Goal: Task Accomplishment & Management: Use online tool/utility

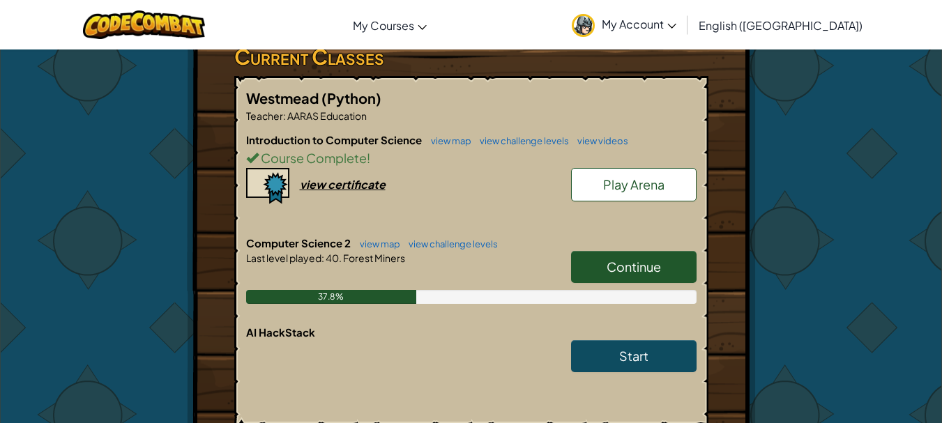
scroll to position [279, 0]
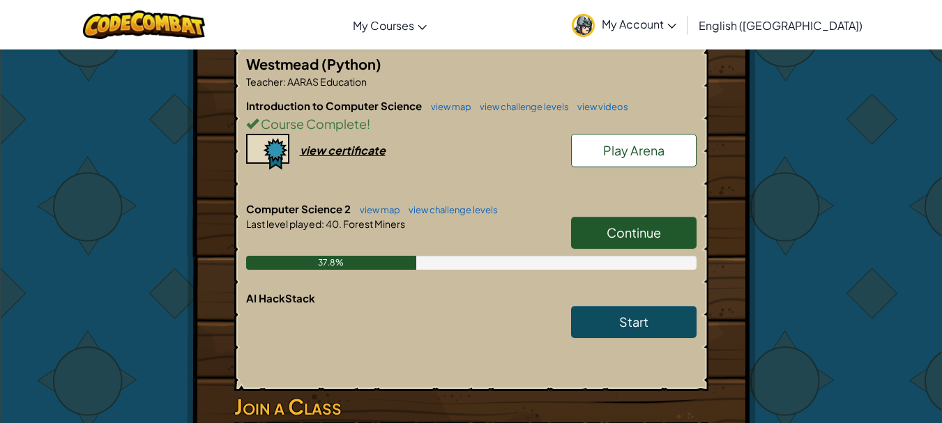
click at [616, 218] on link "Continue" at bounding box center [633, 233] width 125 height 32
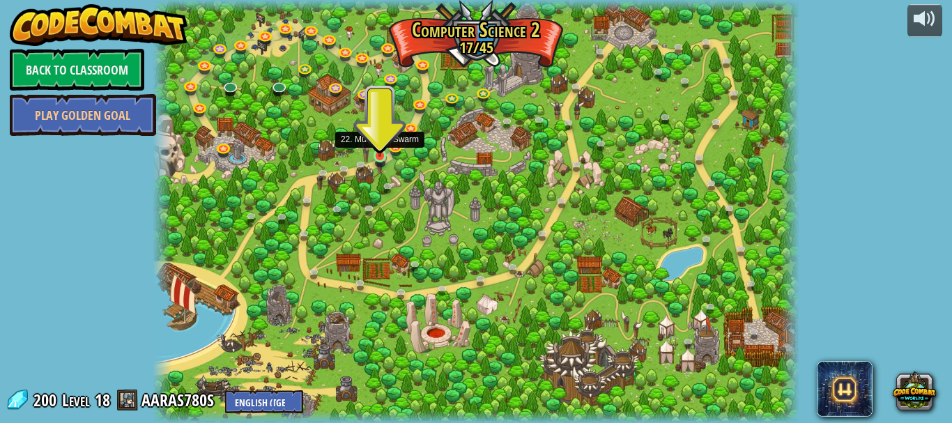
click at [379, 154] on img at bounding box center [379, 140] width 15 height 34
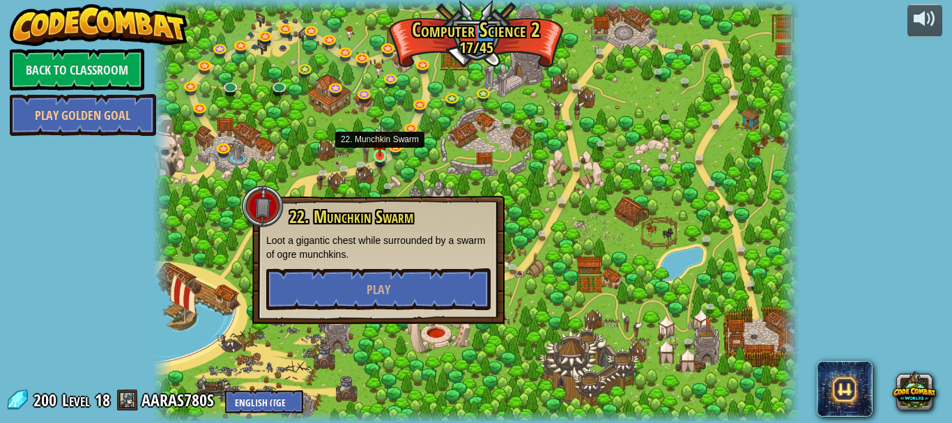
click at [379, 154] on img at bounding box center [379, 140] width 15 height 34
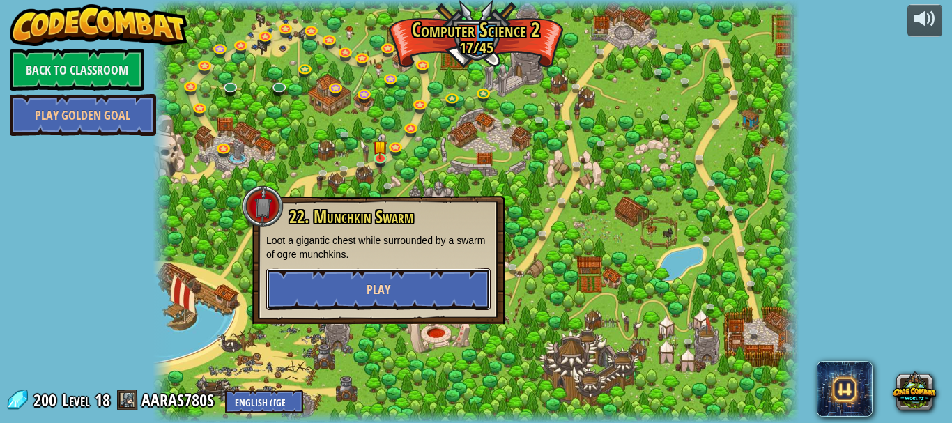
click at [401, 287] on button "Play" at bounding box center [378, 289] width 224 height 42
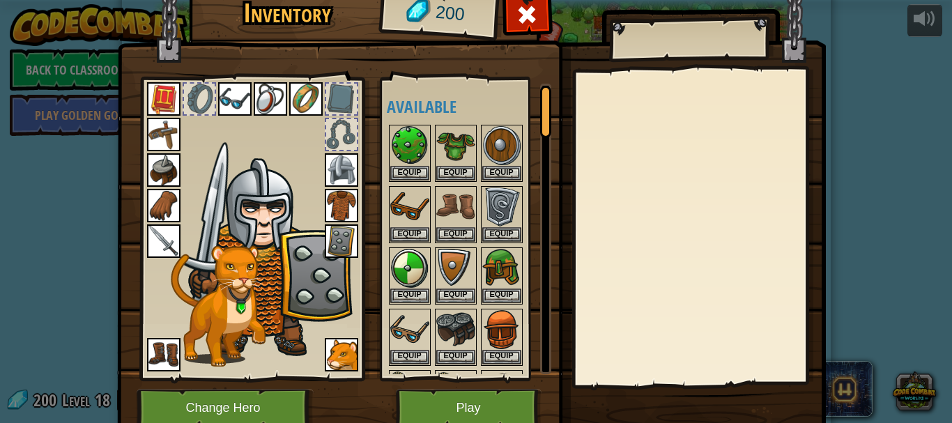
drag, startPoint x: 333, startPoint y: 139, endPoint x: 348, endPoint y: 163, distance: 28.5
click at [341, 152] on div at bounding box center [252, 225] width 230 height 314
click at [349, 163] on img at bounding box center [341, 169] width 33 height 33
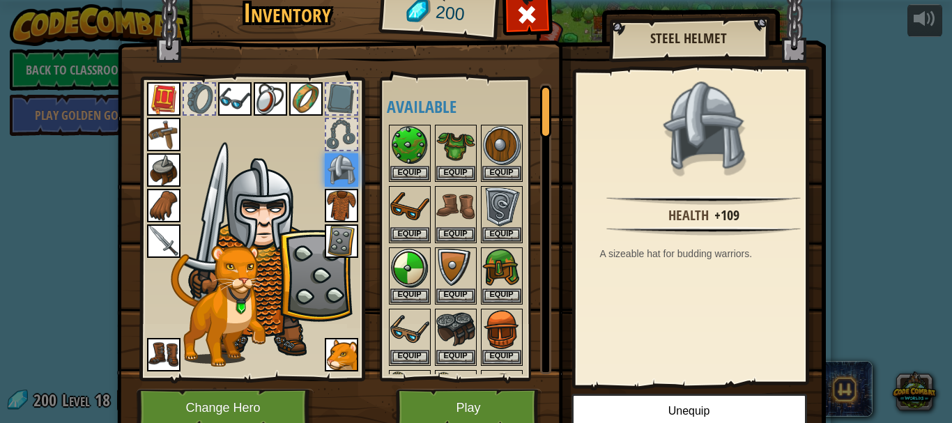
click at [153, 192] on img at bounding box center [163, 205] width 33 height 33
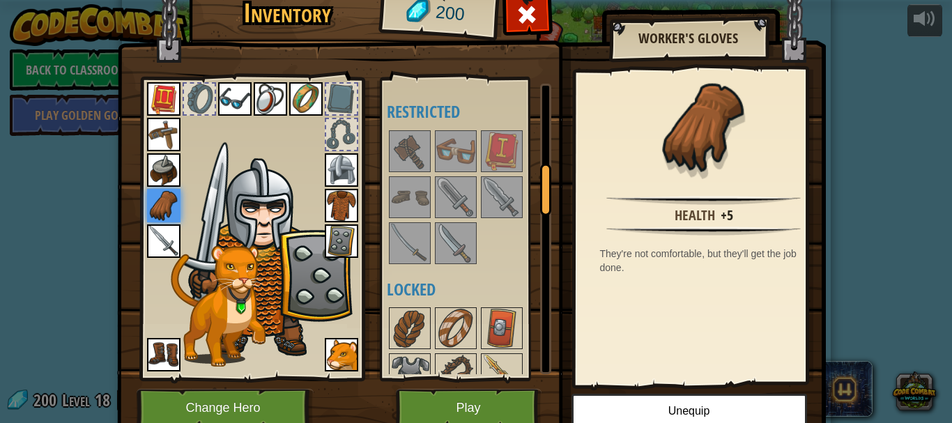
scroll to position [488, 0]
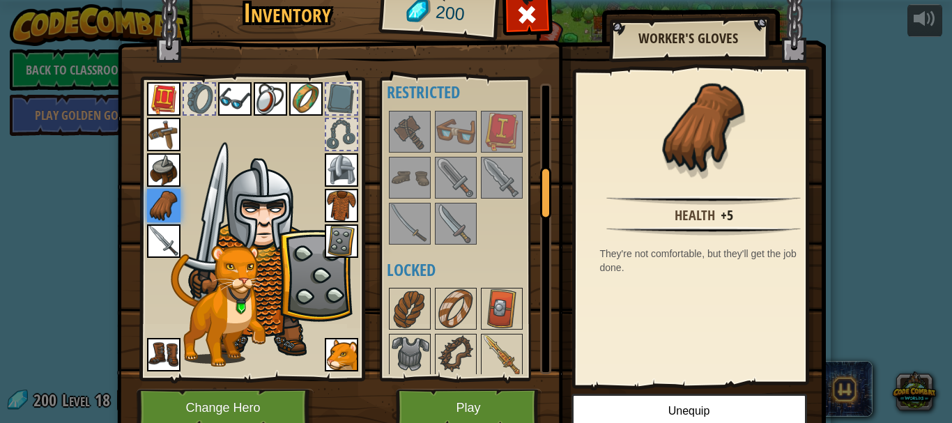
drag, startPoint x: 401, startPoint y: 117, endPoint x: 446, endPoint y: 168, distance: 67.7
click at [423, 139] on img at bounding box center [409, 131] width 39 height 39
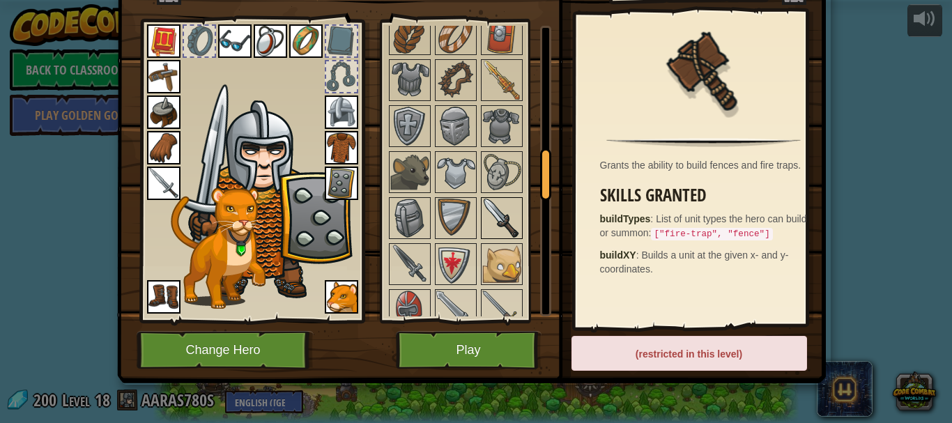
scroll to position [725, 0]
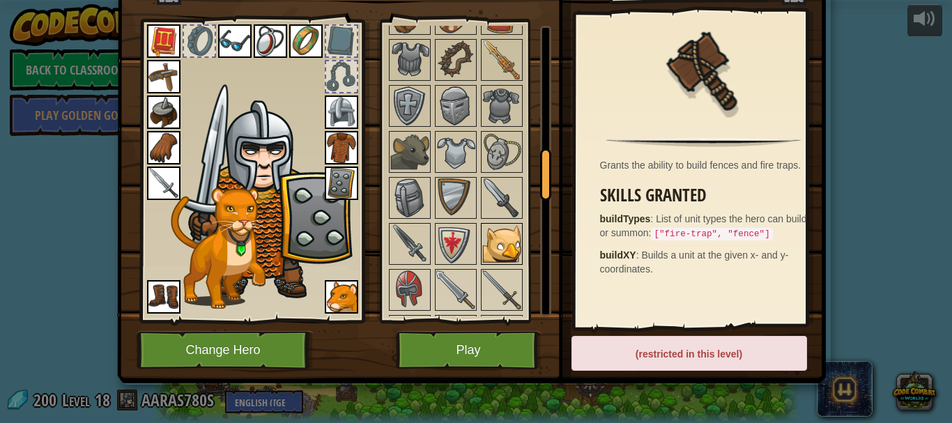
click at [503, 240] on img at bounding box center [501, 243] width 39 height 39
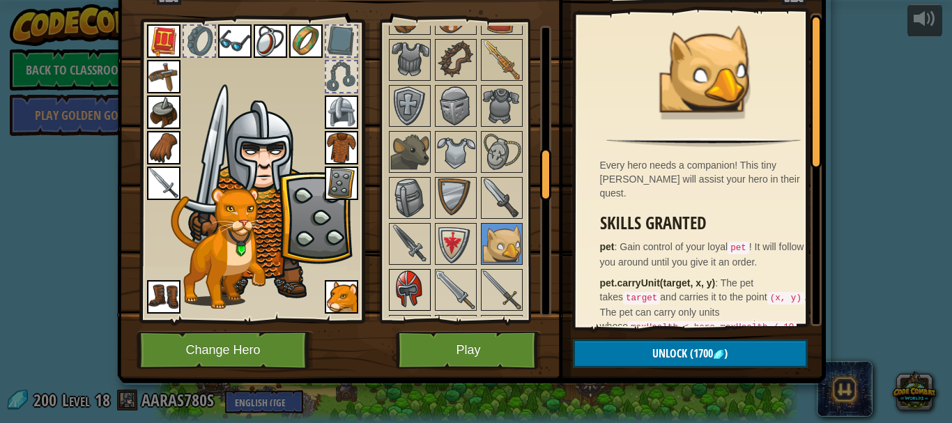
click at [415, 272] on img at bounding box center [409, 290] width 39 height 39
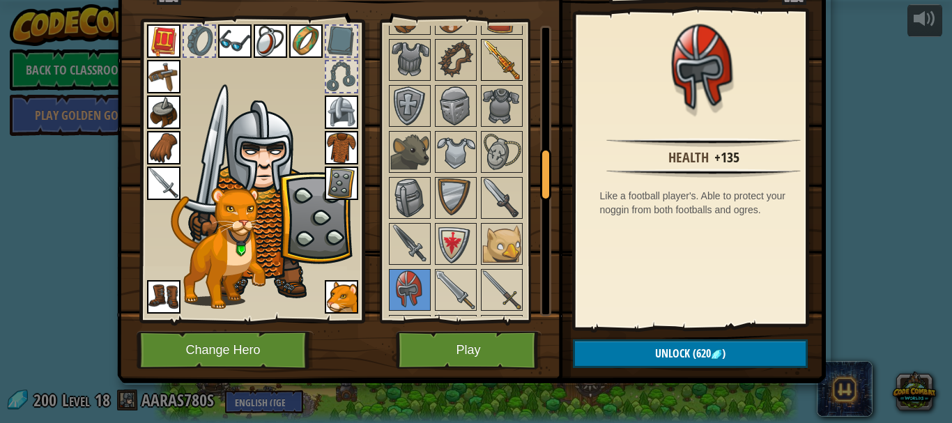
drag, startPoint x: 494, startPoint y: 52, endPoint x: 496, endPoint y: 43, distance: 9.5
click at [496, 43] on img at bounding box center [501, 59] width 39 height 39
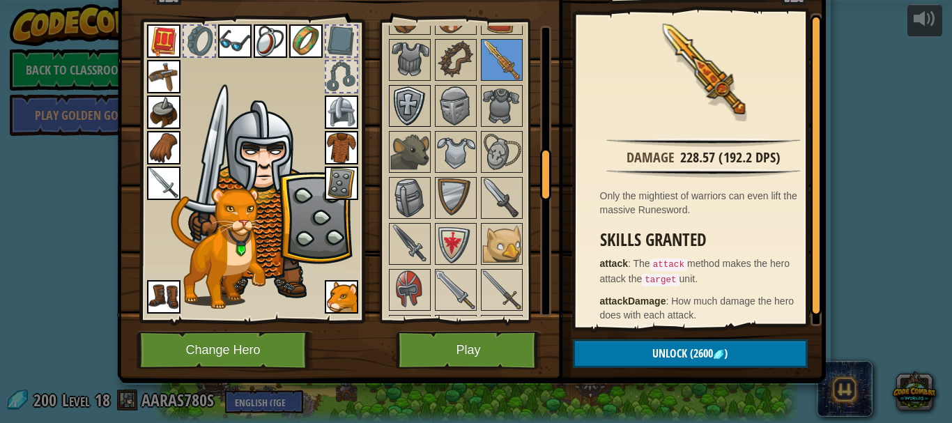
click at [424, 105] on div at bounding box center [410, 106] width 42 height 42
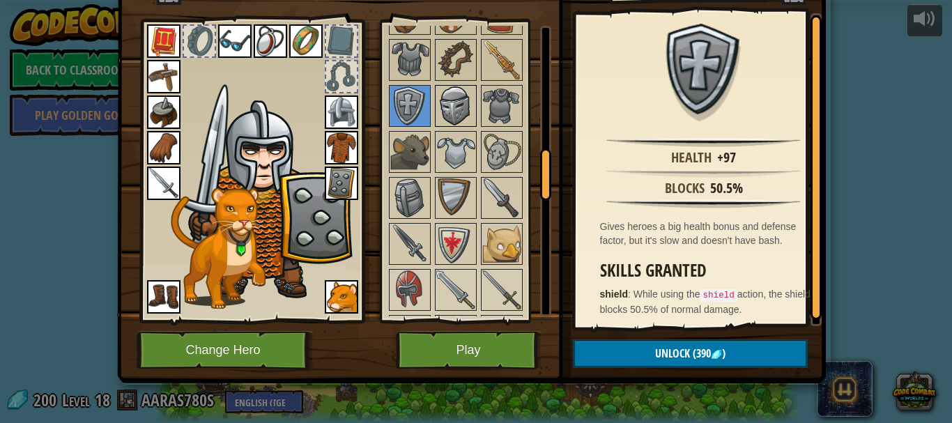
click at [444, 101] on img at bounding box center [455, 105] width 39 height 39
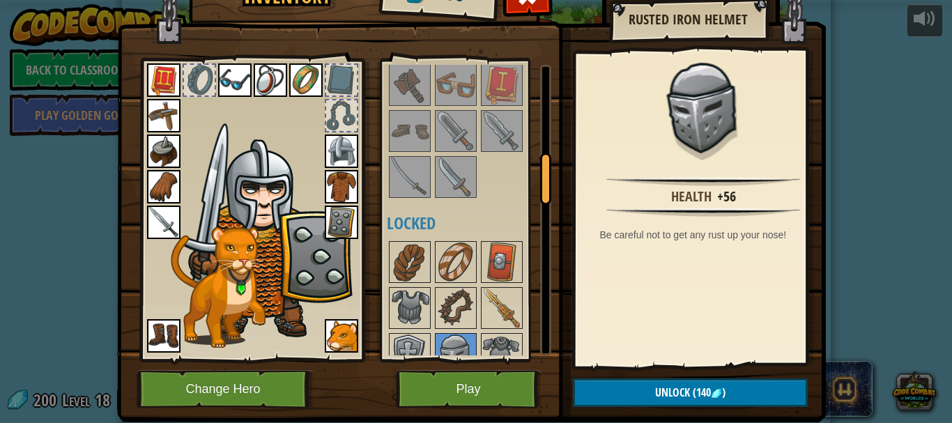
scroll to position [0, 0]
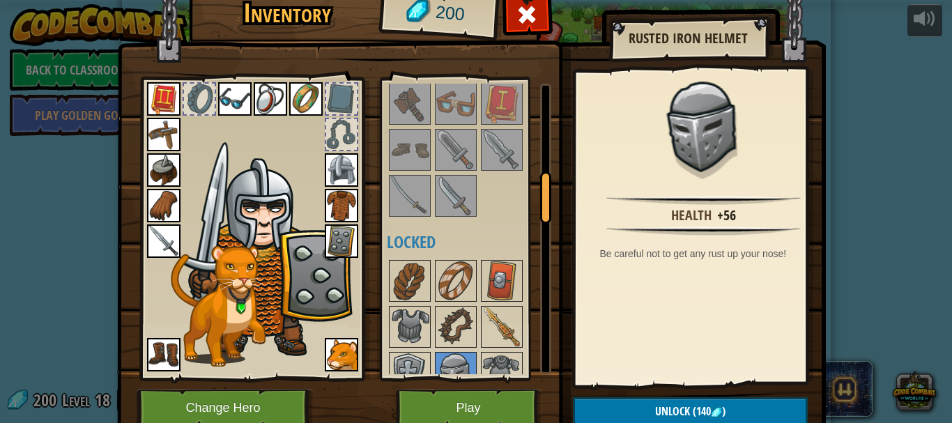
click at [344, 166] on img at bounding box center [341, 169] width 33 height 33
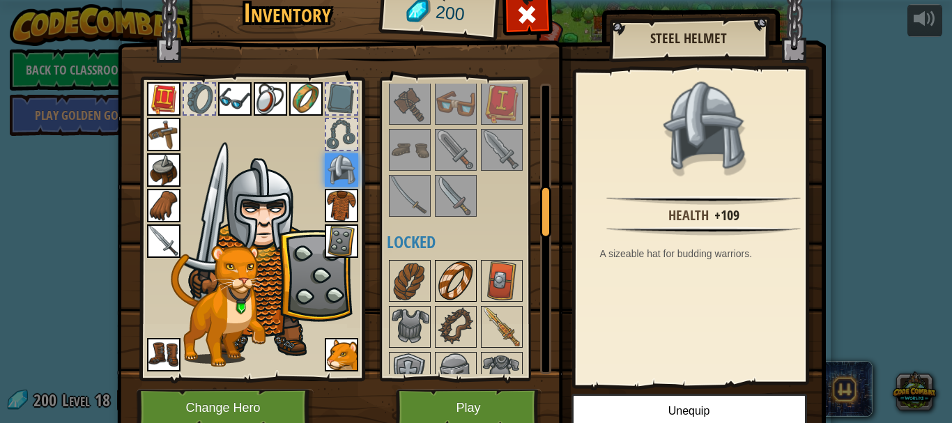
scroll to position [725, 0]
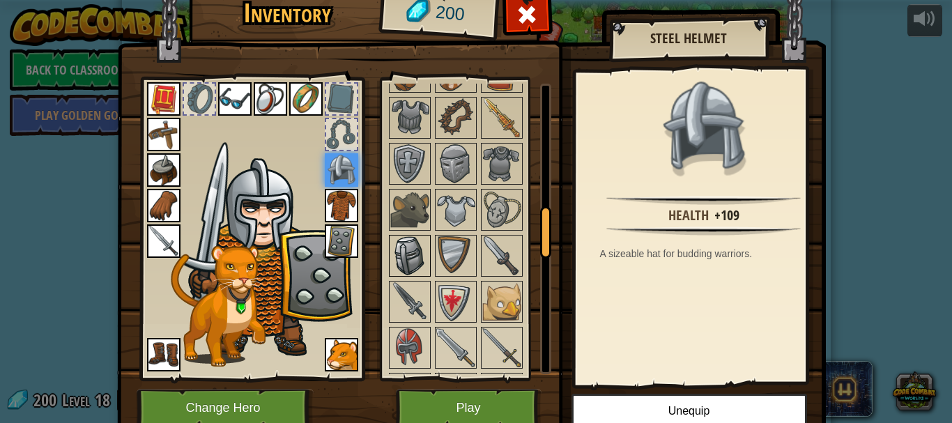
drag, startPoint x: 412, startPoint y: 259, endPoint x: 412, endPoint y: 275, distance: 16.7
click at [412, 275] on img at bounding box center [409, 255] width 39 height 39
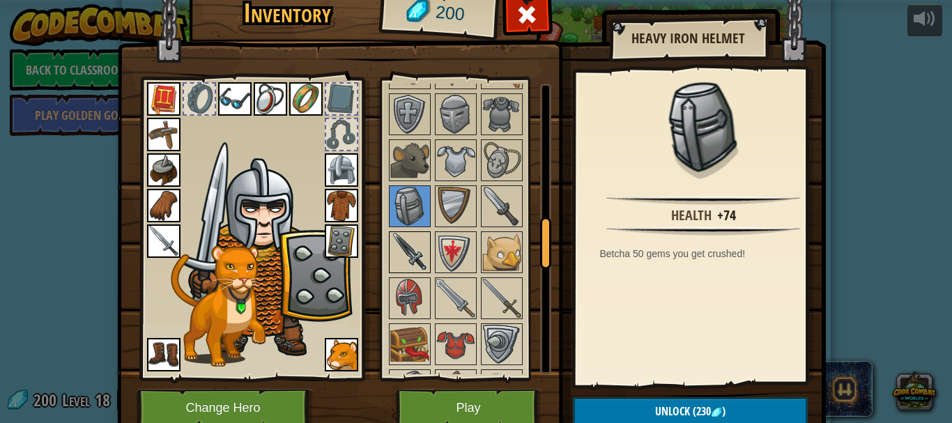
scroll to position [795, 0]
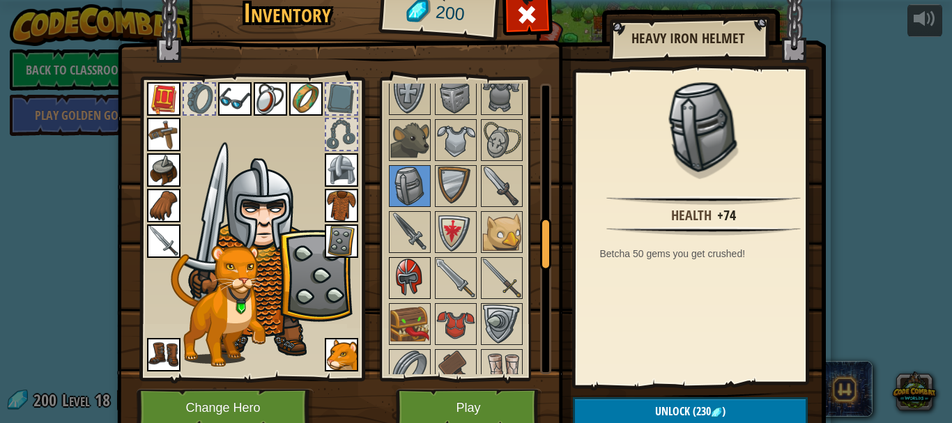
click at [399, 265] on img at bounding box center [409, 278] width 39 height 39
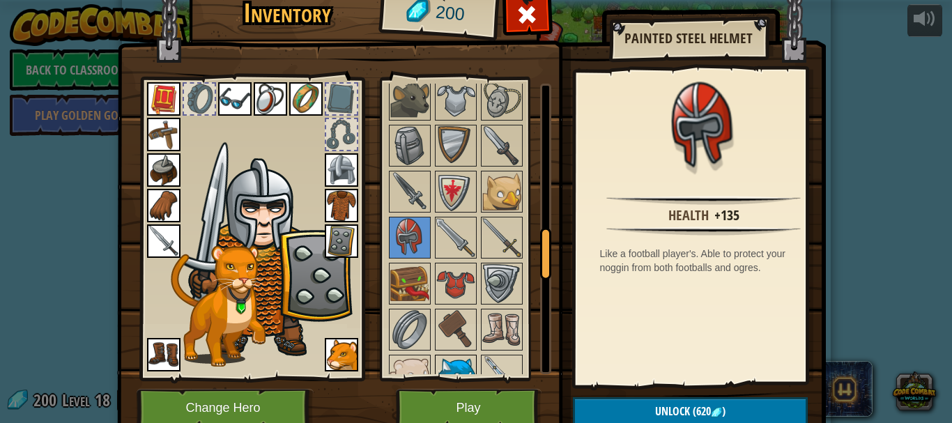
scroll to position [865, 0]
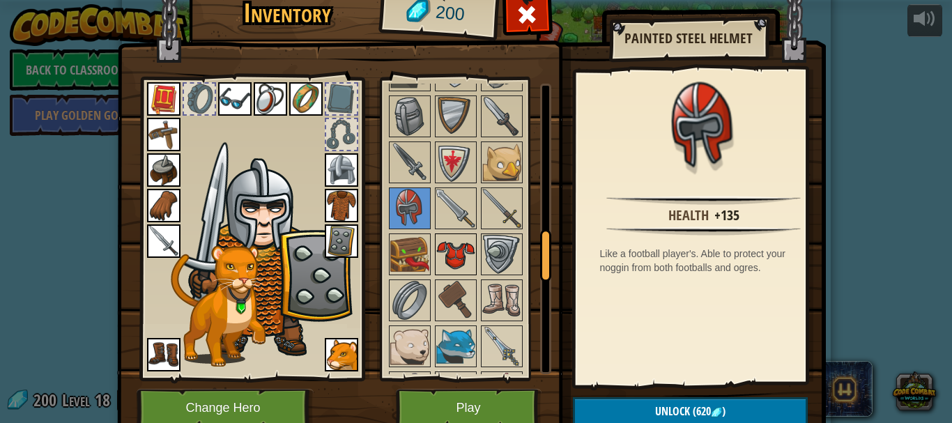
click at [451, 253] on img at bounding box center [455, 254] width 39 height 39
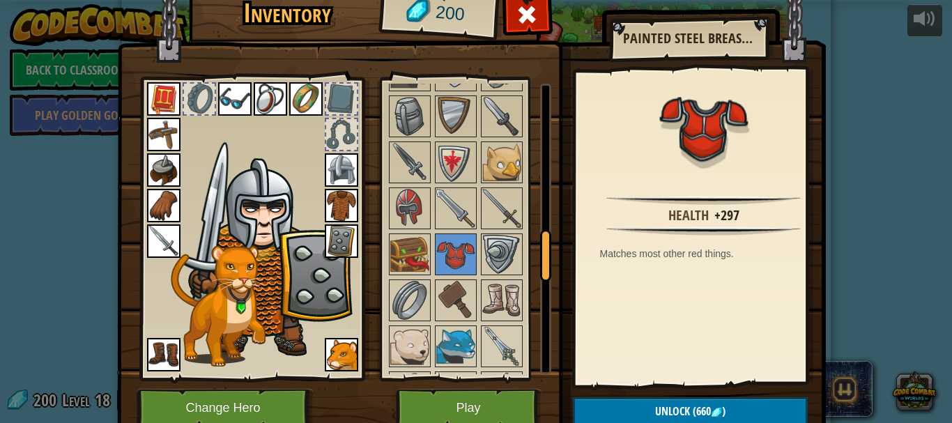
click at [341, 211] on img at bounding box center [341, 205] width 33 height 33
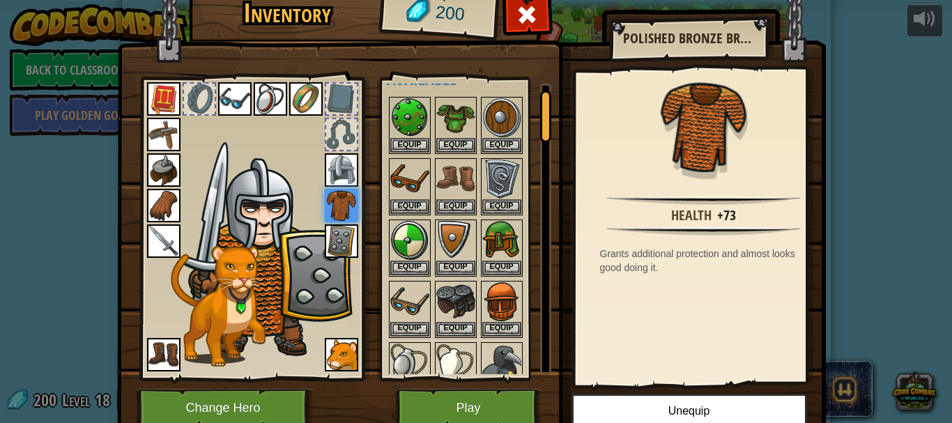
scroll to position [0, 0]
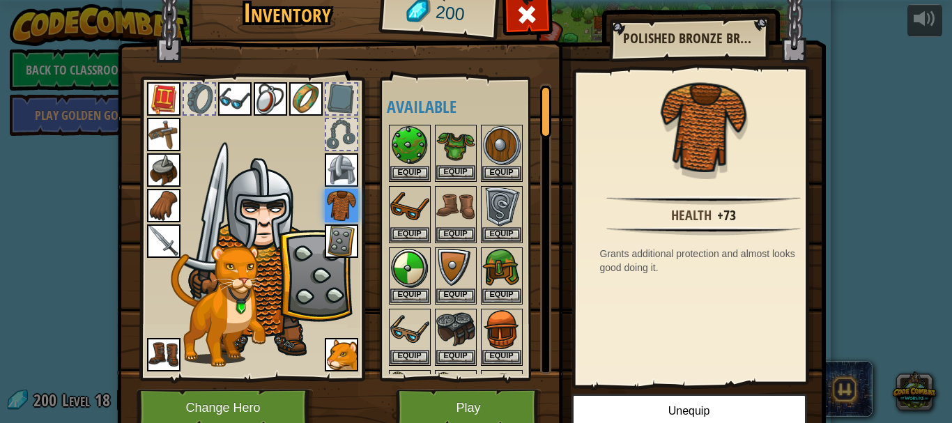
click at [451, 144] on img at bounding box center [455, 145] width 39 height 39
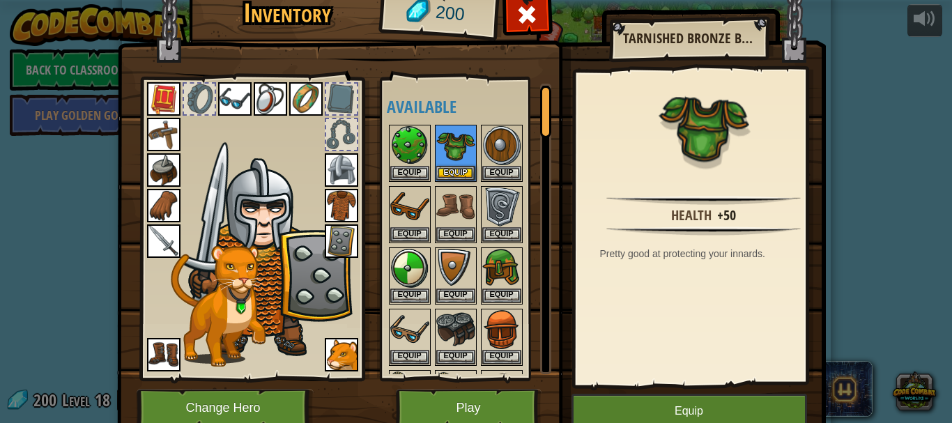
click at [354, 188] on div at bounding box center [252, 225] width 230 height 314
click at [347, 195] on img at bounding box center [341, 205] width 33 height 33
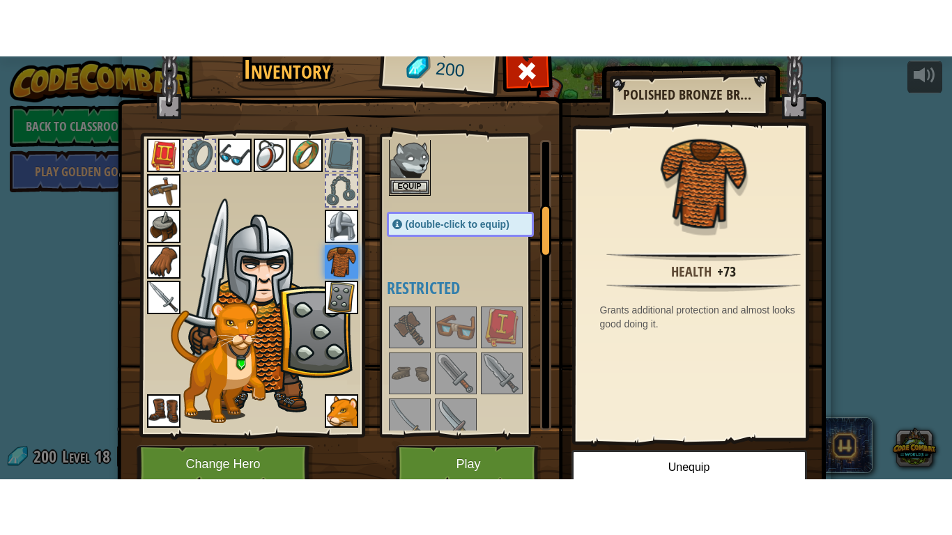
scroll to position [418, 0]
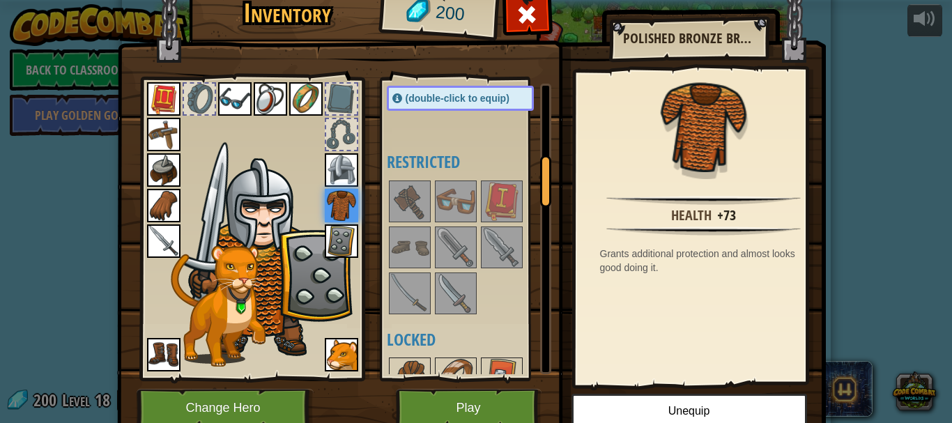
click at [337, 192] on img at bounding box center [341, 205] width 33 height 33
click at [328, 181] on img at bounding box center [341, 169] width 33 height 33
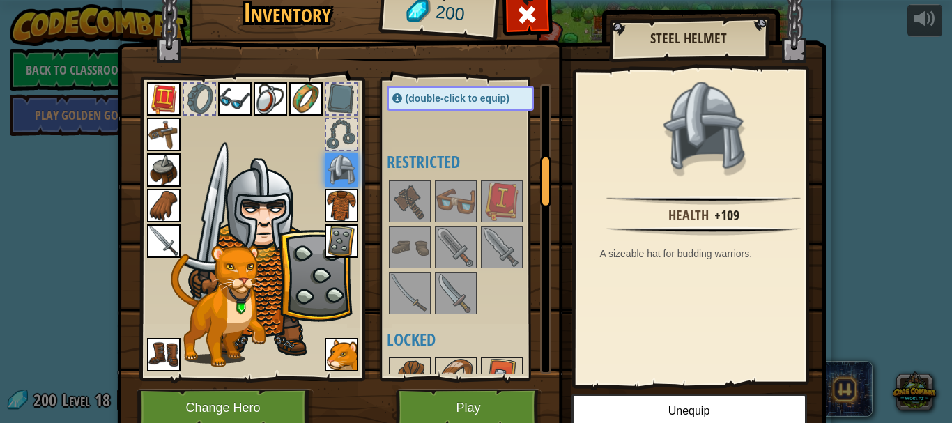
click at [347, 349] on img at bounding box center [341, 354] width 33 height 33
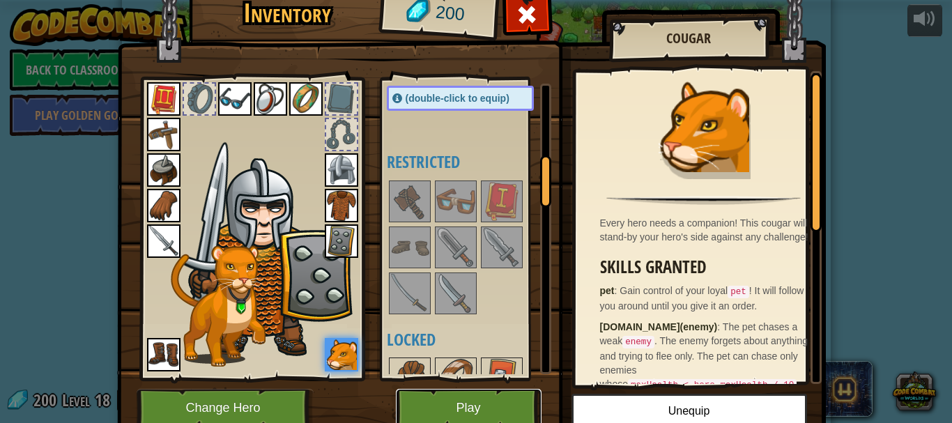
click at [464, 416] on button "Play" at bounding box center [469, 408] width 146 height 38
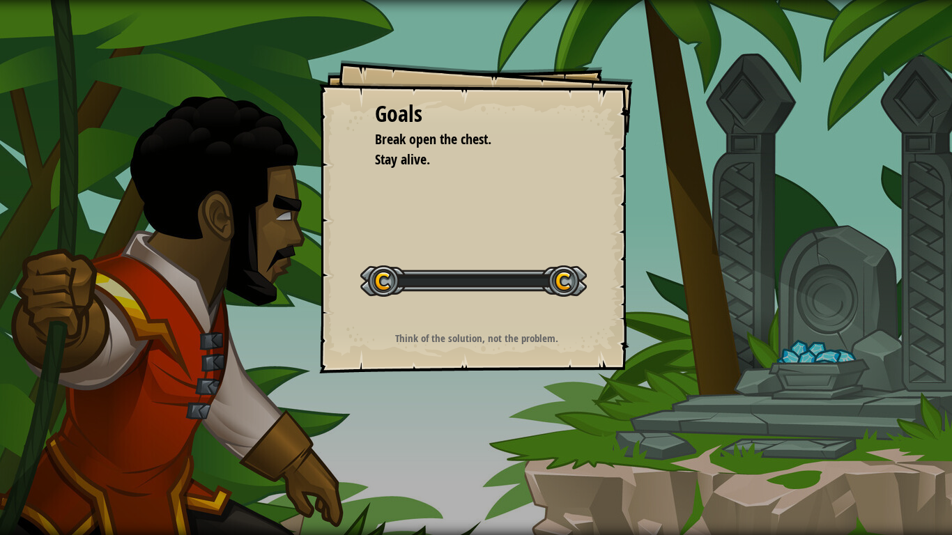
drag, startPoint x: 464, startPoint y: 416, endPoint x: 457, endPoint y: 410, distance: 9.5
click at [457, 410] on div "Goals Break open the chest. Stay alive. Start Level Error loading from server. …" at bounding box center [476, 267] width 952 height 535
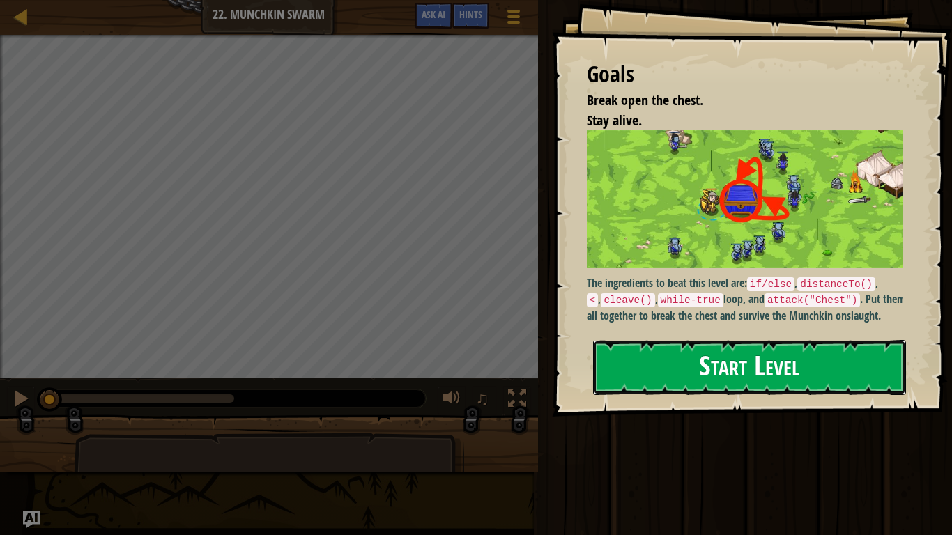
click at [835, 365] on button "Start Level" at bounding box center [749, 367] width 313 height 55
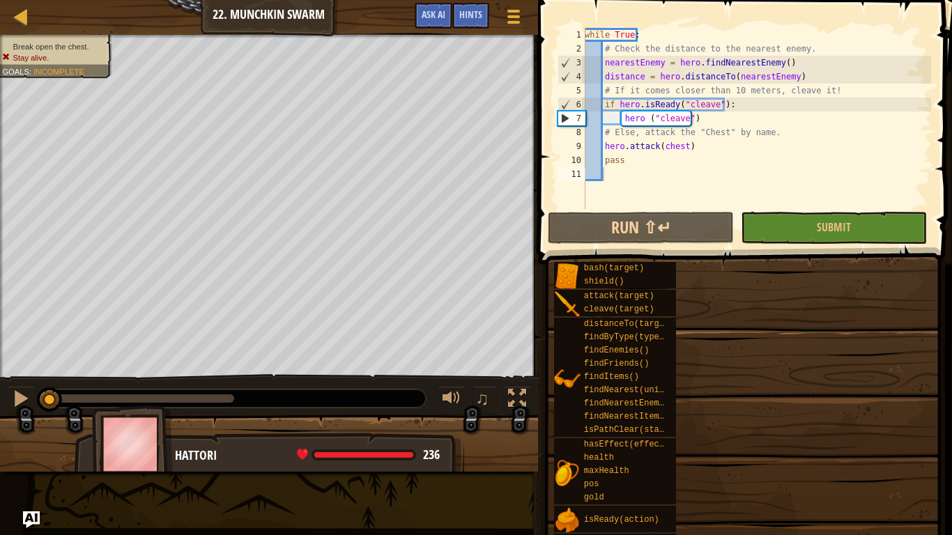
click at [831, 376] on div "bash(target) shield() attack(target) cleave(target) distanceTo(target) findByTy…" at bounding box center [748, 499] width 389 height 476
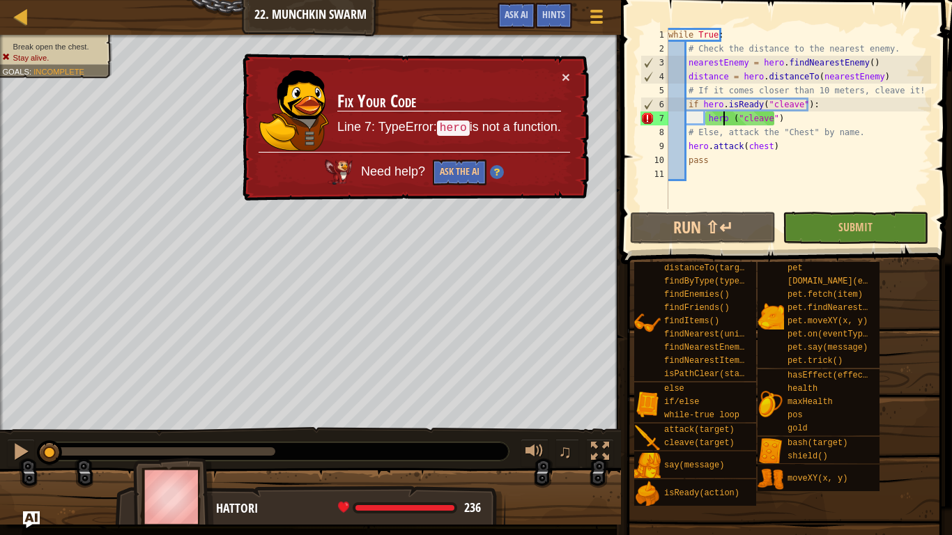
click at [725, 123] on div "while True : # Check the distance to the nearest enemy. nearestEnemy = hero . f…" at bounding box center [799, 132] width 266 height 209
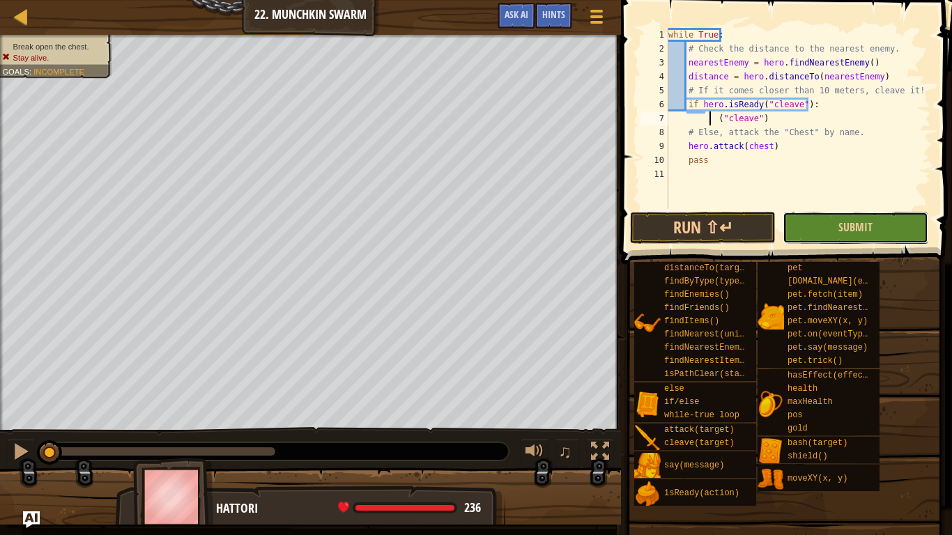
click at [825, 226] on button "Submit" at bounding box center [856, 228] width 146 height 32
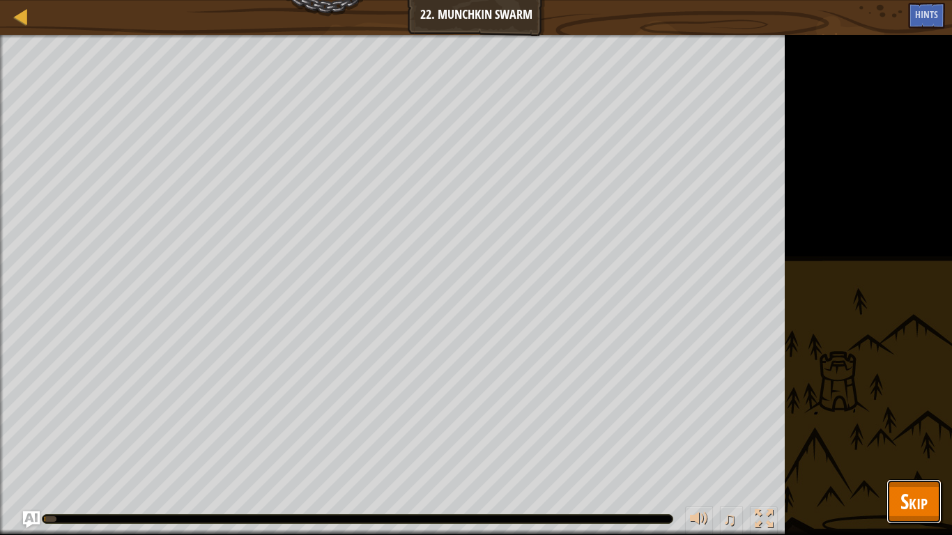
drag, startPoint x: 913, startPoint y: 494, endPoint x: 908, endPoint y: 518, distance: 24.9
click at [911, 423] on span "Skip" at bounding box center [914, 501] width 27 height 29
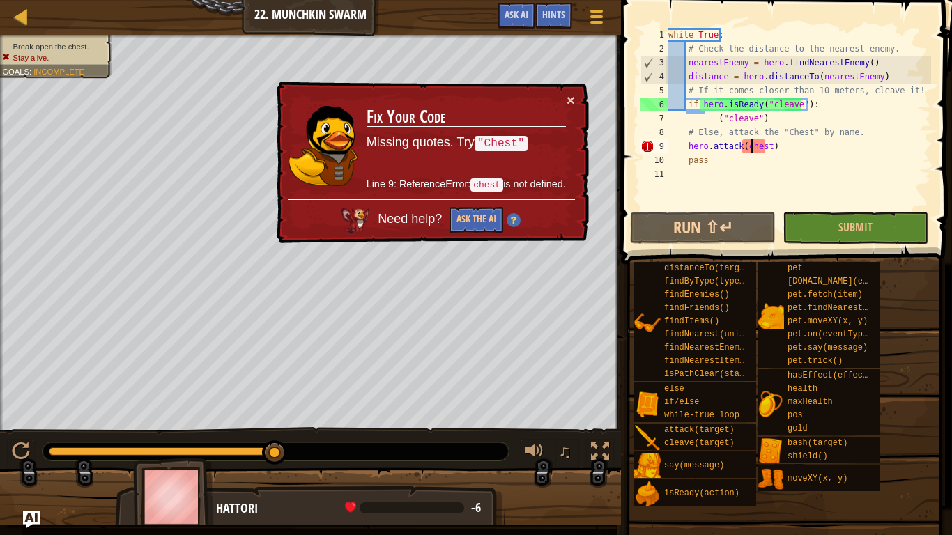
click at [751, 150] on div "while True : # Check the distance to the nearest enemy. nearestEnemy = hero . f…" at bounding box center [799, 132] width 266 height 209
click at [748, 158] on div "while True : # Check the distance to the nearest enemy. nearestEnemy = hero . f…" at bounding box center [799, 132] width 266 height 209
click at [753, 144] on div "while True : # Check the distance to the nearest enemy. nearestEnemy = hero . f…" at bounding box center [799, 132] width 266 height 209
click at [750, 144] on div "while True : # Check the distance to the nearest enemy. nearestEnemy = hero . f…" at bounding box center [799, 132] width 266 height 209
click at [747, 144] on div "while True : # Check the distance to the nearest enemy. nearestEnemy = hero . f…" at bounding box center [799, 132] width 266 height 209
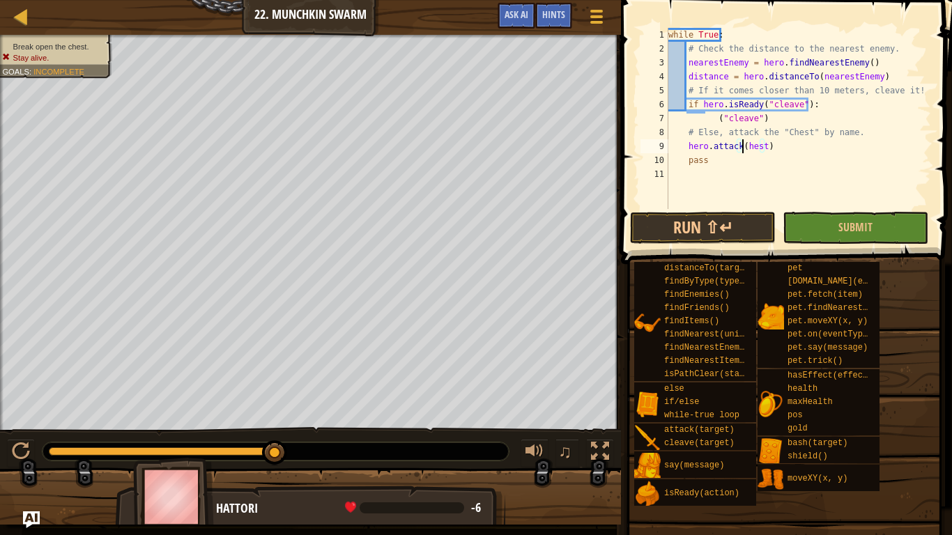
scroll to position [6, 6]
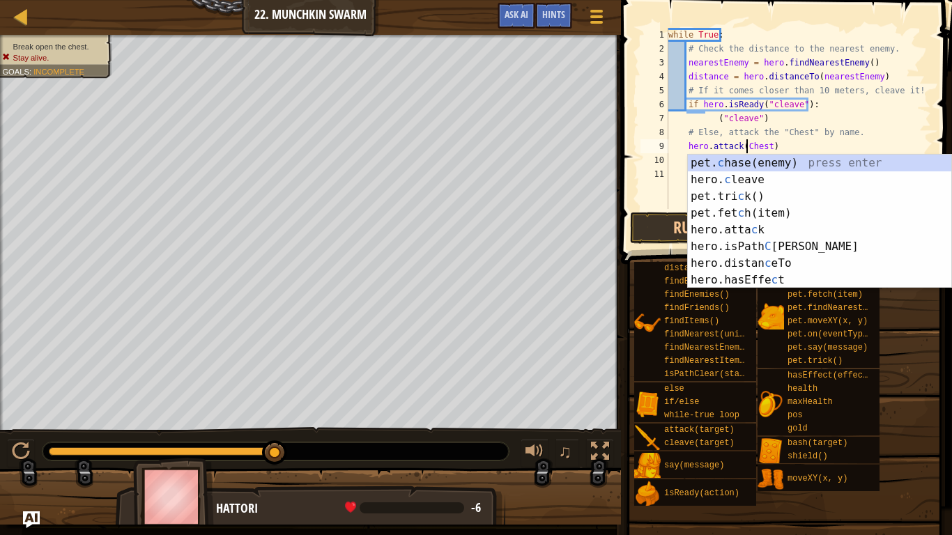
click at [576, 423] on div at bounding box center [310, 503] width 621 height 70
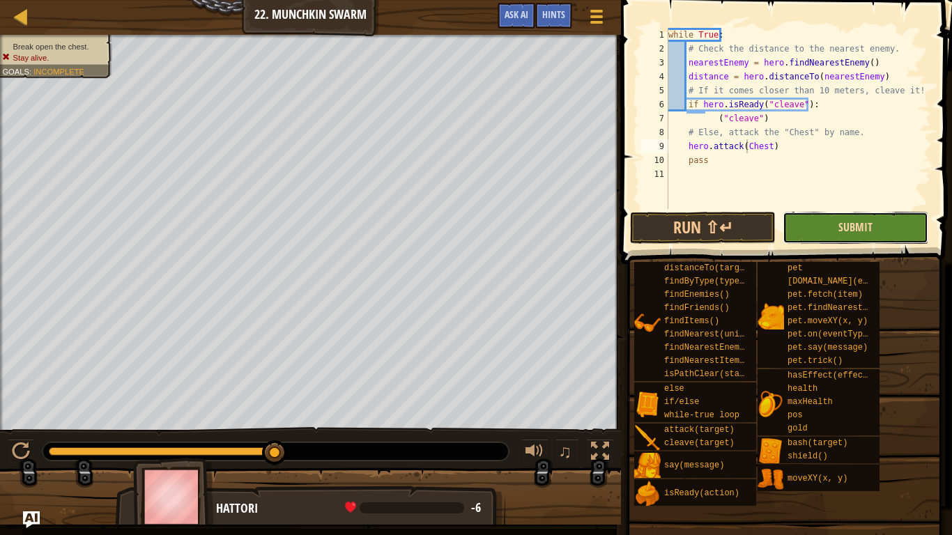
click at [839, 223] on button "Submit" at bounding box center [856, 228] width 146 height 32
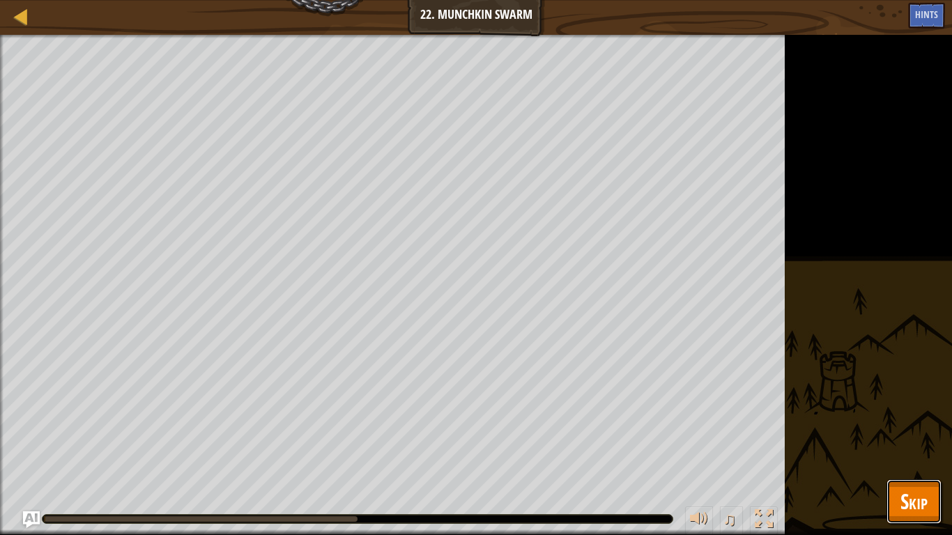
click at [927, 423] on button "Skip" at bounding box center [914, 502] width 55 height 45
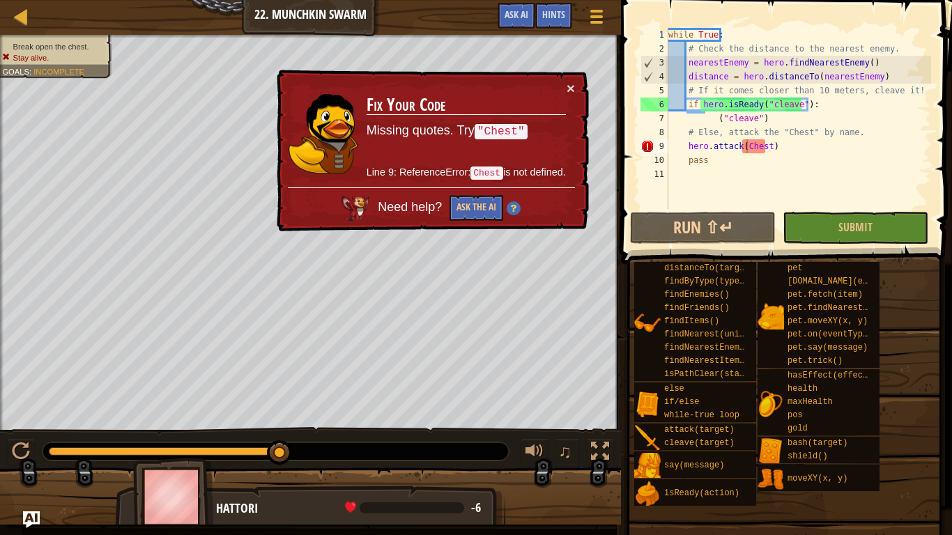
click at [568, 77] on div "× Fix Your Code Missing quotes. Try "Chest" Line 9: ReferenceError: Chest is no…" at bounding box center [431, 151] width 315 height 162
click at [567, 81] on div "× Fix Your Code Missing quotes. Try "Chest" Line 9: ReferenceError: Chest is no…" at bounding box center [431, 151] width 315 height 162
click at [572, 82] on button "×" at bounding box center [571, 88] width 8 height 15
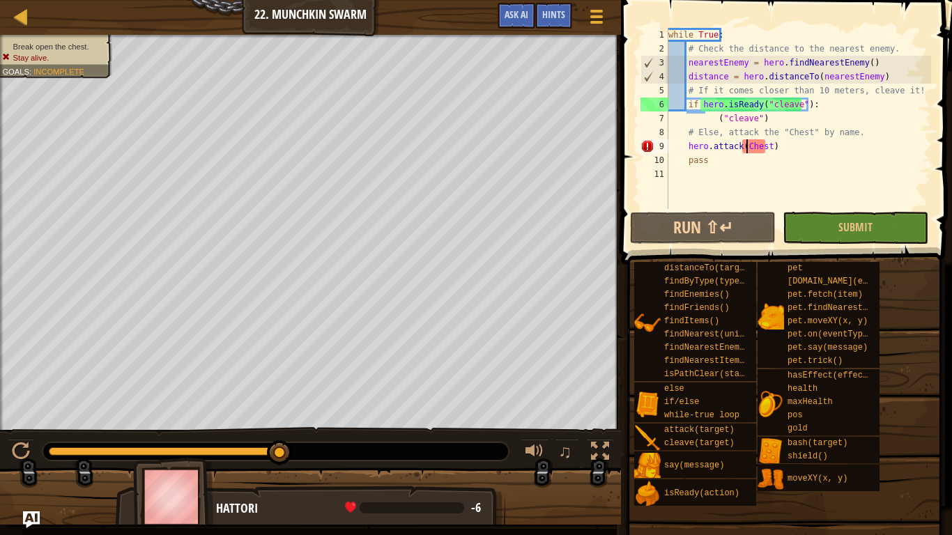
click at [745, 146] on div "while True : # Check the distance to the nearest enemy. nearestEnemy = hero . f…" at bounding box center [799, 132] width 266 height 209
click at [743, 145] on div "while True : # Check the distance to the nearest enemy. nearestEnemy = hero . f…" at bounding box center [799, 132] width 266 height 209
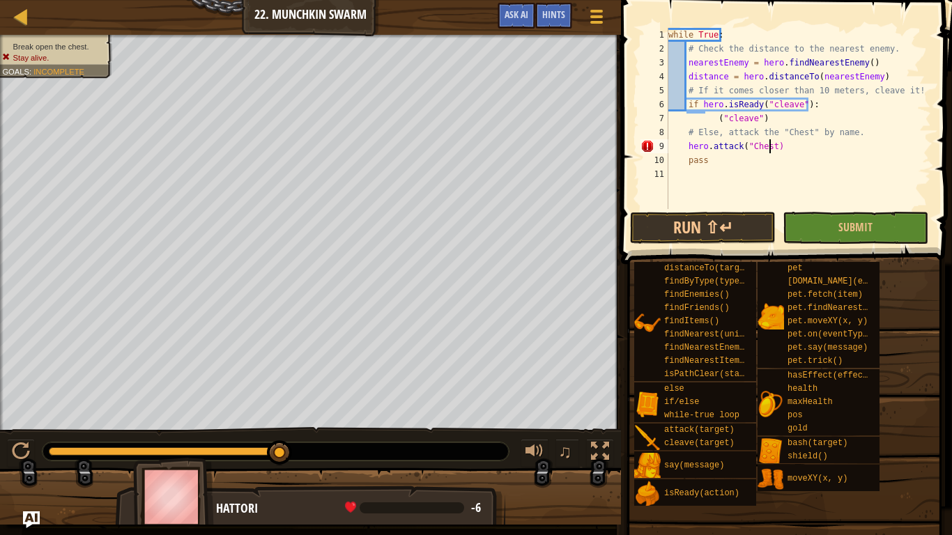
click at [770, 151] on div "while True : # Check the distance to the nearest enemy. nearestEnemy = hero . f…" at bounding box center [799, 132] width 266 height 209
type textarea "hero.attack("Chest")"
click at [850, 227] on span "Submit" at bounding box center [856, 227] width 34 height 15
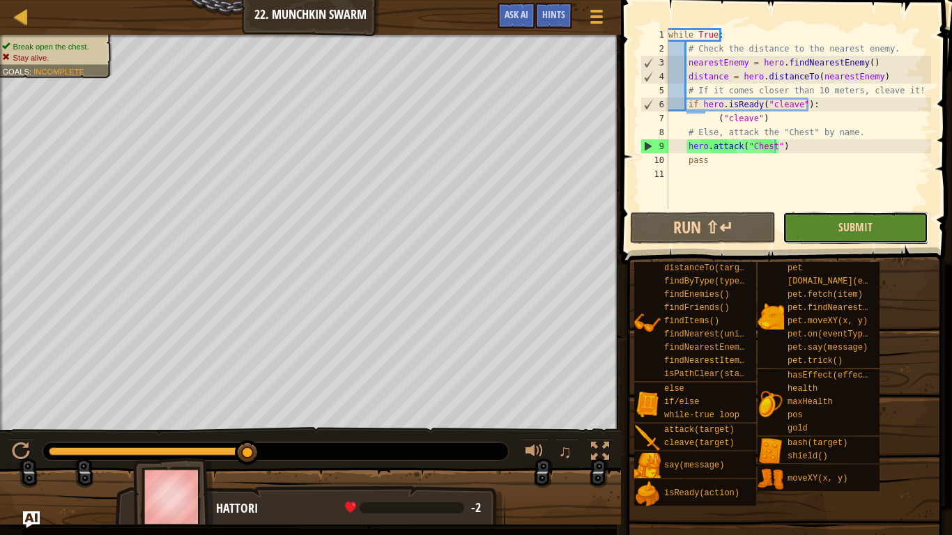
click at [844, 223] on span "Submit" at bounding box center [856, 227] width 34 height 15
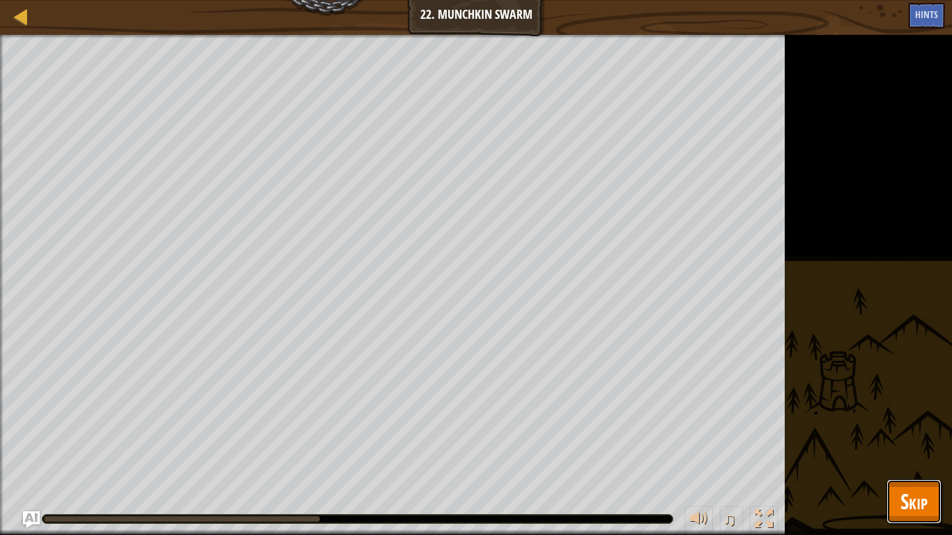
click at [927, 423] on span "Skip" at bounding box center [914, 501] width 27 height 29
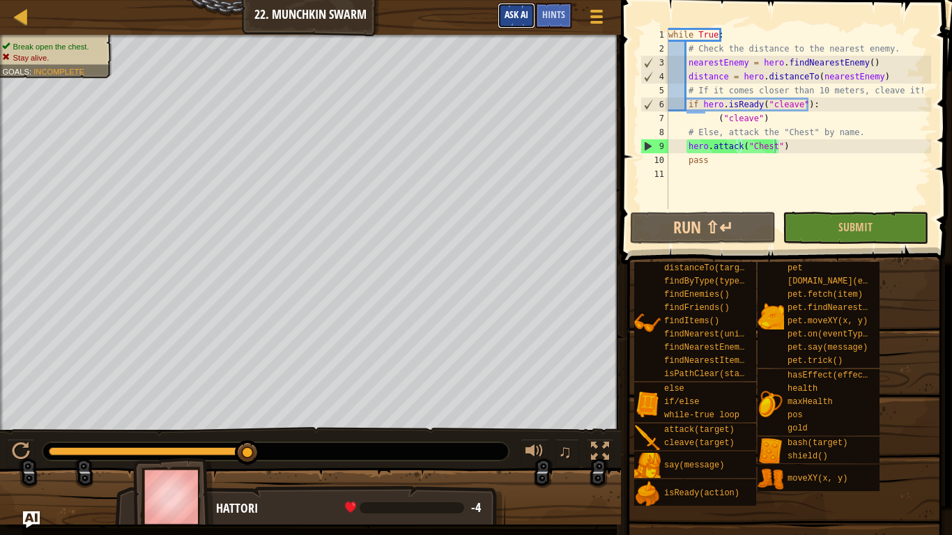
click at [525, 22] on button "Ask AI" at bounding box center [517, 16] width 38 height 26
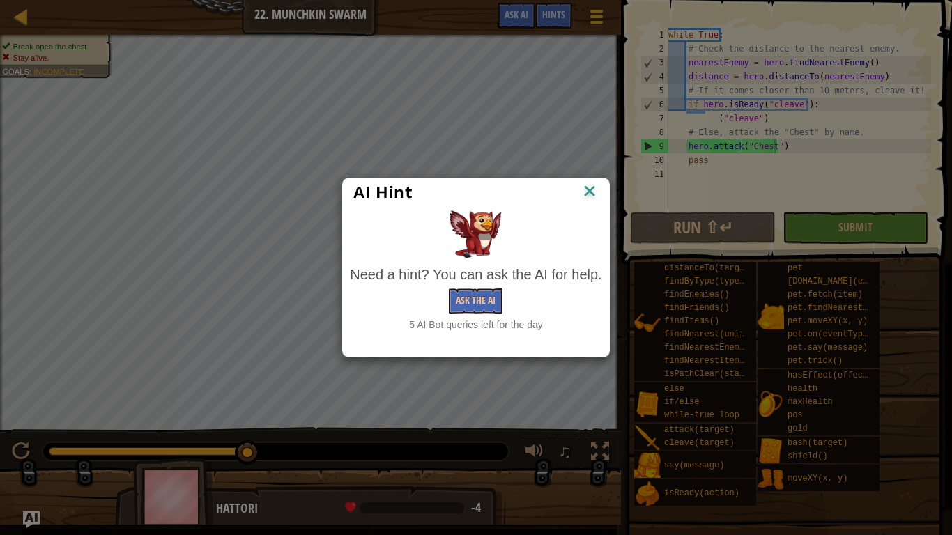
click at [571, 196] on div "AI Hint" at bounding box center [475, 192] width 245 height 21
click at [595, 190] on img at bounding box center [590, 192] width 18 height 21
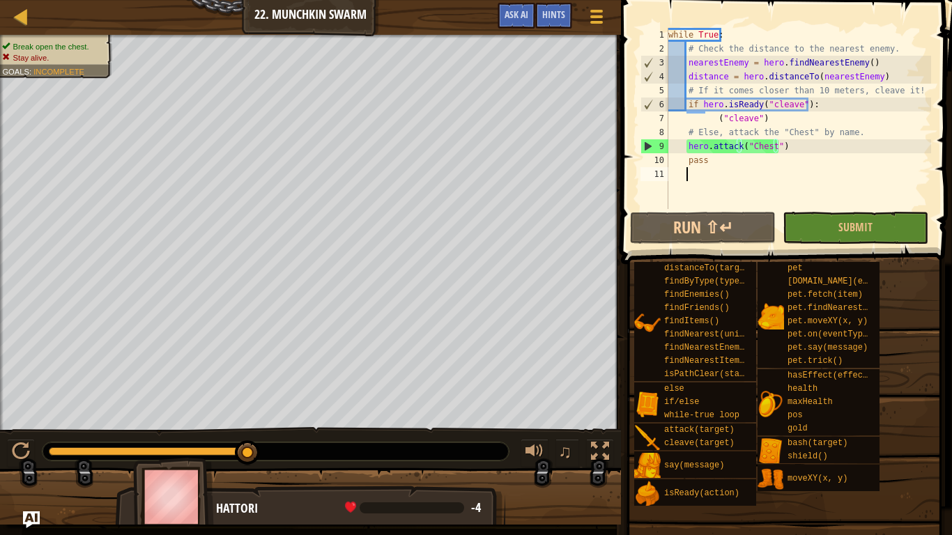
click at [715, 181] on div "while True : # Check the distance to the nearest enemy. nearestEnemy = hero . f…" at bounding box center [799, 132] width 266 height 209
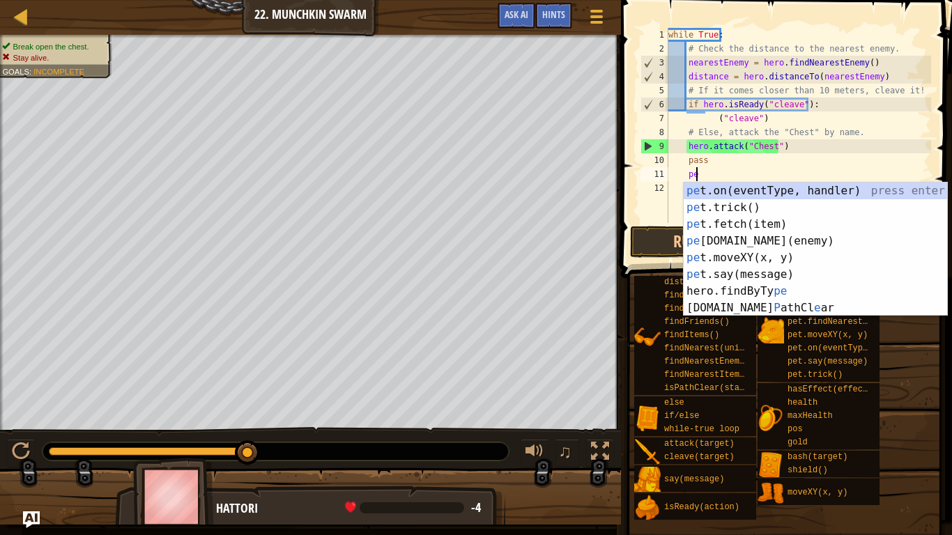
scroll to position [6, 1]
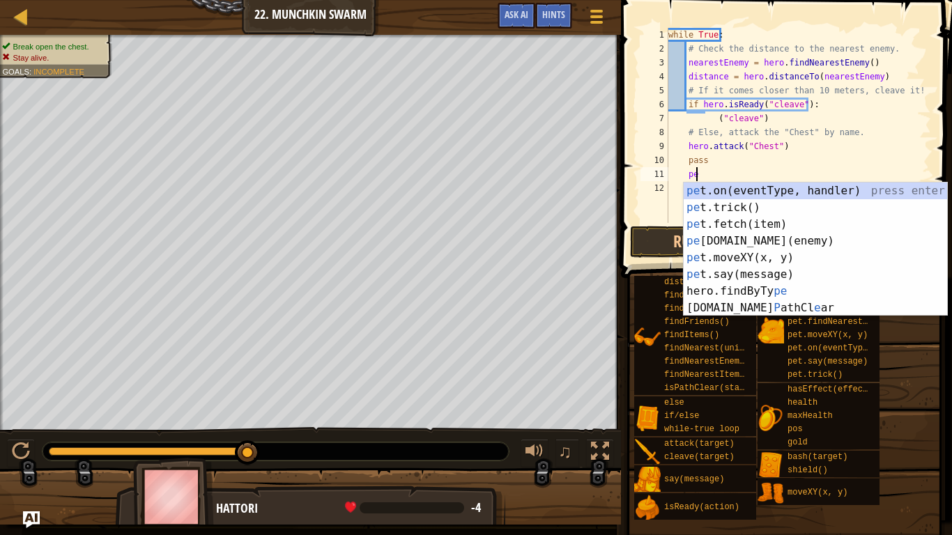
type textarea "p"
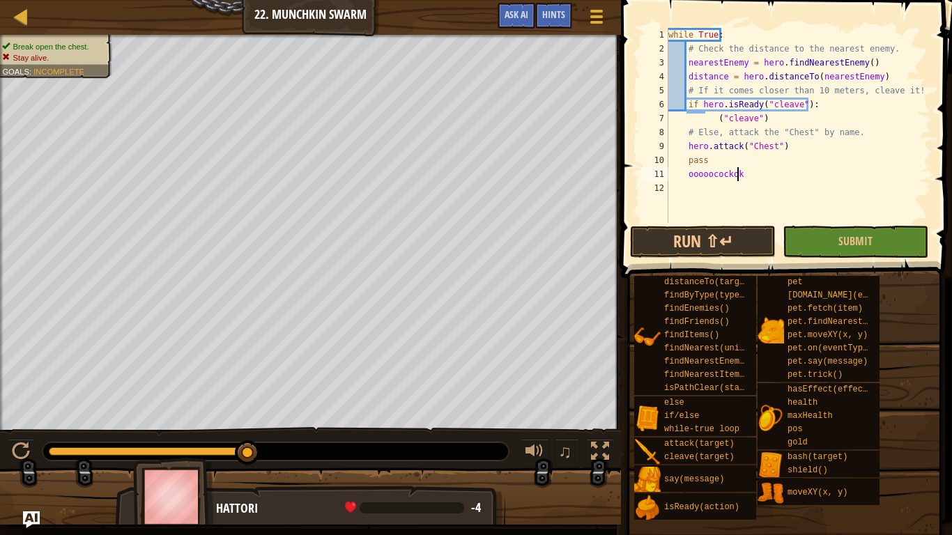
scroll to position [6, 6]
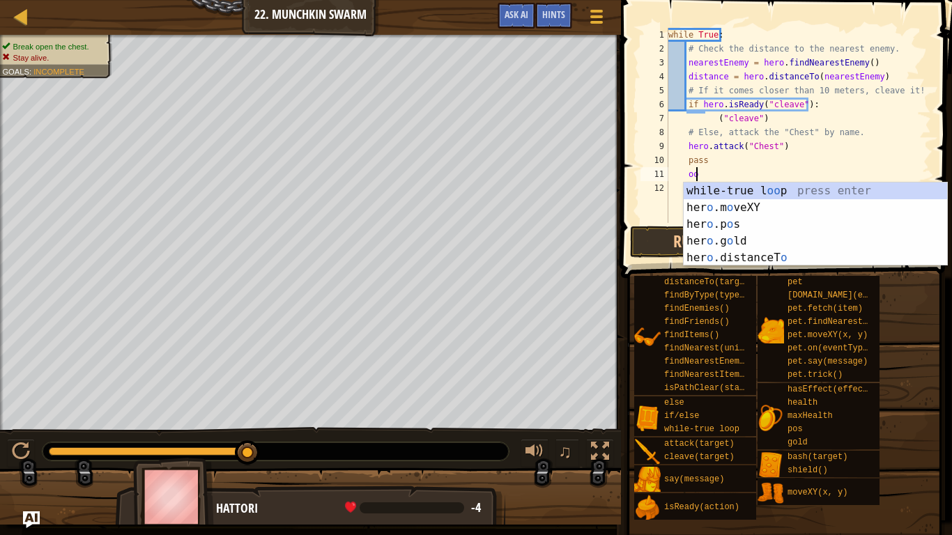
type textarea "o"
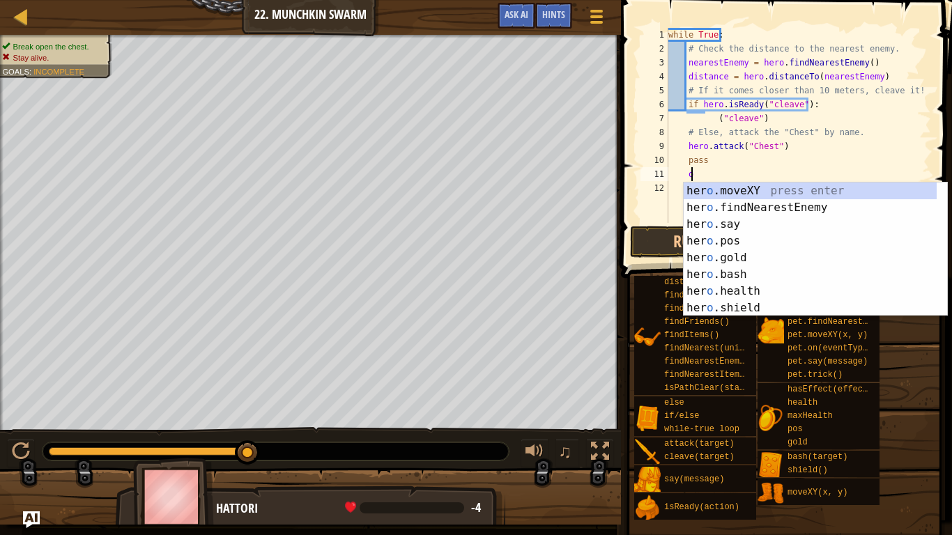
scroll to position [6, 1]
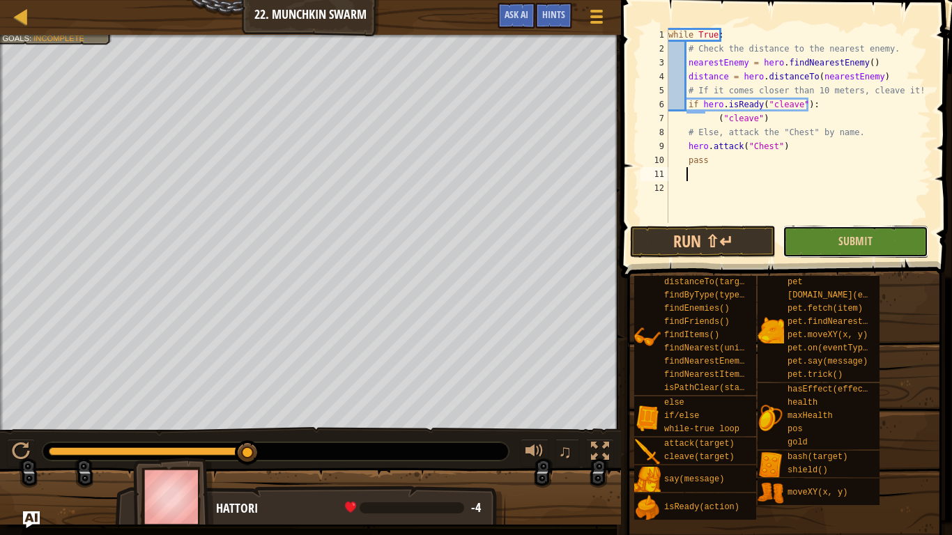
click at [876, 245] on button "Submit" at bounding box center [856, 242] width 146 height 32
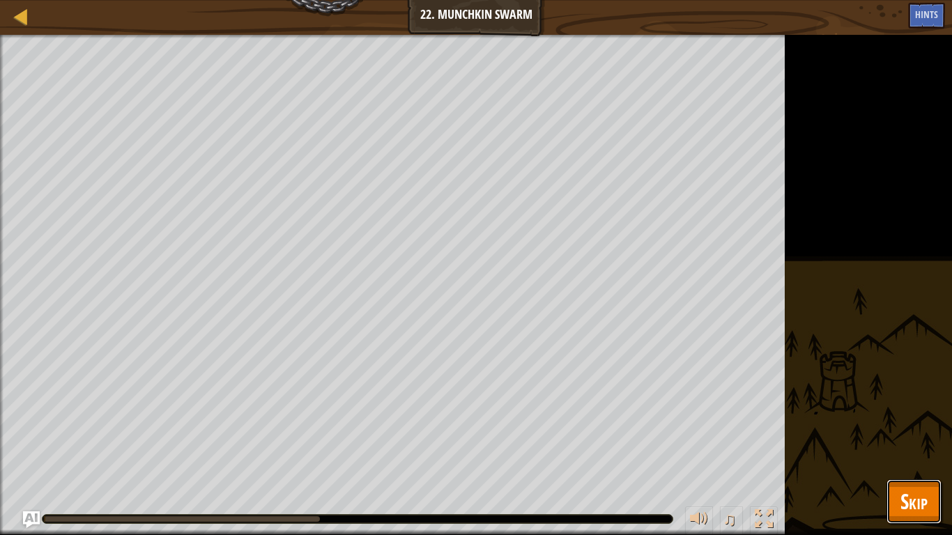
click at [898, 423] on button "Skip" at bounding box center [914, 502] width 55 height 45
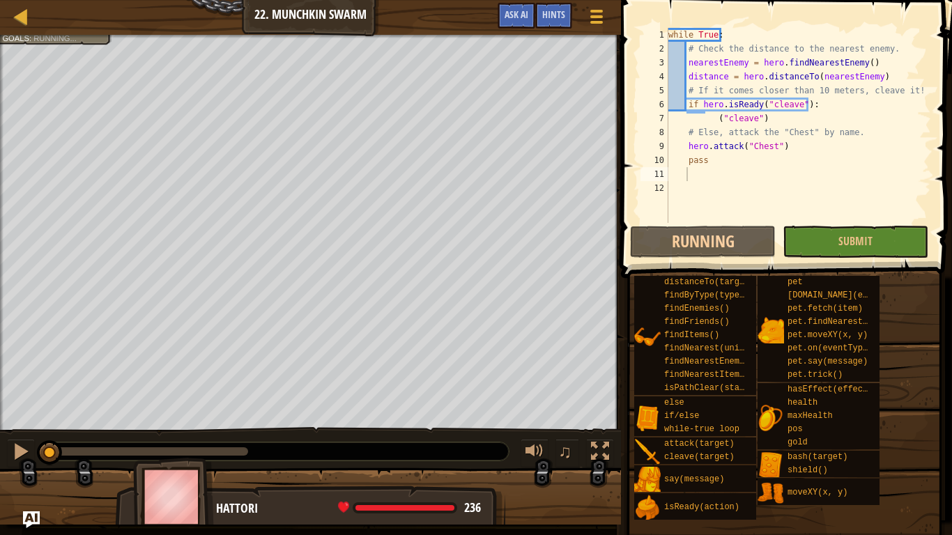
click at [713, 181] on div "while True : # Check the distance to the nearest enemy. nearestEnemy = hero . f…" at bounding box center [799, 139] width 266 height 223
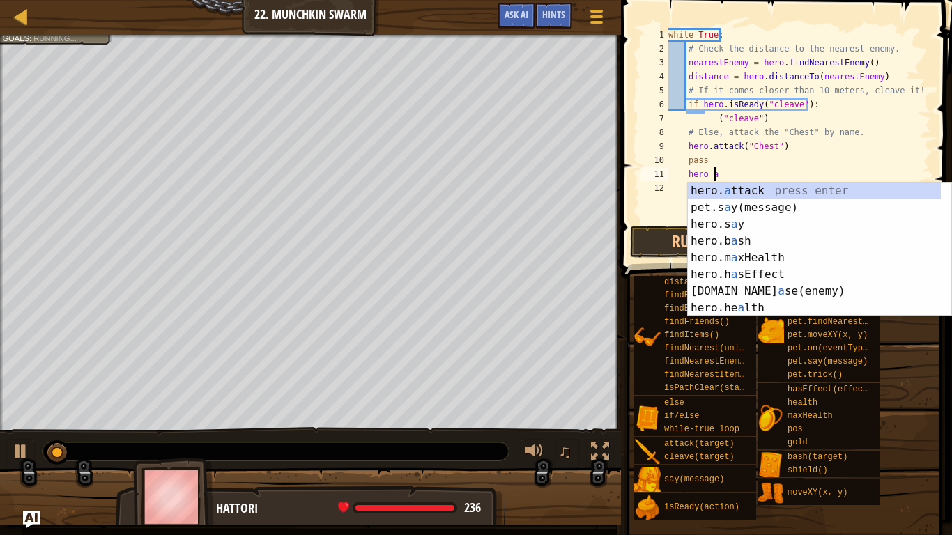
scroll to position [6, 3]
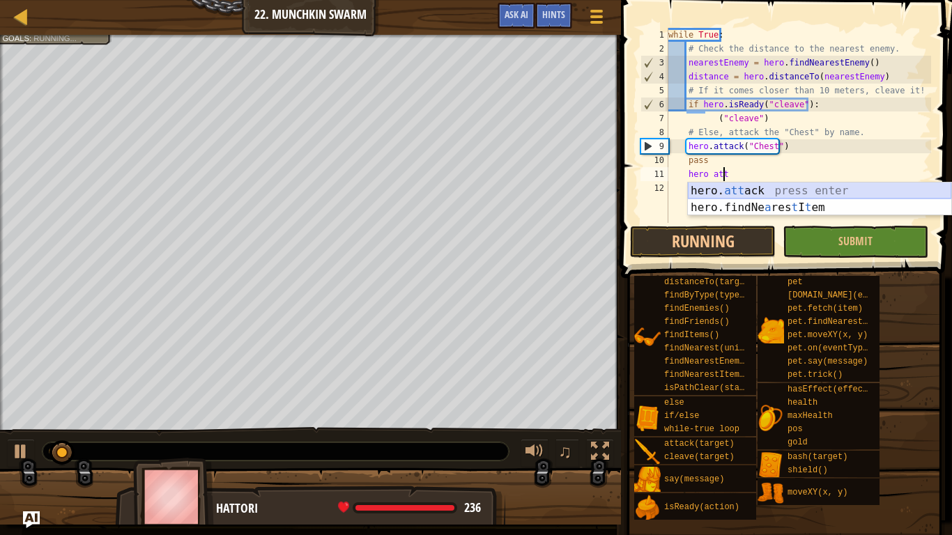
click at [733, 195] on div "hero. att ack press enter hero.findNe a res t I t em press enter" at bounding box center [820, 216] width 264 height 67
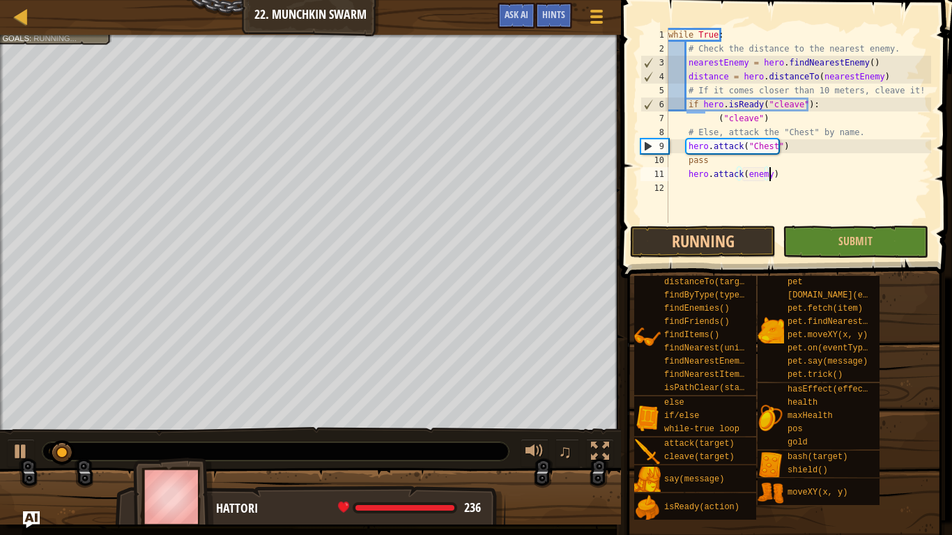
click at [802, 178] on div "while True : # Check the distance to the nearest enemy. nearestEnemy = hero . f…" at bounding box center [799, 139] width 266 height 223
click at [820, 238] on button "Submit" at bounding box center [856, 242] width 146 height 32
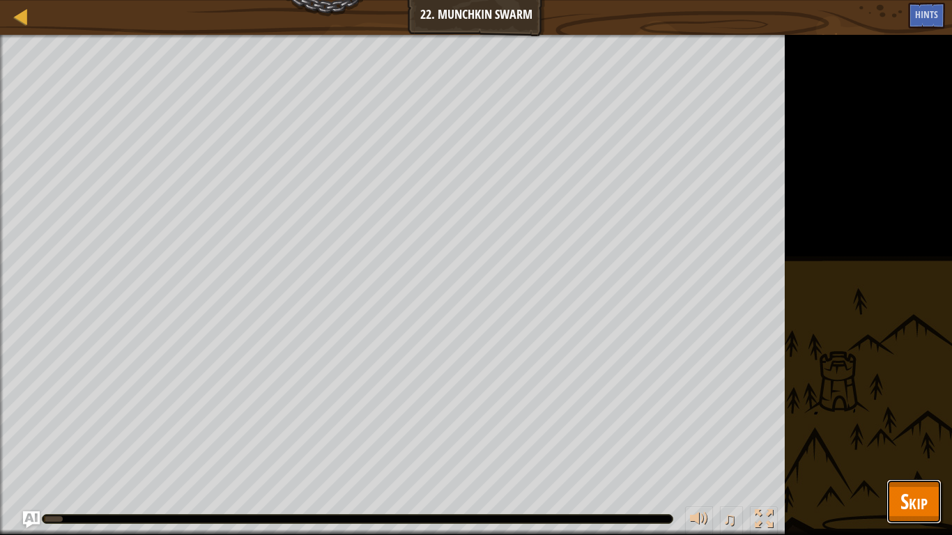
click at [934, 423] on button "Skip" at bounding box center [914, 502] width 55 height 45
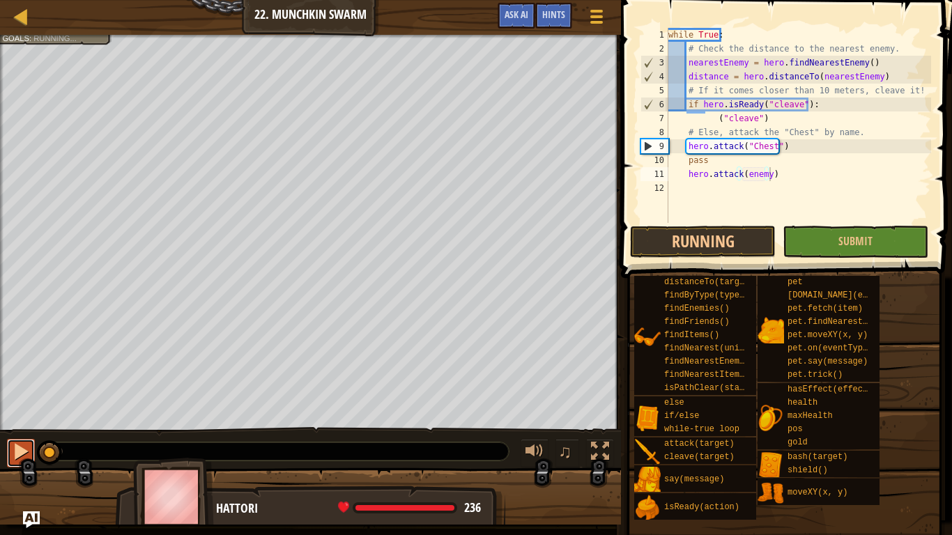
click at [15, 423] on button at bounding box center [21, 453] width 28 height 29
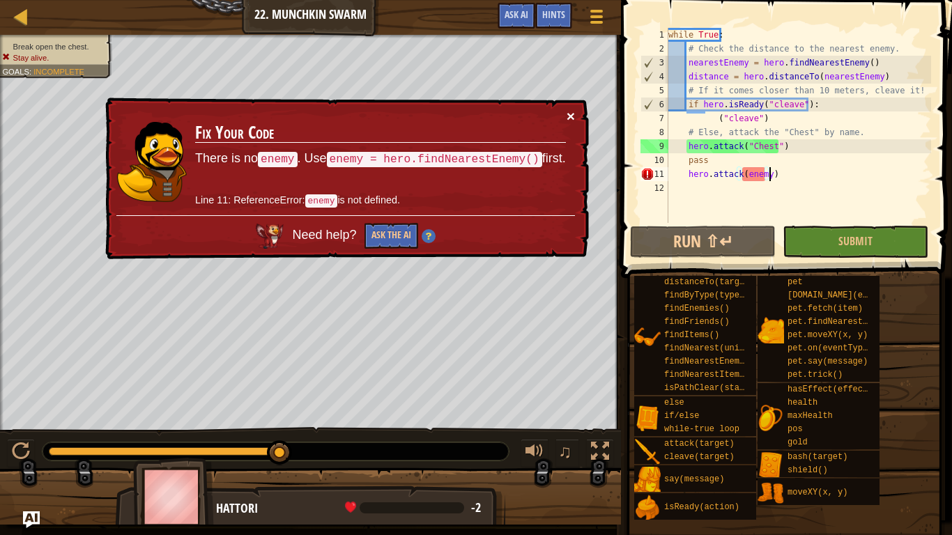
click at [570, 112] on button "×" at bounding box center [571, 116] width 8 height 15
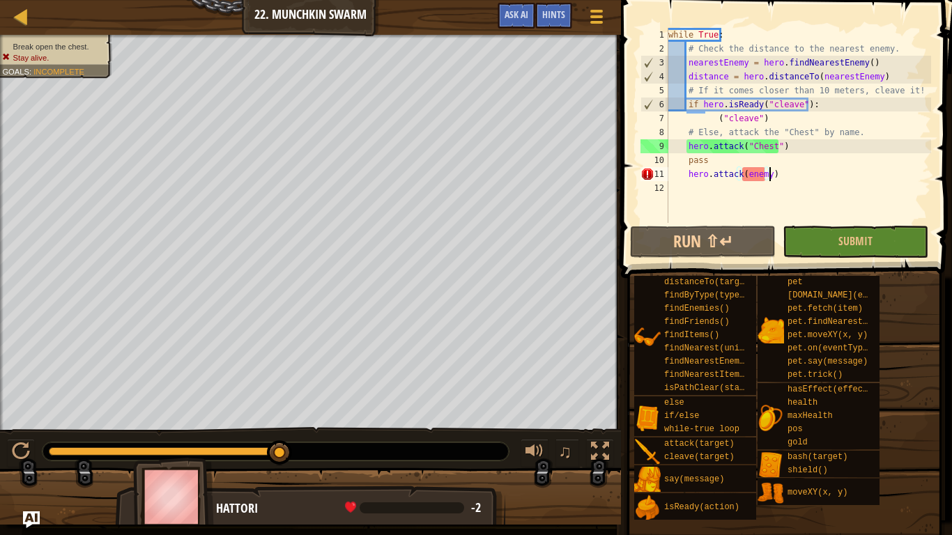
click at [814, 164] on div "while True : # Check the distance to the nearest enemy. nearestEnemy = hero . f…" at bounding box center [799, 139] width 266 height 223
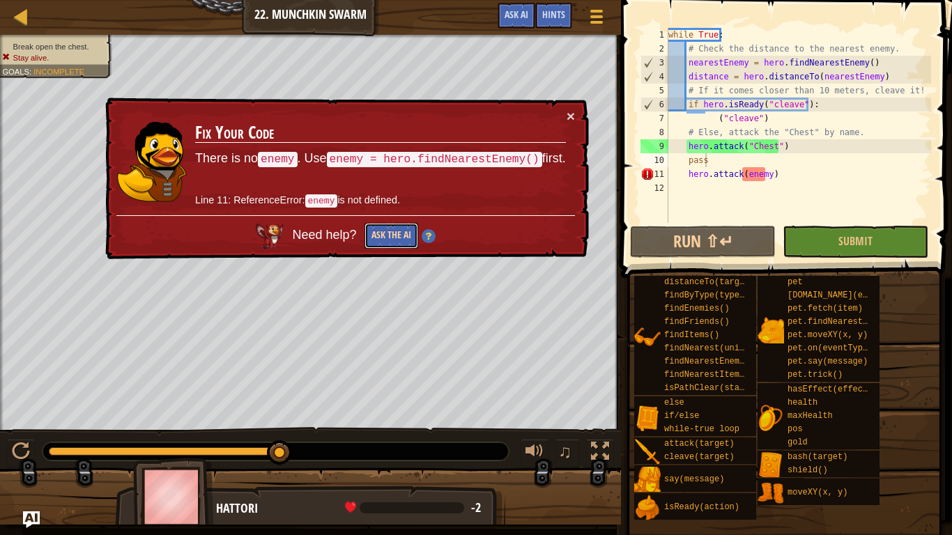
click at [388, 238] on button "Ask the AI" at bounding box center [392, 236] width 54 height 26
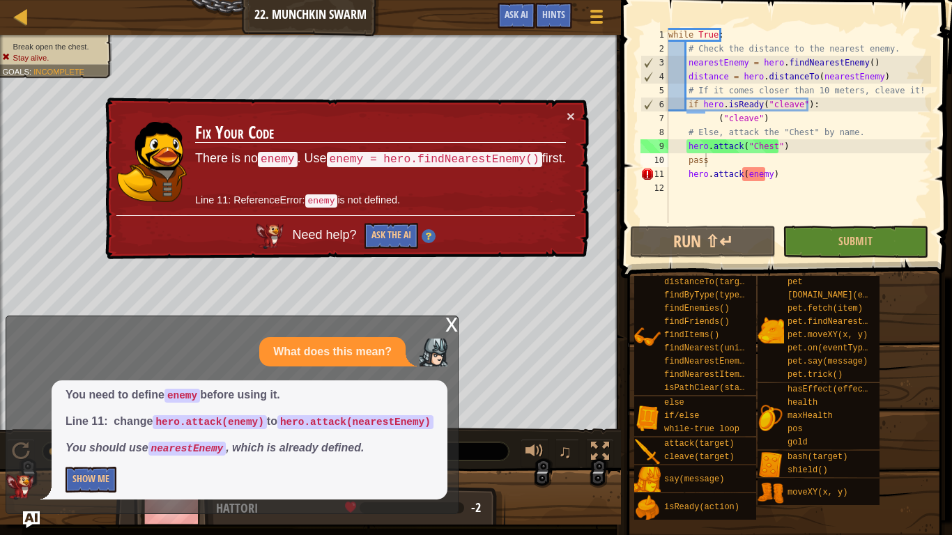
drag, startPoint x: 298, startPoint y: 390, endPoint x: 334, endPoint y: 413, distance: 42.6
click at [334, 413] on div "What does this mean? You need to define enemy before using it. Line 11: change …" at bounding box center [228, 418] width 445 height 162
click at [98, 423] on button "Show Me" at bounding box center [91, 480] width 51 height 26
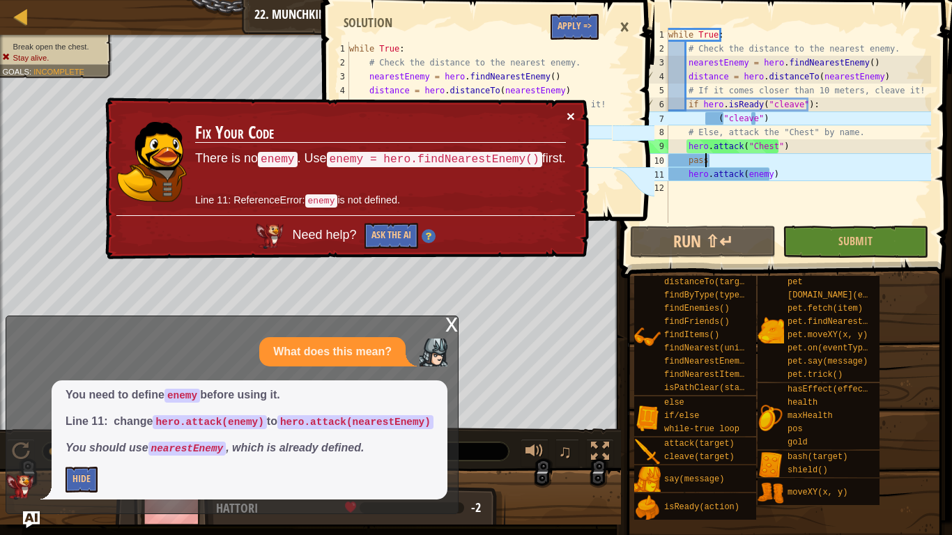
click at [572, 115] on button "×" at bounding box center [571, 116] width 8 height 15
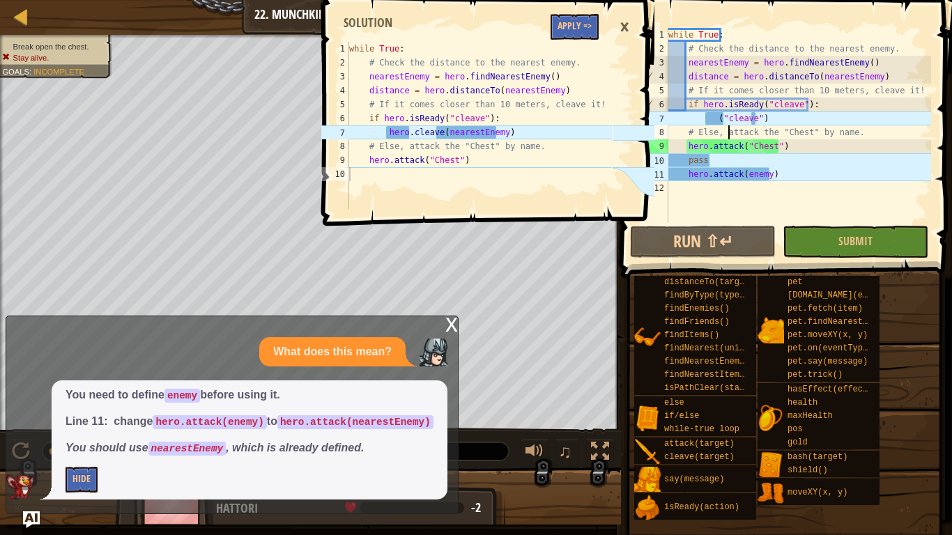
click at [727, 126] on div "while True : # Check the distance to the nearest enemy. nearestEnemy = hero . f…" at bounding box center [799, 139] width 266 height 223
click at [724, 121] on div "while True : # Check the distance to the nearest enemy. nearestEnemy = hero . f…" at bounding box center [799, 139] width 266 height 223
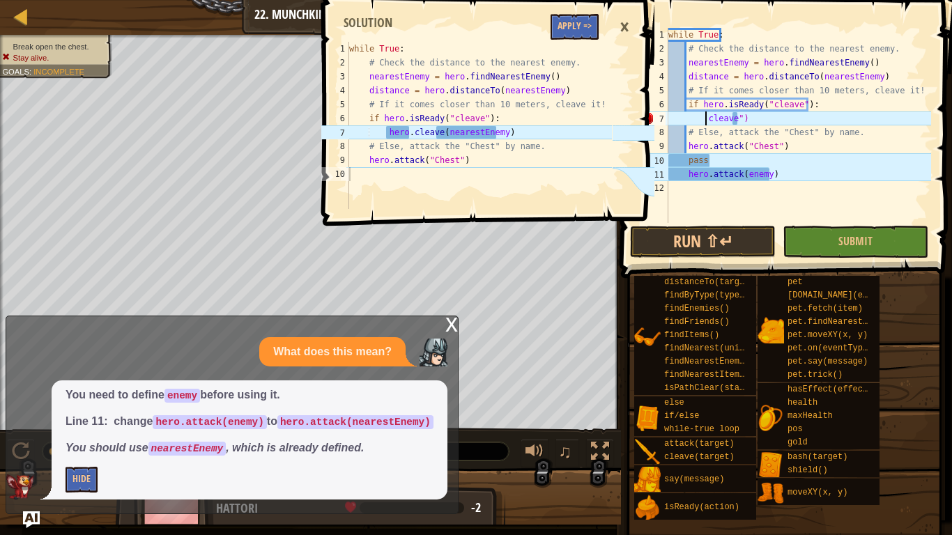
click at [752, 117] on div "while True : # Check the distance to the nearest enemy. nearestEnemy = hero . f…" at bounding box center [799, 139] width 266 height 223
click at [699, 121] on div "while True : # Check the distance to the nearest enemy. nearestEnemy = hero . f…" at bounding box center [799, 139] width 266 height 223
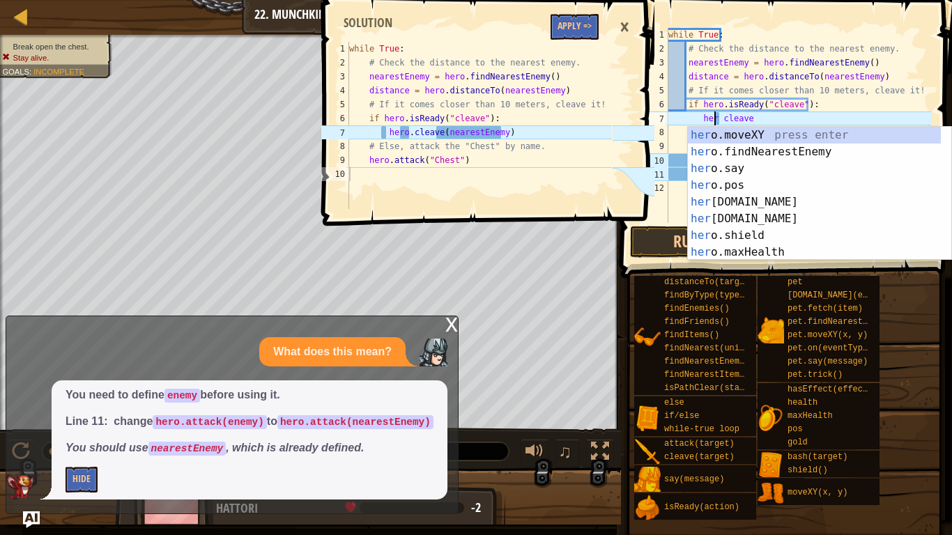
scroll to position [6, 4]
click at [726, 119] on div "while True : # Check the distance to the nearest enemy. nearestEnemy = hero . f…" at bounding box center [799, 139] width 266 height 223
click at [759, 112] on div "while True : # Check the distance to the nearest enemy. nearestEnemy = hero . f…" at bounding box center [799, 139] width 266 height 223
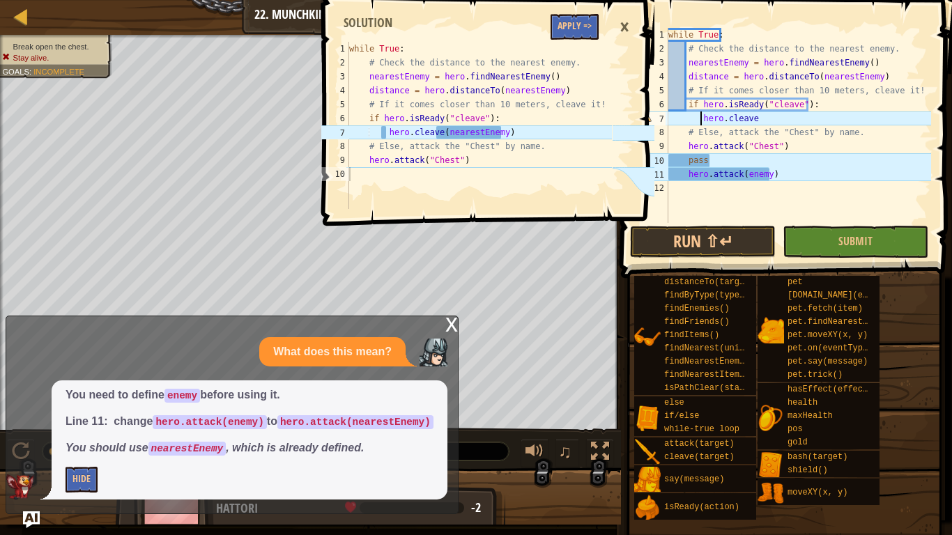
click at [701, 121] on div "while True : # Check the distance to the nearest enemy. nearestEnemy = hero . f…" at bounding box center [799, 139] width 266 height 223
click at [757, 115] on div "while True : # Check the distance to the nearest enemy. nearestEnemy = hero . f…" at bounding box center [799, 139] width 266 height 223
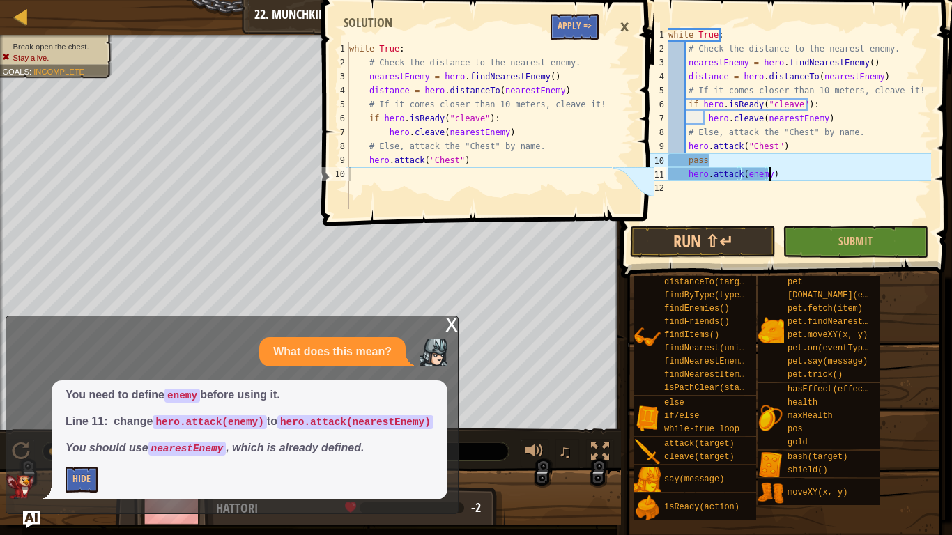
click at [776, 173] on div "while True : # Check the distance to the nearest enemy. nearestEnemy = hero . f…" at bounding box center [799, 139] width 266 height 223
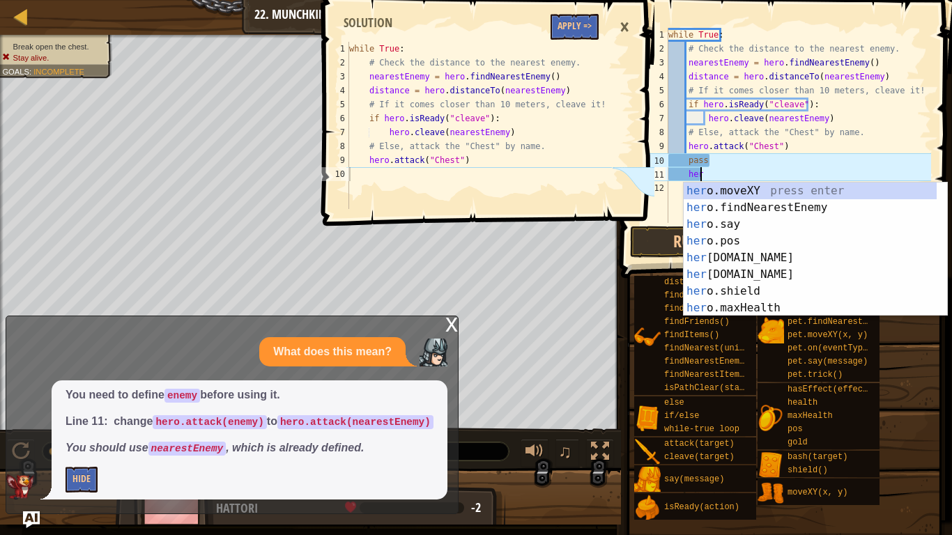
type textarea "h"
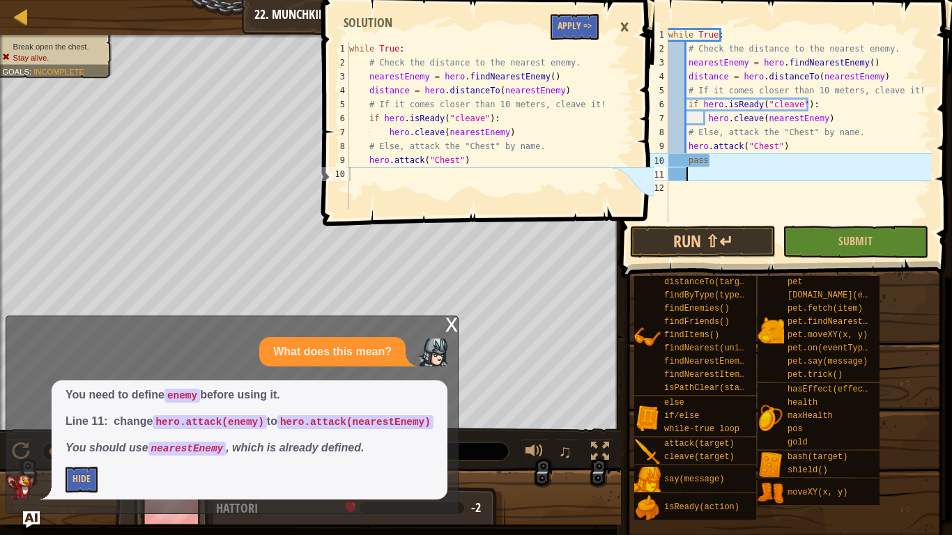
scroll to position [6, 0]
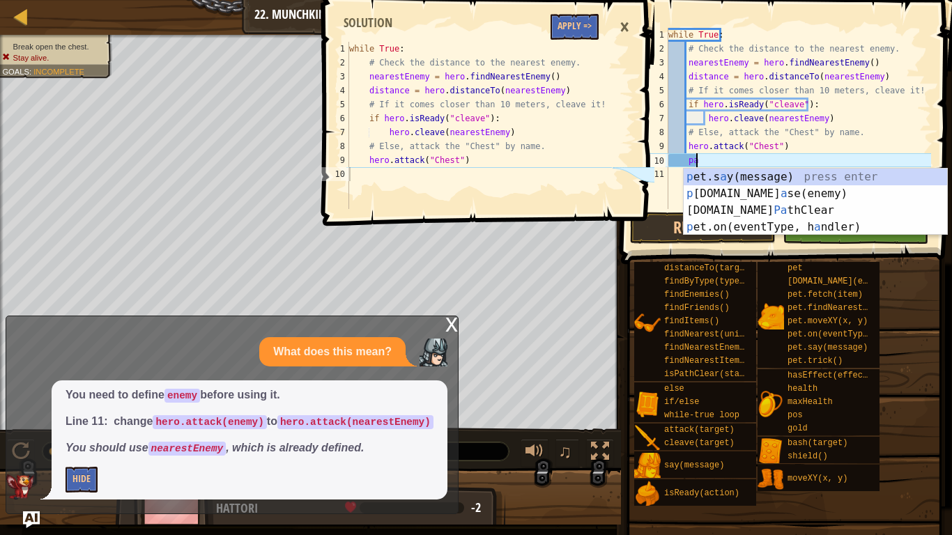
type textarea "p"
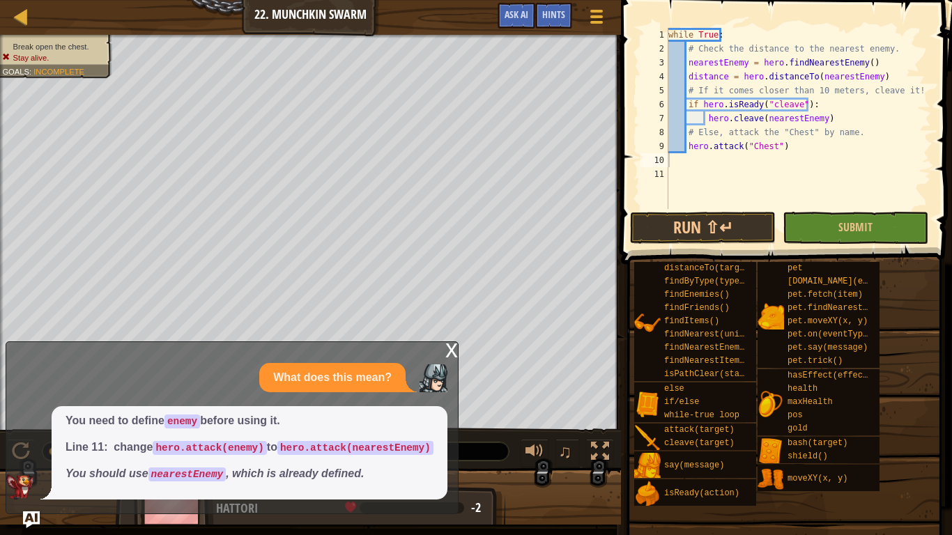
click at [447, 349] on div "x" at bounding box center [452, 349] width 13 height 14
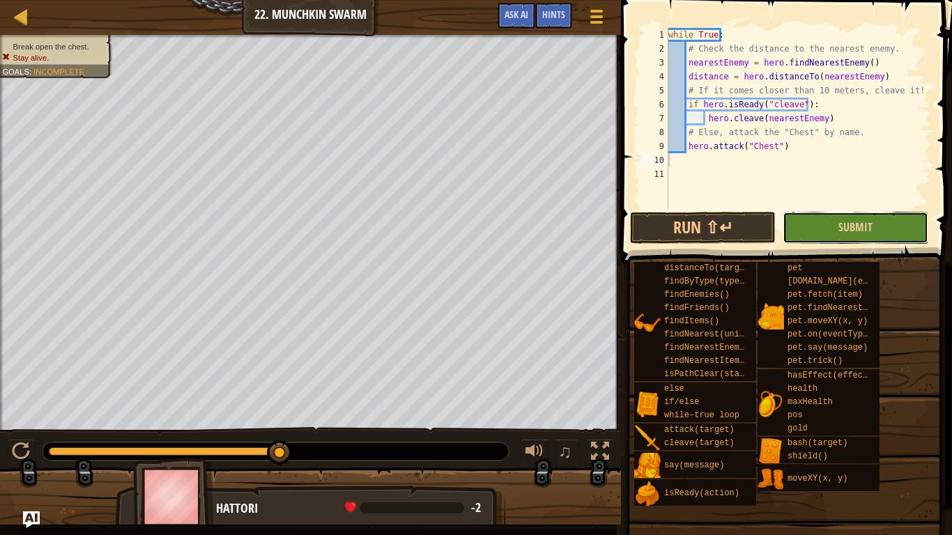
click at [838, 217] on button "Submit" at bounding box center [856, 228] width 146 height 32
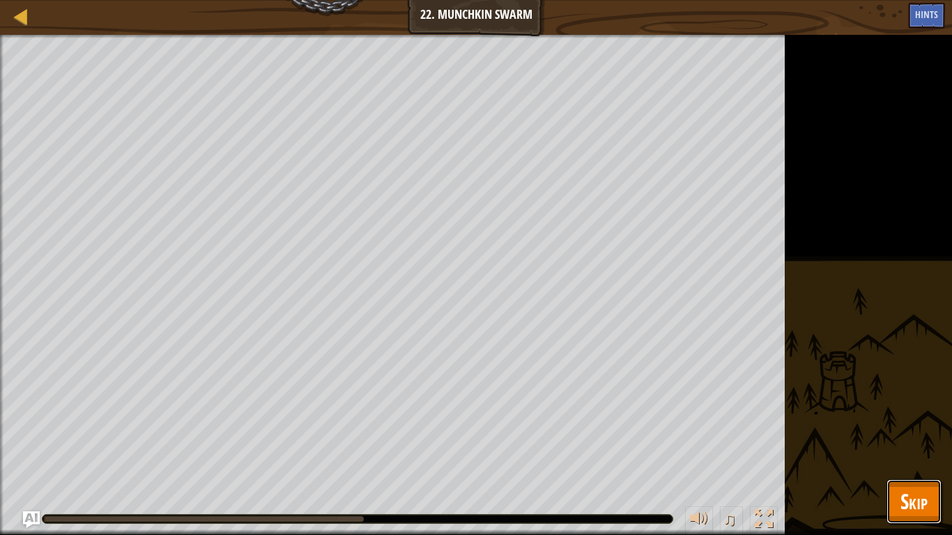
click at [899, 423] on button "Skip" at bounding box center [914, 502] width 55 height 45
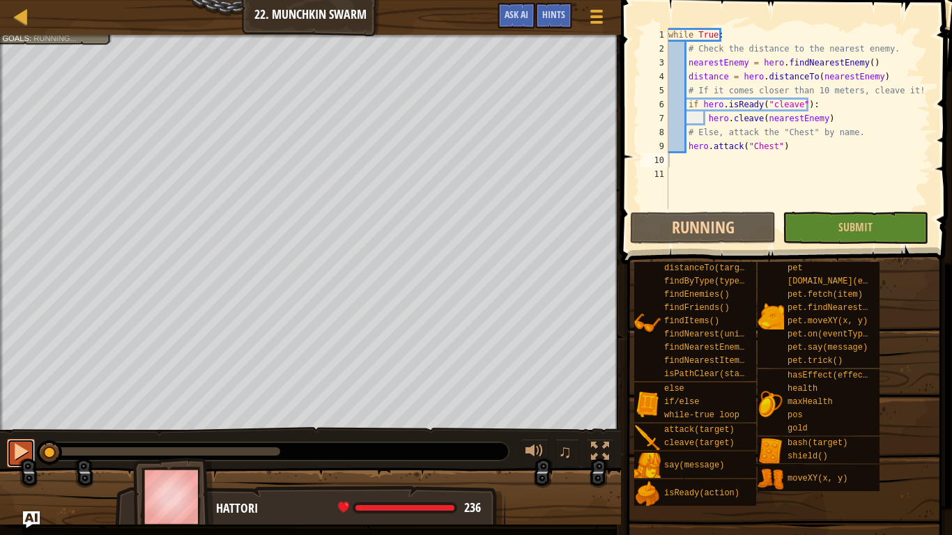
click at [15, 423] on div at bounding box center [21, 452] width 18 height 18
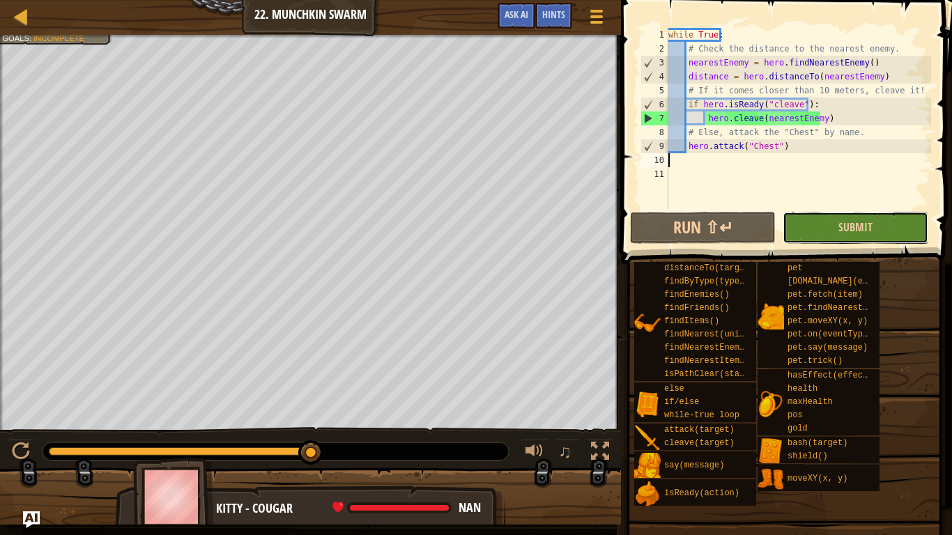
click at [837, 231] on button "Submit" at bounding box center [856, 228] width 146 height 32
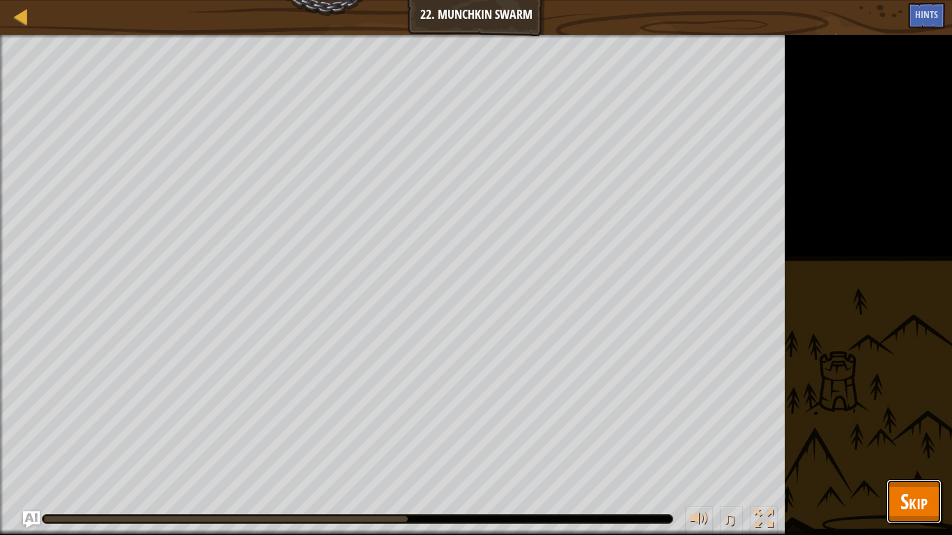
click at [910, 423] on span "Skip" at bounding box center [914, 501] width 27 height 29
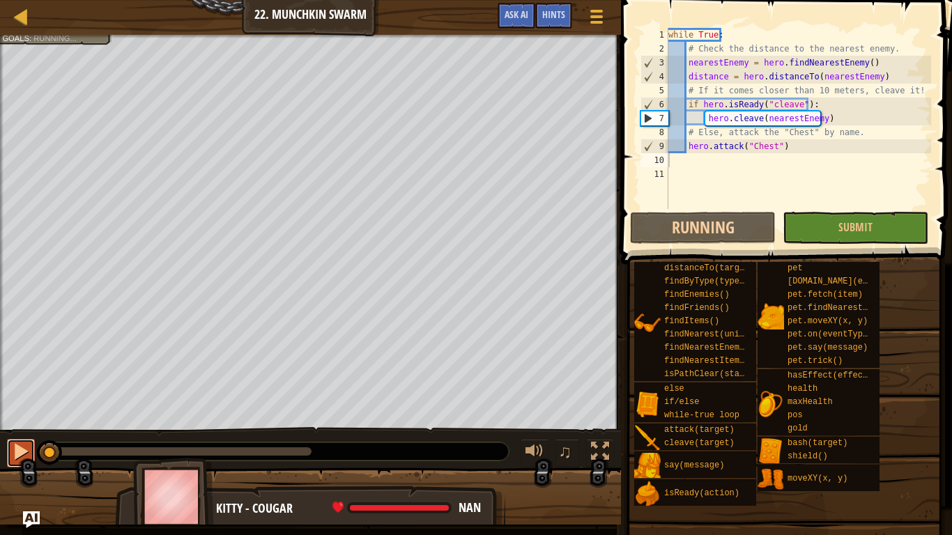
click at [9, 423] on button at bounding box center [21, 453] width 28 height 29
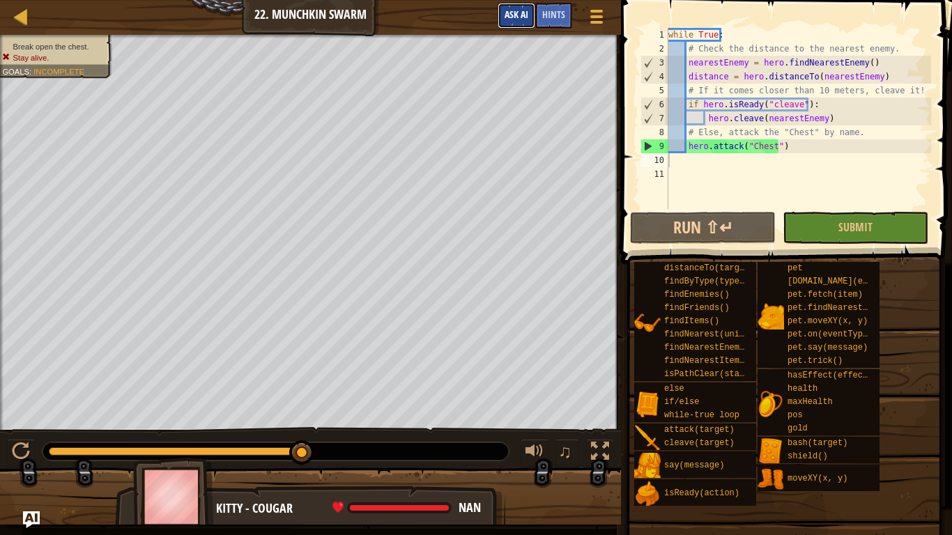
click at [498, 4] on button "Ask AI" at bounding box center [517, 16] width 38 height 26
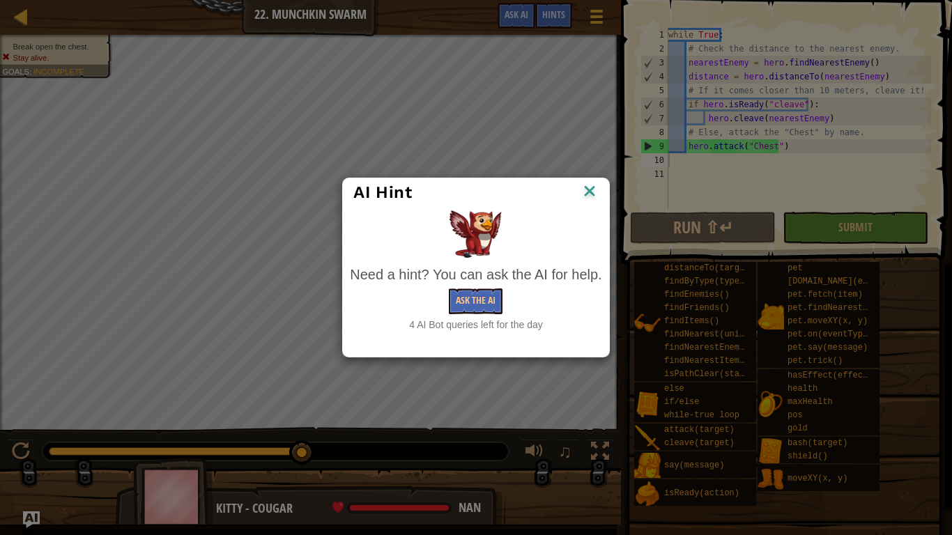
drag, startPoint x: 602, startPoint y: 176, endPoint x: 616, endPoint y: 178, distance: 14.1
click at [612, 176] on div "AI Hint Need a hint? You can ask the AI for help. Ask the AI 4 AI Bot queries l…" at bounding box center [476, 267] width 952 height 535
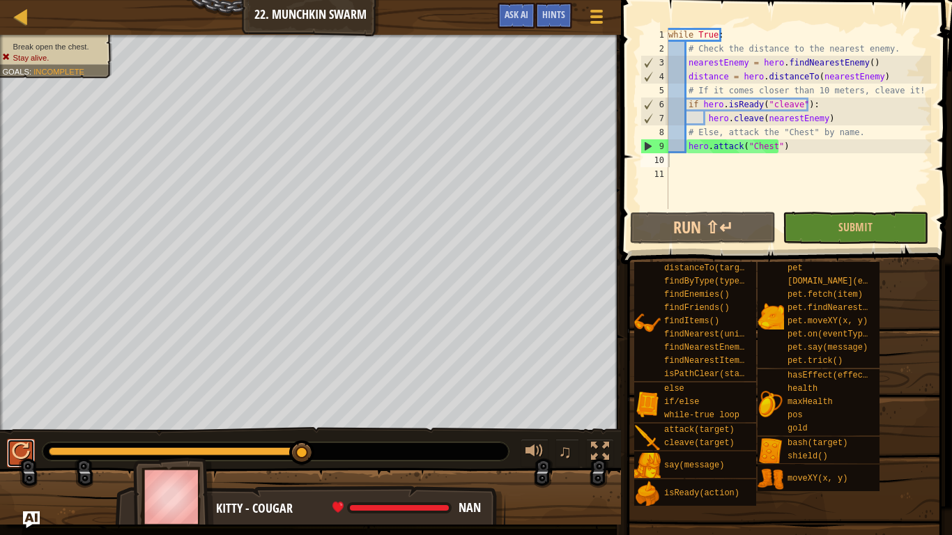
click at [11, 423] on button at bounding box center [21, 453] width 28 height 29
click at [517, 14] on span "Ask AI" at bounding box center [517, 14] width 24 height 13
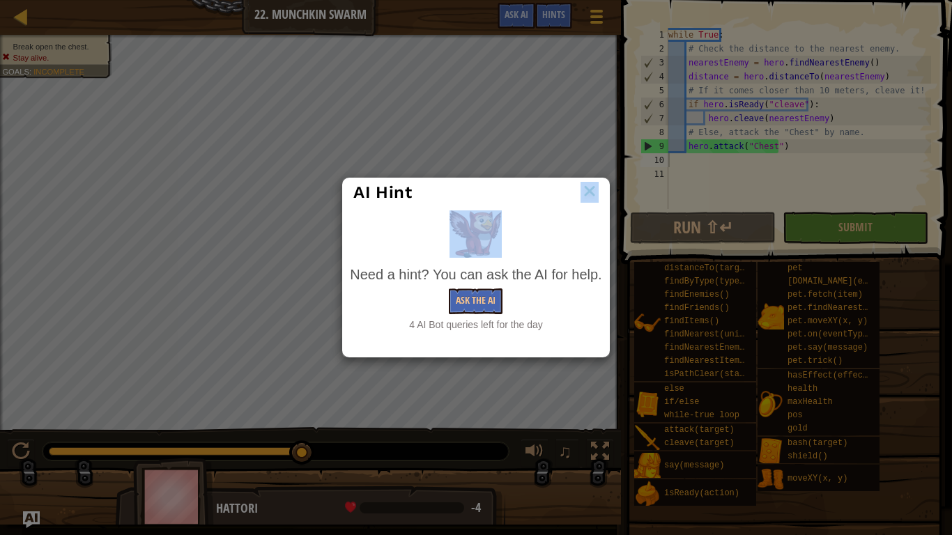
click at [583, 209] on div "AI Hint Need a hint? You can ask the AI for help. Ask the AI 4 AI Bot queries l…" at bounding box center [475, 268] width 267 height 180
click at [578, 197] on div "AI Hint" at bounding box center [475, 192] width 245 height 21
click at [591, 192] on img at bounding box center [590, 192] width 18 height 21
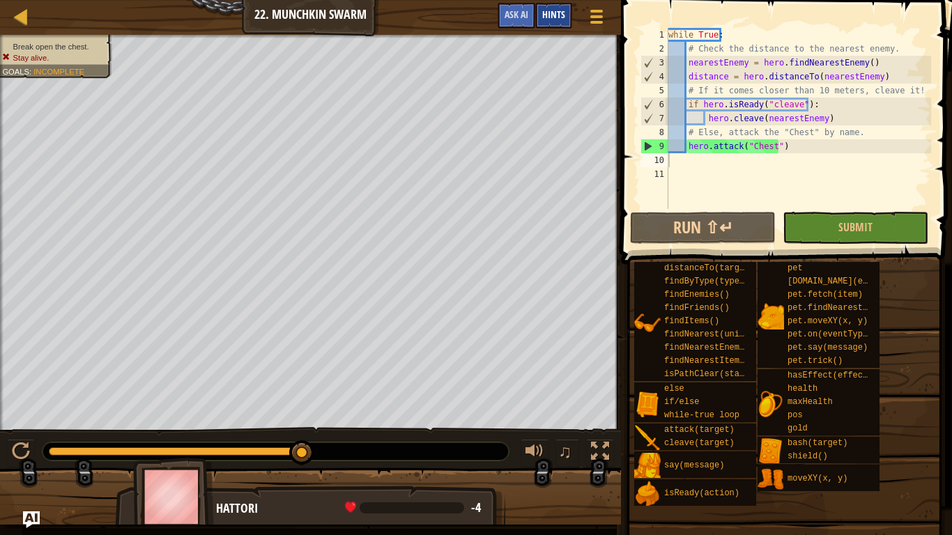
click at [561, 19] on span "Hints" at bounding box center [553, 14] width 23 height 13
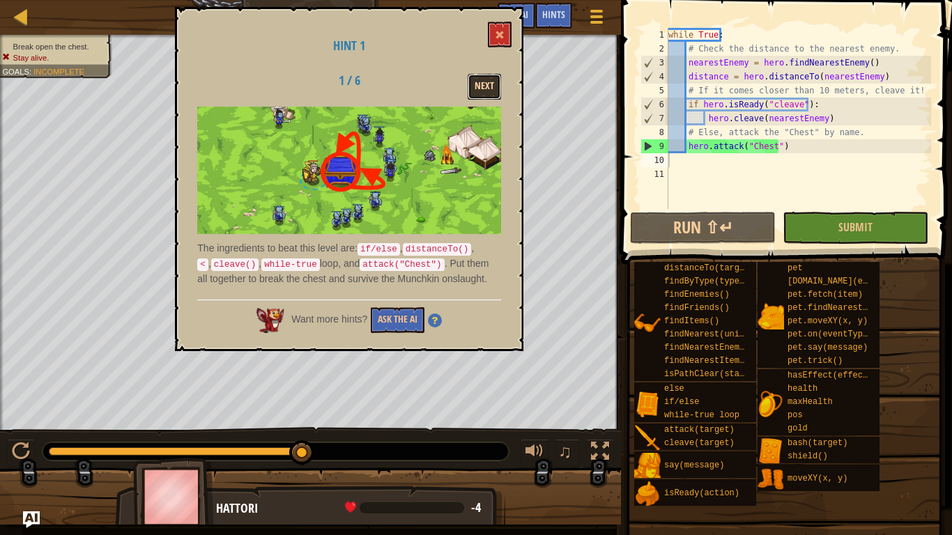
click at [490, 87] on button "Next" at bounding box center [484, 87] width 33 height 26
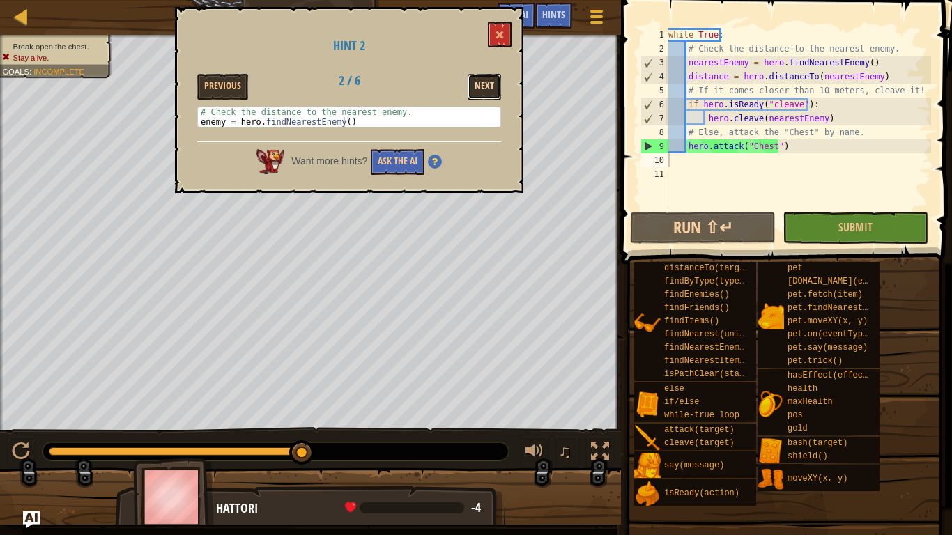
click at [490, 78] on button "Next" at bounding box center [484, 87] width 33 height 26
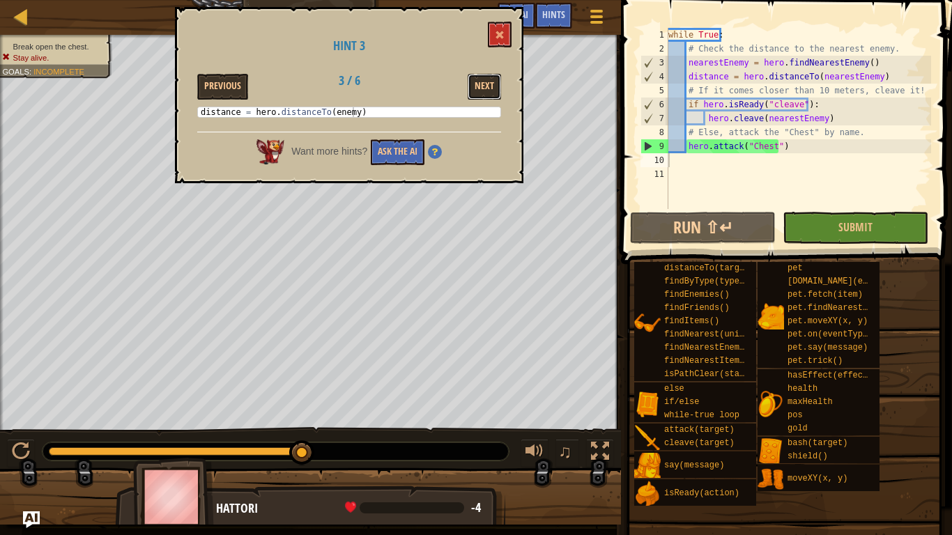
click at [490, 78] on button "Next" at bounding box center [484, 87] width 33 height 26
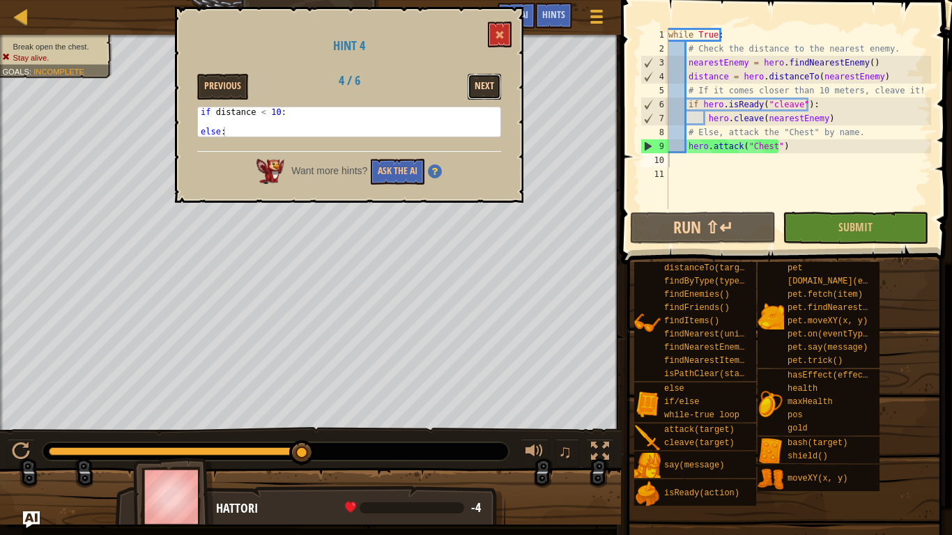
drag, startPoint x: 490, startPoint y: 76, endPoint x: 493, endPoint y: 91, distance: 15.6
click at [493, 91] on button "Next" at bounding box center [484, 87] width 33 height 26
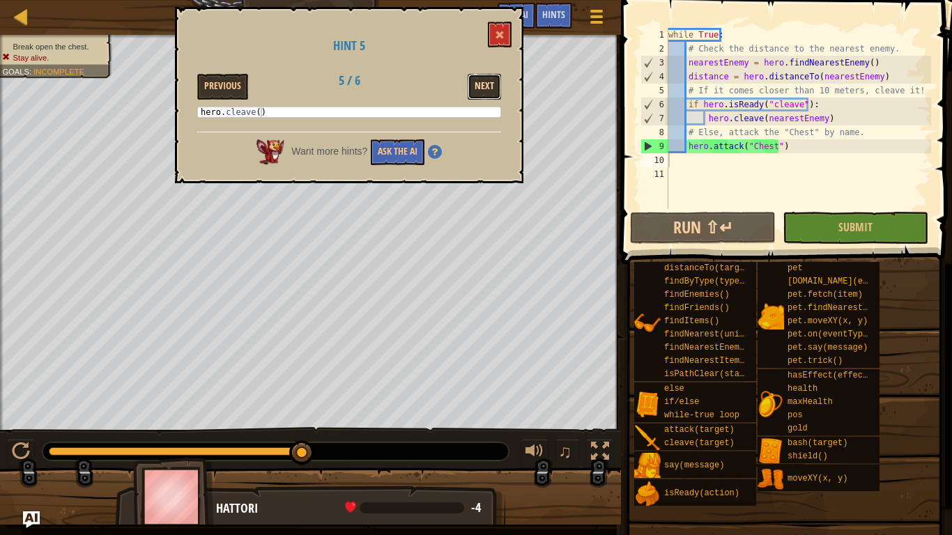
click at [483, 83] on button "Next" at bounding box center [484, 87] width 33 height 26
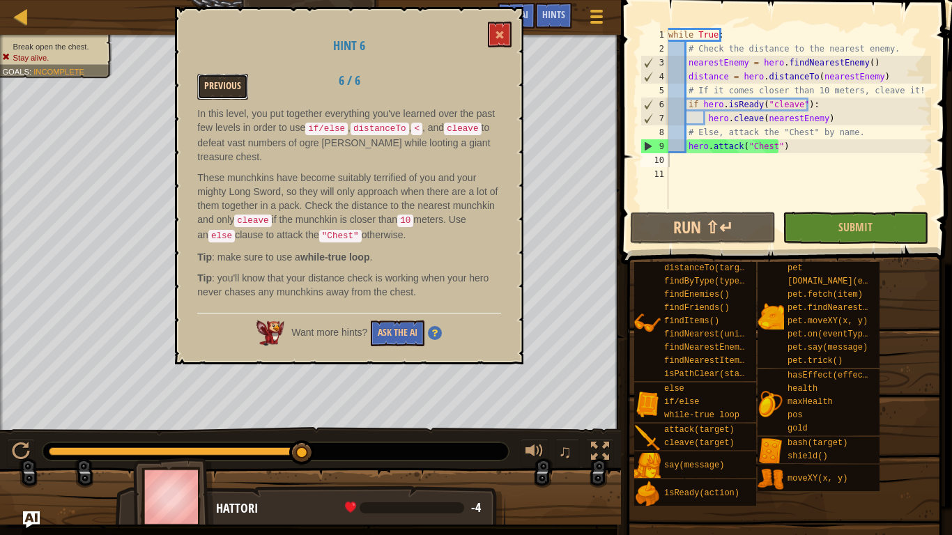
click at [222, 84] on button "Previous" at bounding box center [222, 87] width 51 height 26
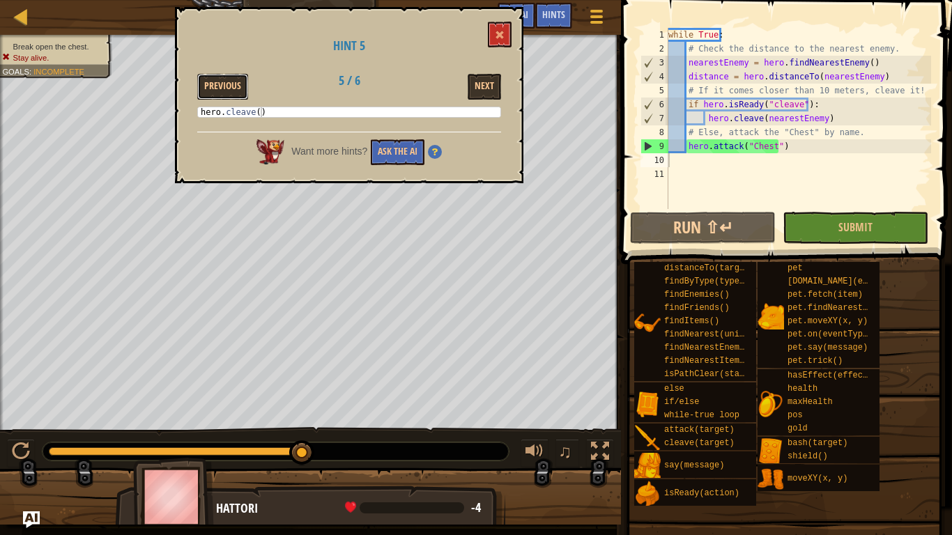
click at [222, 84] on button "Previous" at bounding box center [222, 87] width 51 height 26
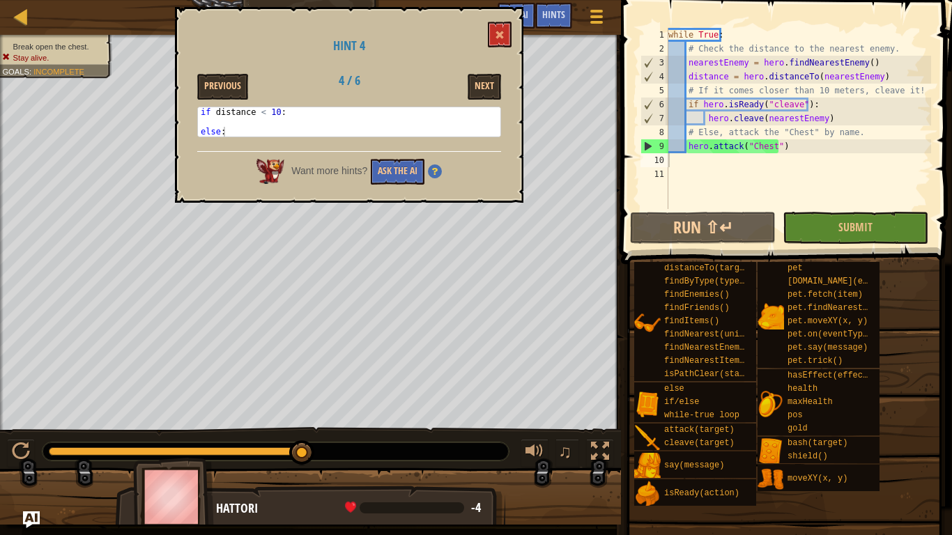
click at [222, 84] on button "Previous" at bounding box center [222, 87] width 51 height 26
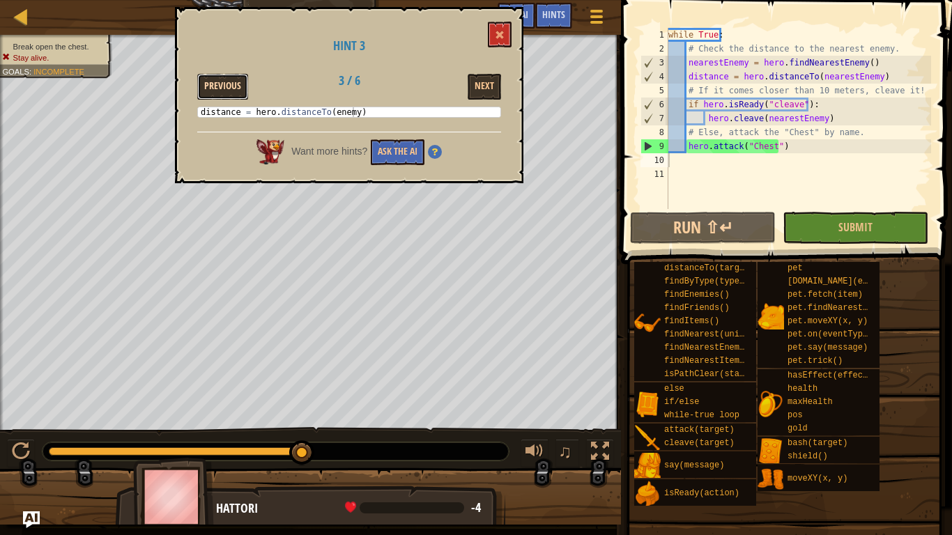
click at [223, 86] on button "Previous" at bounding box center [222, 87] width 51 height 26
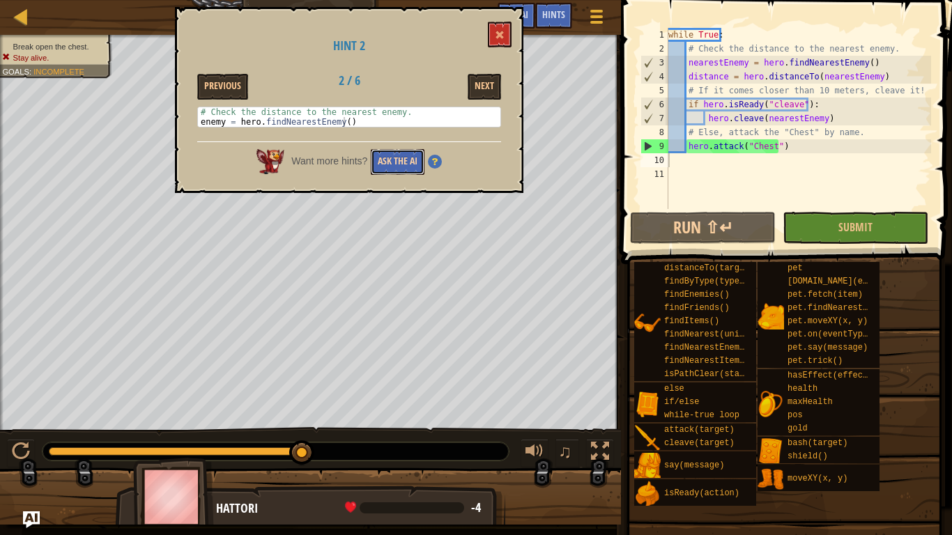
click at [404, 155] on button "Ask the AI" at bounding box center [398, 162] width 54 height 26
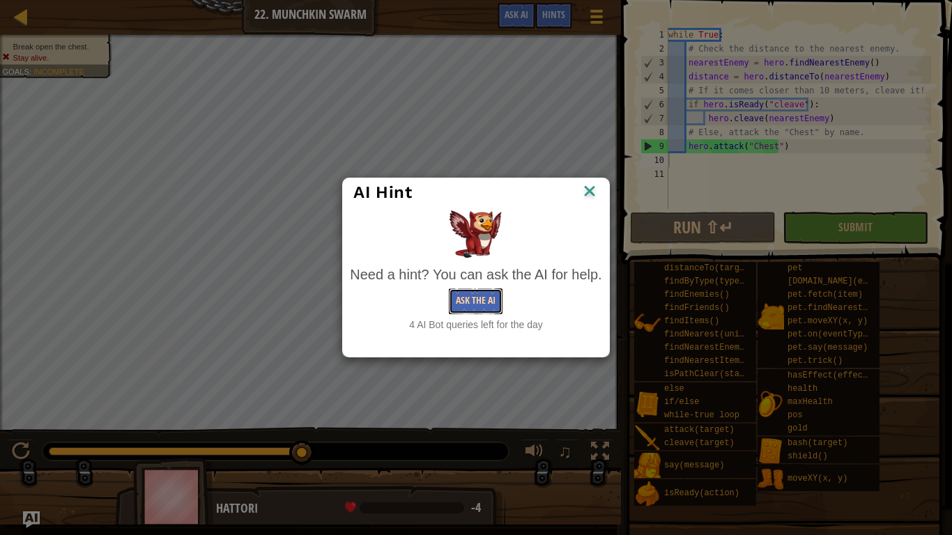
click at [482, 295] on button "Ask the AI" at bounding box center [476, 302] width 54 height 26
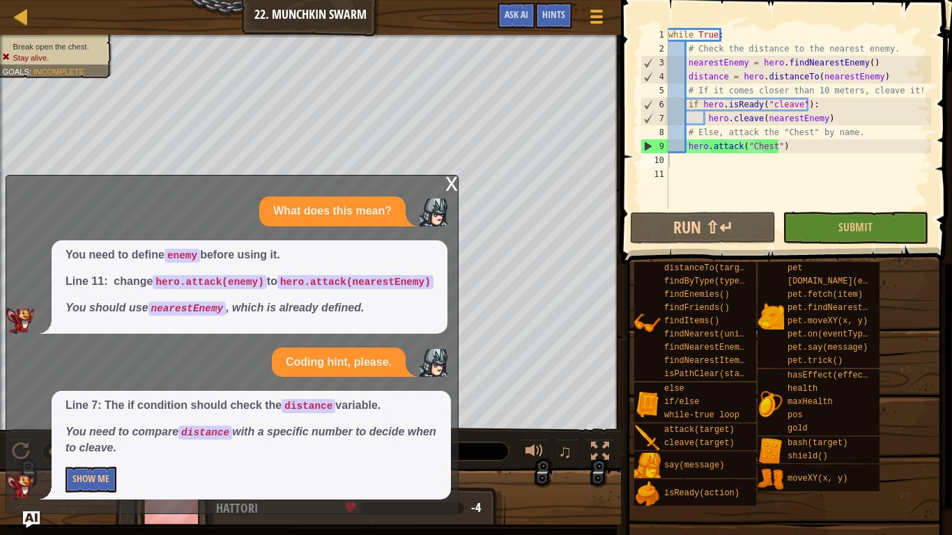
click at [127, 423] on p "Show Me" at bounding box center [252, 480] width 372 height 26
click at [103, 423] on button "Show Me" at bounding box center [91, 480] width 51 height 26
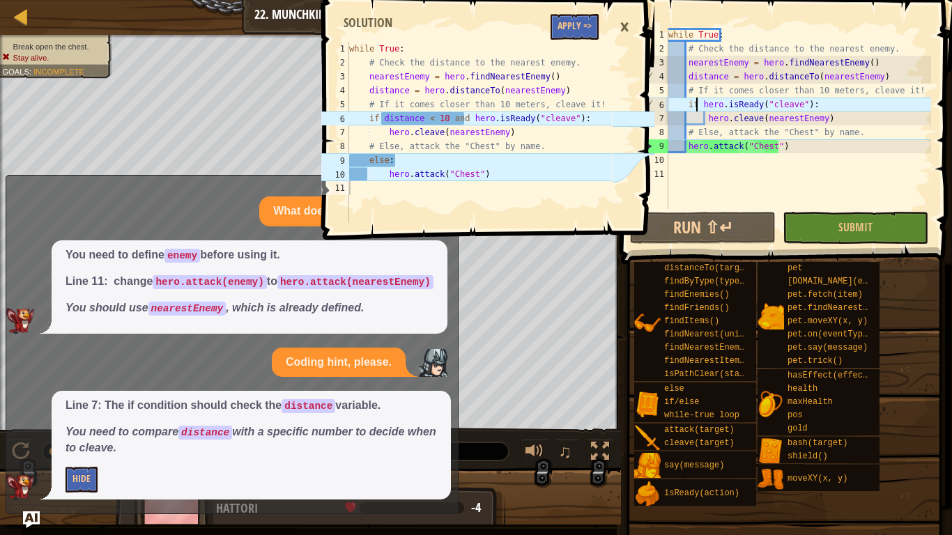
click at [696, 100] on div "while True : # Check the distance to the nearest enemy. nearestEnemy = hero . f…" at bounding box center [799, 132] width 266 height 209
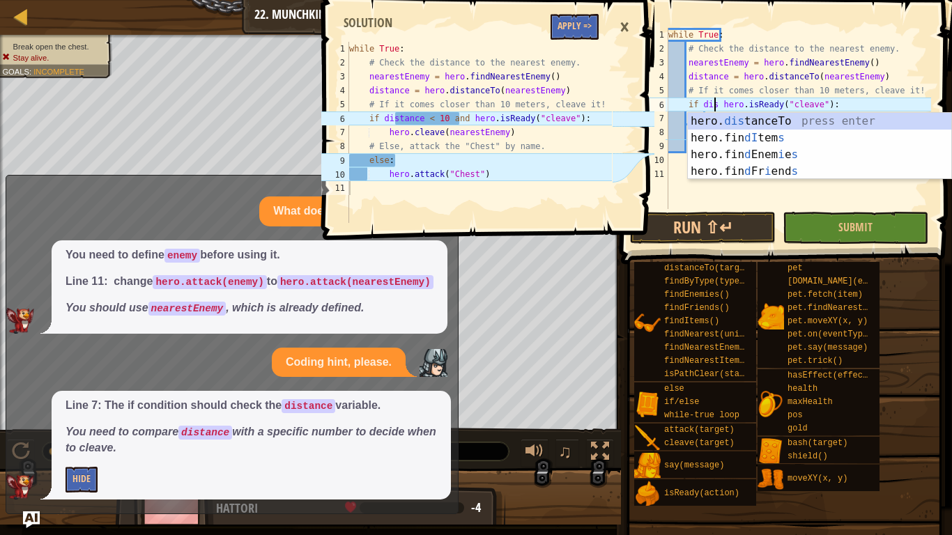
scroll to position [6, 3]
click at [734, 119] on div "hero. dis tanceTo press enter hero.fin dI tem s press enter hero.fin d Enem i e…" at bounding box center [820, 163] width 264 height 100
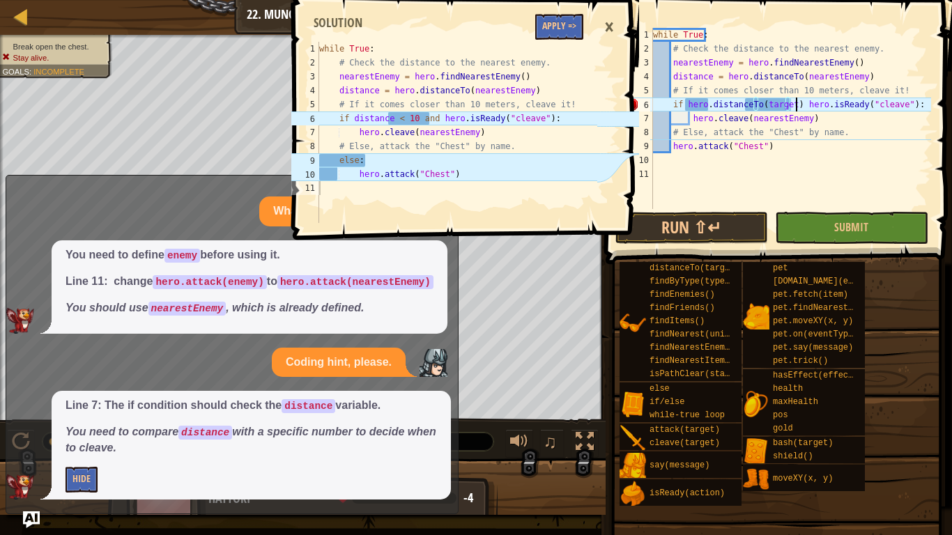
click at [795, 106] on div "while True : # Check the distance to the nearest enemy. nearestEnemy = hero . f…" at bounding box center [790, 132] width 281 height 209
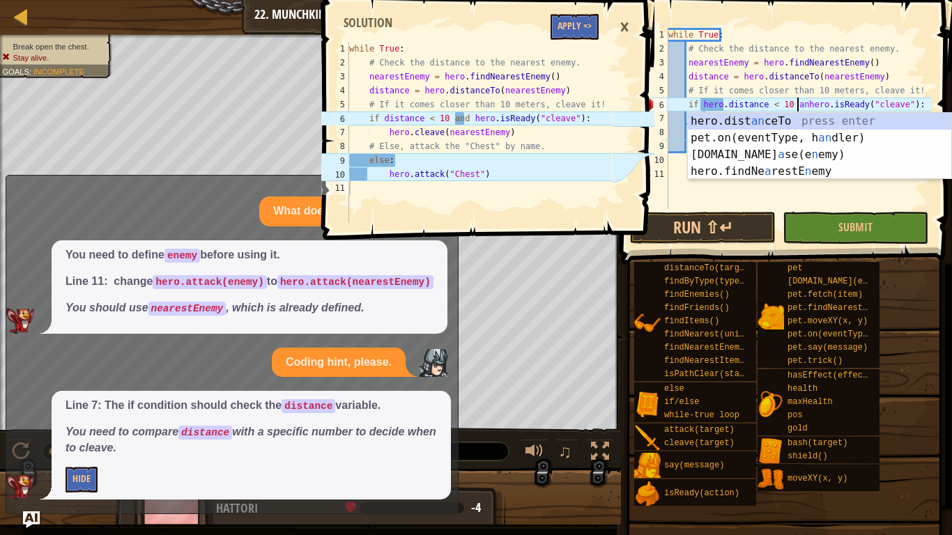
scroll to position [6, 10]
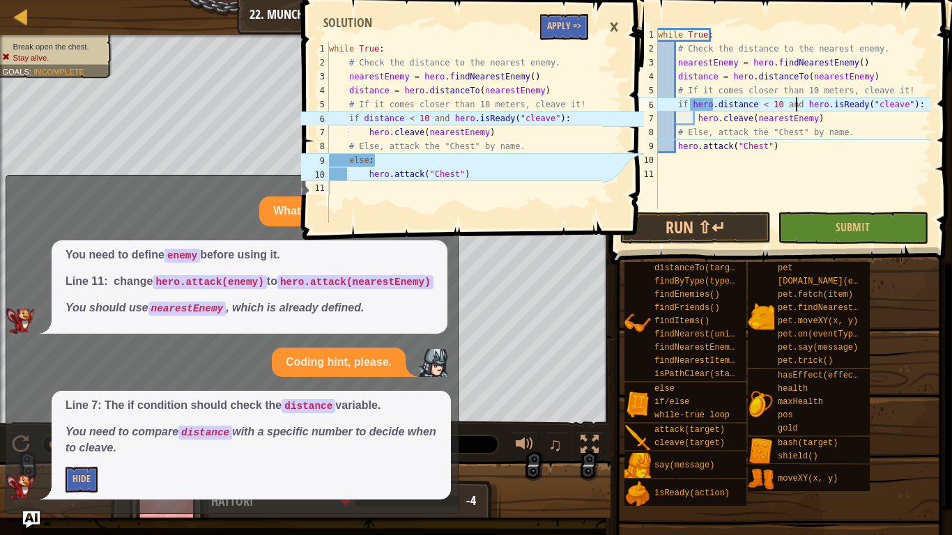
click at [715, 105] on div "while True : # Check the distance to the nearest enemy. nearestEnemy = hero . f…" at bounding box center [793, 132] width 276 height 209
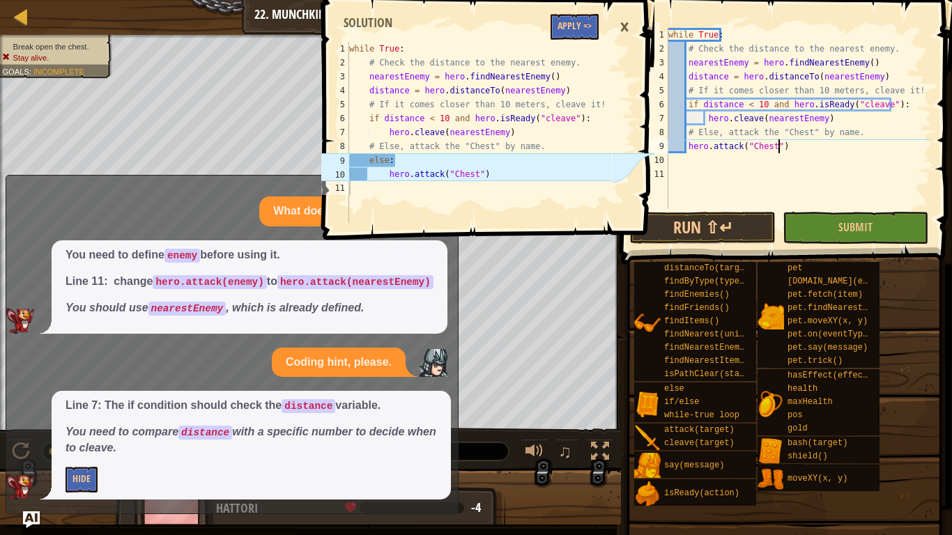
click at [781, 151] on div "while True : # Check the distance to the nearest enemy. nearestEnemy = hero . f…" at bounding box center [799, 132] width 266 height 209
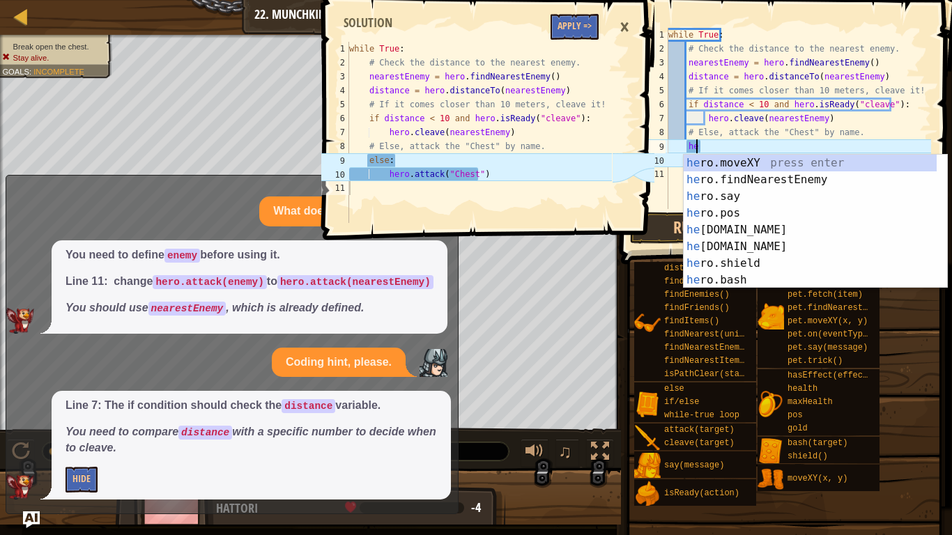
type textarea "h"
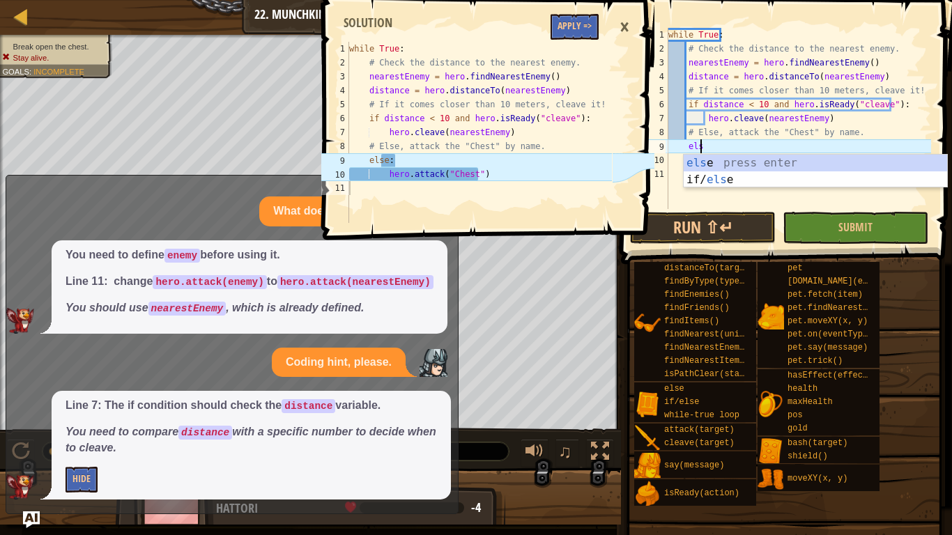
type textarea "else"
click at [714, 162] on div "else press enter if/ else press enter" at bounding box center [816, 188] width 264 height 67
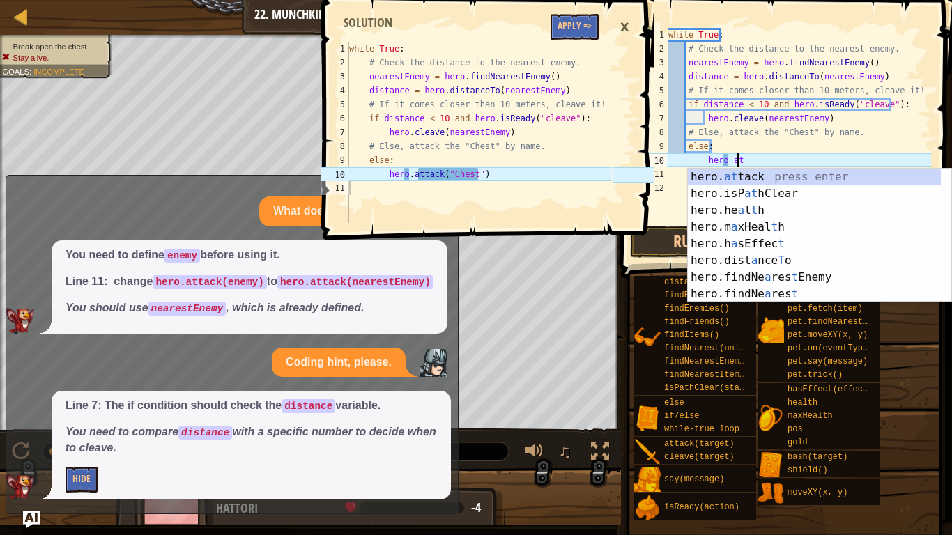
scroll to position [6, 5]
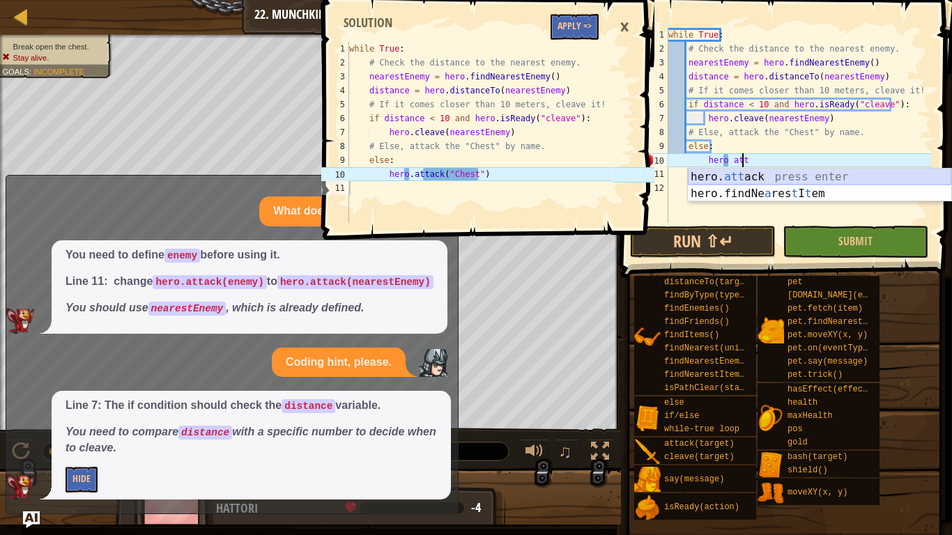
click at [720, 176] on div "hero. att ack press enter hero.findNe a res t I t em press enter" at bounding box center [820, 202] width 264 height 67
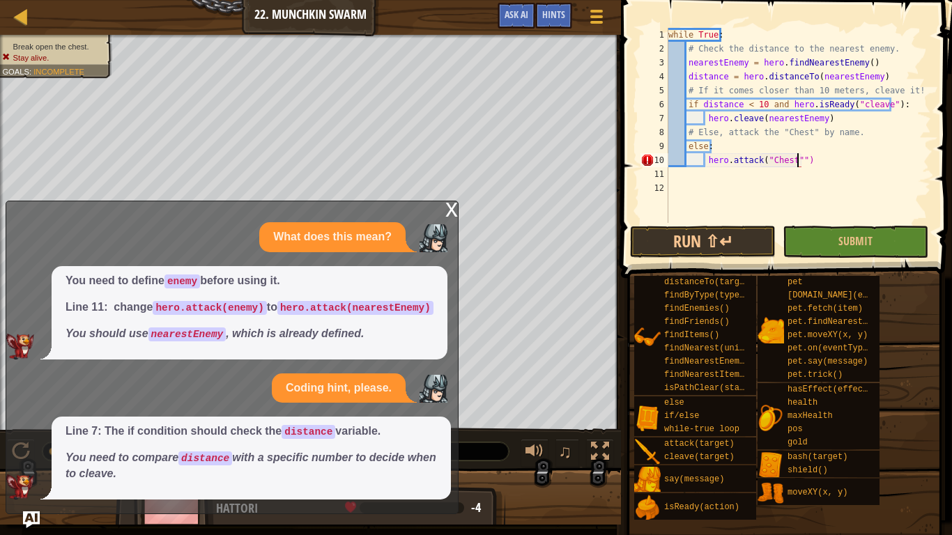
scroll to position [6, 10]
type textarea "hero.attack("Chest")"
click at [451, 203] on div "x" at bounding box center [452, 208] width 13 height 14
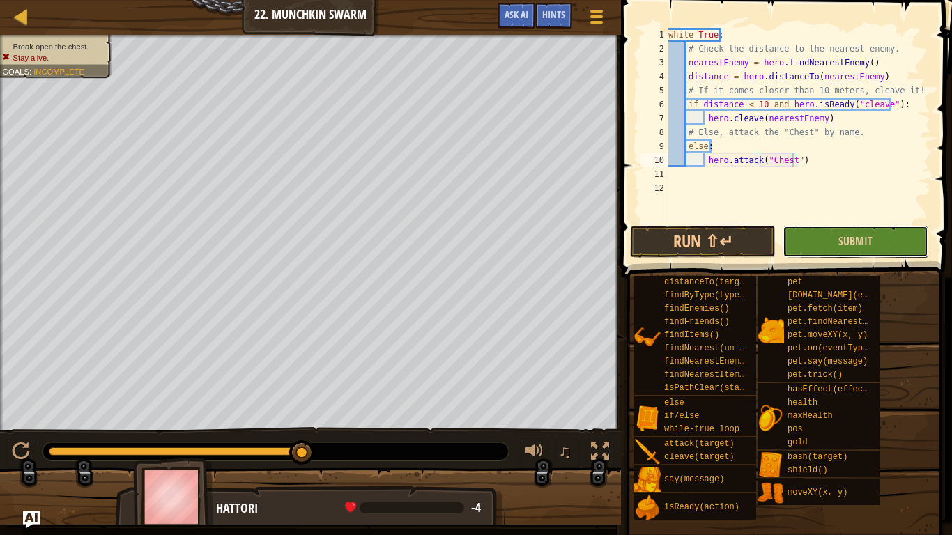
click at [800, 236] on button "Submit" at bounding box center [856, 242] width 146 height 32
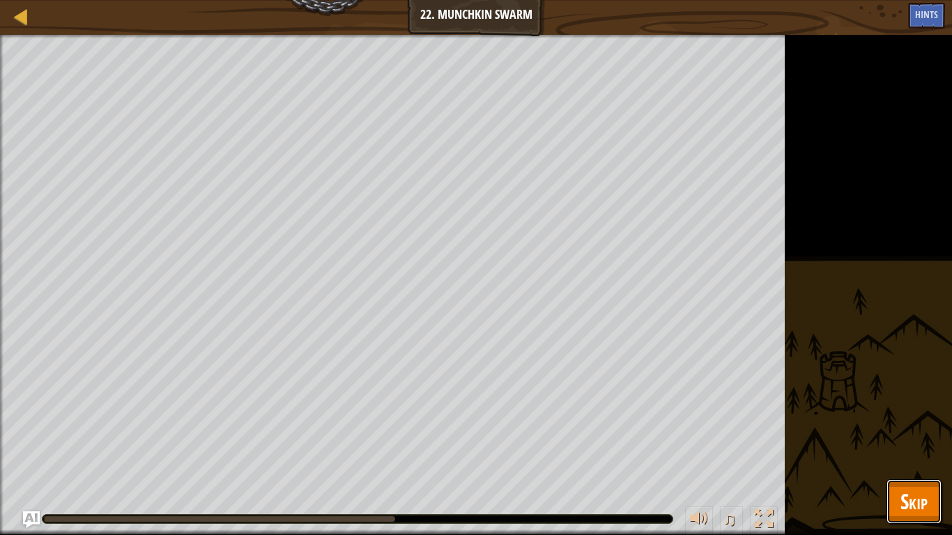
click at [913, 423] on span "Skip" at bounding box center [914, 501] width 27 height 29
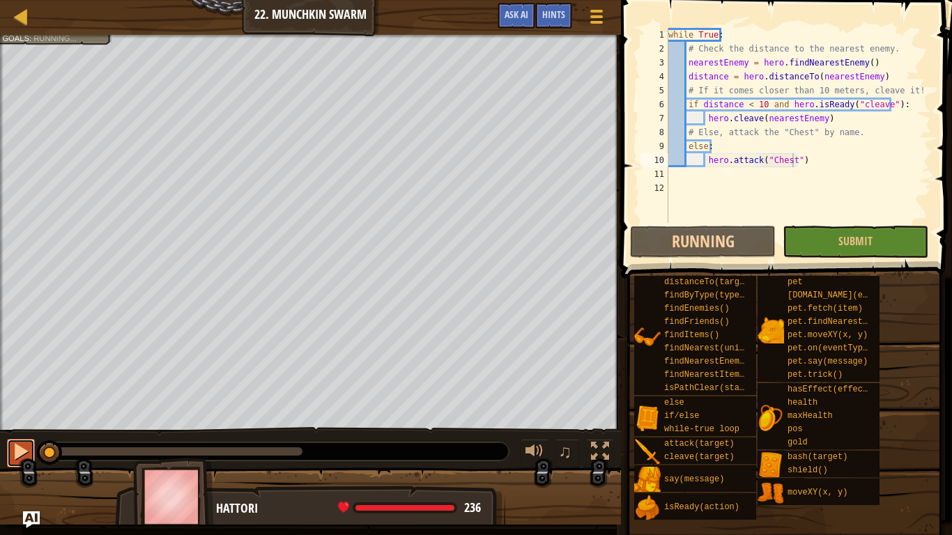
click at [19, 423] on div at bounding box center [21, 452] width 18 height 18
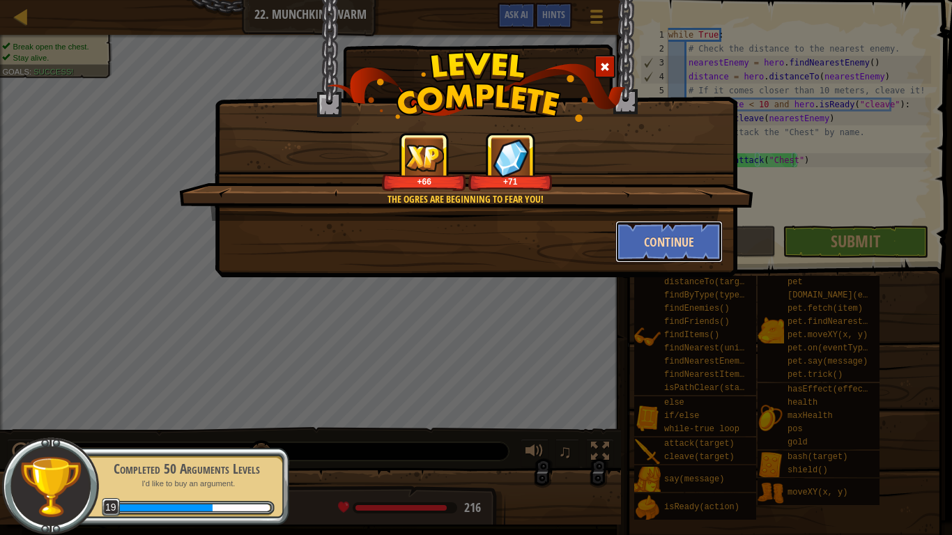
click at [714, 244] on button "Continue" at bounding box center [670, 242] width 108 height 42
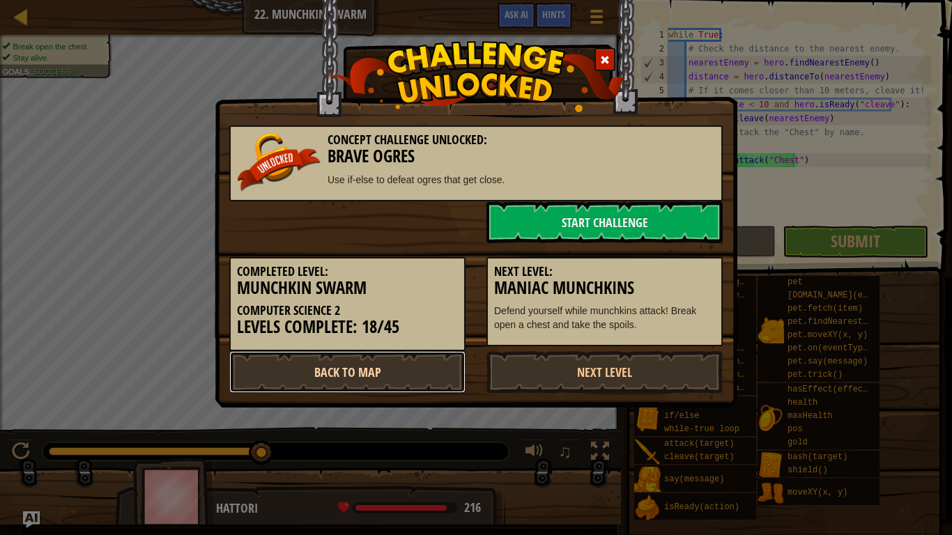
click at [362, 376] on link "Back to Map" at bounding box center [347, 372] width 236 height 42
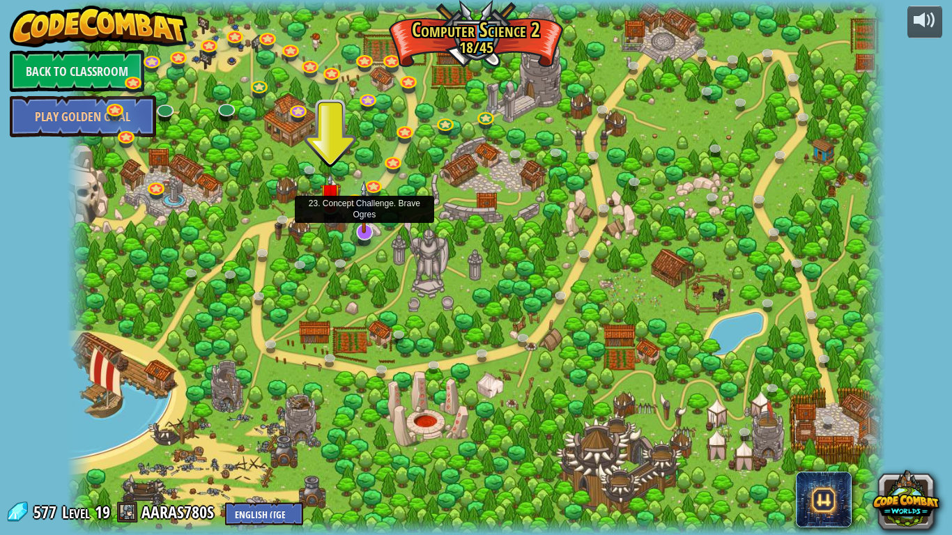
click at [361, 229] on img at bounding box center [364, 207] width 23 height 53
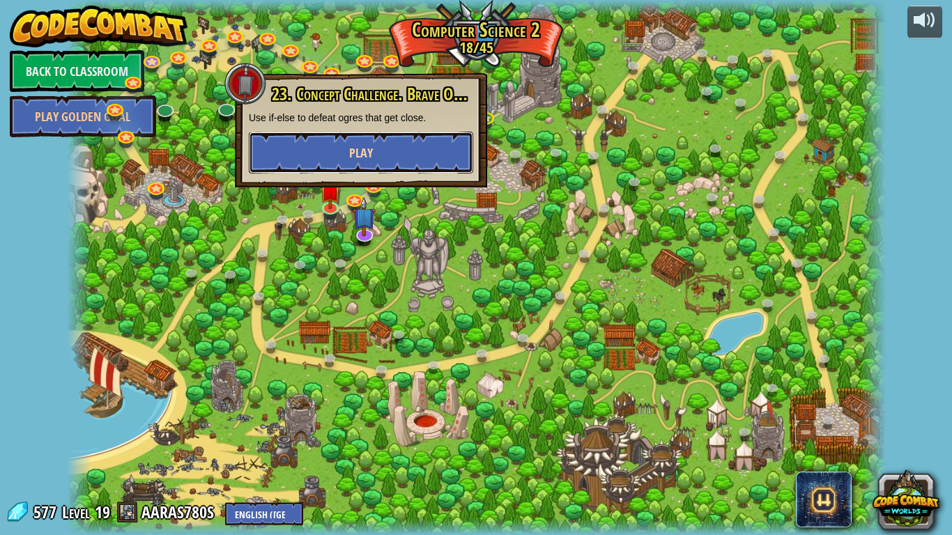
click at [369, 142] on button "Play" at bounding box center [361, 153] width 224 height 42
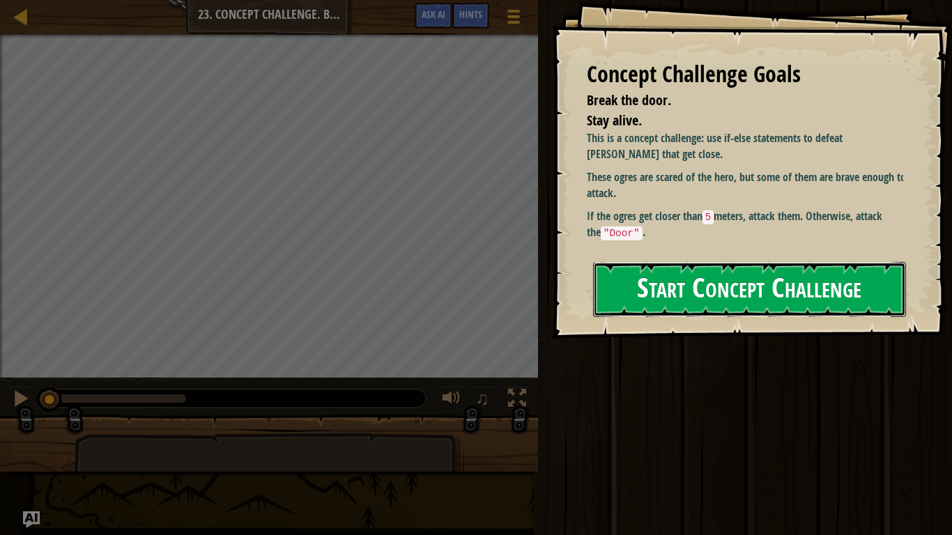
click at [715, 273] on button "Start Concept Challenge" at bounding box center [749, 289] width 313 height 55
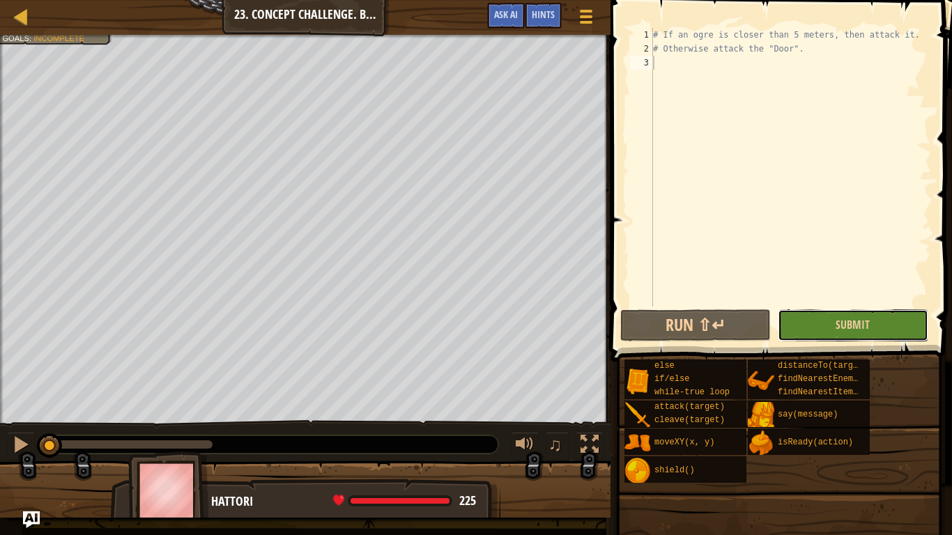
click at [881, 319] on button "Submit" at bounding box center [853, 326] width 151 height 32
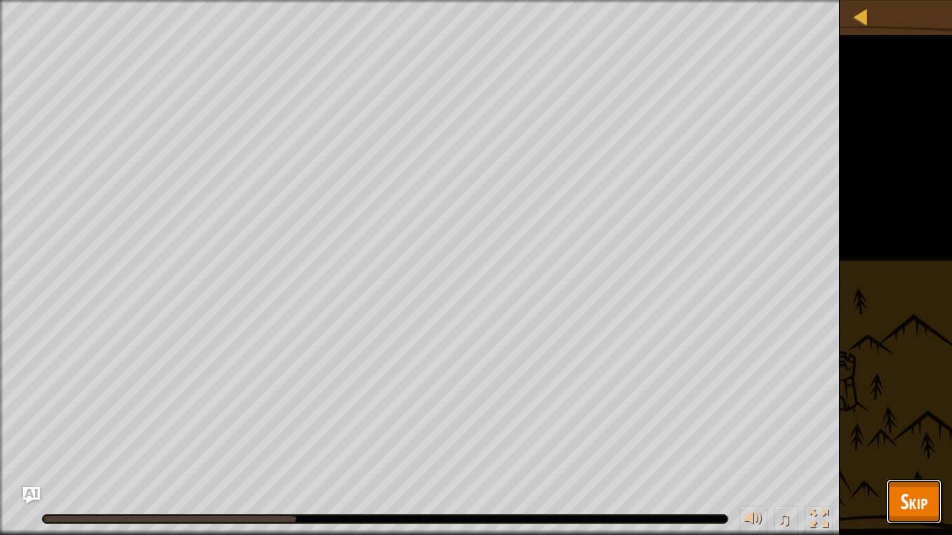
click at [922, 423] on button "Skip" at bounding box center [914, 502] width 55 height 45
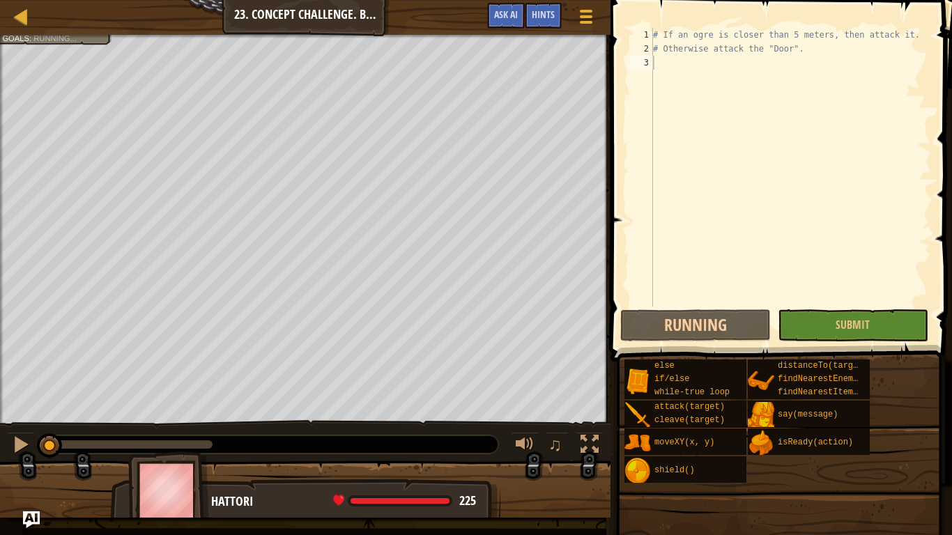
click at [6, 423] on div "♫" at bounding box center [305, 441] width 611 height 42
click at [10, 423] on button at bounding box center [21, 446] width 28 height 29
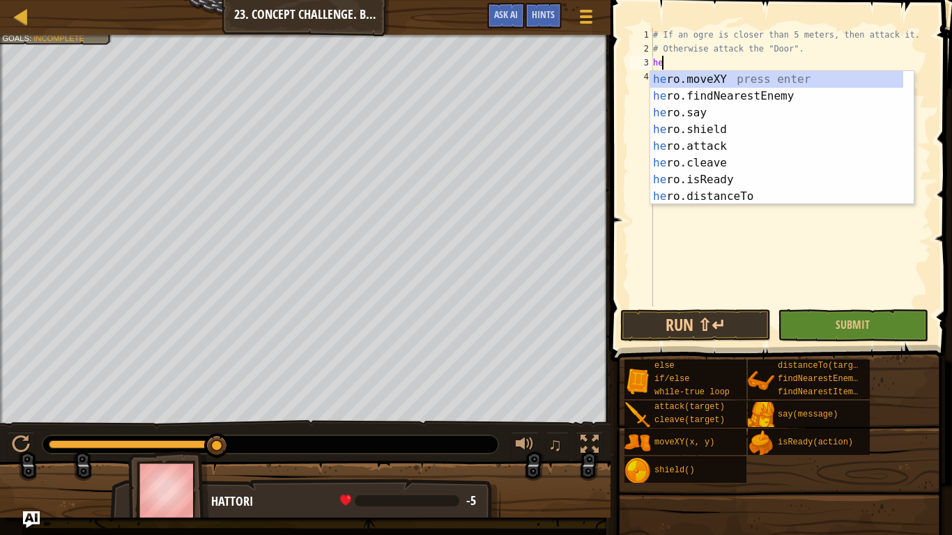
scroll to position [6, 1]
type textarea "hero"
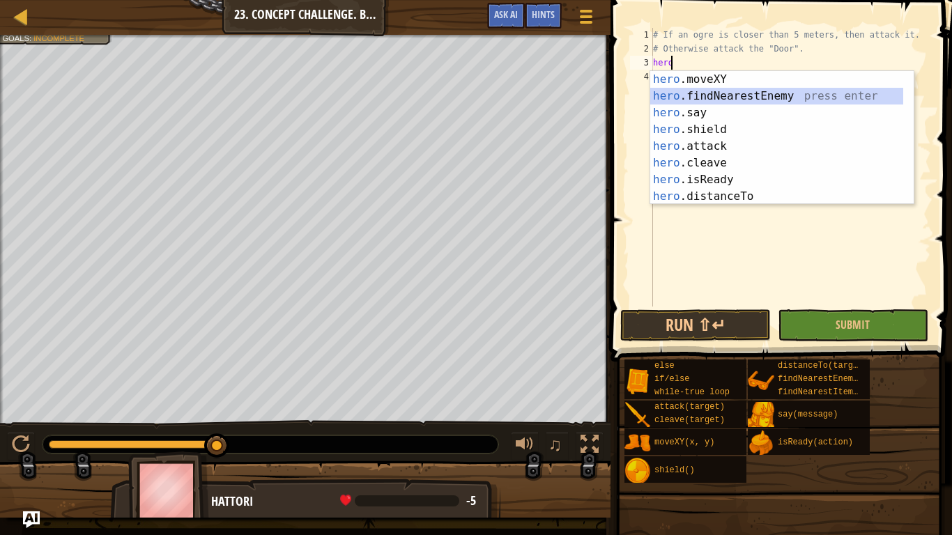
click at [699, 91] on div "hero .moveXY press enter hero .findNearestEnemy press enter hero .say press ent…" at bounding box center [776, 154] width 253 height 167
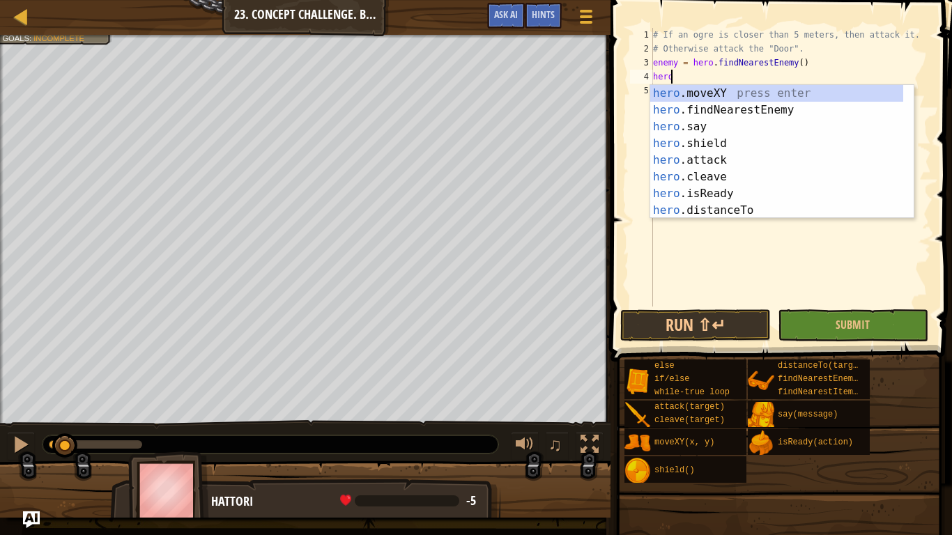
type textarea "h"
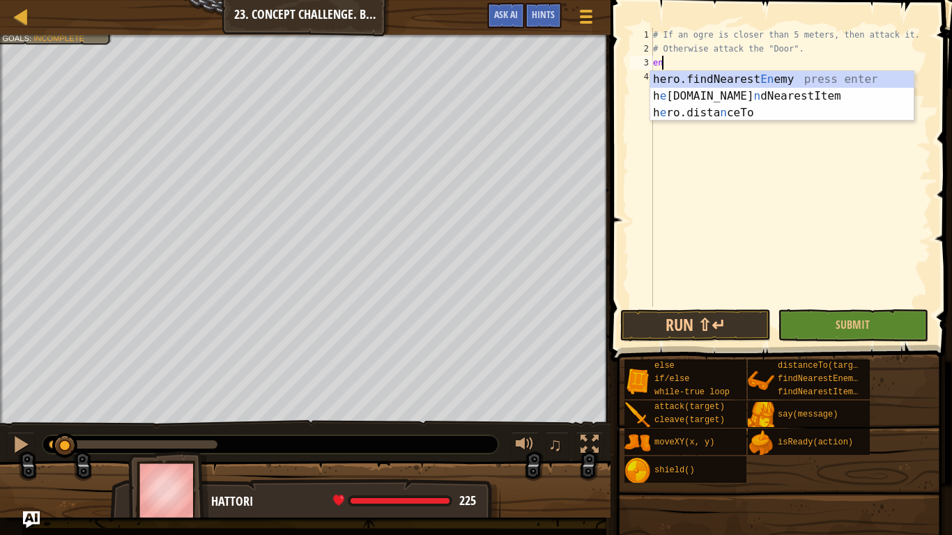
type textarea "e"
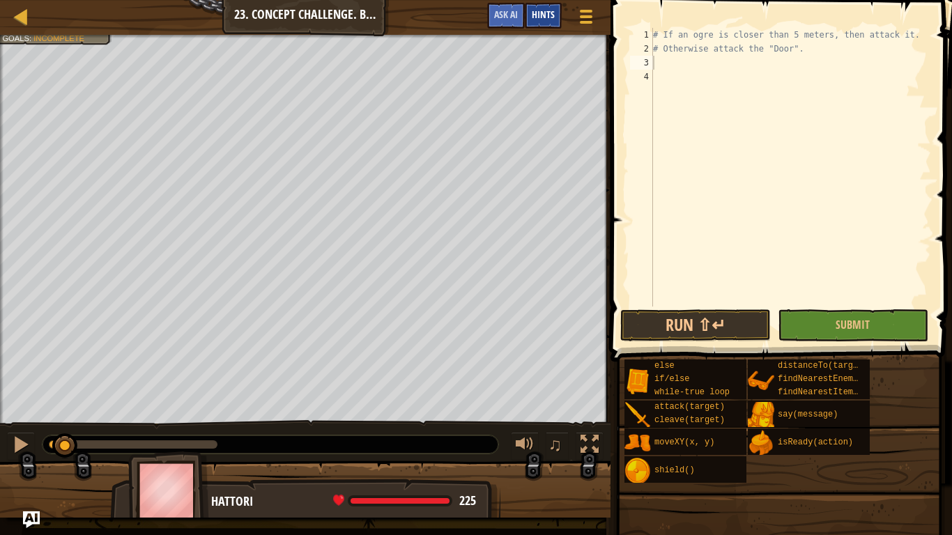
click at [547, 15] on span "Hints" at bounding box center [543, 14] width 23 height 13
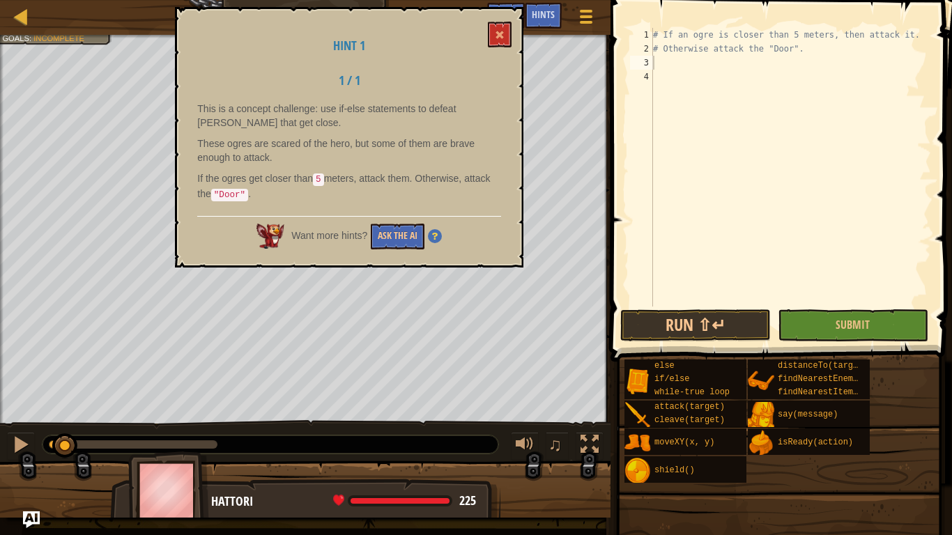
drag, startPoint x: 0, startPoint y: 1, endPoint x: 7, endPoint y: 1, distance: 7.0
click at [1, 1] on div "Map Computer Science 2 23. Concept Challenge. Brave Ogres Game Menu Done Hints …" at bounding box center [305, 17] width 611 height 35
click at [15, 16] on div at bounding box center [21, 16] width 17 height 17
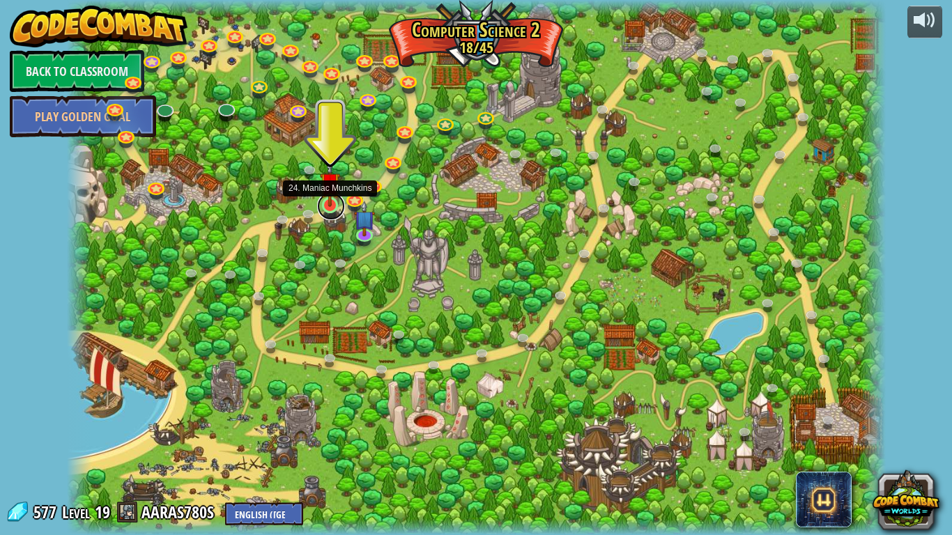
click at [328, 211] on link at bounding box center [331, 206] width 28 height 28
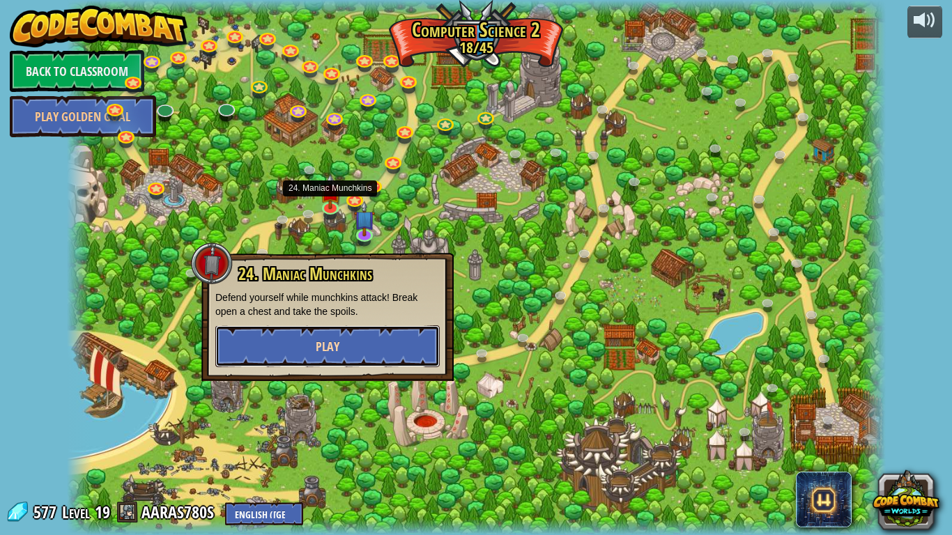
click at [376, 355] on button "Play" at bounding box center [327, 347] width 224 height 42
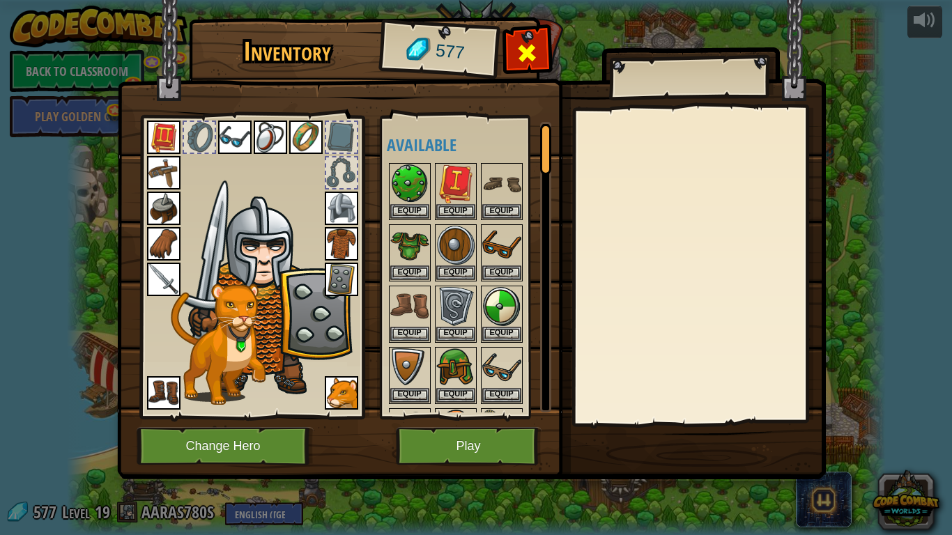
click at [527, 42] on span at bounding box center [527, 53] width 22 height 22
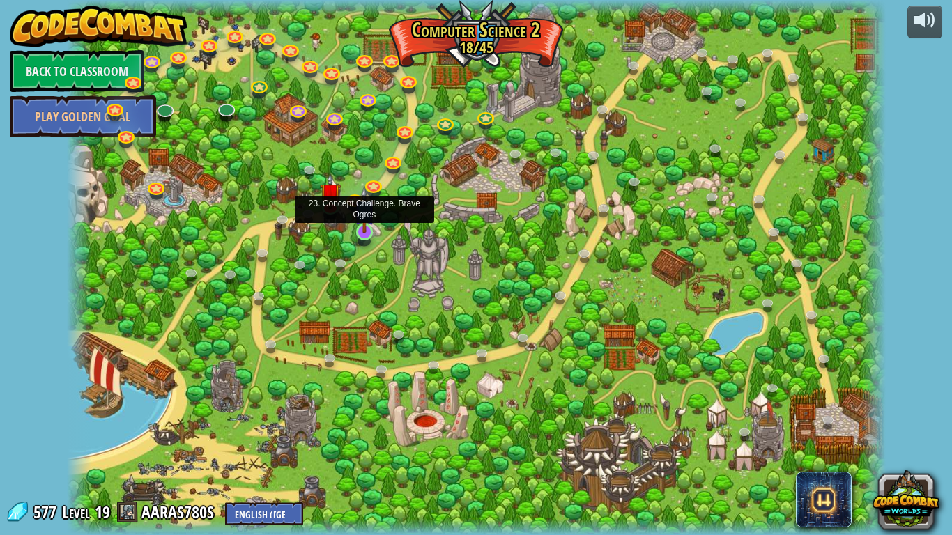
click at [358, 224] on img at bounding box center [364, 209] width 21 height 47
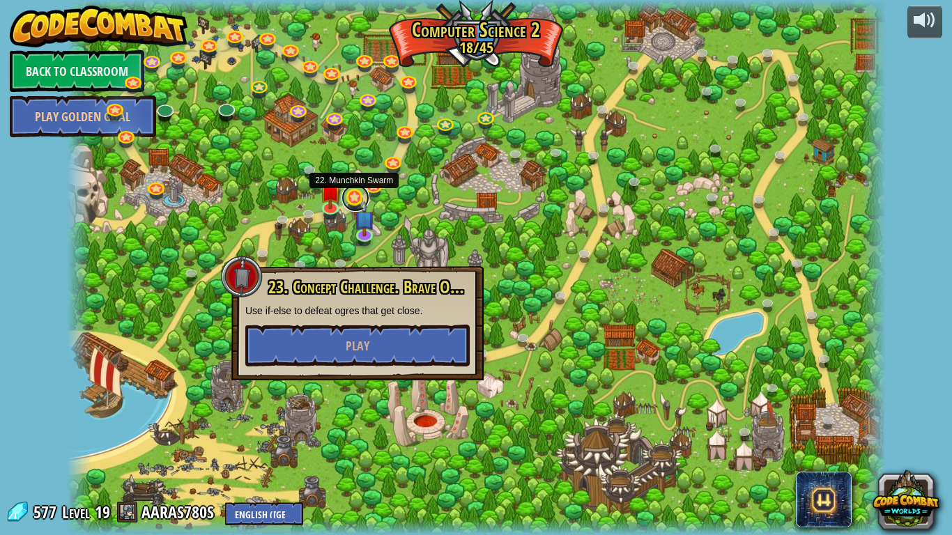
click at [353, 197] on link at bounding box center [356, 198] width 28 height 28
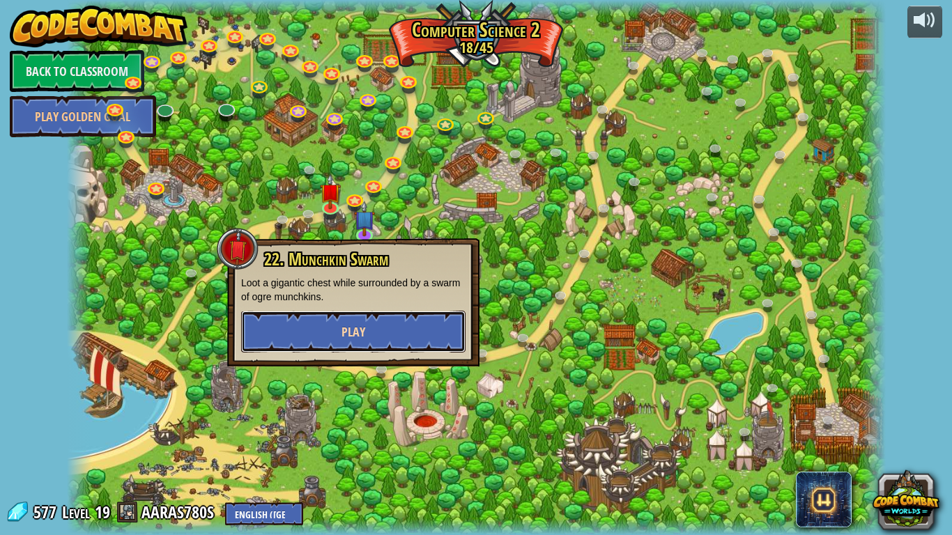
click at [407, 319] on button "Play" at bounding box center [353, 332] width 224 height 42
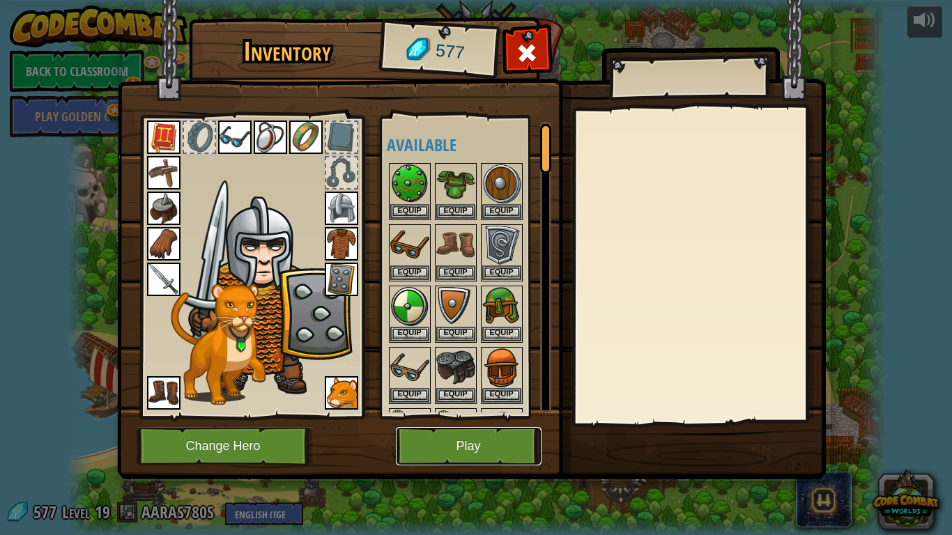
click at [495, 423] on button "Play" at bounding box center [469, 446] width 146 height 38
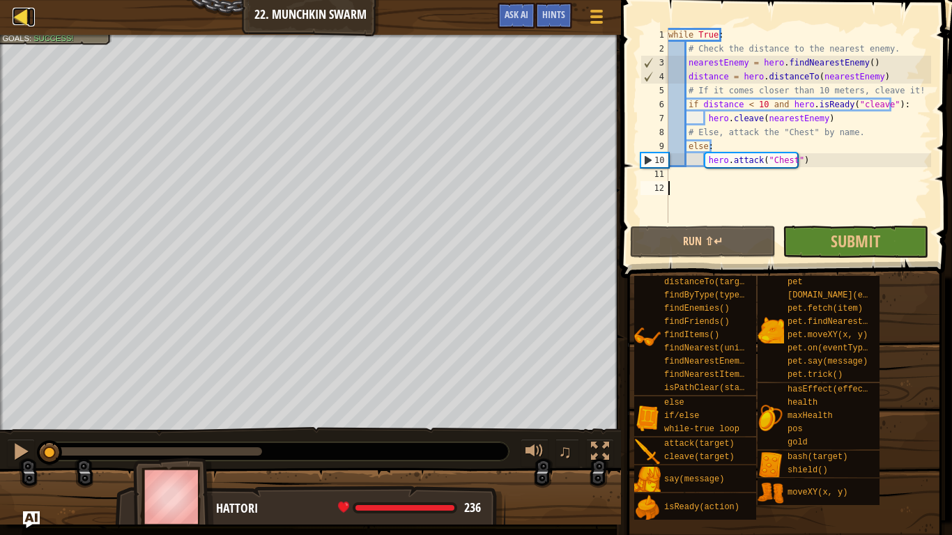
click at [20, 17] on div at bounding box center [21, 16] width 17 height 17
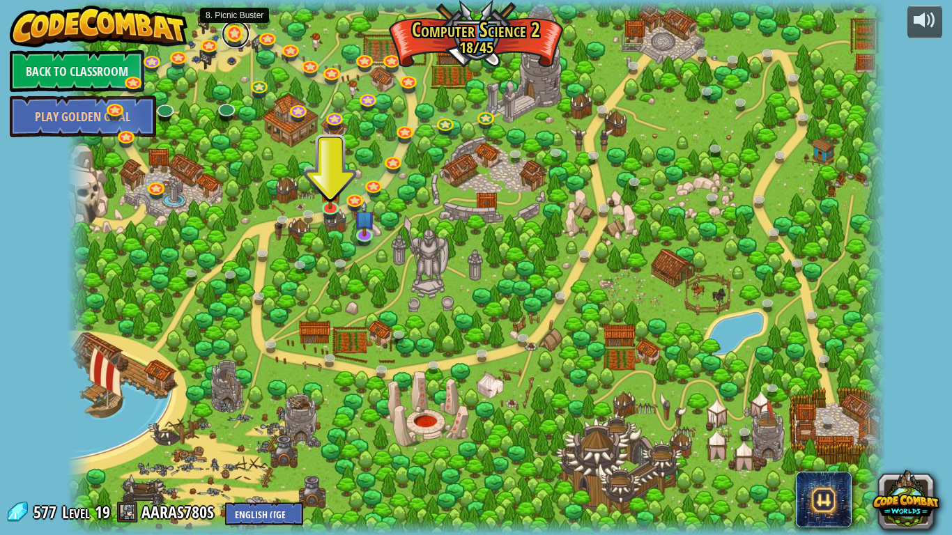
click at [234, 37] on link at bounding box center [236, 34] width 28 height 28
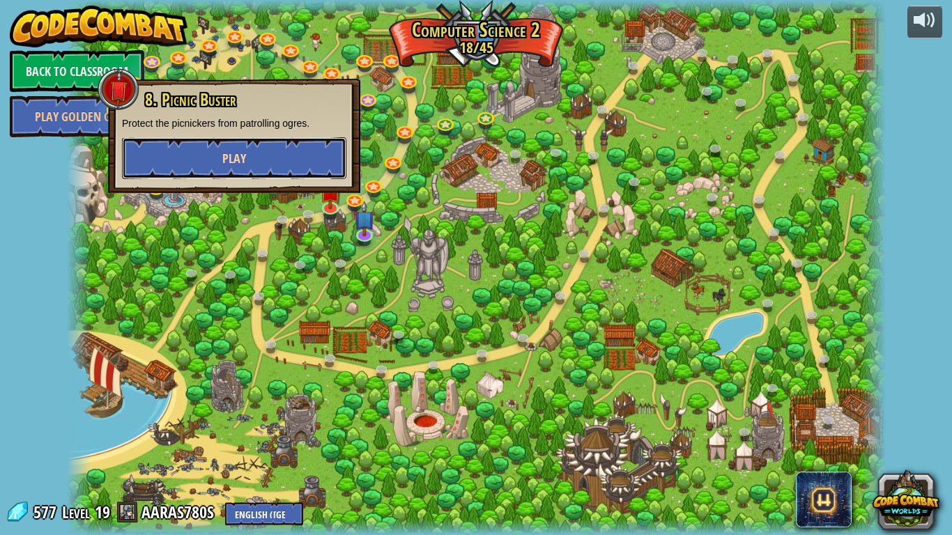
click at [261, 142] on button "Play" at bounding box center [234, 158] width 224 height 42
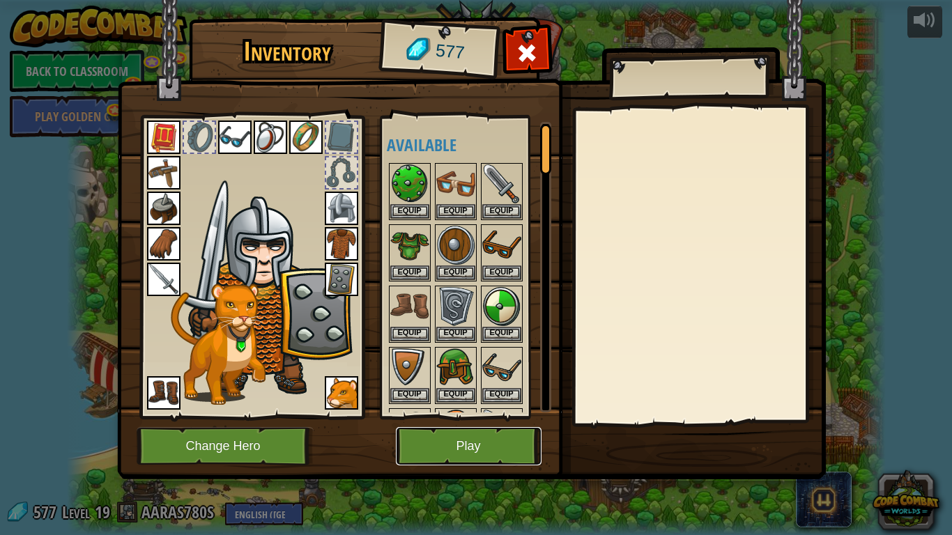
click at [455, 423] on button "Play" at bounding box center [469, 446] width 146 height 38
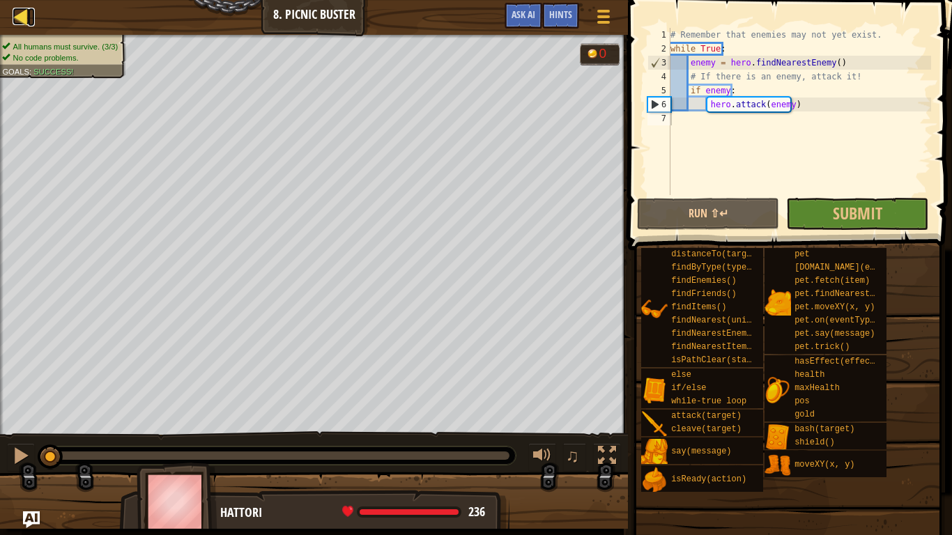
click at [13, 8] on div at bounding box center [21, 16] width 17 height 17
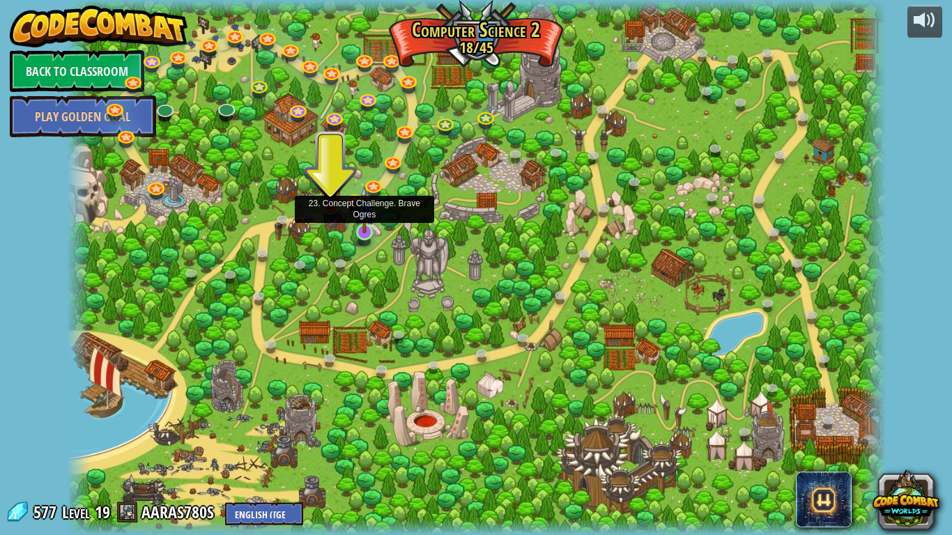
click at [364, 214] on img at bounding box center [364, 209] width 21 height 47
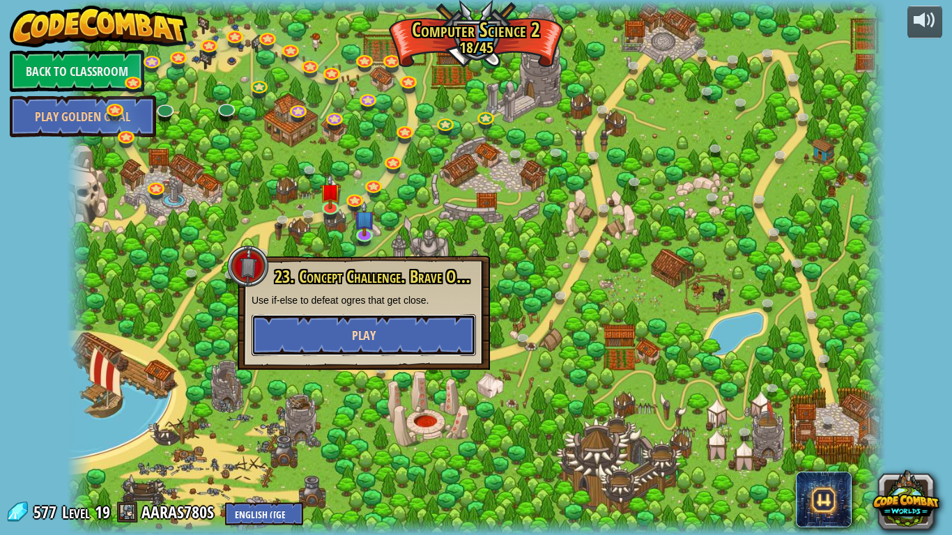
click at [405, 329] on button "Play" at bounding box center [364, 335] width 224 height 42
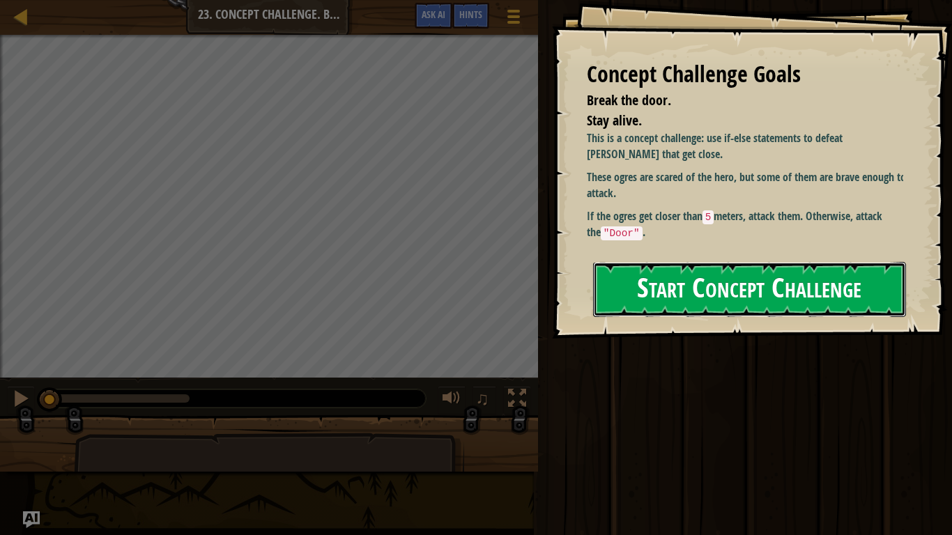
click at [816, 284] on button "Start Concept Challenge" at bounding box center [749, 289] width 313 height 55
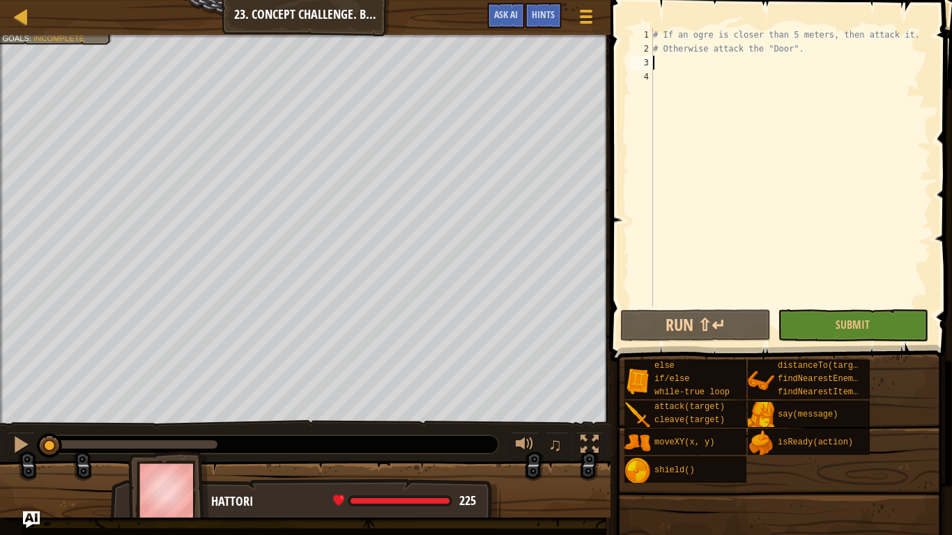
click at [663, 60] on div "# If an ogre is closer than 5 meters, then attack it. # Otherwise attack the "D…" at bounding box center [790, 181] width 281 height 307
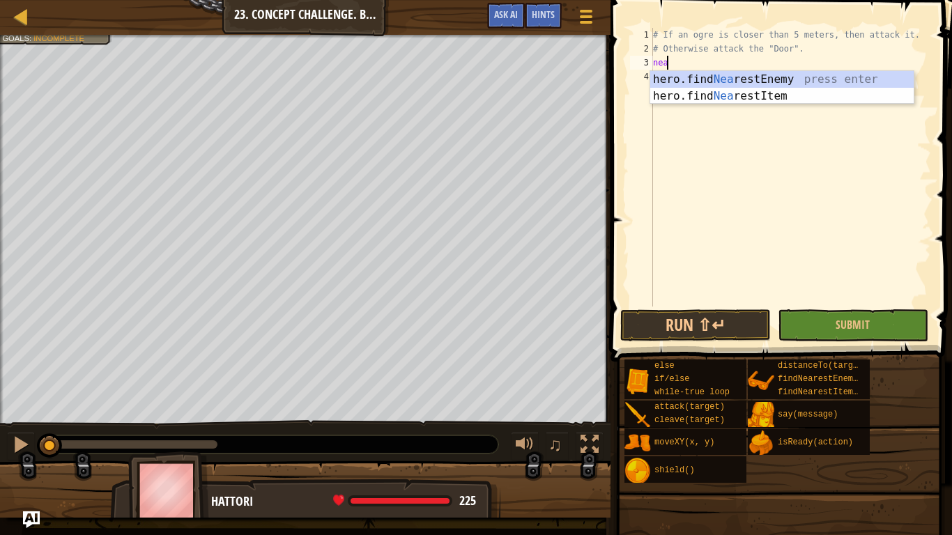
scroll to position [6, 1]
type textarea "nearest"
click at [746, 75] on div "hero.find Nearest Enemy press enter hero.find Nearest Item press enter" at bounding box center [782, 104] width 264 height 67
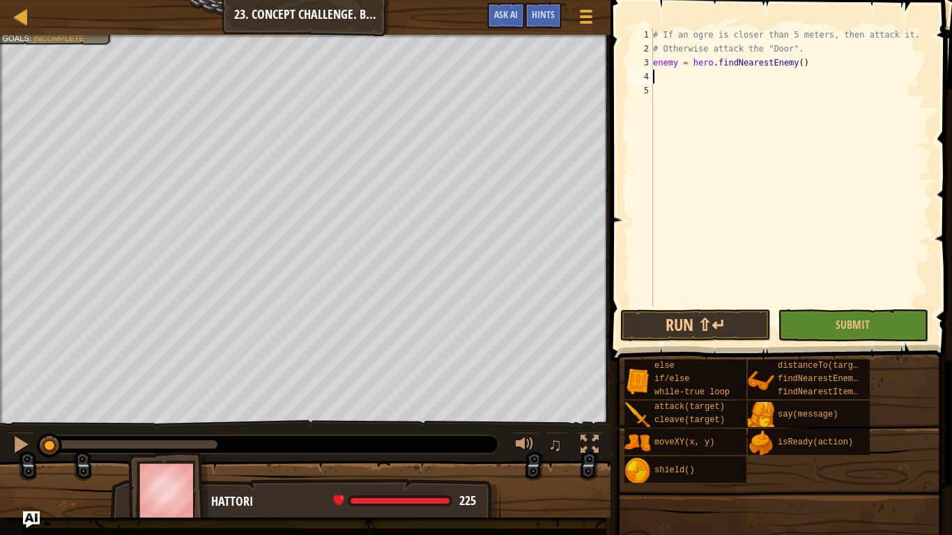
scroll to position [6, 0]
click at [680, 60] on div "# If an ogre is closer than 5 meters, then attack it. # Otherwise attack the "D…" at bounding box center [790, 181] width 281 height 307
click at [676, 59] on div "# If an ogre is closer than 5 meters, then attack it. # Otherwise attack the "D…" at bounding box center [790, 181] width 281 height 307
type textarea "nearestEnemy = hero.findNearestEnemy()"
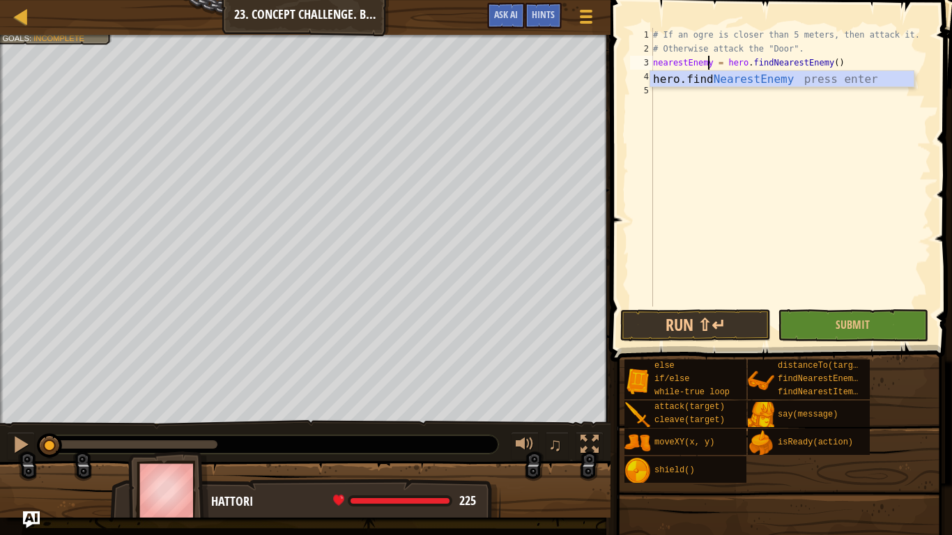
click at [812, 193] on div "# If an ogre is closer than 5 meters, then attack it. # Otherwise attack the "D…" at bounding box center [790, 181] width 281 height 307
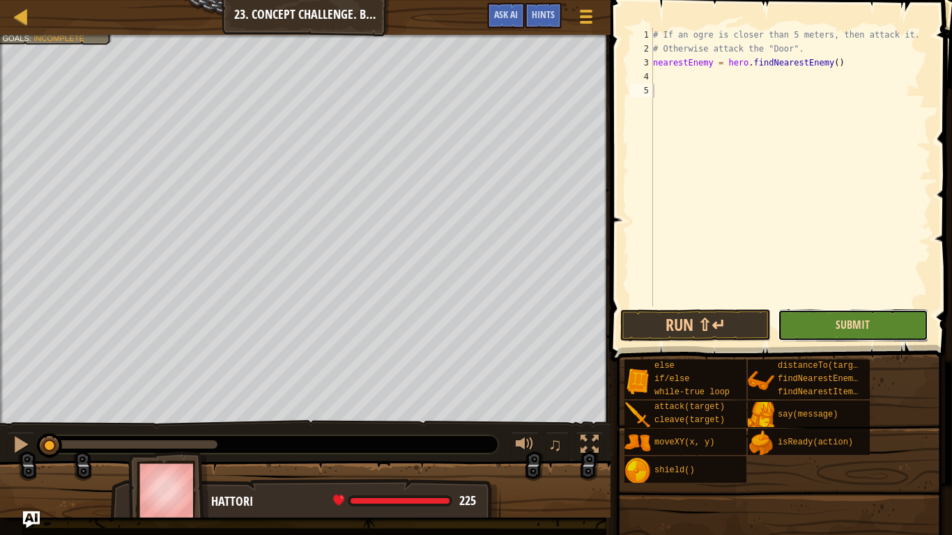
click at [853, 323] on span "Submit" at bounding box center [853, 324] width 34 height 15
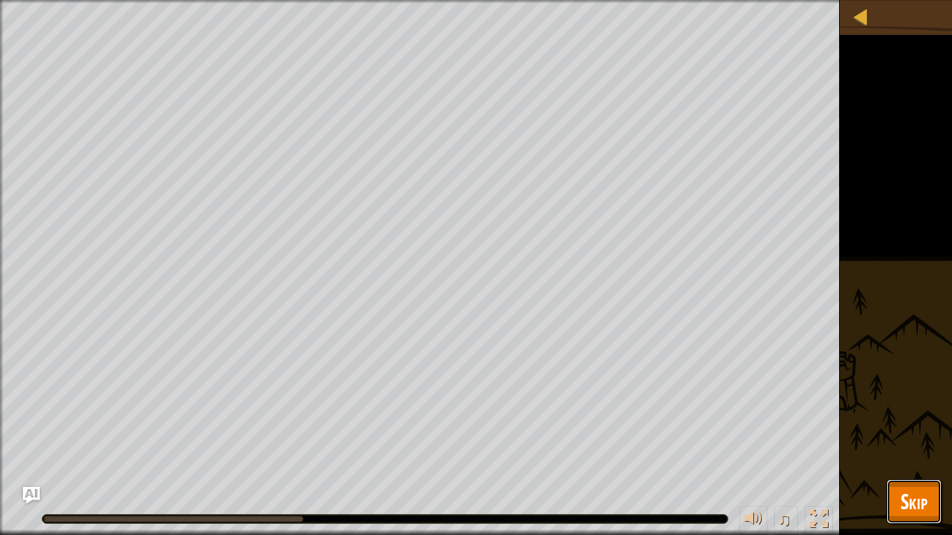
click at [927, 423] on button "Skip" at bounding box center [914, 502] width 55 height 45
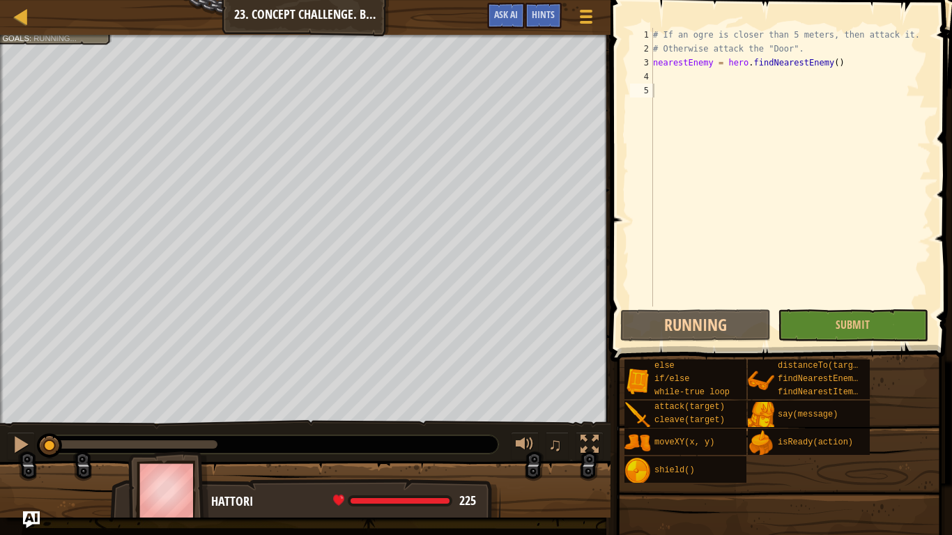
click at [26, 423] on div "♫" at bounding box center [305, 441] width 611 height 42
click at [26, 423] on div at bounding box center [21, 445] width 18 height 18
click at [668, 76] on div "# If an ogre is closer than 5 meters, then attack it. # Otherwise attack the "D…" at bounding box center [790, 181] width 281 height 307
click at [26, 8] on div at bounding box center [21, 16] width 17 height 17
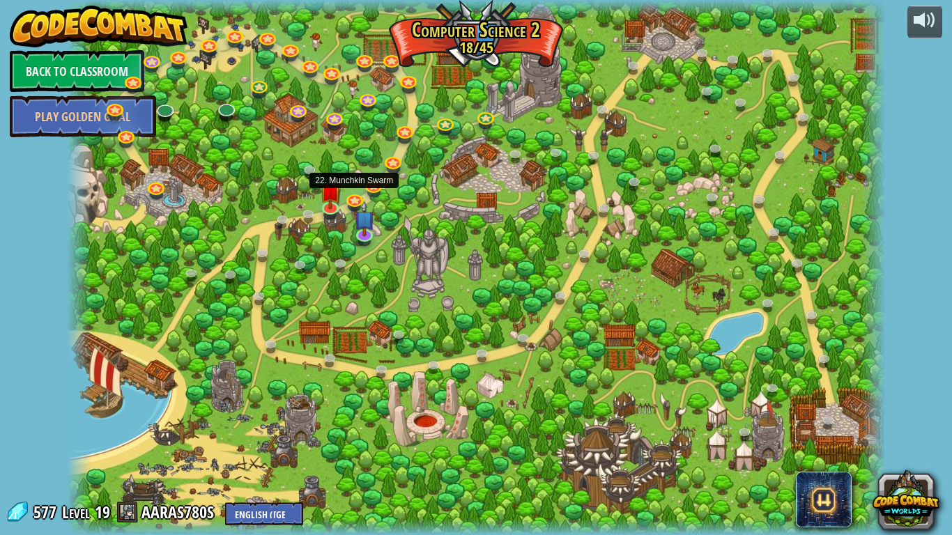
click at [355, 195] on link at bounding box center [356, 200] width 28 height 21
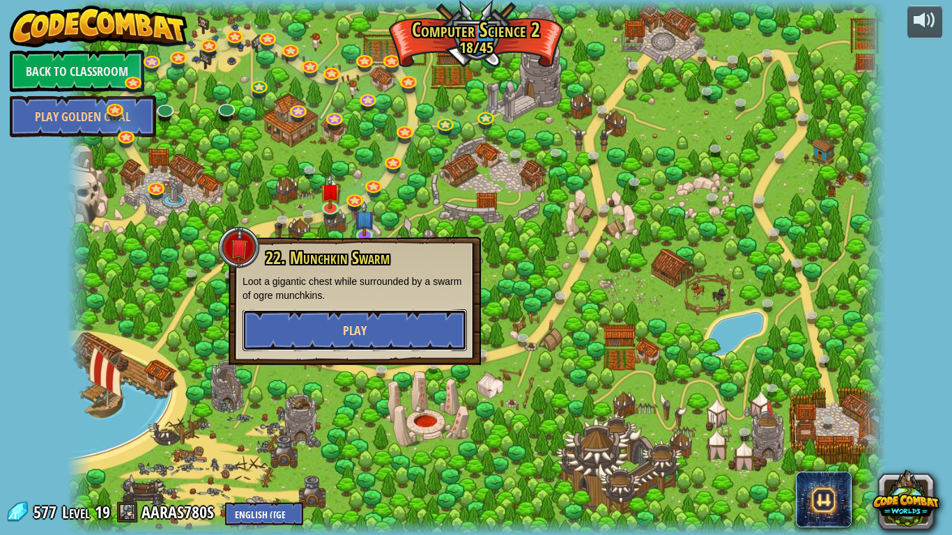
click at [377, 325] on button "Play" at bounding box center [355, 331] width 224 height 42
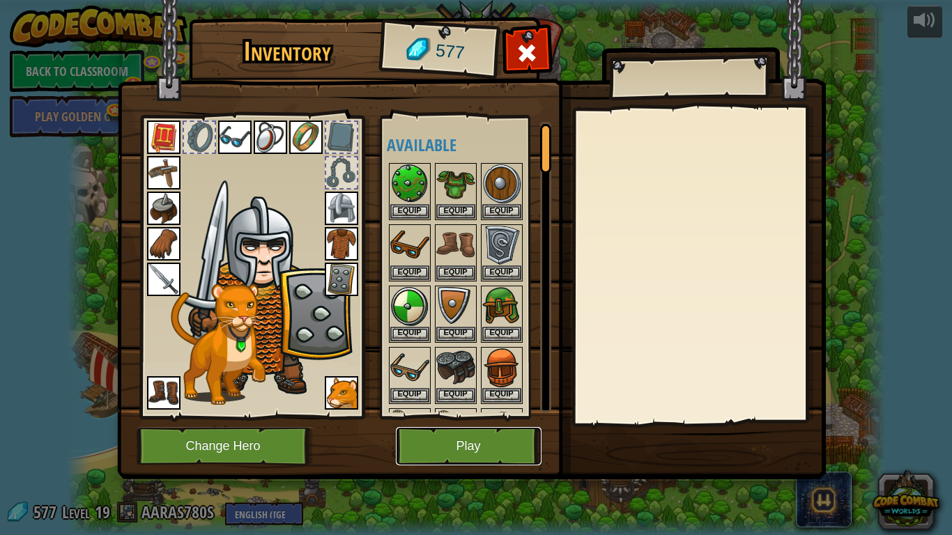
click at [451, 423] on button "Play" at bounding box center [469, 446] width 146 height 38
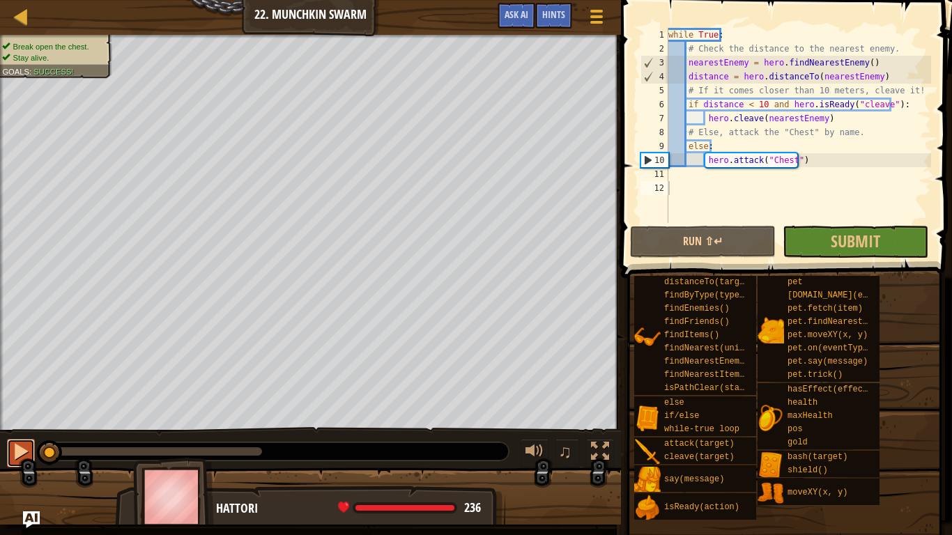
click at [20, 423] on div at bounding box center [21, 452] width 18 height 18
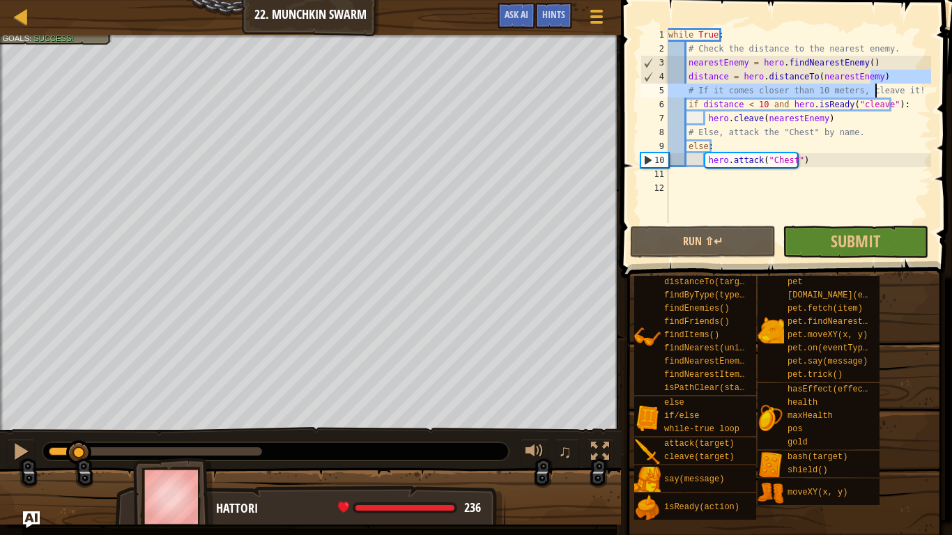
drag, startPoint x: 895, startPoint y: 77, endPoint x: 892, endPoint y: 92, distance: 14.8
click at [892, 92] on div "while True : # Check the distance to the nearest enemy. nearestEnemy = hero . f…" at bounding box center [799, 139] width 266 height 223
click at [920, 102] on div "while True : # Check the distance to the nearest enemy. nearestEnemy = hero . f…" at bounding box center [799, 139] width 266 height 223
type textarea "if distance < 10 and hero.isReady("cleave"):"
click at [23, 8] on div at bounding box center [21, 16] width 17 height 17
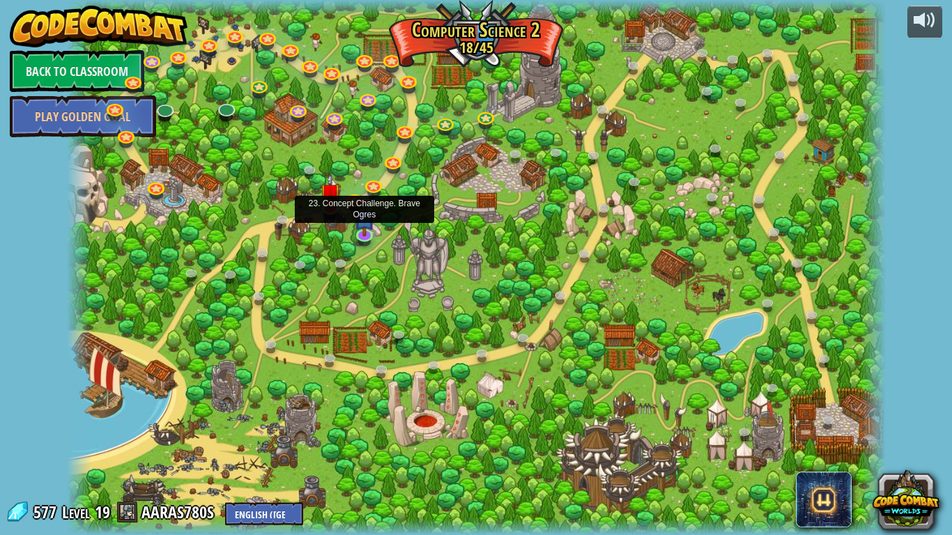
click at [371, 221] on img at bounding box center [364, 219] width 21 height 36
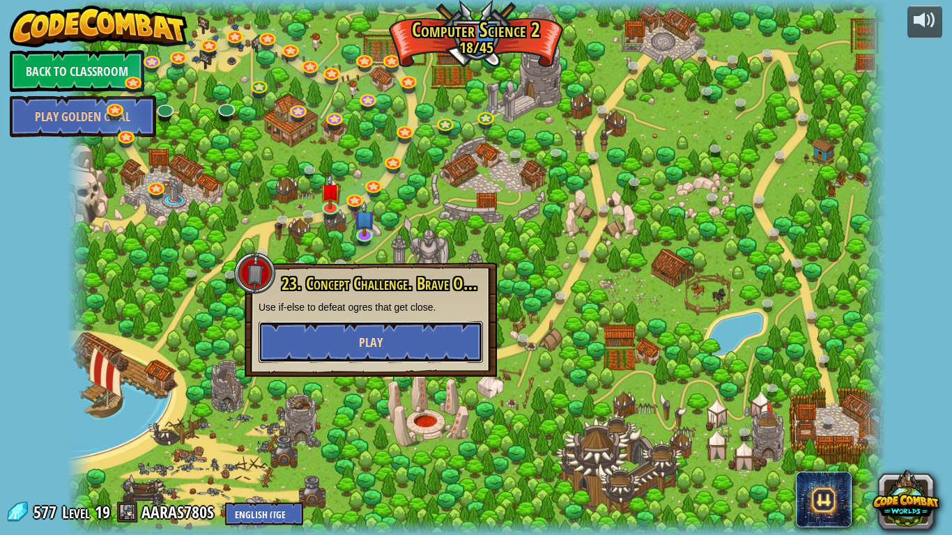
click at [431, 347] on button "Play" at bounding box center [371, 342] width 224 height 42
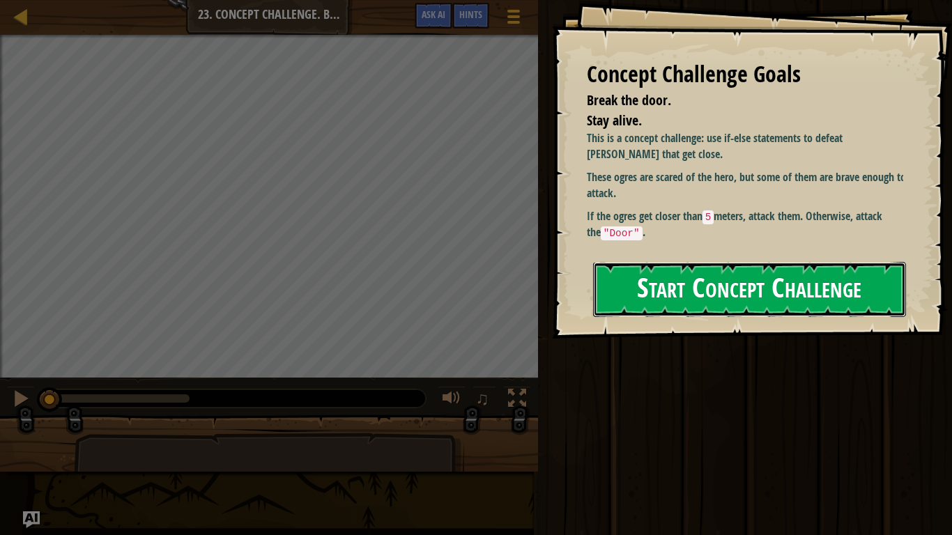
click at [800, 277] on button "Start Concept Challenge" at bounding box center [749, 289] width 313 height 55
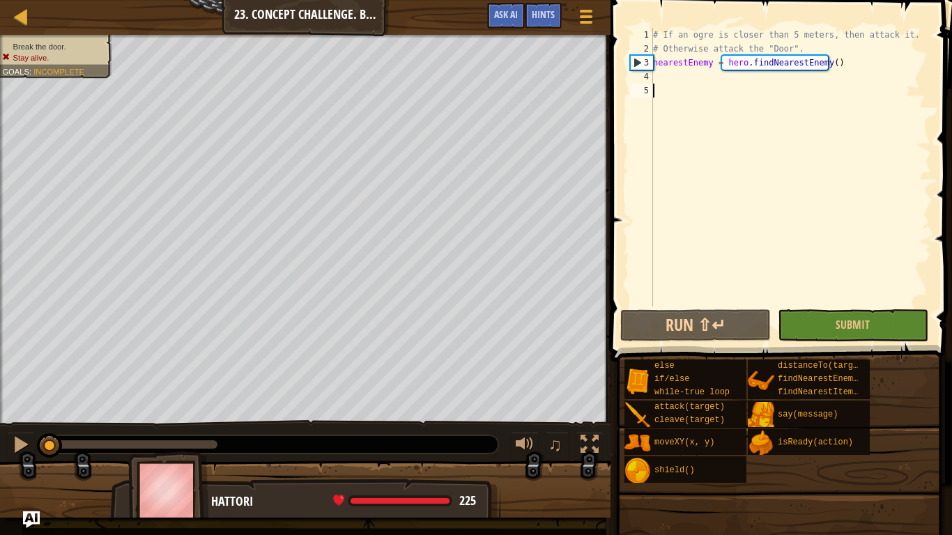
click at [678, 77] on div "# If an ogre is closer than 5 meters, then attack it. # Otherwise attack the "D…" at bounding box center [790, 181] width 281 height 307
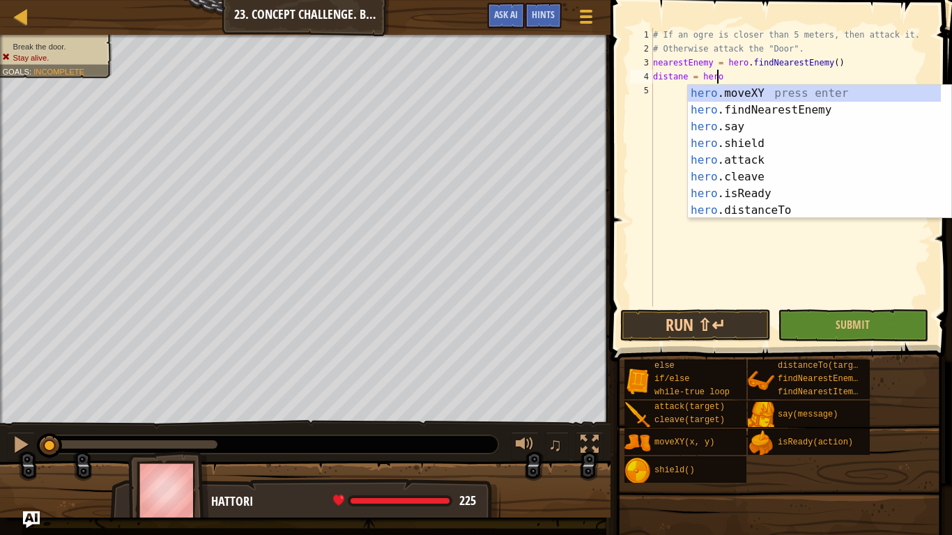
scroll to position [6, 5]
click at [786, 155] on div "hero .moveXY press enter hero .findNearestEnemy press enter hero .say press ent…" at bounding box center [814, 168] width 253 height 167
type textarea "distane = hero.attack(enemy)"
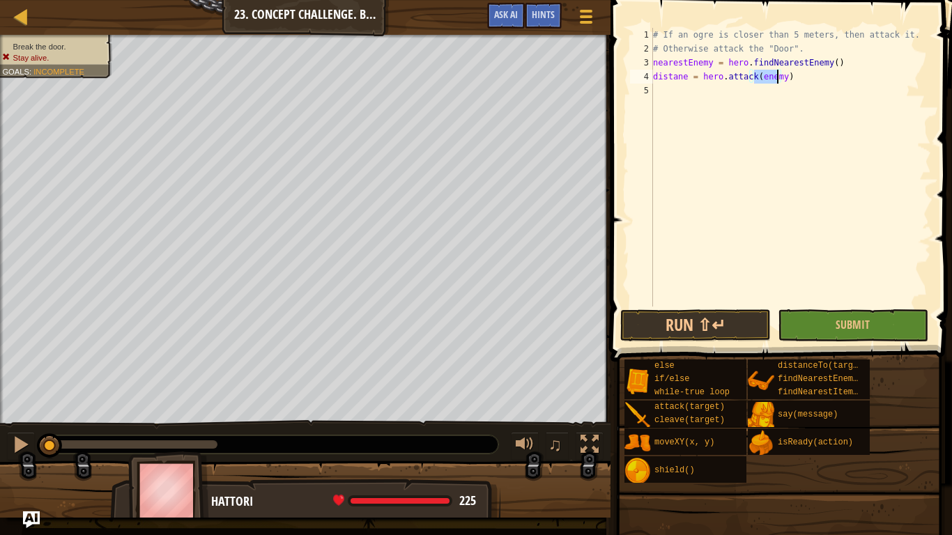
click at [802, 77] on div "# If an ogre is closer than 5 meters, then attack it. # Otherwise attack the "D…" at bounding box center [790, 181] width 281 height 307
click at [660, 92] on div "# If an ogre is closer than 5 meters, then attack it. # Otherwise attack the "D…" at bounding box center [790, 181] width 281 height 307
type textarea "b"
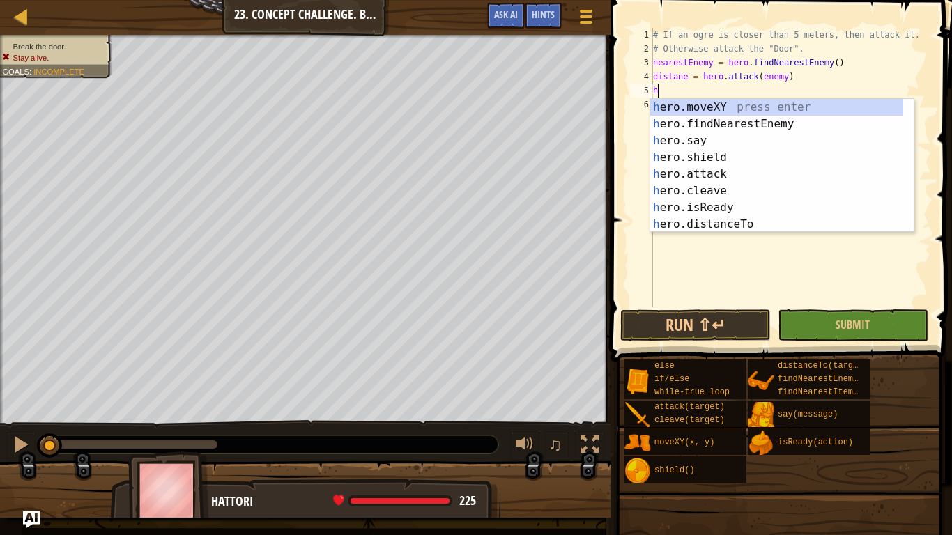
type textarea "h"
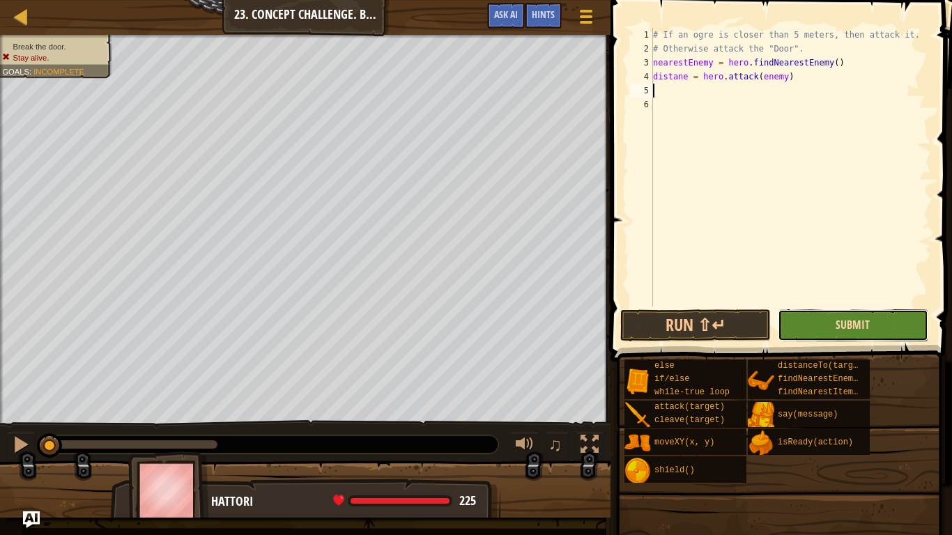
click at [858, 323] on span "Submit" at bounding box center [853, 324] width 34 height 15
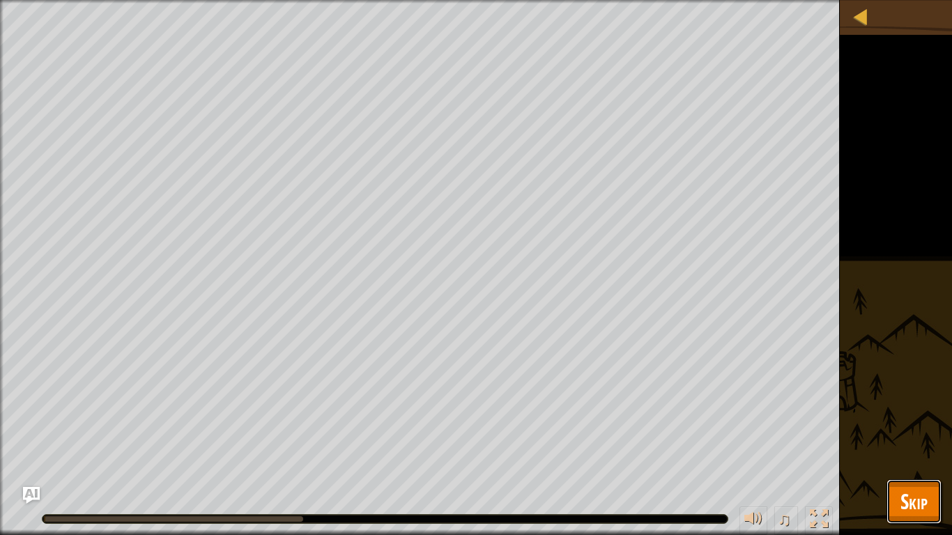
click at [924, 423] on span "Skip" at bounding box center [914, 501] width 27 height 29
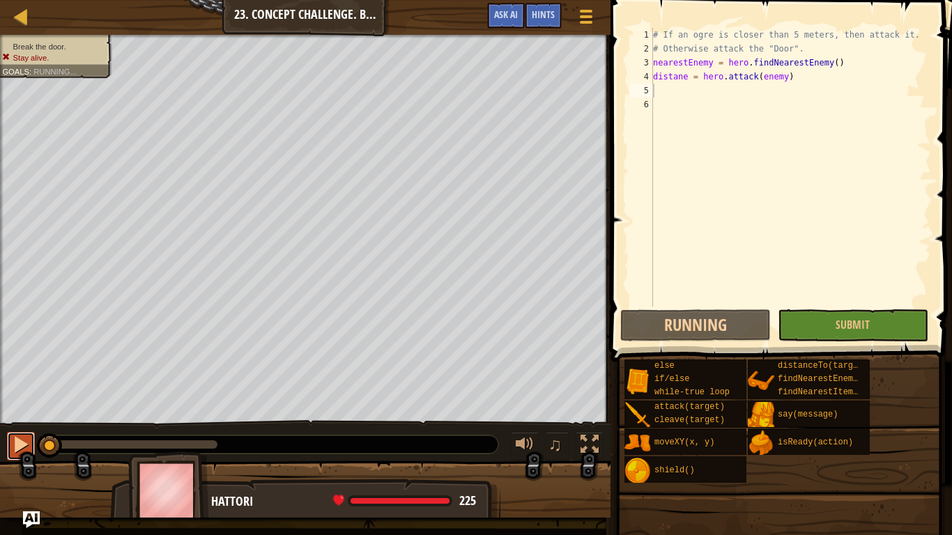
click at [11, 423] on button at bounding box center [21, 446] width 28 height 29
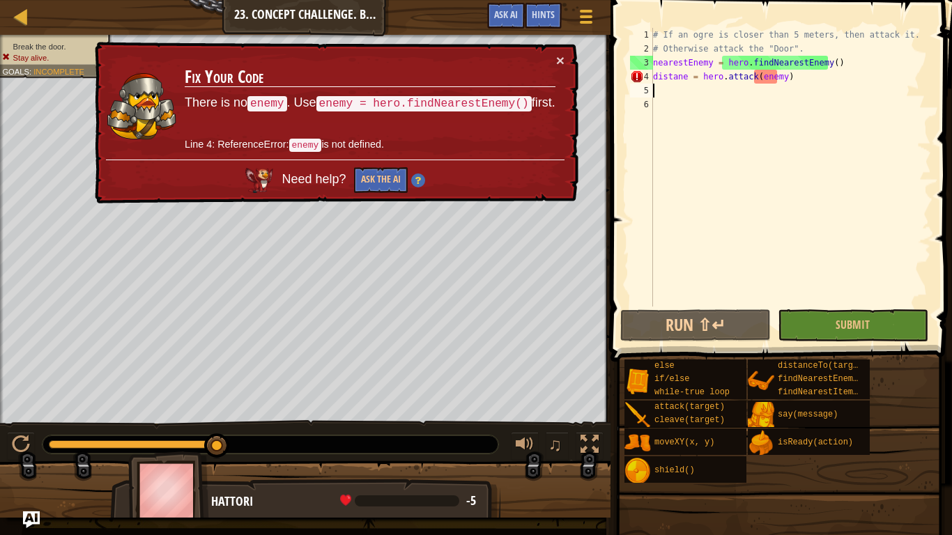
click at [779, 82] on div "# If an ogre is closer than 5 meters, then attack it. # Otherwise attack the "D…" at bounding box center [790, 181] width 281 height 307
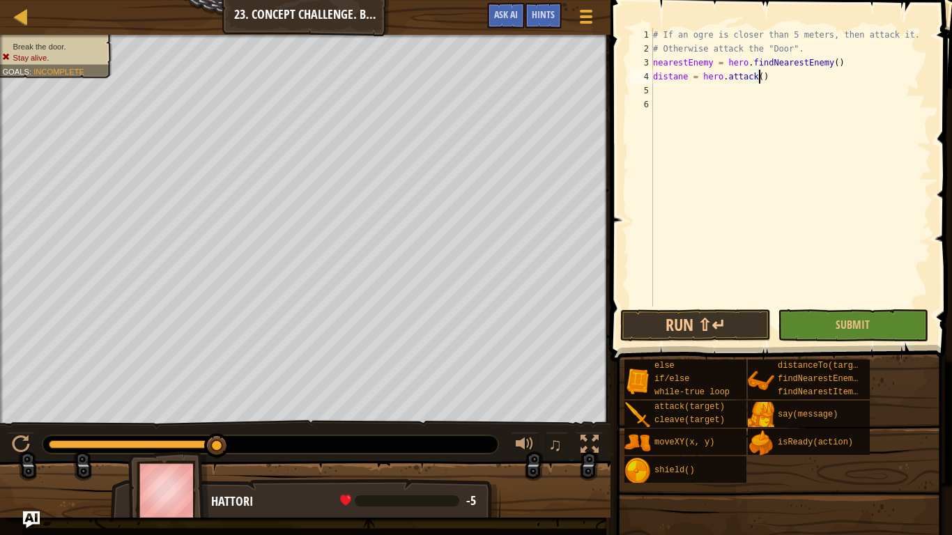
click at [791, 82] on div "# If an ogre is closer than 5 meters, then attack it. # Otherwise attack the "D…" at bounding box center [790, 181] width 281 height 307
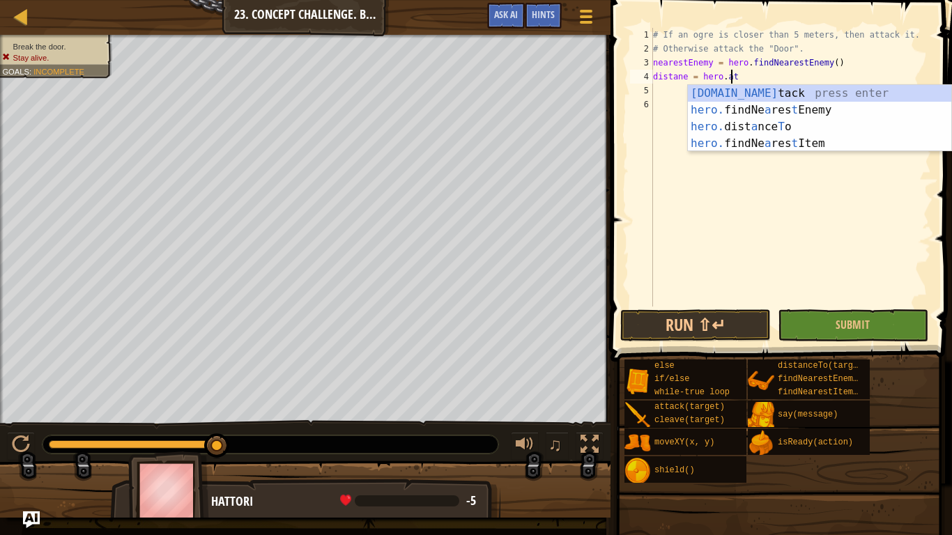
type textarea "d"
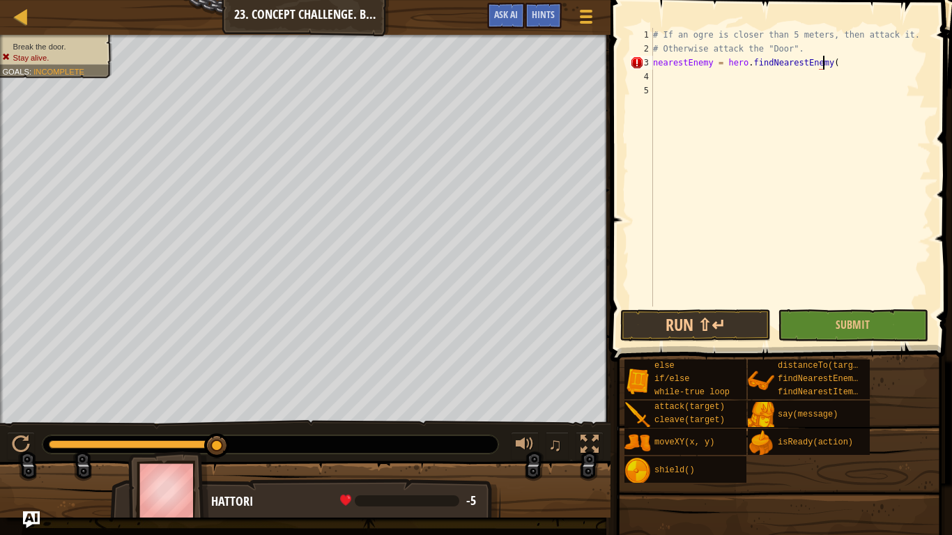
scroll to position [6, 14]
type textarea "nearestEnemy = hero.findNearestEnemy()"
click at [30, 8] on link "Map" at bounding box center [31, 17] width 7 height 19
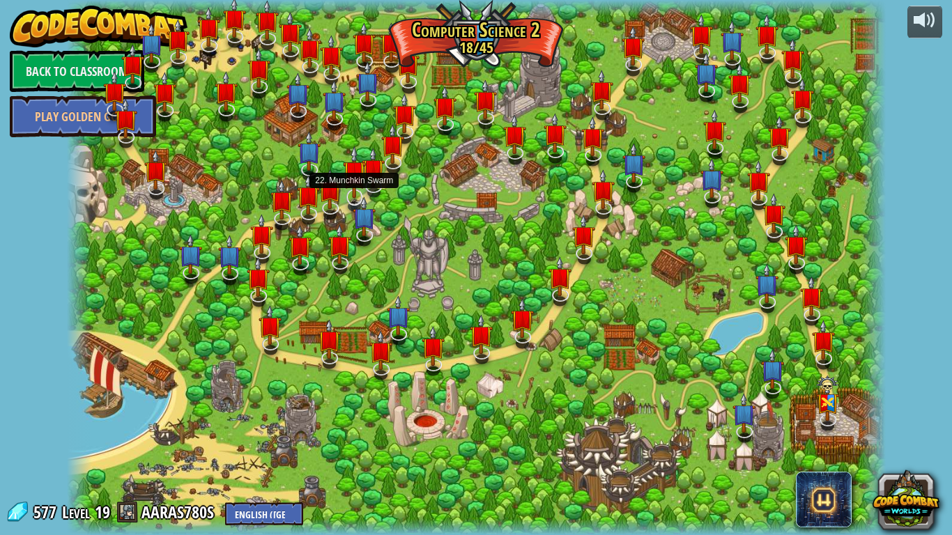
click at [349, 177] on img at bounding box center [354, 172] width 23 height 53
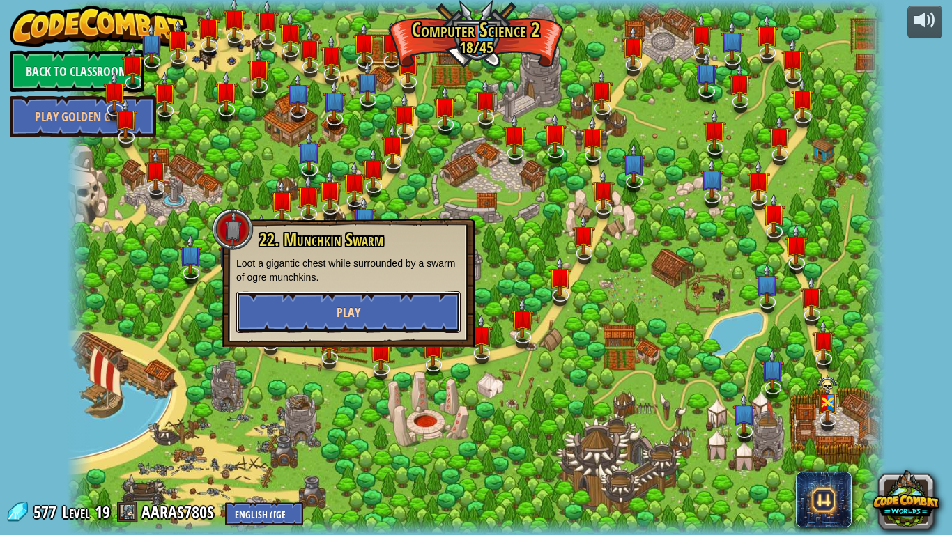
click at [423, 310] on button "Play" at bounding box center [348, 312] width 224 height 42
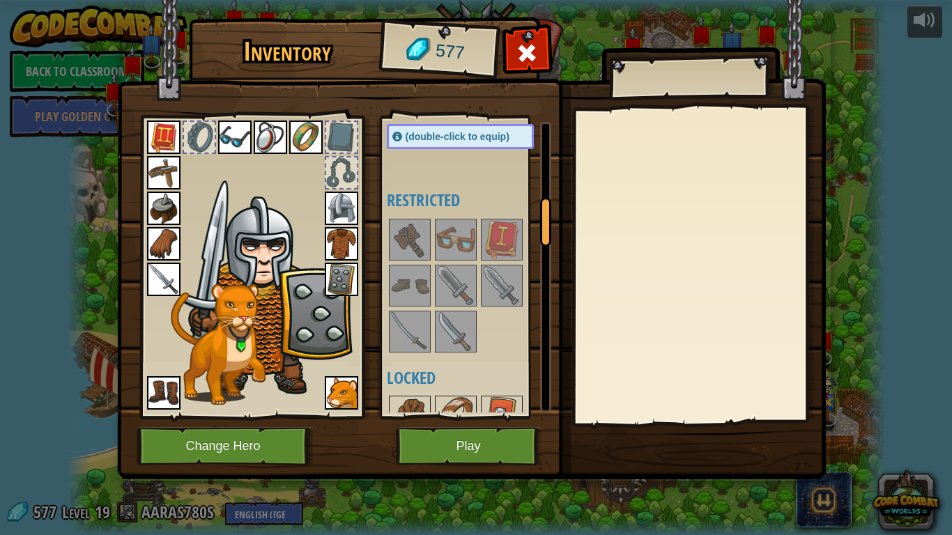
scroll to position [697, 0]
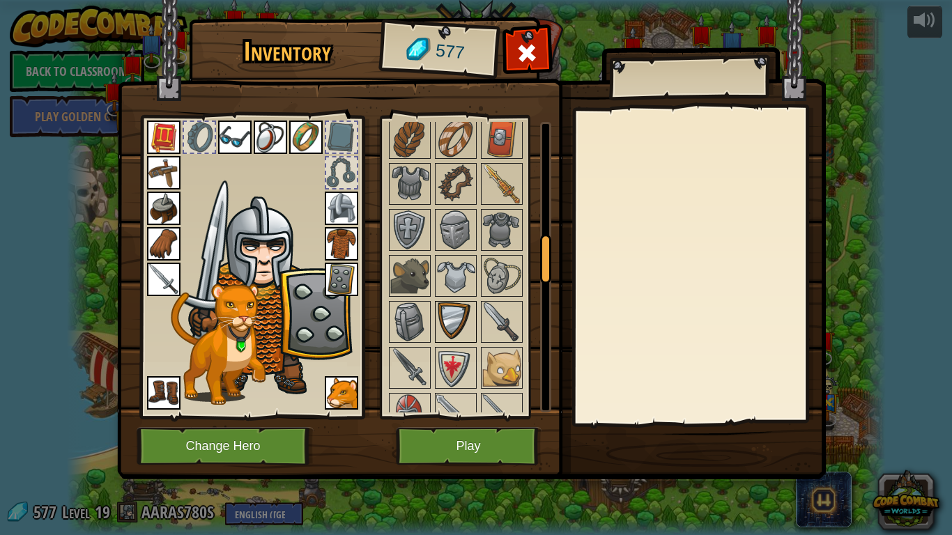
click at [451, 328] on img at bounding box center [455, 322] width 39 height 39
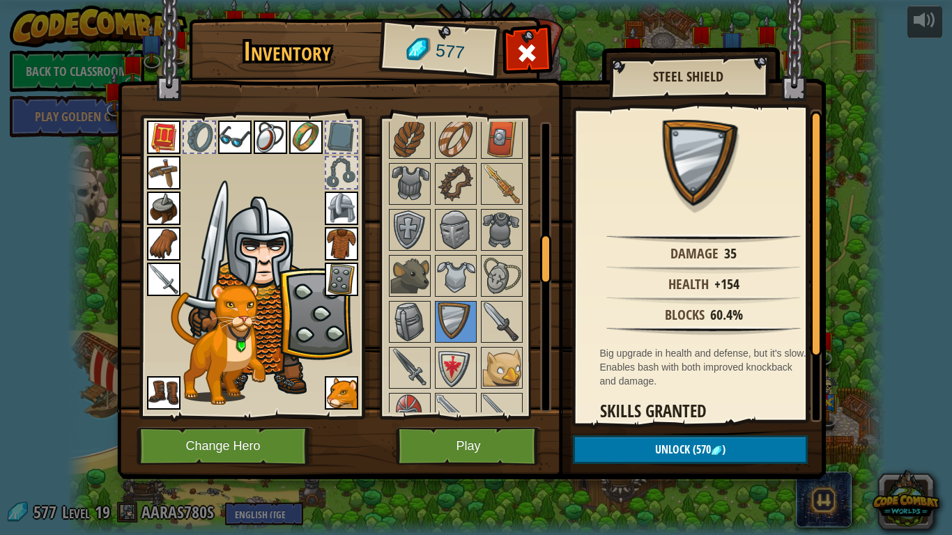
click at [346, 271] on img at bounding box center [341, 279] width 33 height 33
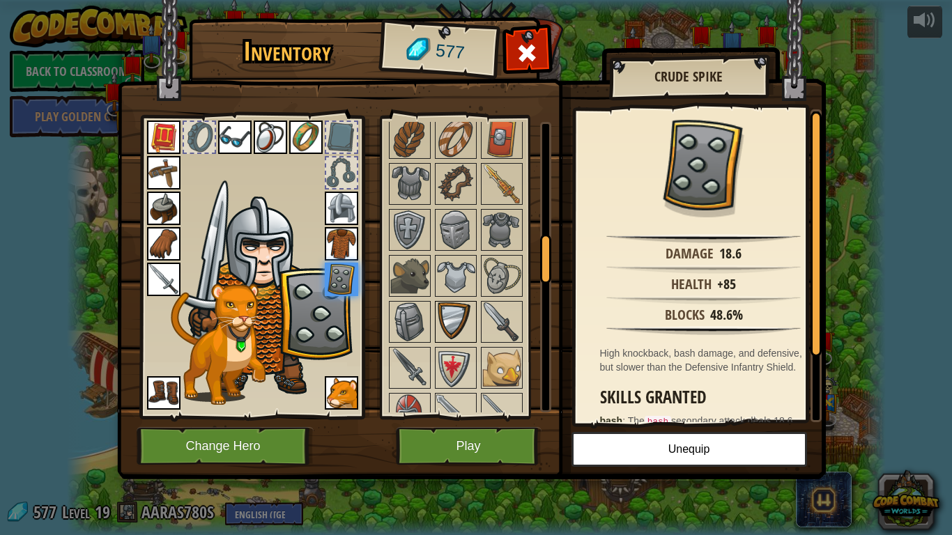
click at [468, 326] on img at bounding box center [455, 322] width 39 height 39
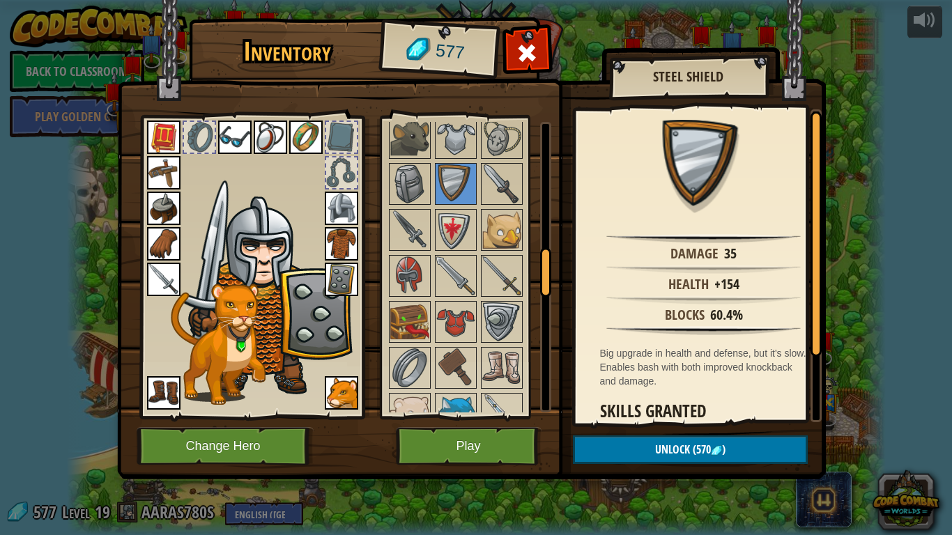
scroll to position [837, 0]
click at [342, 281] on img at bounding box center [341, 279] width 33 height 33
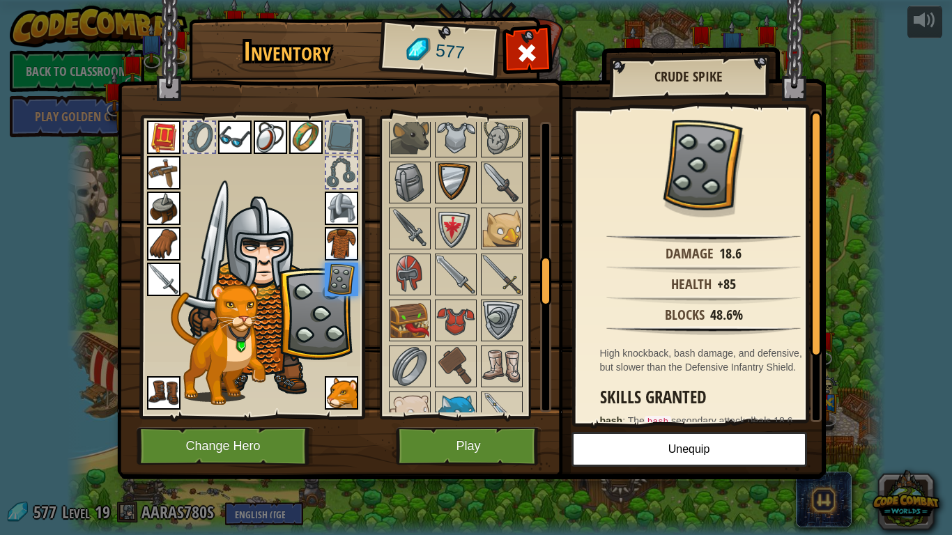
click at [446, 176] on img at bounding box center [455, 182] width 39 height 39
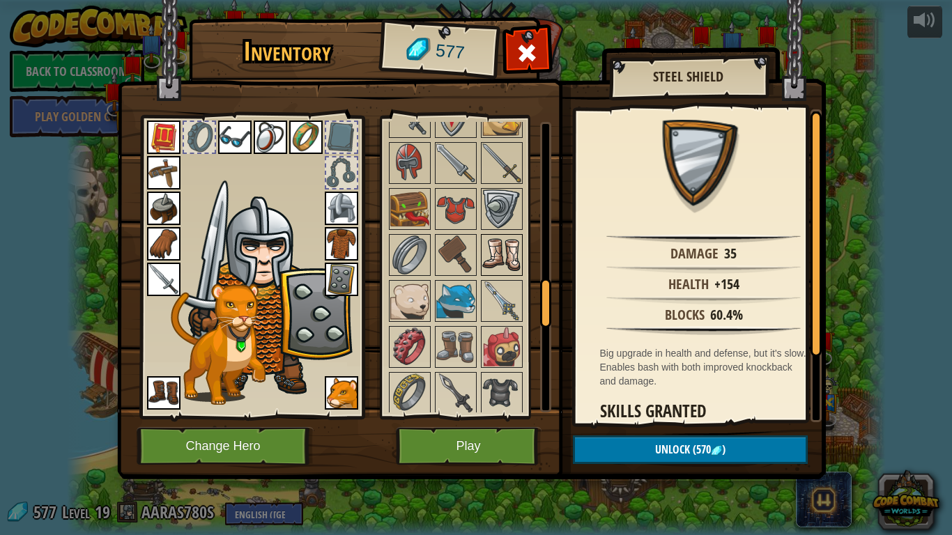
scroll to position [976, 0]
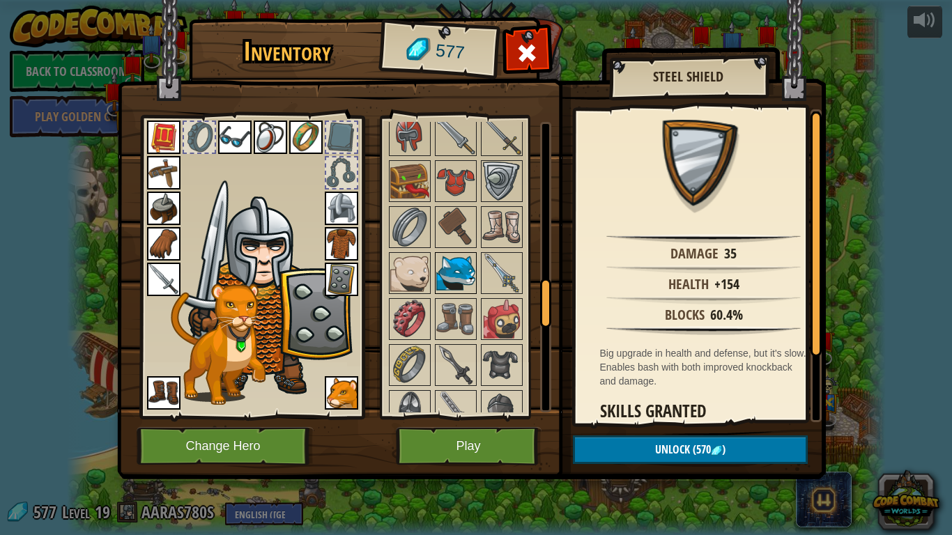
click at [459, 259] on img at bounding box center [455, 273] width 39 height 39
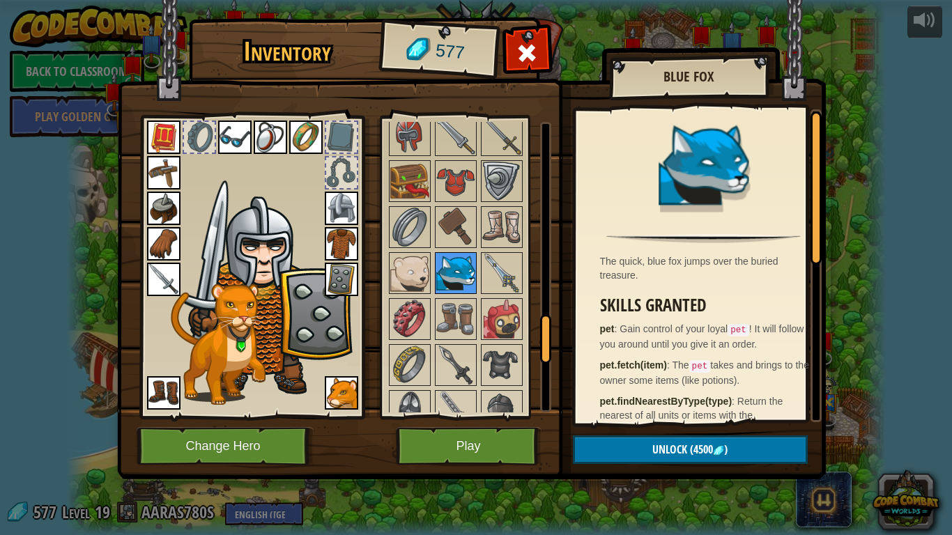
scroll to position [1255, 0]
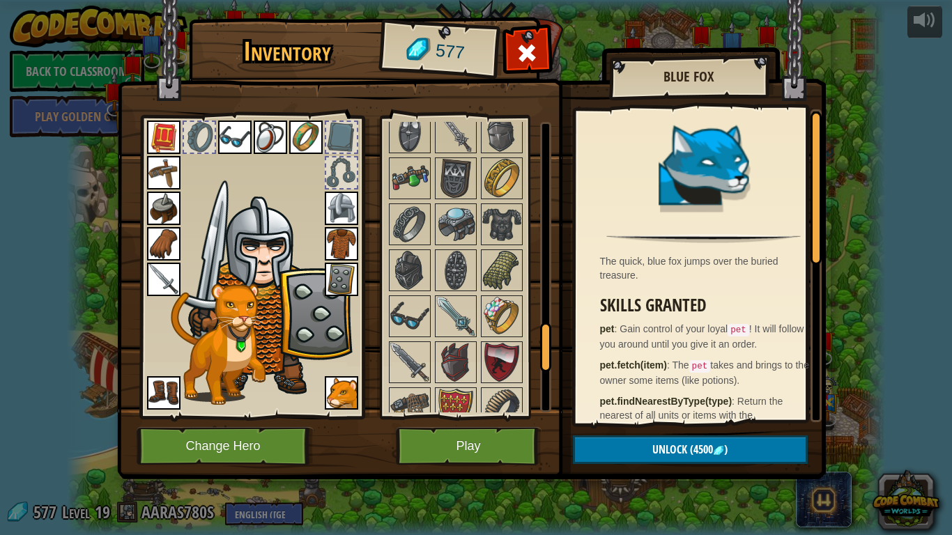
click at [367, 312] on img at bounding box center [471, 227] width 709 height 506
click at [399, 319] on img at bounding box center [409, 316] width 39 height 39
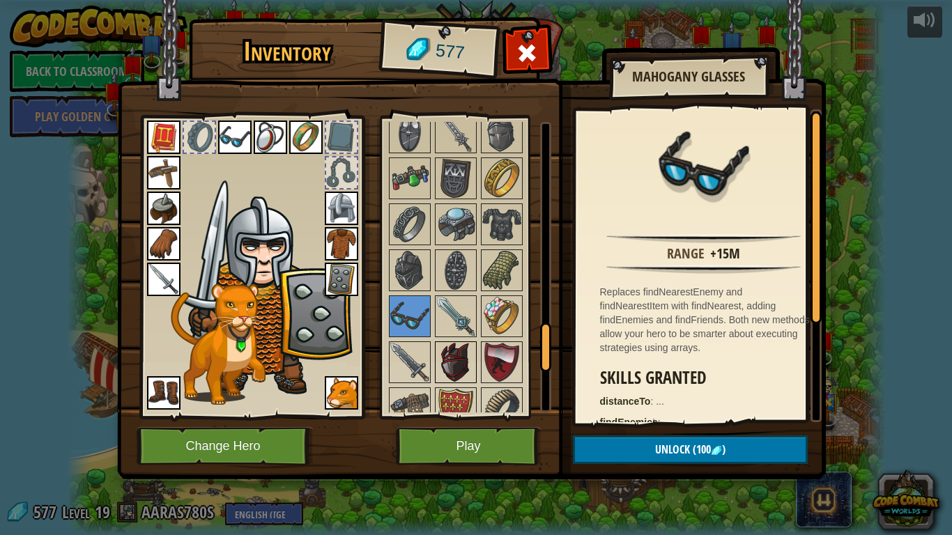
click at [471, 351] on img at bounding box center [455, 362] width 39 height 39
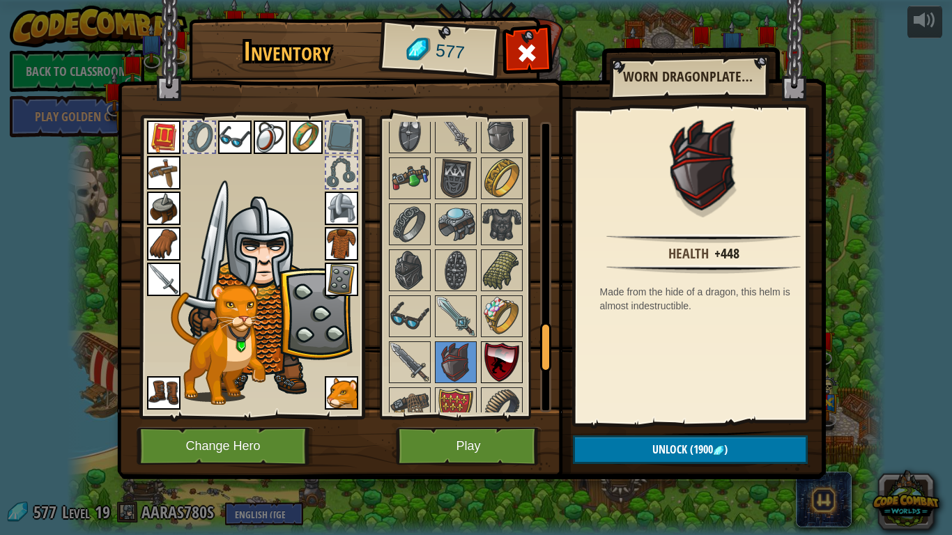
click at [498, 364] on img at bounding box center [501, 362] width 39 height 39
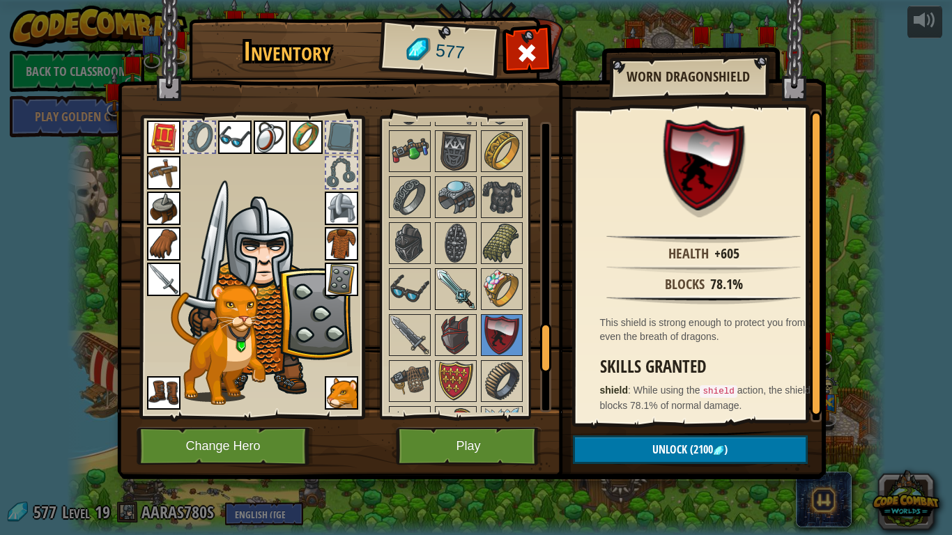
scroll to position [1325, 0]
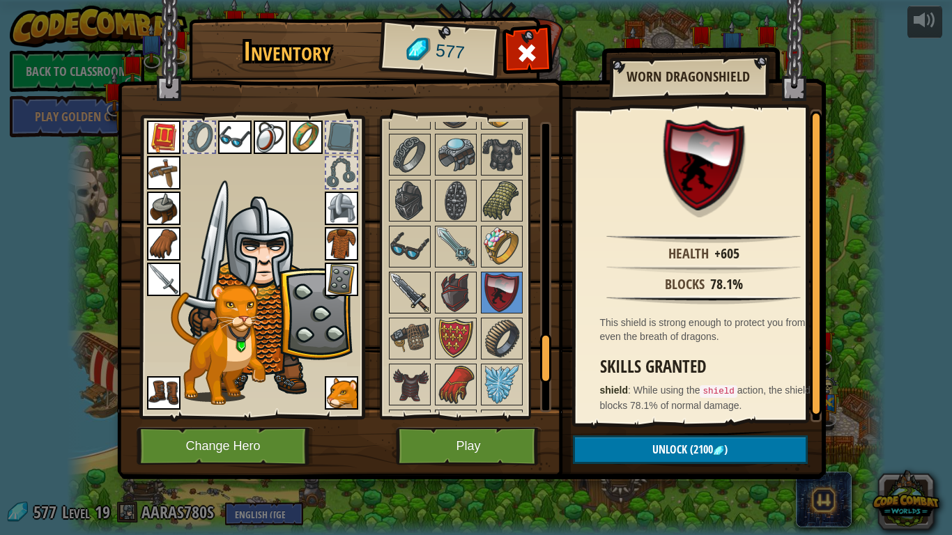
click at [414, 275] on img at bounding box center [409, 292] width 39 height 39
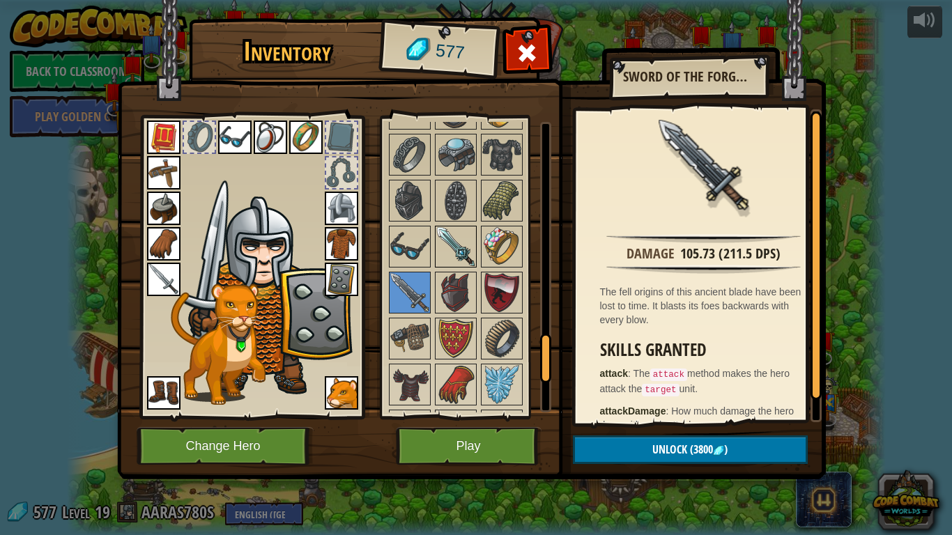
click at [470, 245] on img at bounding box center [455, 246] width 39 height 39
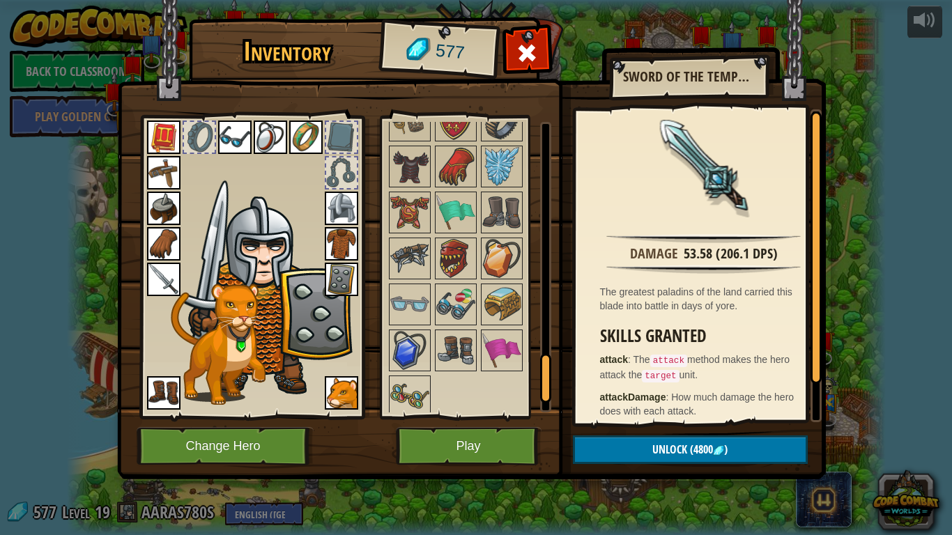
scroll to position [1550, 0]
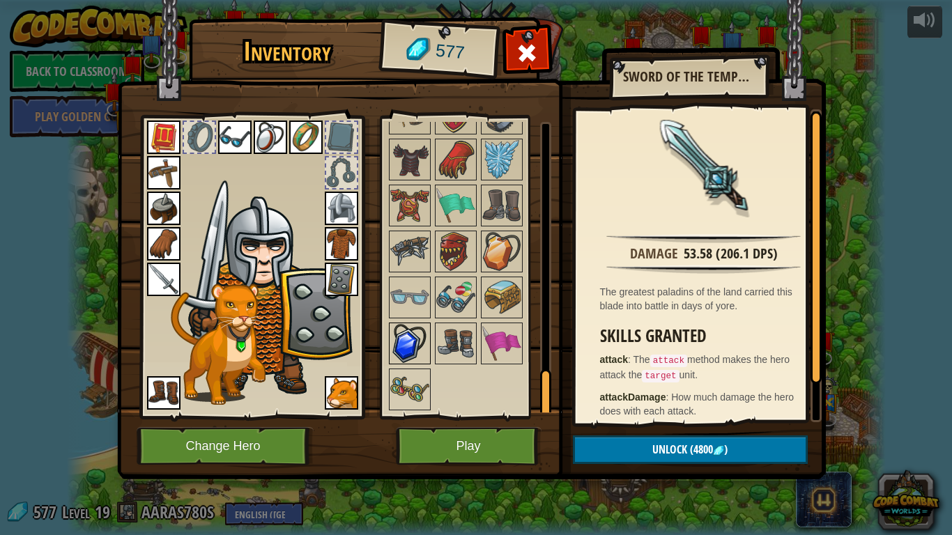
click at [405, 347] on img at bounding box center [409, 343] width 39 height 39
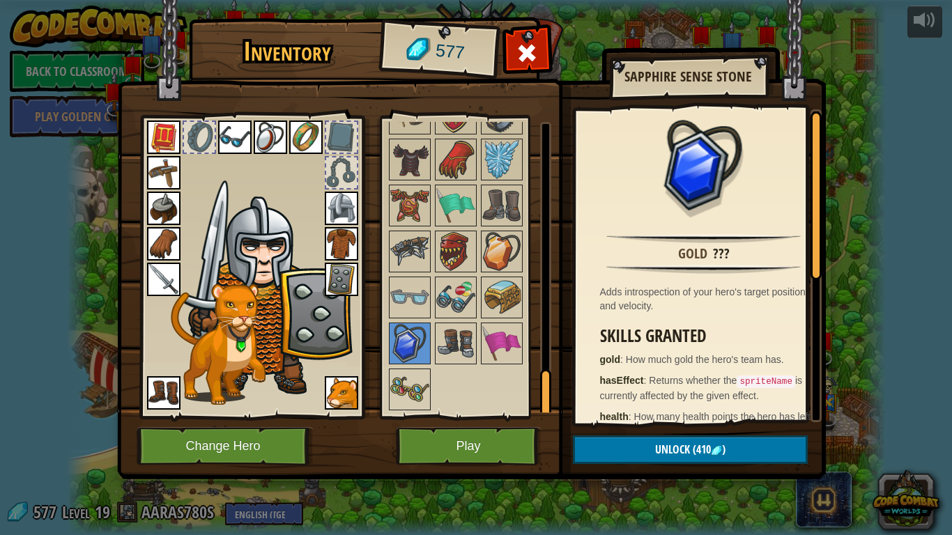
drag, startPoint x: 528, startPoint y: 303, endPoint x: 568, endPoint y: 300, distance: 39.2
drag, startPoint x: 568, startPoint y: 300, endPoint x: 451, endPoint y: 389, distance: 146.7
click at [510, 208] on img at bounding box center [501, 205] width 39 height 39
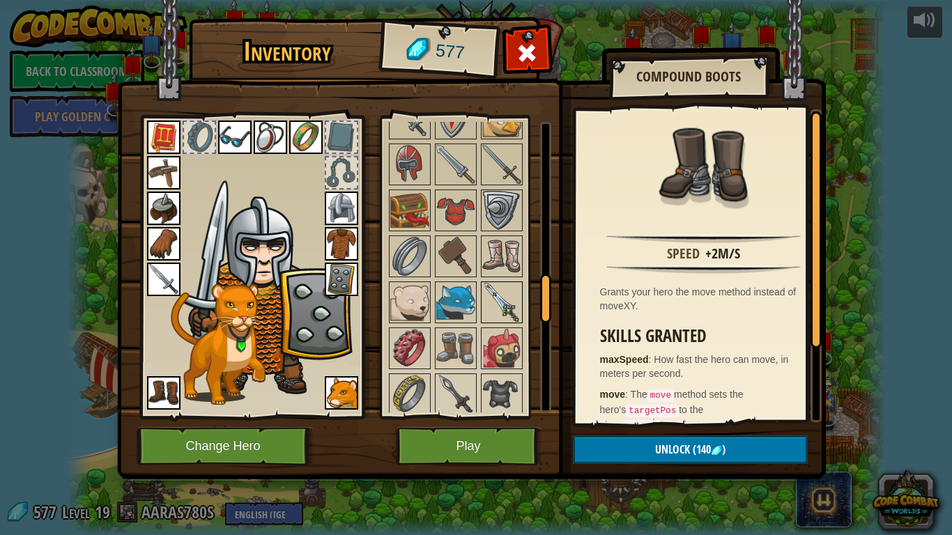
scroll to position [942, 0]
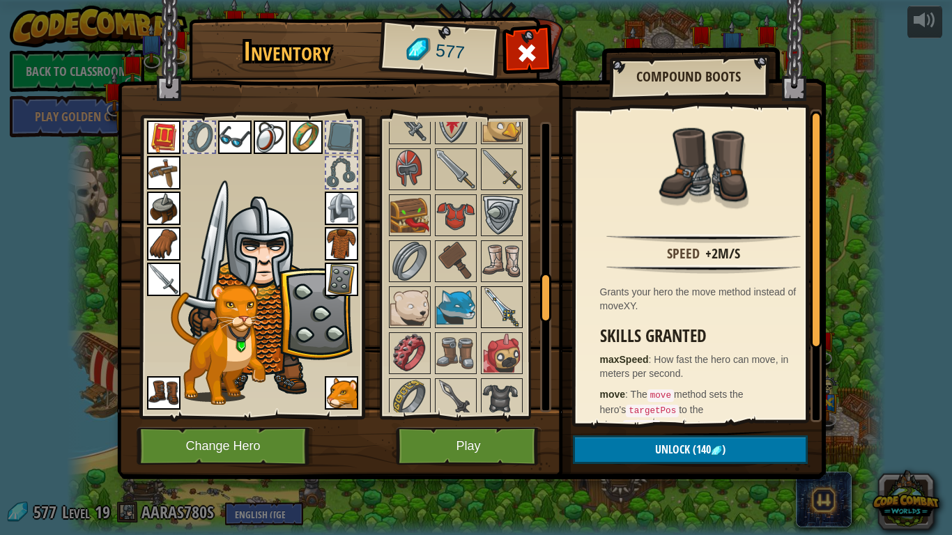
drag, startPoint x: 546, startPoint y: 389, endPoint x: 513, endPoint y: 291, distance: 103.6
click at [513, 291] on div "Available Equip Equip Equip Equip Equip Equip Equip Equip Equip Equip Equip Equ…" at bounding box center [469, 267] width 165 height 291
click at [485, 141] on img at bounding box center [501, 123] width 39 height 39
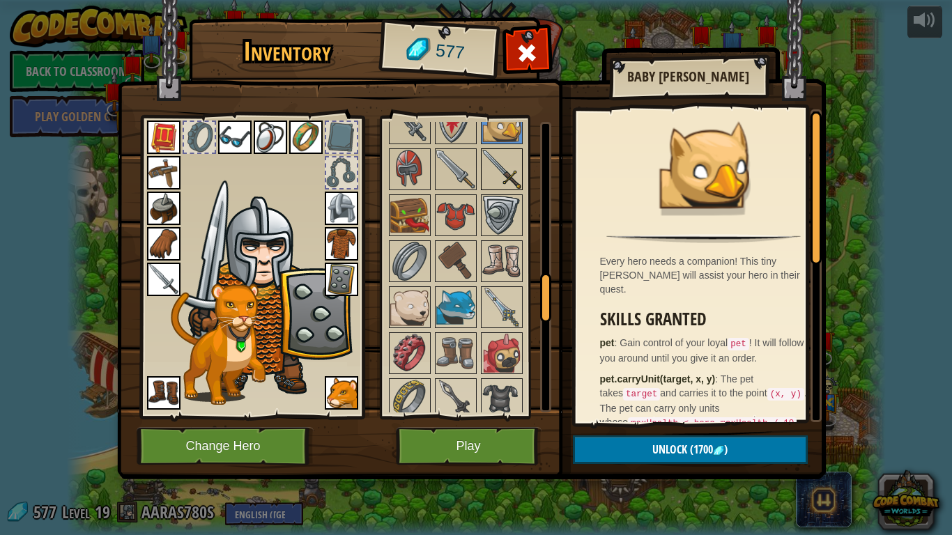
click at [491, 169] on img at bounding box center [501, 169] width 39 height 39
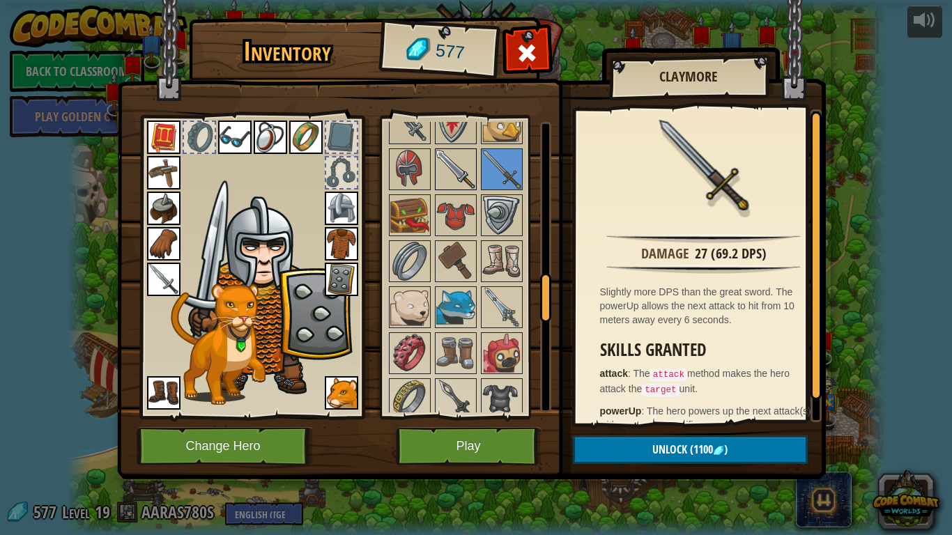
click at [455, 165] on img at bounding box center [455, 169] width 39 height 39
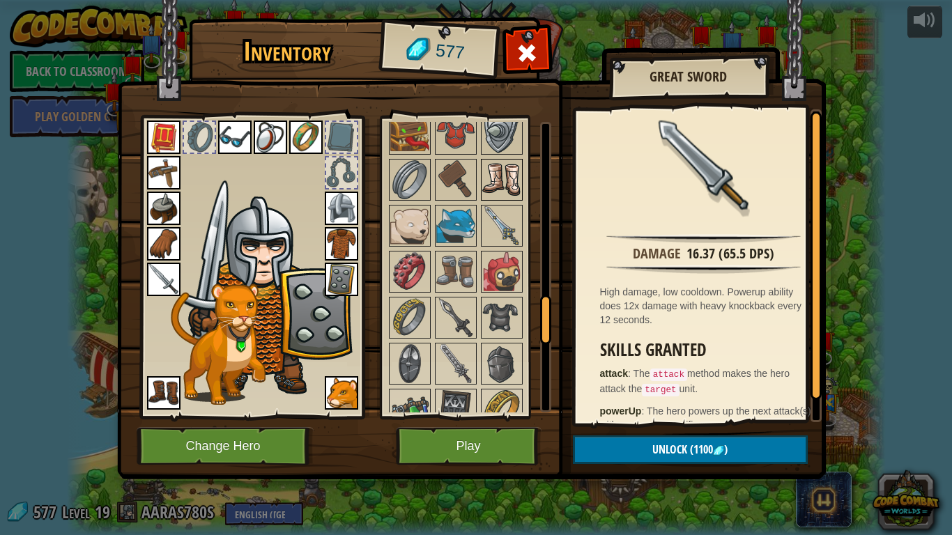
scroll to position [1081, 0]
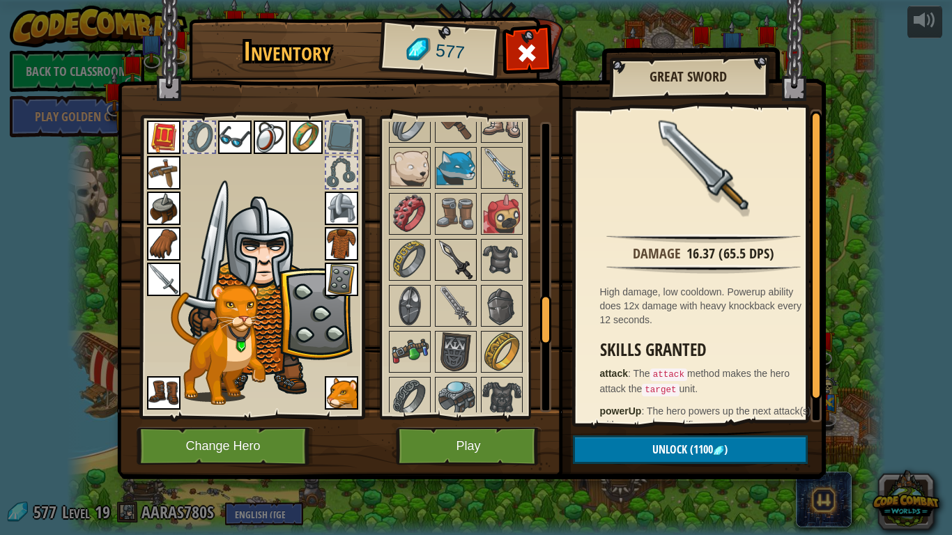
click at [462, 257] on img at bounding box center [455, 260] width 39 height 39
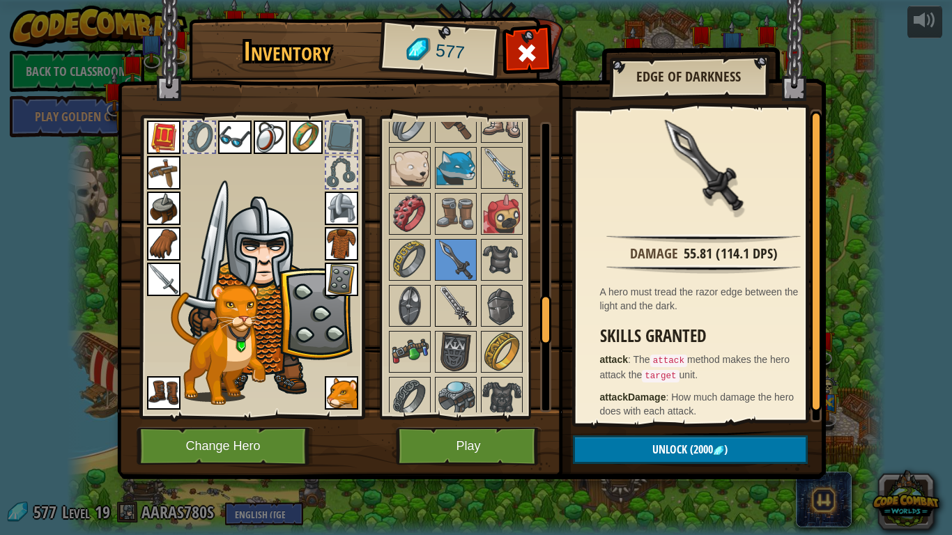
click at [472, 316] on img at bounding box center [455, 306] width 39 height 39
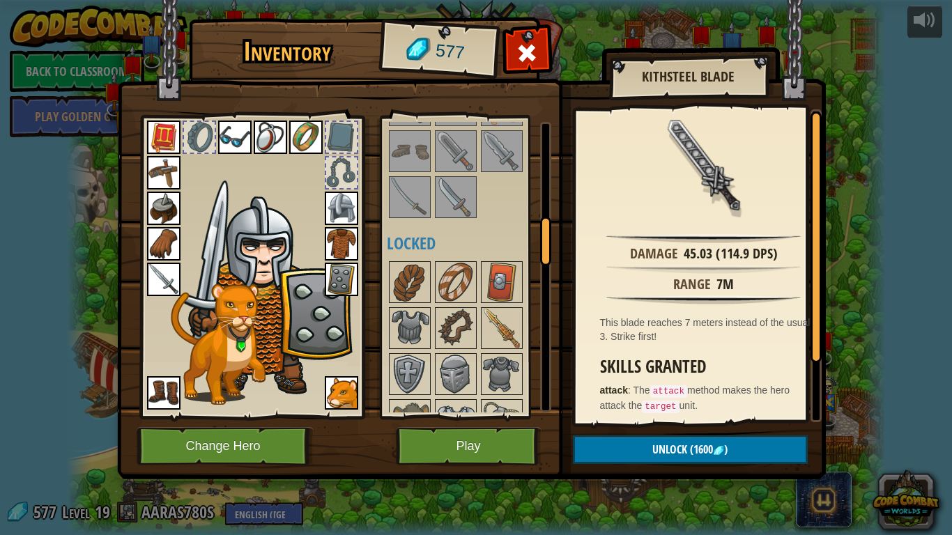
scroll to position [524, 0]
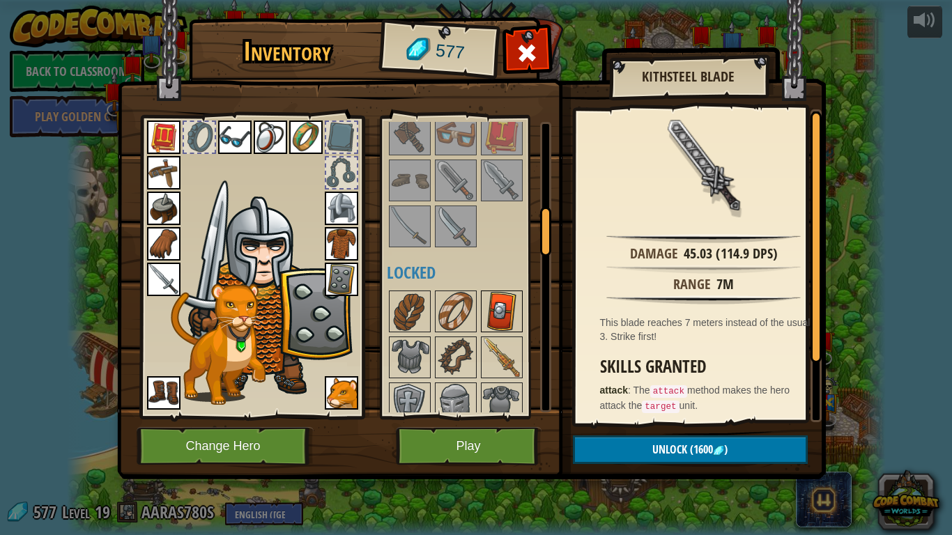
click at [487, 324] on div "Available Equip Equip Equip Equip Equip Equip Equip Equip Equip Equip Equip Equ…" at bounding box center [474, 267] width 175 height 291
click at [498, 355] on img at bounding box center [501, 357] width 39 height 39
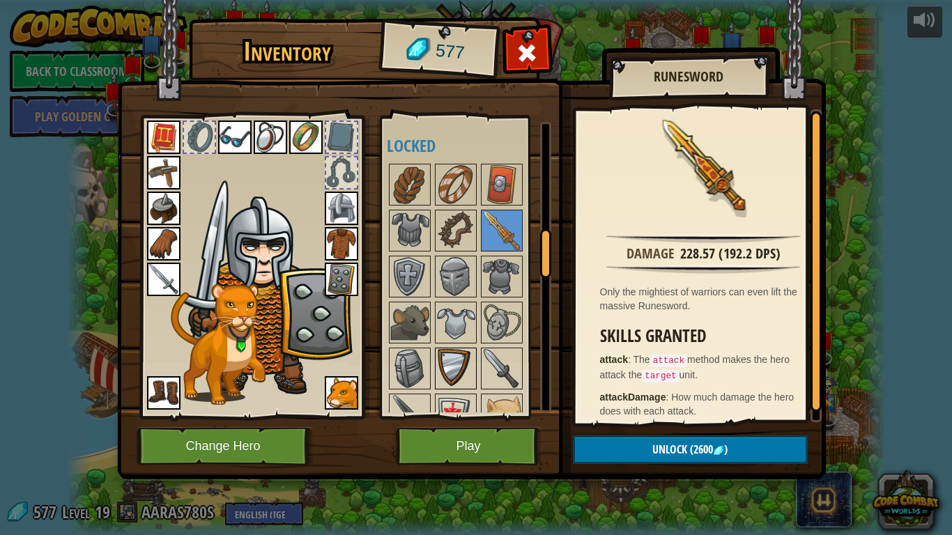
scroll to position [663, 0]
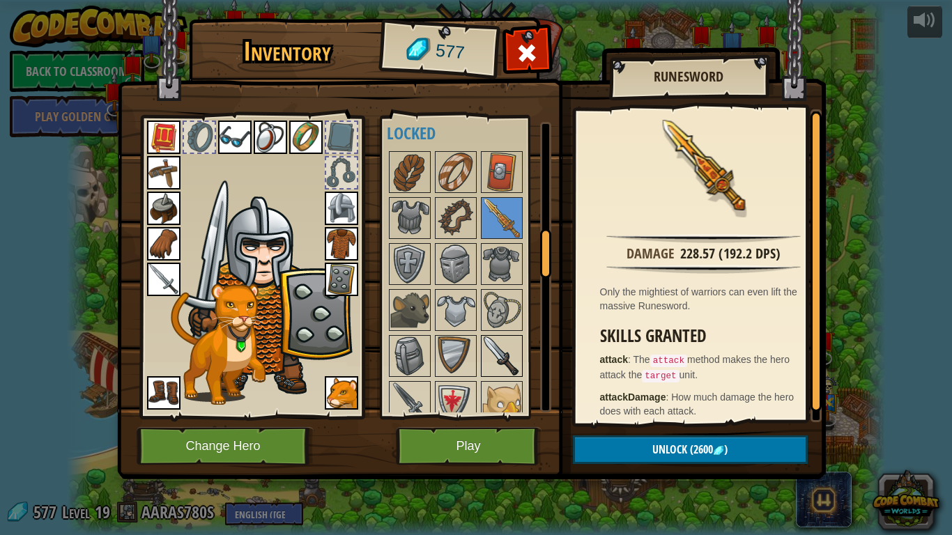
click at [496, 355] on img at bounding box center [501, 356] width 39 height 39
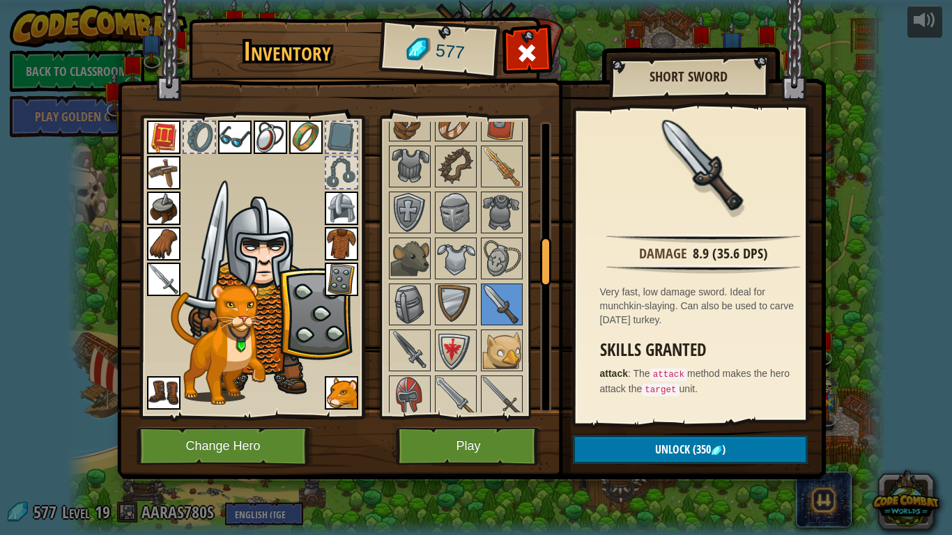
scroll to position [733, 0]
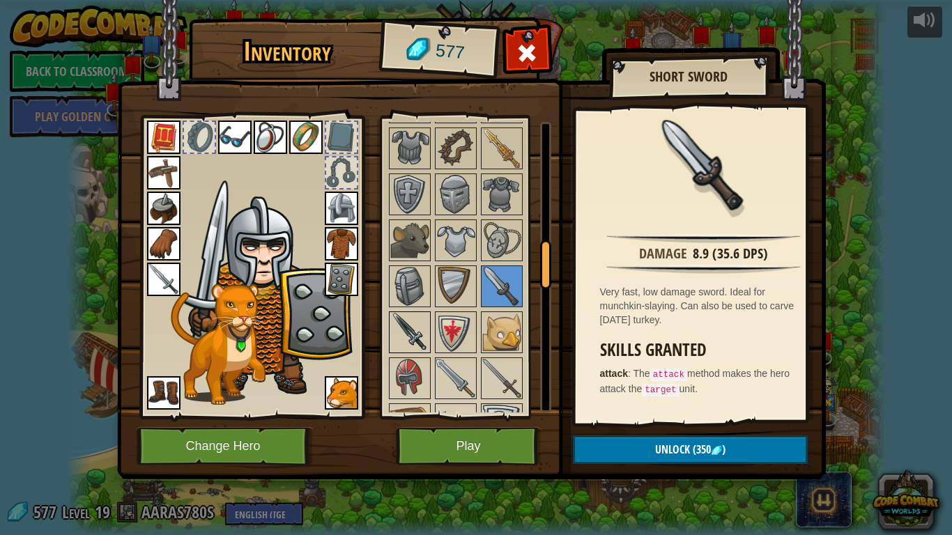
click at [418, 317] on img at bounding box center [409, 332] width 39 height 39
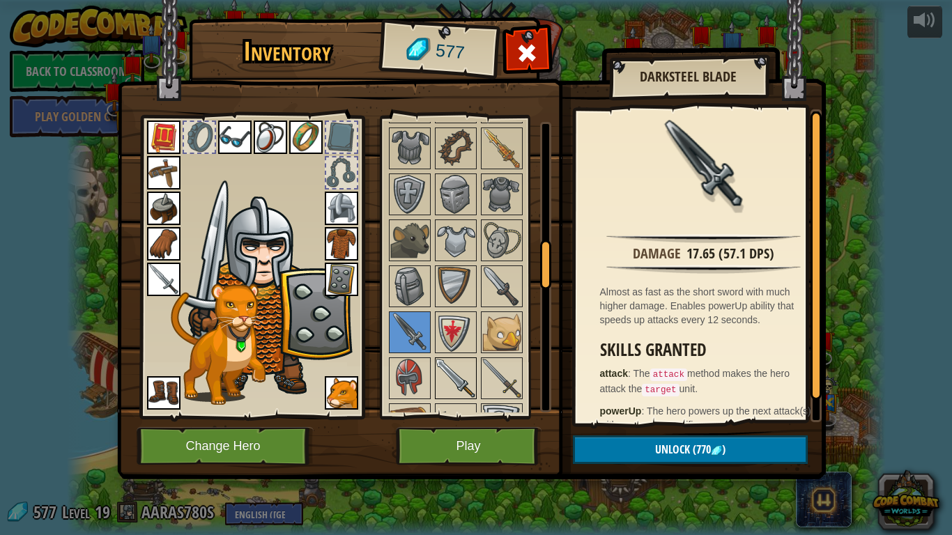
click at [456, 377] on img at bounding box center [455, 378] width 39 height 39
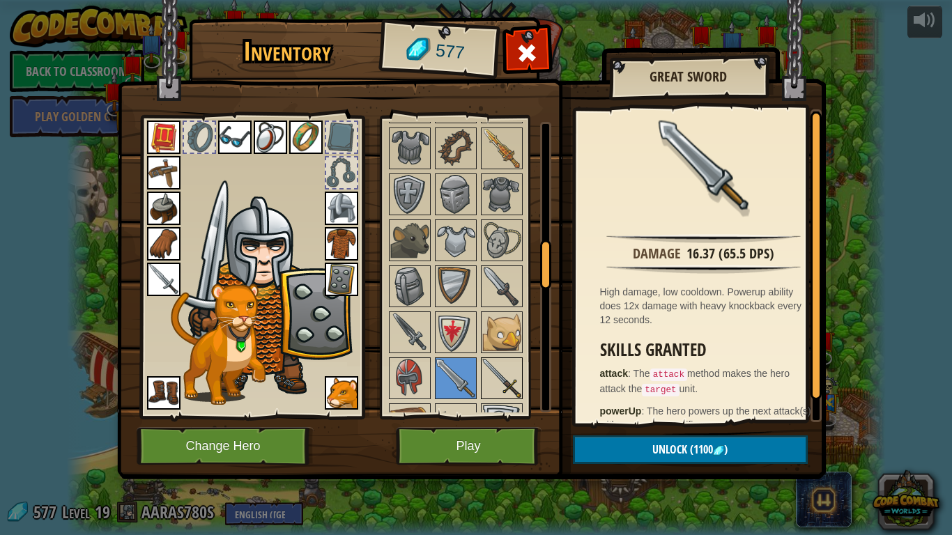
drag, startPoint x: 509, startPoint y: 380, endPoint x: 501, endPoint y: 386, distance: 9.5
click at [503, 385] on img at bounding box center [501, 378] width 39 height 39
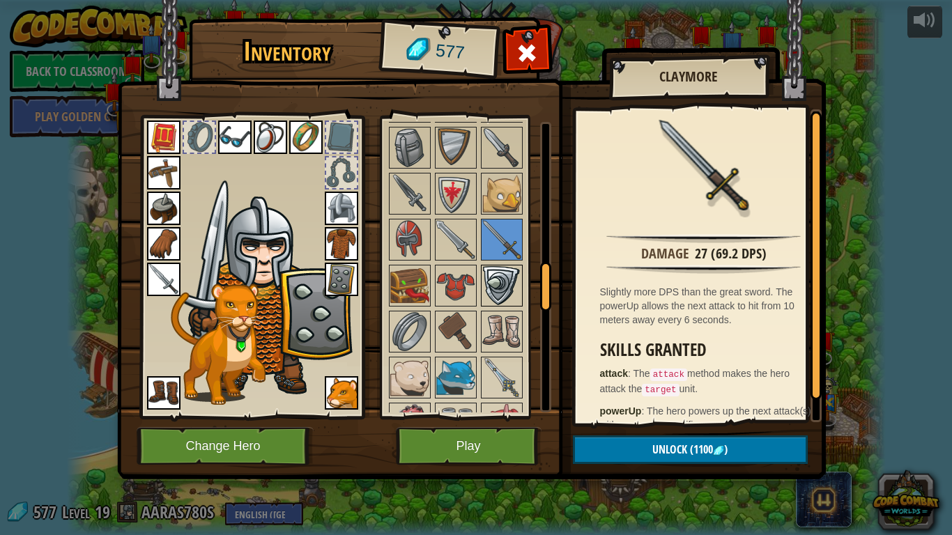
scroll to position [872, 0]
click at [493, 361] on img at bounding box center [501, 377] width 39 height 39
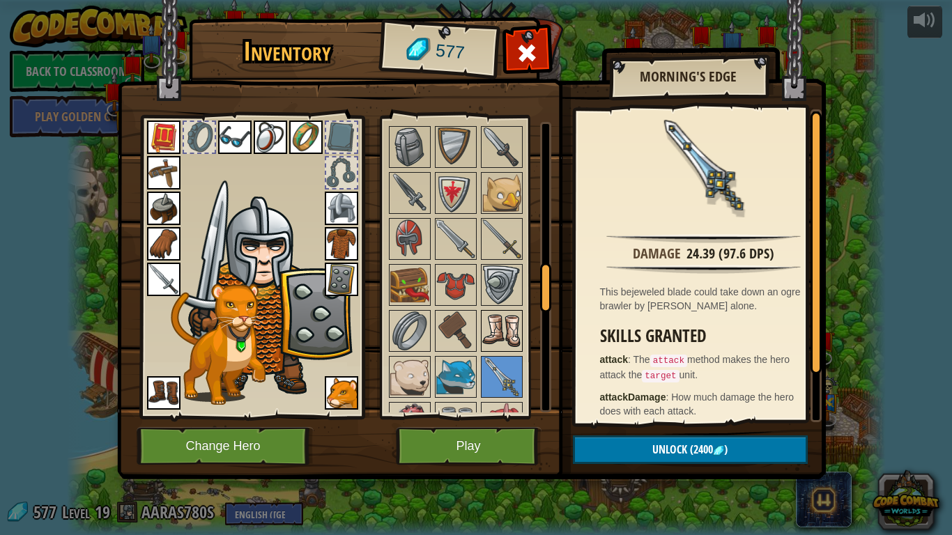
scroll to position [942, 0]
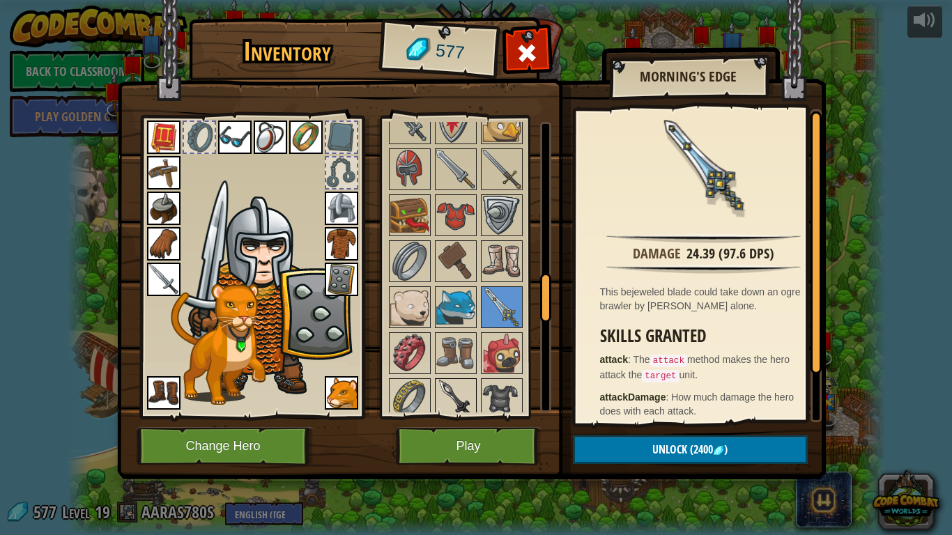
click at [450, 382] on img at bounding box center [455, 399] width 39 height 39
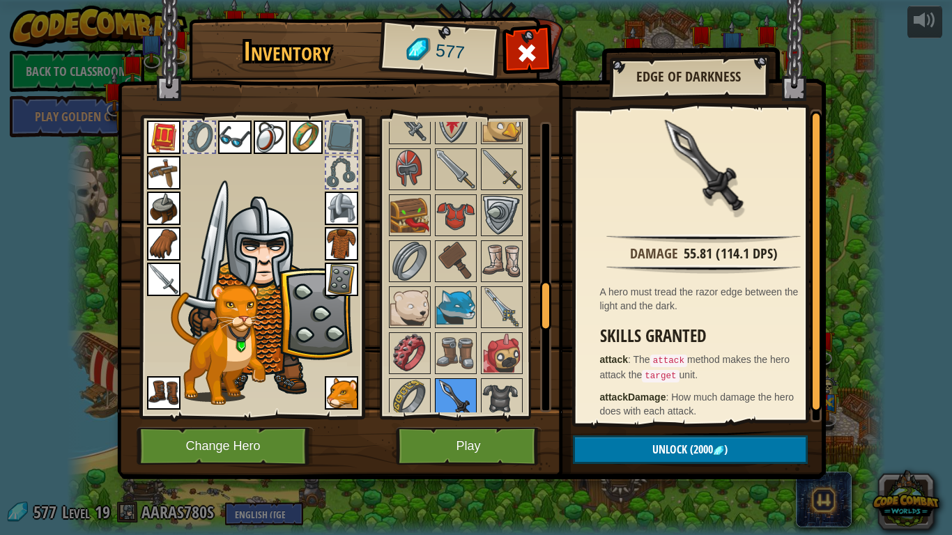
scroll to position [1012, 0]
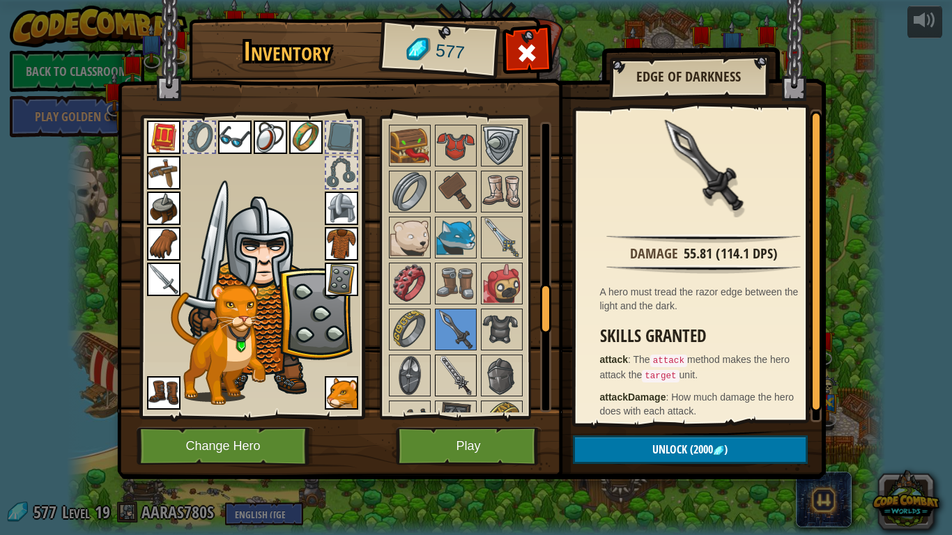
click at [454, 381] on img at bounding box center [455, 375] width 39 height 39
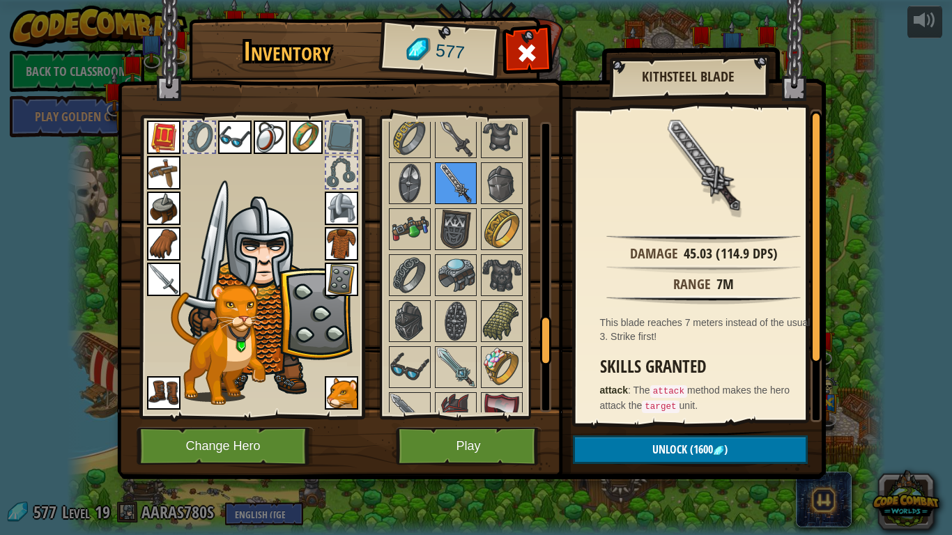
scroll to position [1221, 0]
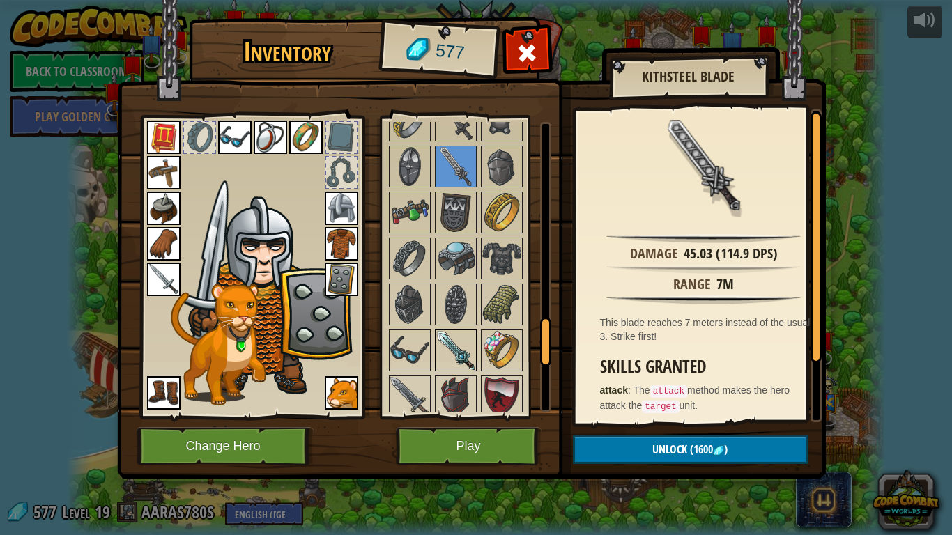
click at [461, 362] on img at bounding box center [455, 350] width 39 height 39
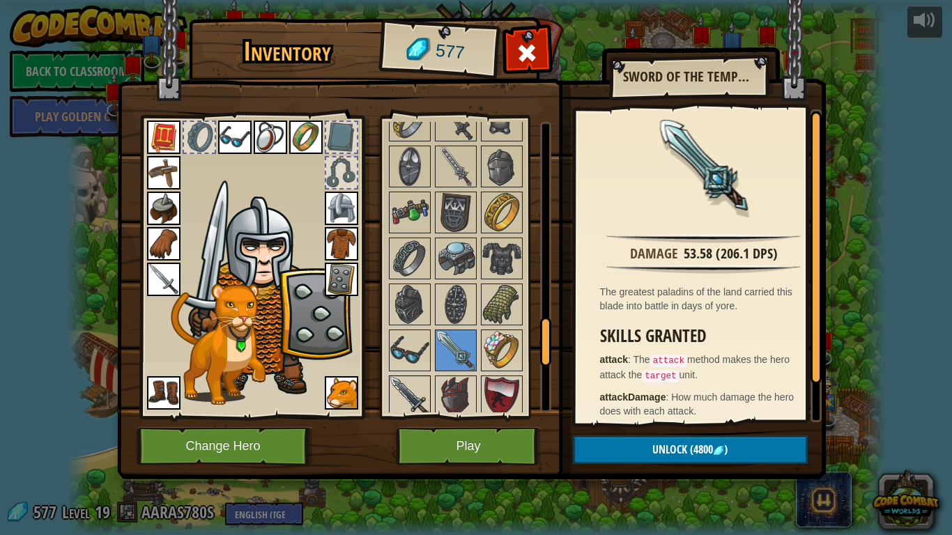
click at [427, 381] on img at bounding box center [409, 396] width 39 height 39
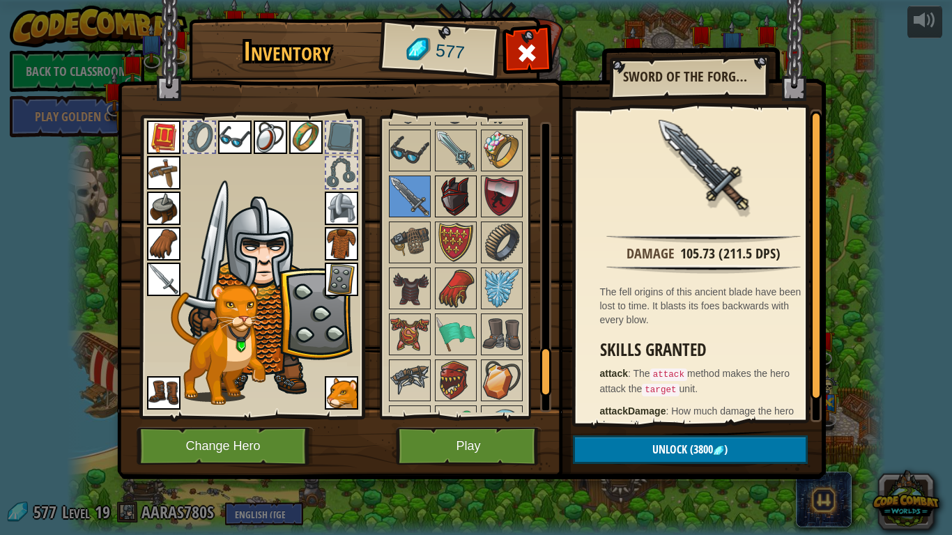
scroll to position [1410, 0]
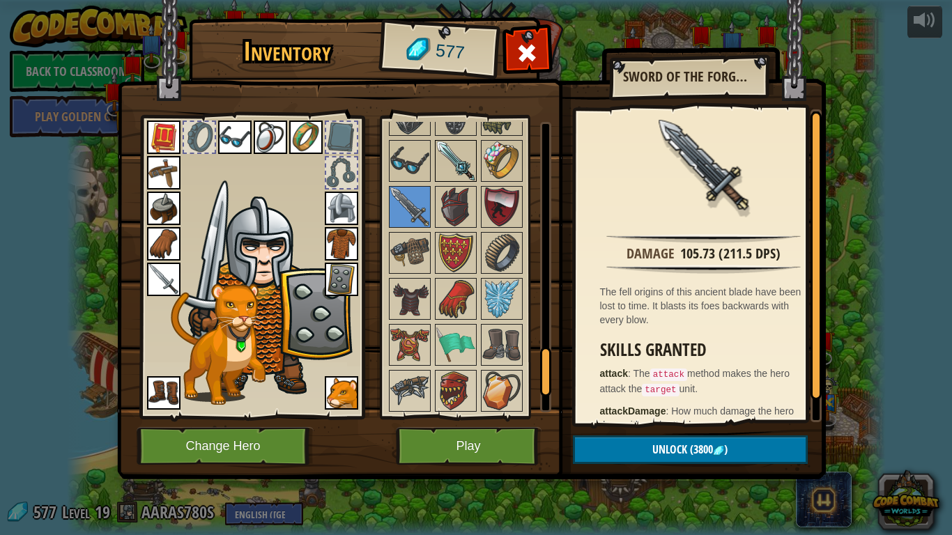
click at [451, 164] on img at bounding box center [455, 161] width 39 height 39
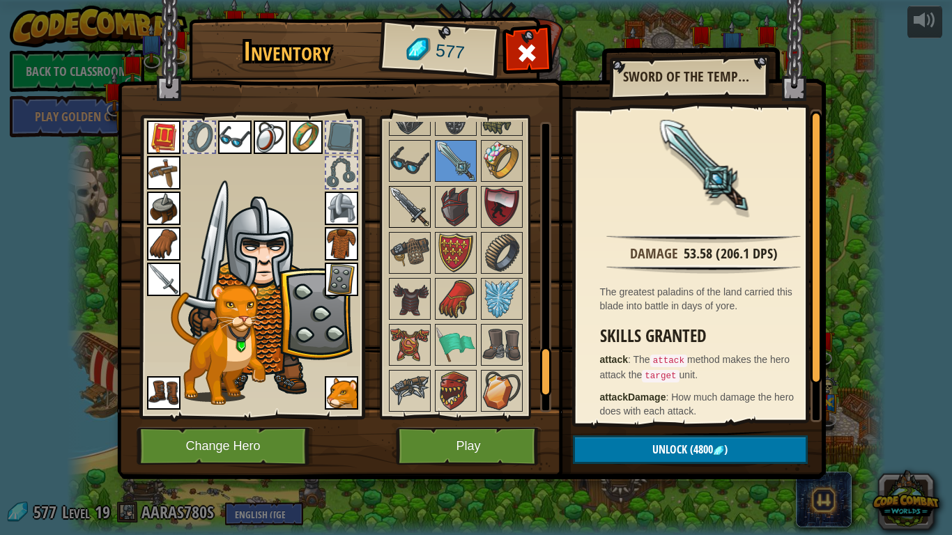
click at [419, 201] on img at bounding box center [409, 207] width 39 height 39
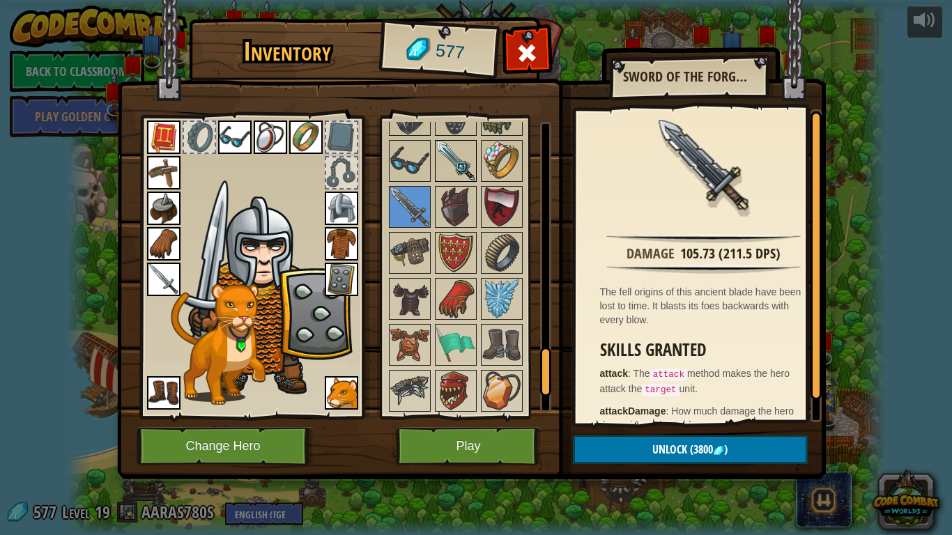
click at [464, 167] on img at bounding box center [455, 161] width 39 height 39
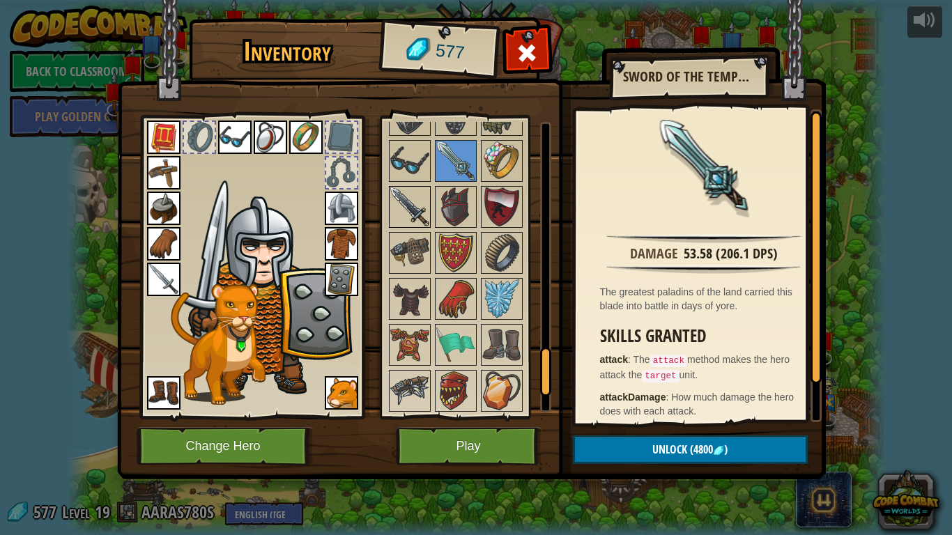
click at [424, 204] on img at bounding box center [409, 207] width 39 height 39
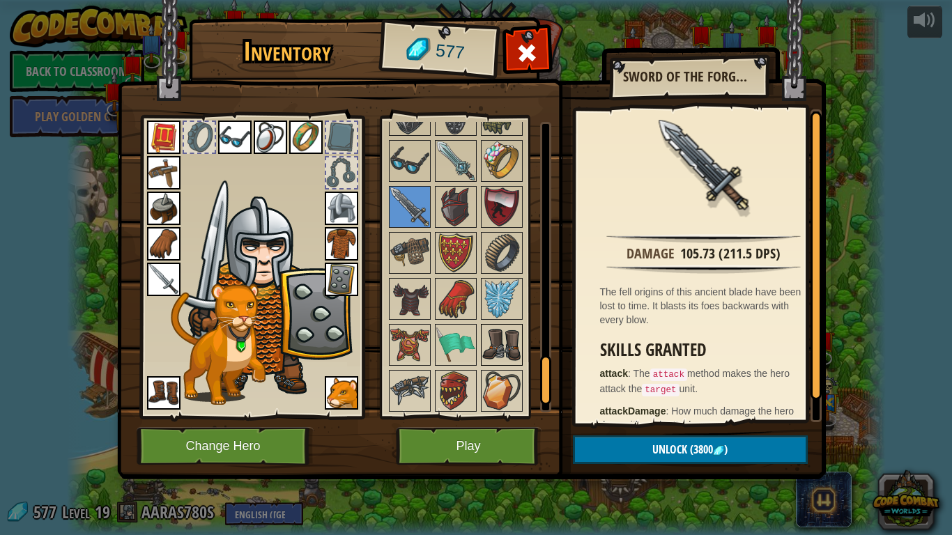
scroll to position [1550, 0]
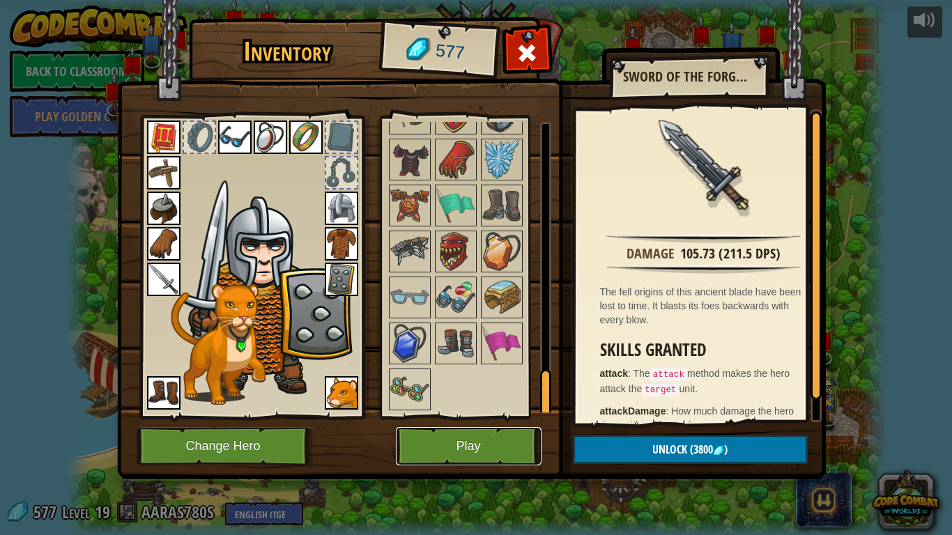
click at [516, 423] on button "Play" at bounding box center [469, 446] width 146 height 38
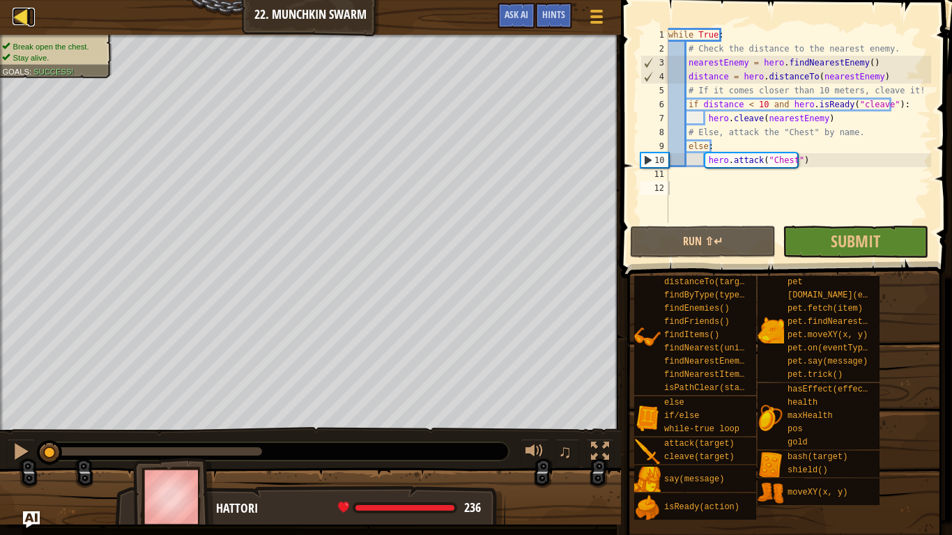
click at [26, 20] on div at bounding box center [21, 16] width 17 height 17
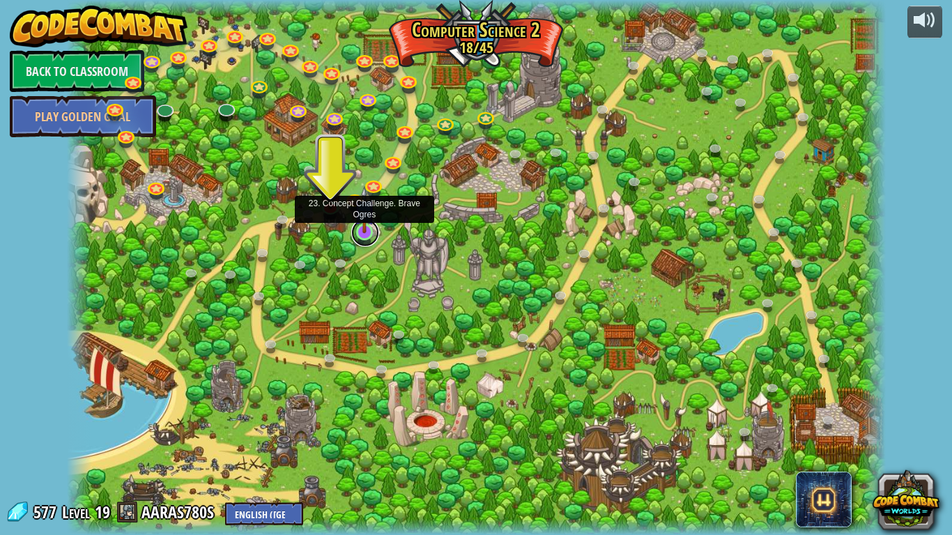
click at [368, 235] on link at bounding box center [365, 233] width 28 height 28
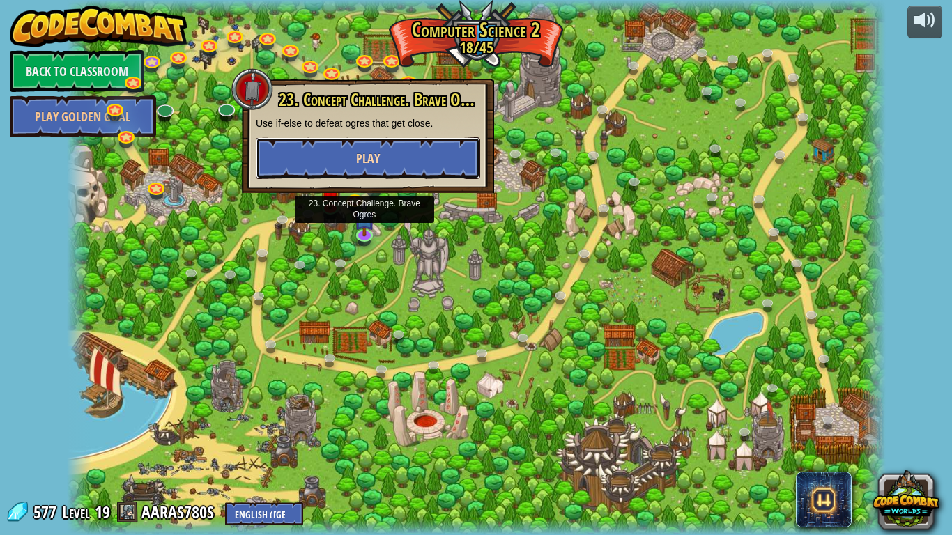
click at [393, 151] on button "Play" at bounding box center [368, 158] width 224 height 42
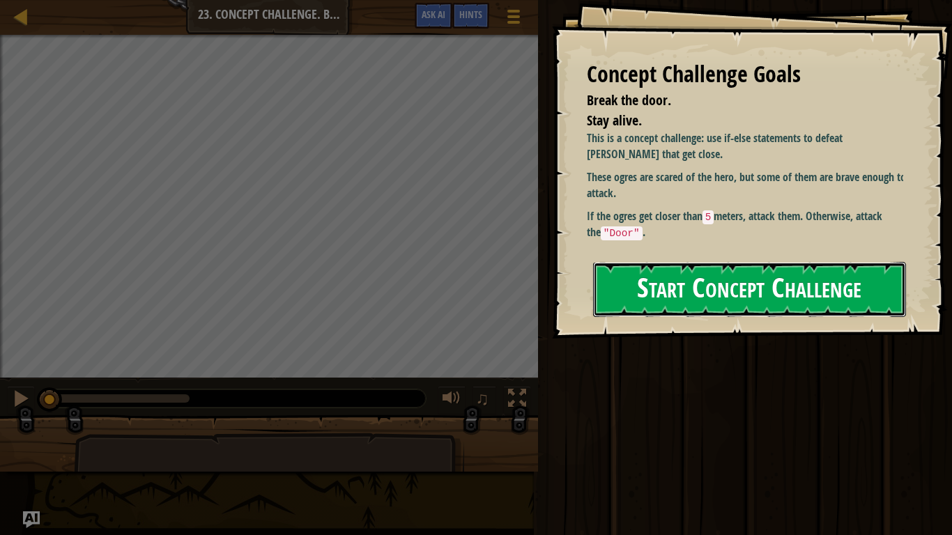
click at [825, 298] on button "Start Concept Challenge" at bounding box center [749, 289] width 313 height 55
click at [821, 275] on button "Start Concept Challenge" at bounding box center [749, 289] width 313 height 55
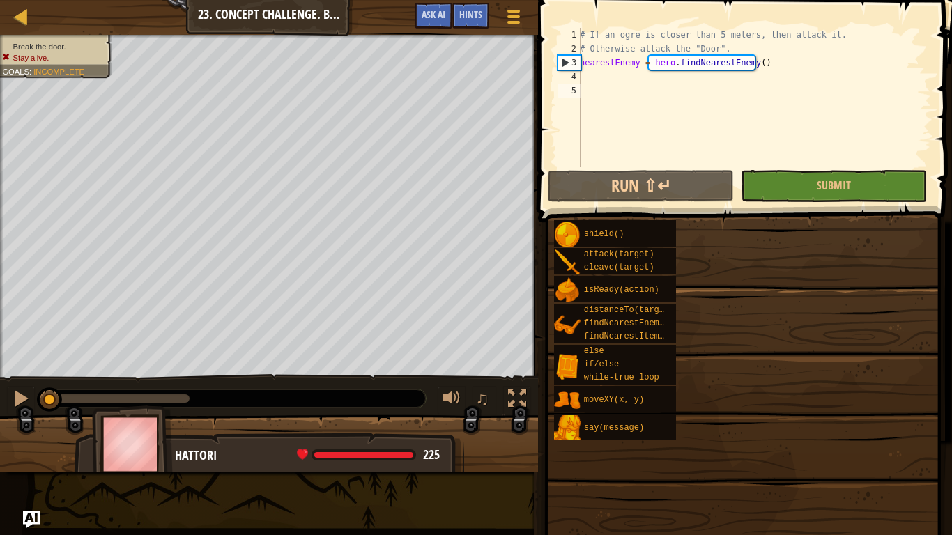
click at [821, 275] on div "Concept Challenge Goals Break the door. Stay alive. This is a concept challenge…" at bounding box center [476, 267] width 952 height 535
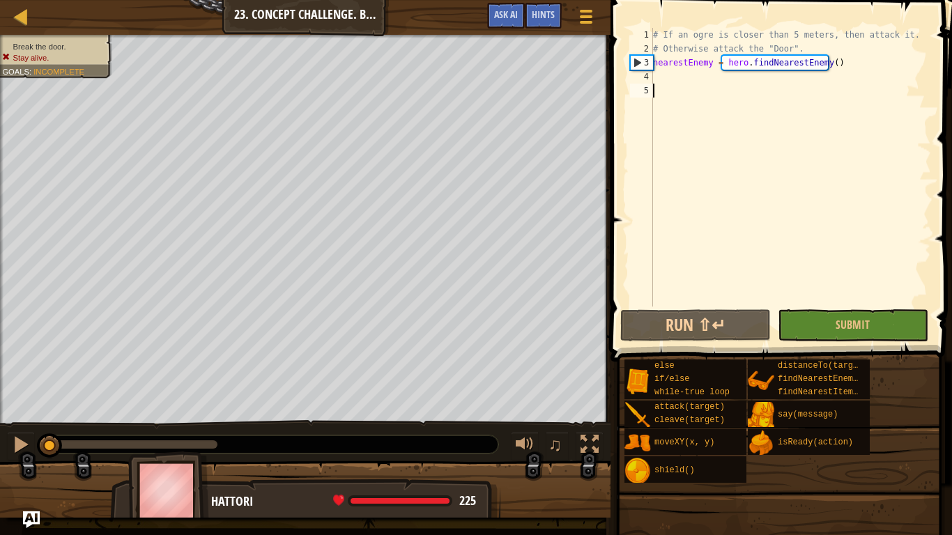
click at [675, 85] on div "# If an ogre is closer than 5 meters, then attack it. # Otherwise attack the "D…" at bounding box center [790, 181] width 281 height 307
click at [673, 75] on div "# If an ogre is closer than 5 meters, then attack it. # Otherwise attack the "D…" at bounding box center [790, 181] width 281 height 307
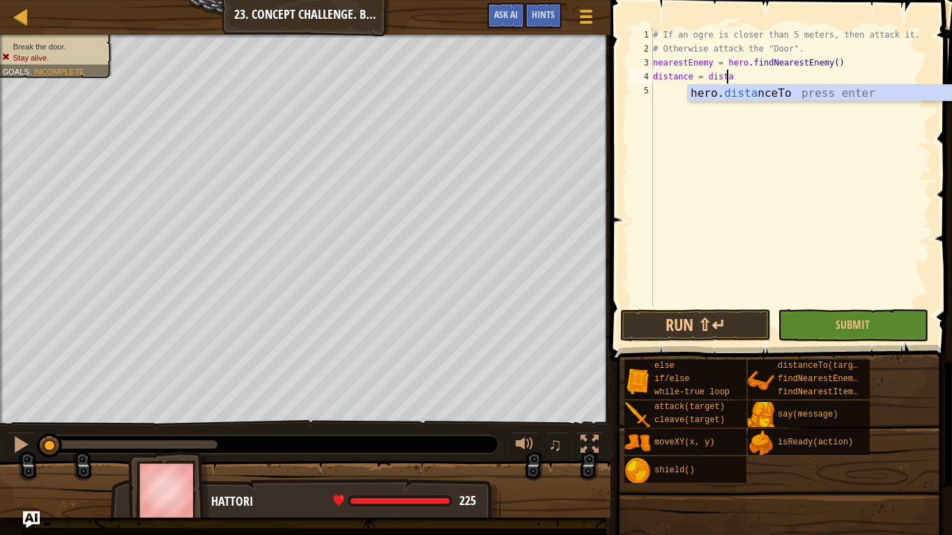
scroll to position [6, 6]
click at [759, 93] on div "hero. dista nceTo press enter" at bounding box center [820, 110] width 264 height 50
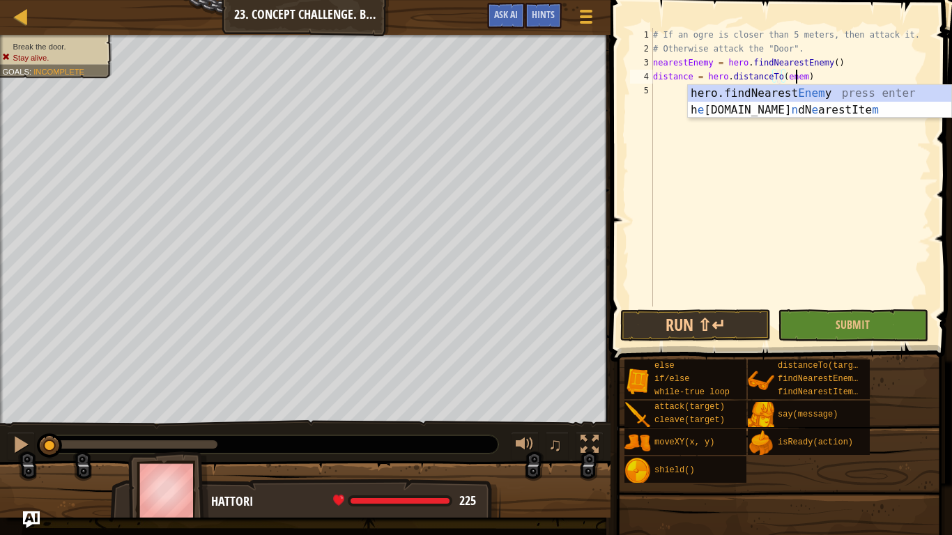
scroll to position [6, 12]
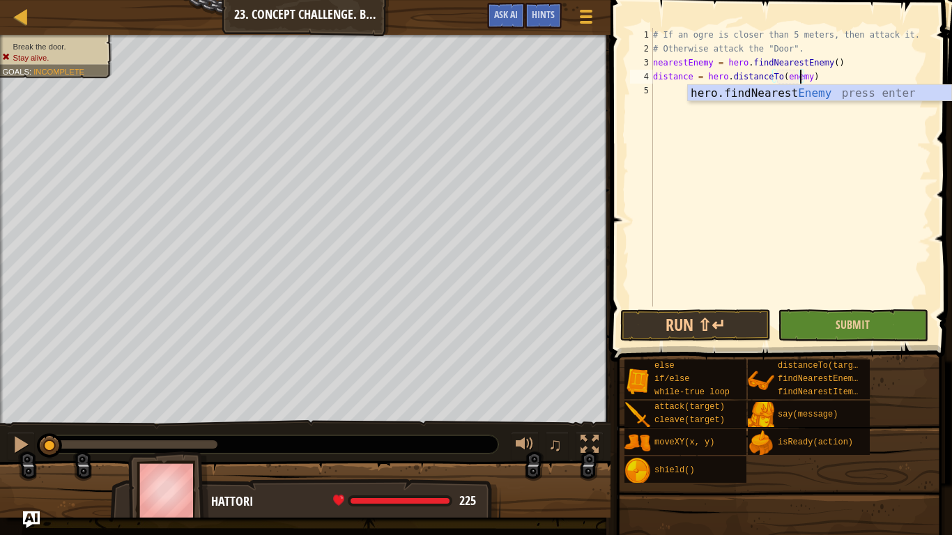
type textarea "distance = hero.distanceTo(enemy)"
click at [807, 318] on button "Submit" at bounding box center [853, 326] width 151 height 32
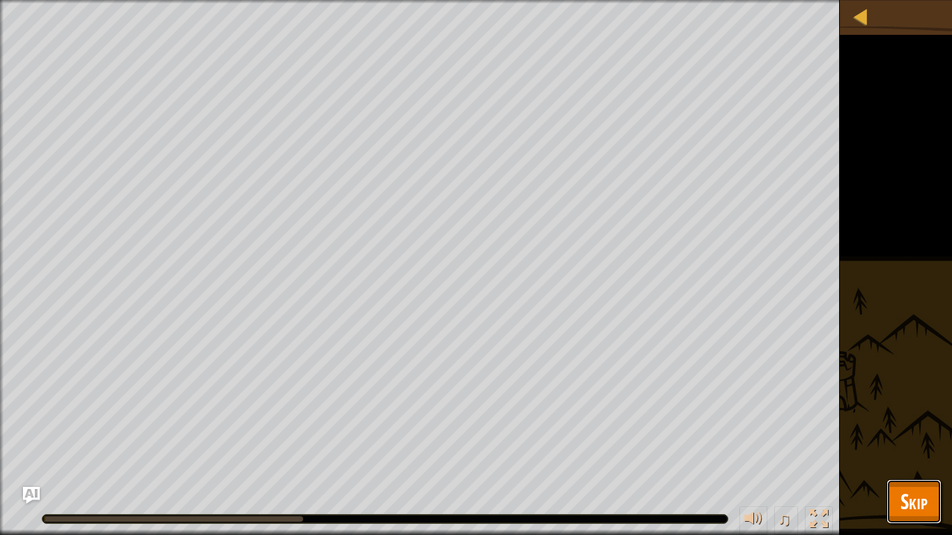
click at [934, 423] on button "Skip" at bounding box center [914, 502] width 55 height 45
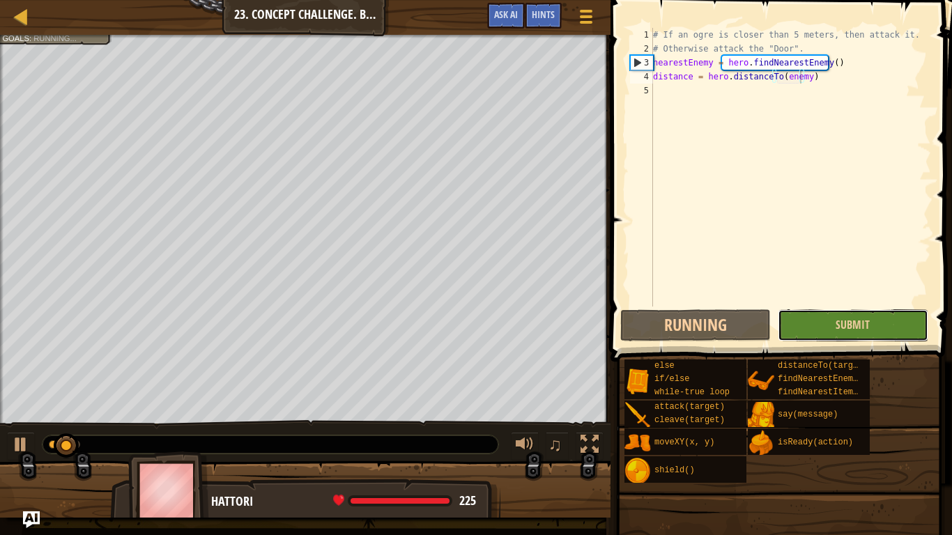
click at [828, 312] on button "Submit" at bounding box center [853, 326] width 151 height 32
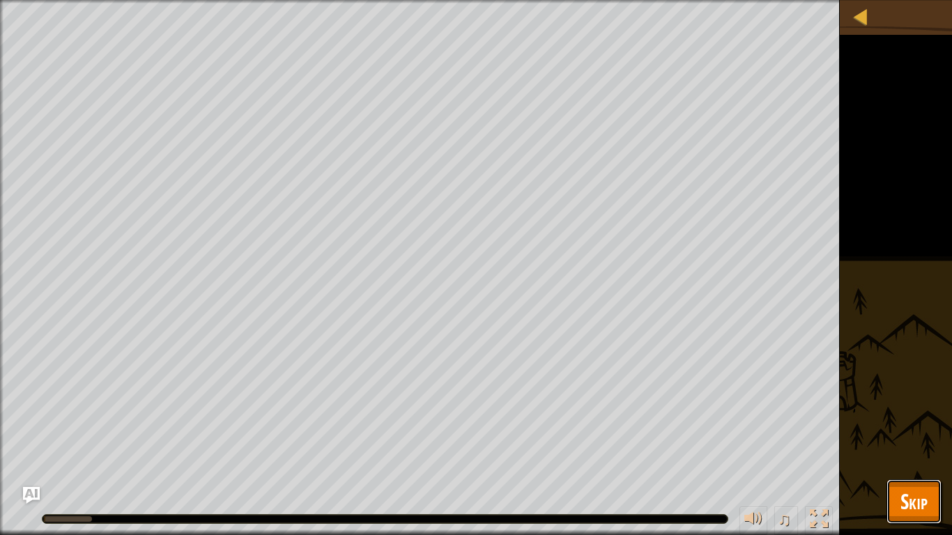
click at [904, 423] on span "Skip" at bounding box center [914, 501] width 27 height 29
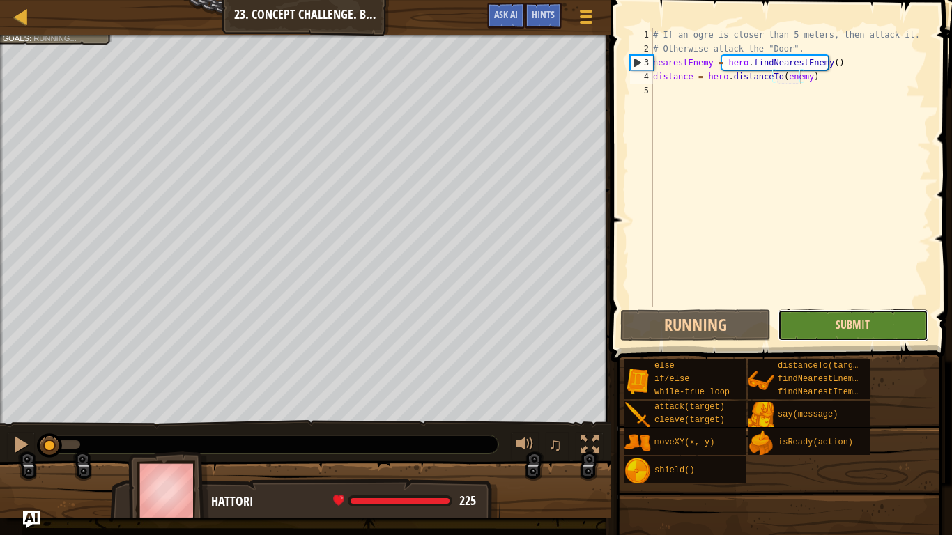
click at [855, 322] on span "Submit" at bounding box center [853, 324] width 34 height 15
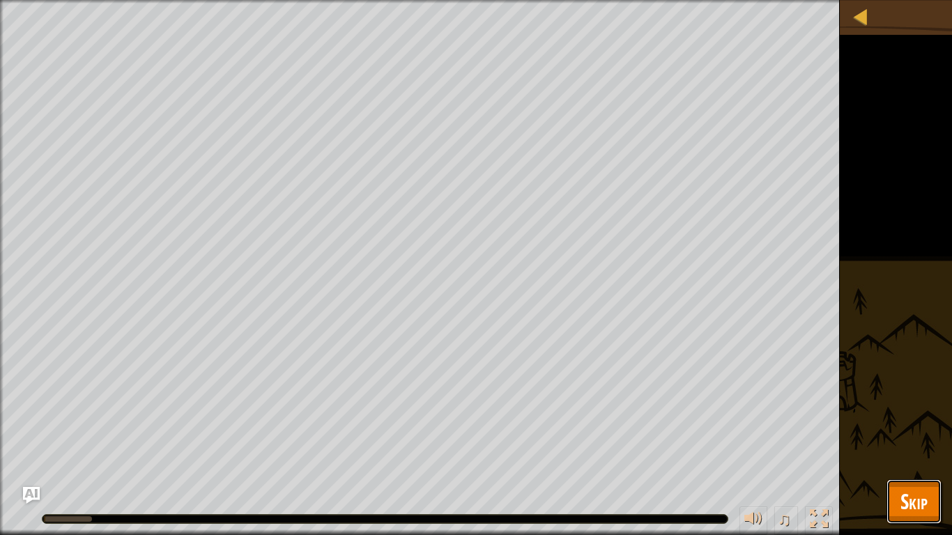
click at [911, 423] on span "Skip" at bounding box center [914, 501] width 27 height 29
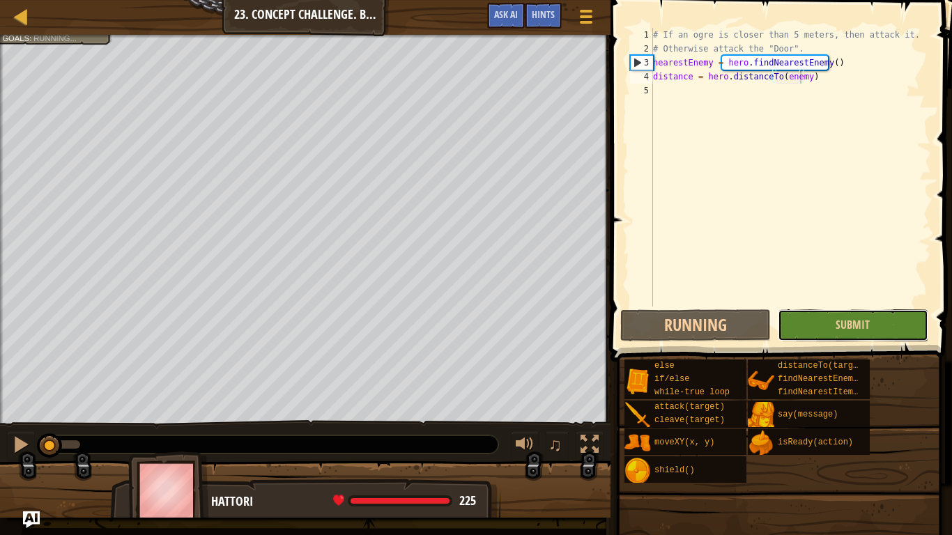
click at [880, 335] on button "Submit" at bounding box center [853, 326] width 151 height 32
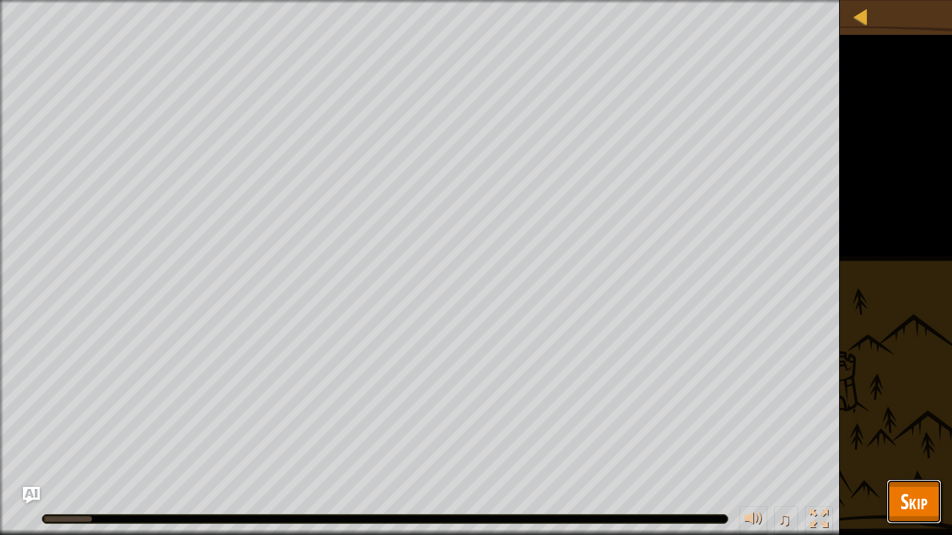
click at [910, 423] on span "Skip" at bounding box center [914, 501] width 27 height 29
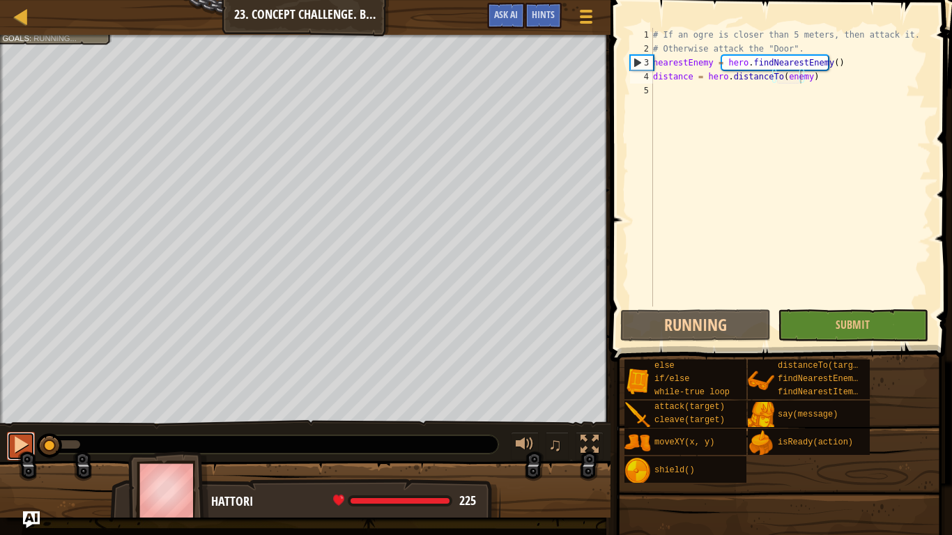
click at [14, 423] on div at bounding box center [21, 445] width 18 height 18
click at [673, 89] on div "# If an ogre is closer than 5 meters, then attack it. # Otherwise attack the "D…" at bounding box center [790, 181] width 281 height 307
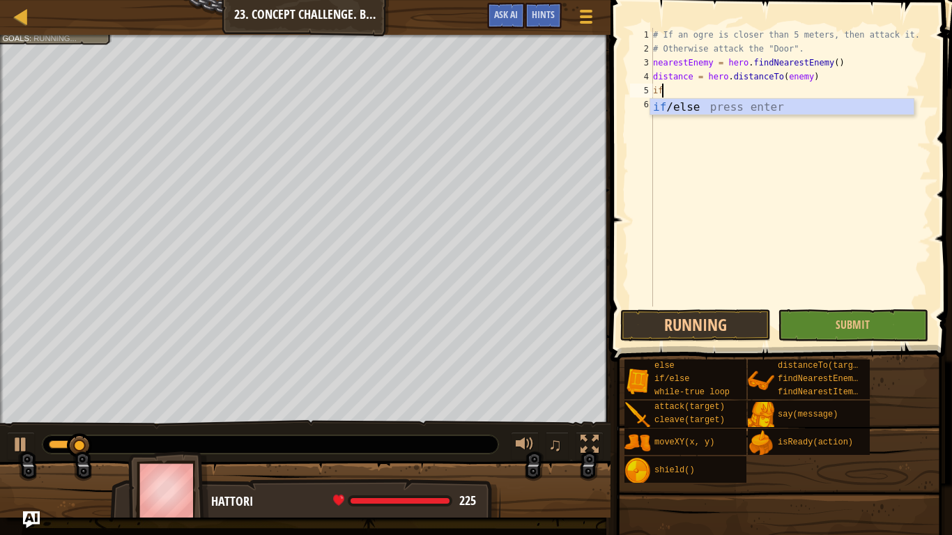
type textarea "i"
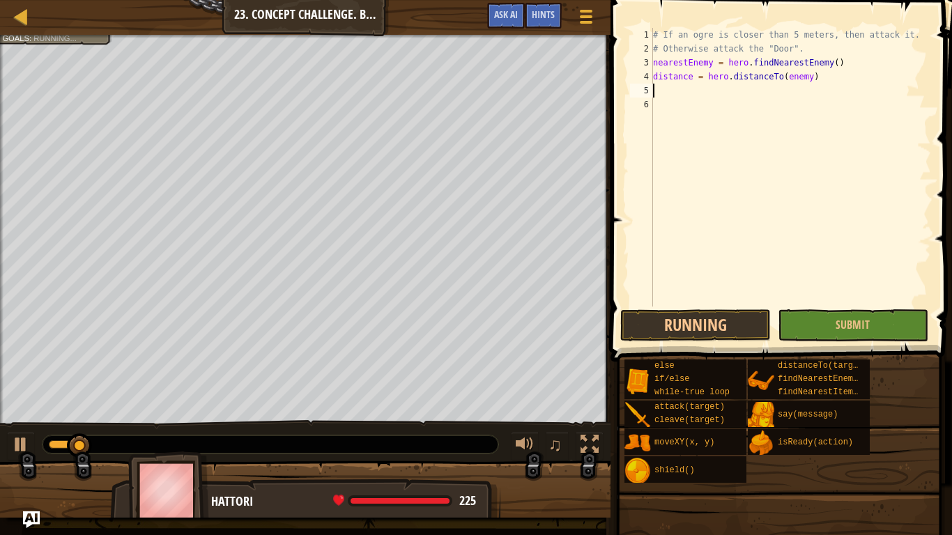
type textarea "distance = hero.distanceTo(enemy)"
click at [673, 96] on div "# If an ogre is closer than 5 meters, then attack it. # Otherwise attack the "D…" at bounding box center [790, 181] width 281 height 307
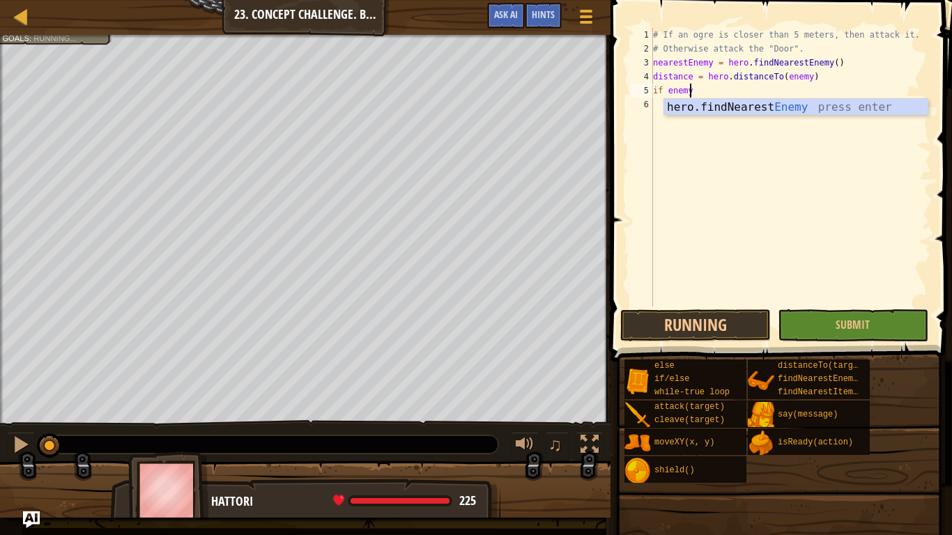
scroll to position [6, 2]
click at [714, 99] on div "hero.findNearest Enemy press enter" at bounding box center [796, 124] width 264 height 50
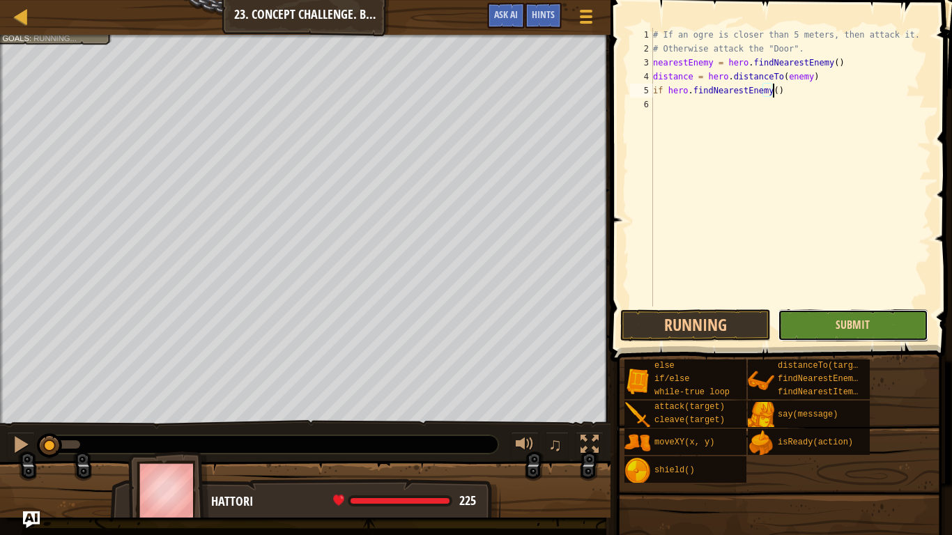
click at [869, 326] on span "Submit" at bounding box center [853, 324] width 34 height 15
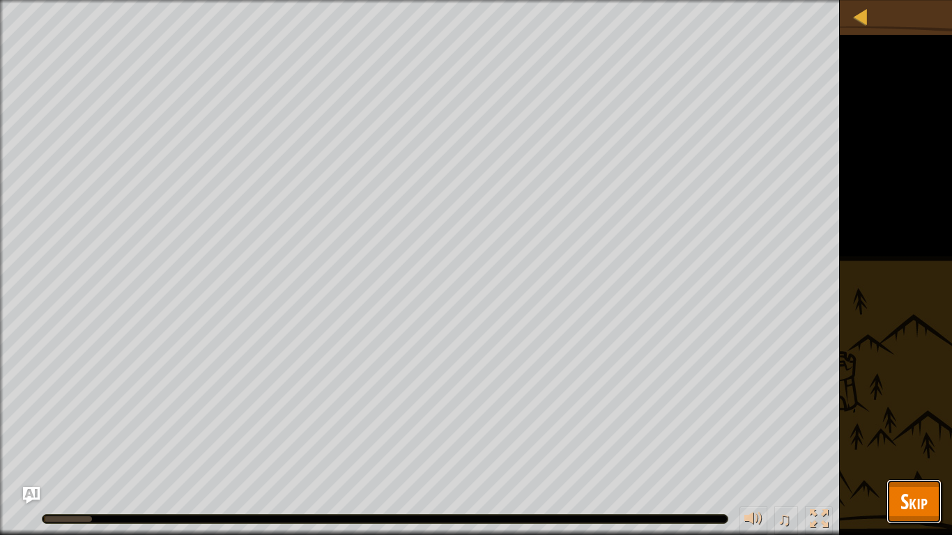
click at [905, 423] on button "Skip" at bounding box center [914, 502] width 55 height 45
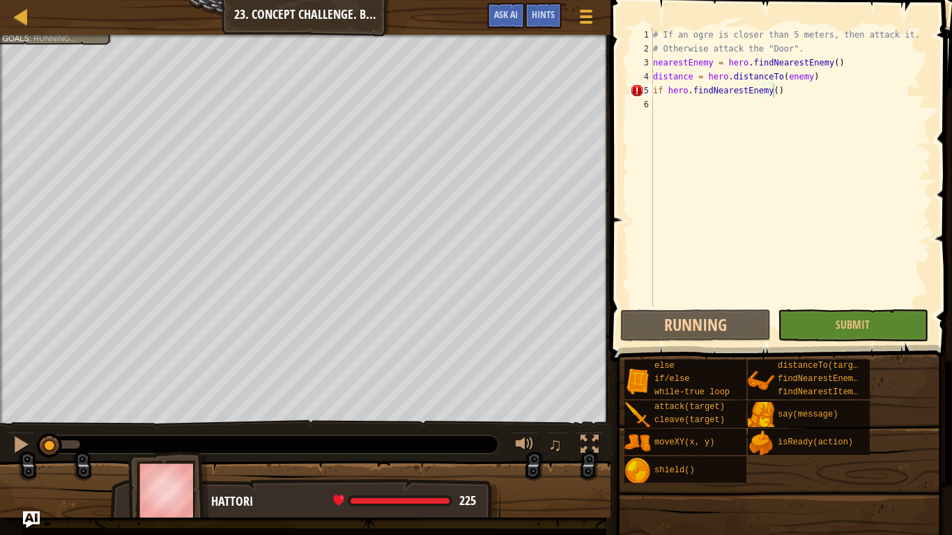
click at [6, 423] on div "♫" at bounding box center [305, 441] width 611 height 42
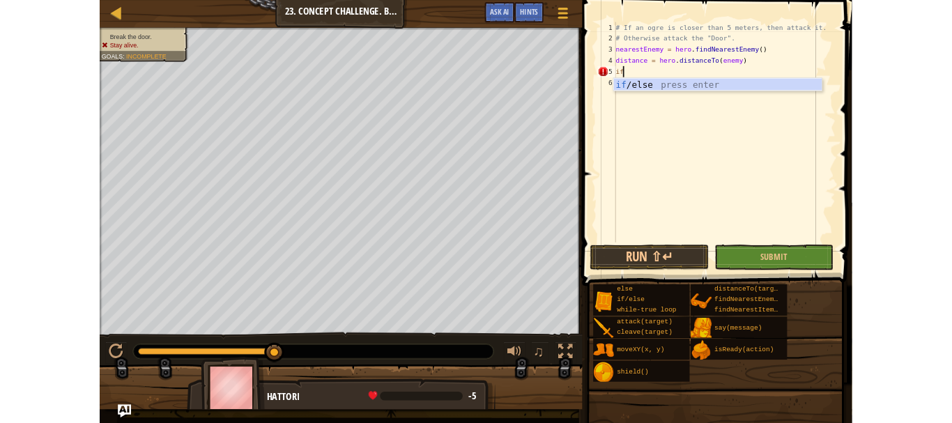
scroll to position [6, 0]
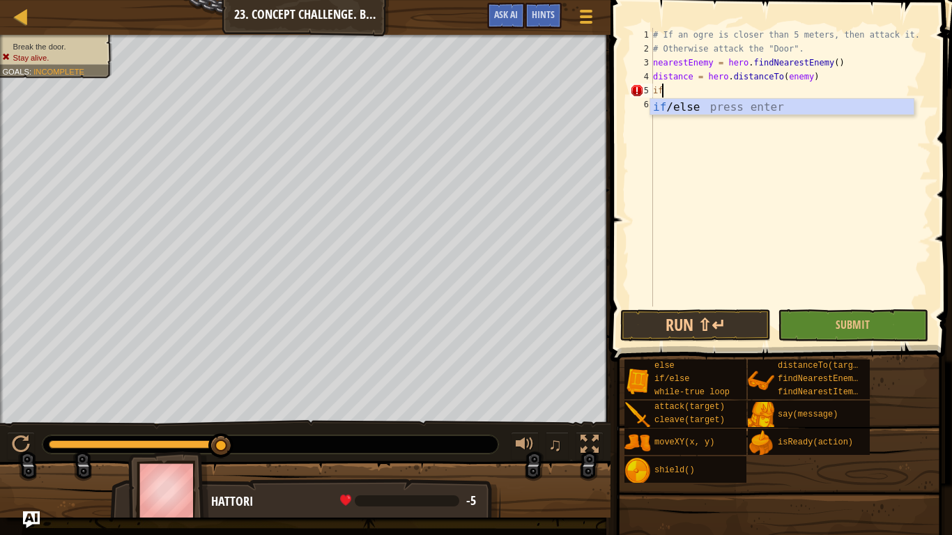
type textarea "i"
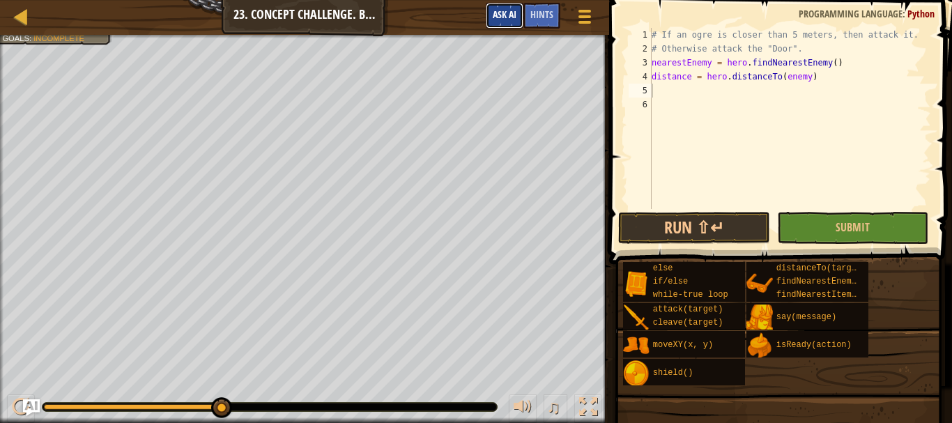
click at [510, 13] on span "Ask AI" at bounding box center [505, 14] width 24 height 13
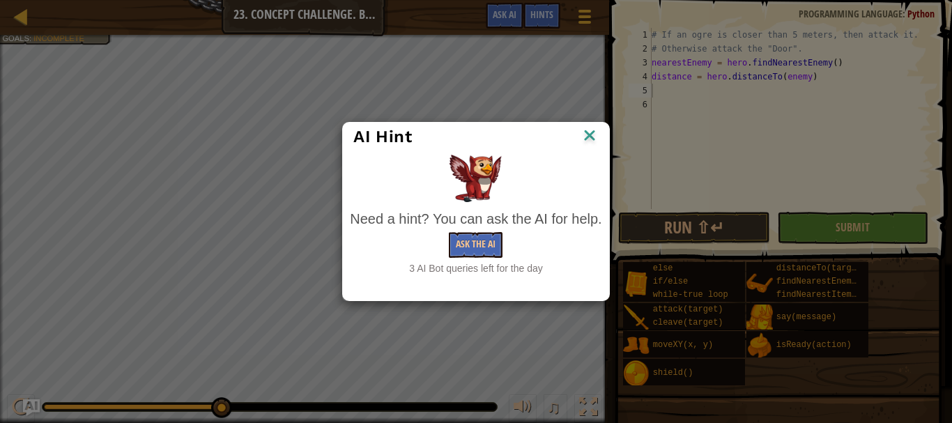
click at [591, 140] on img at bounding box center [590, 136] width 18 height 21
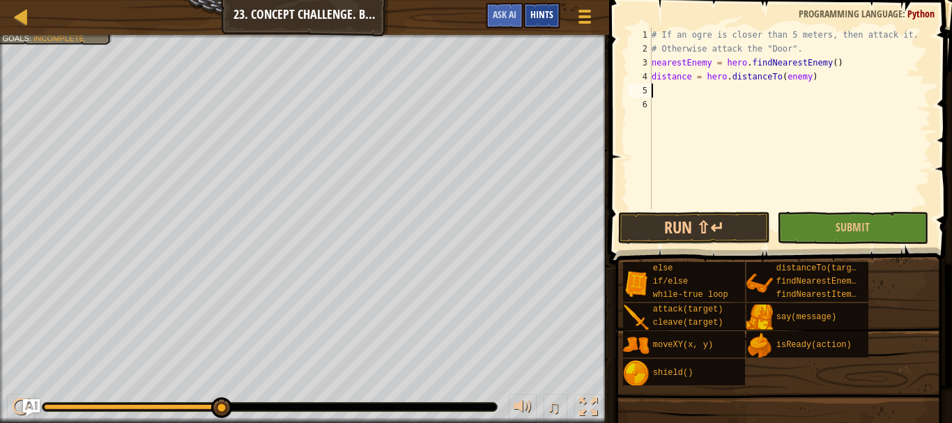
click at [544, 10] on span "Hints" at bounding box center [542, 14] width 23 height 13
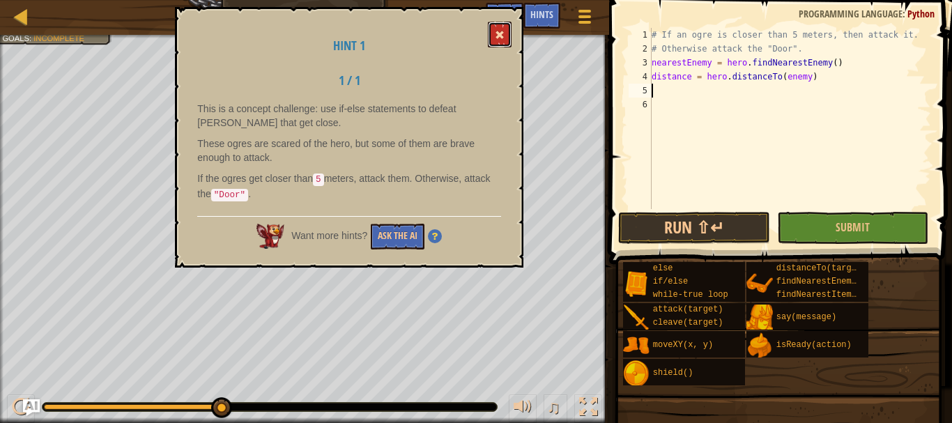
click at [504, 39] on span at bounding box center [500, 35] width 10 height 10
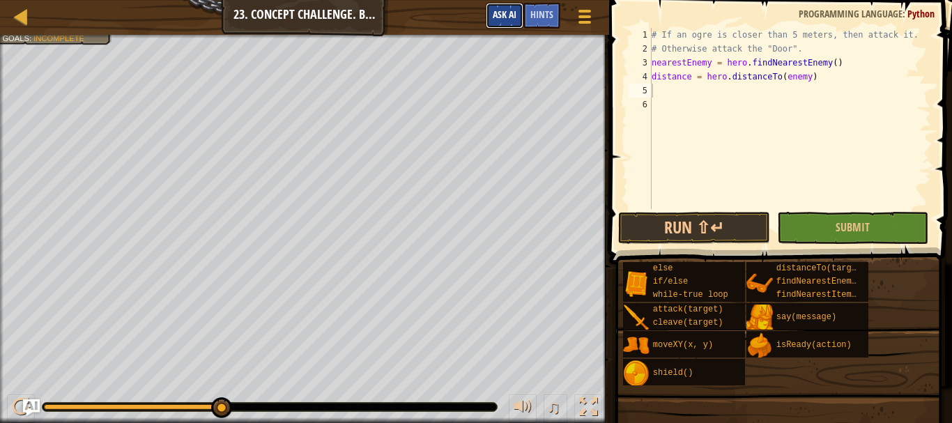
click at [497, 13] on span "Ask AI" at bounding box center [505, 14] width 24 height 13
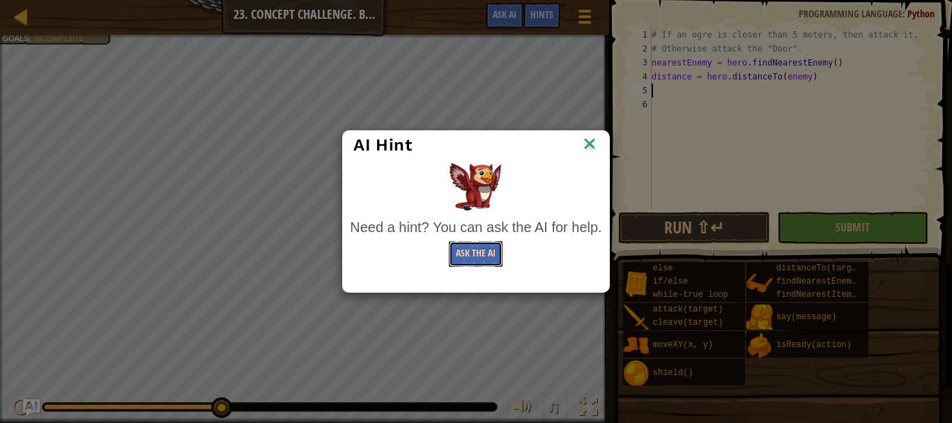
click at [489, 243] on button "Ask the AI" at bounding box center [476, 254] width 54 height 26
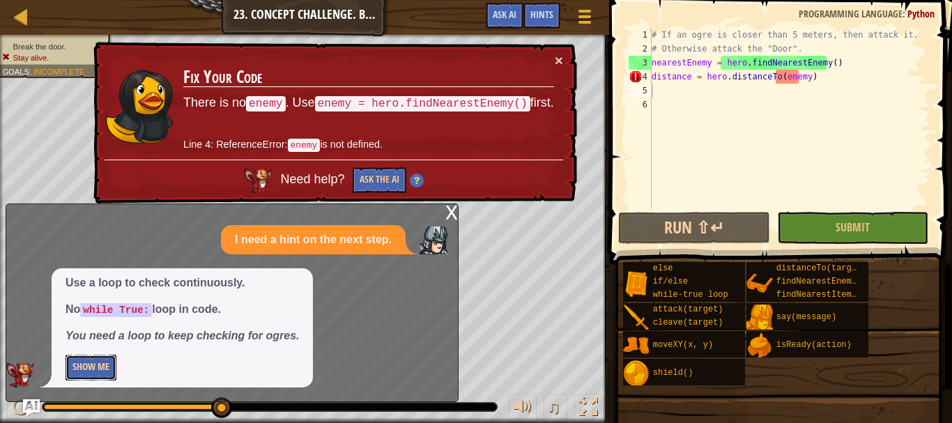
click at [107, 364] on button "Show Me" at bounding box center [91, 368] width 51 height 26
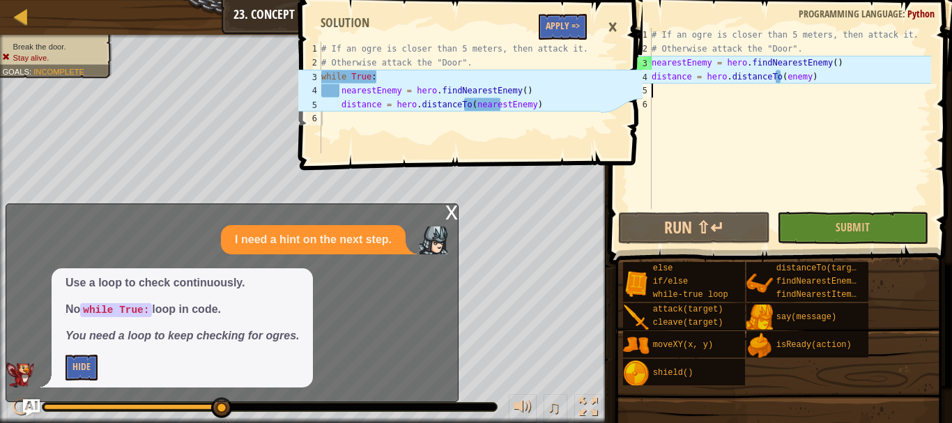
click at [845, 65] on div "# If an ogre is closer than 5 meters, then attack it. # Otherwise attack the "D…" at bounding box center [790, 132] width 282 height 209
click at [844, 75] on div "# If an ogre is closer than 5 meters, then attack it. # Otherwise attack the "D…" at bounding box center [790, 132] width 282 height 209
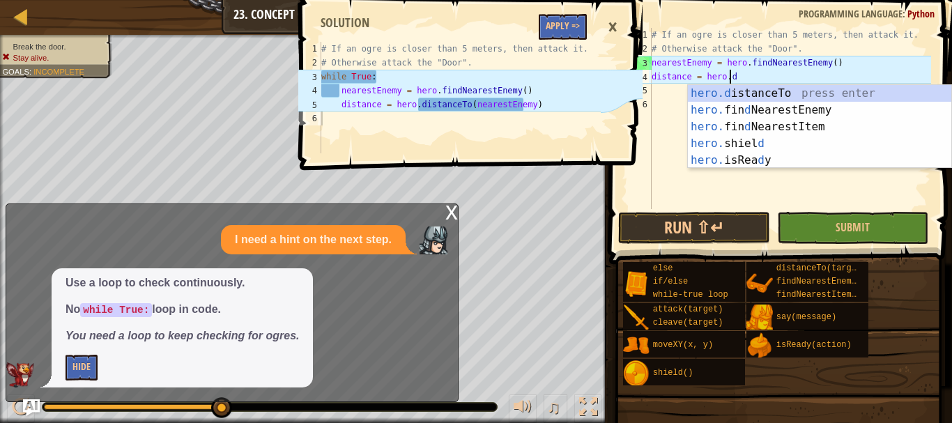
type textarea "d"
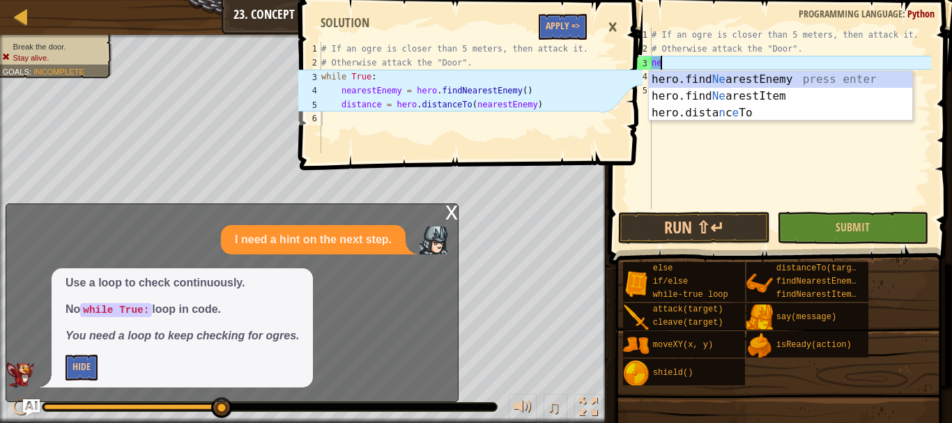
type textarea "n"
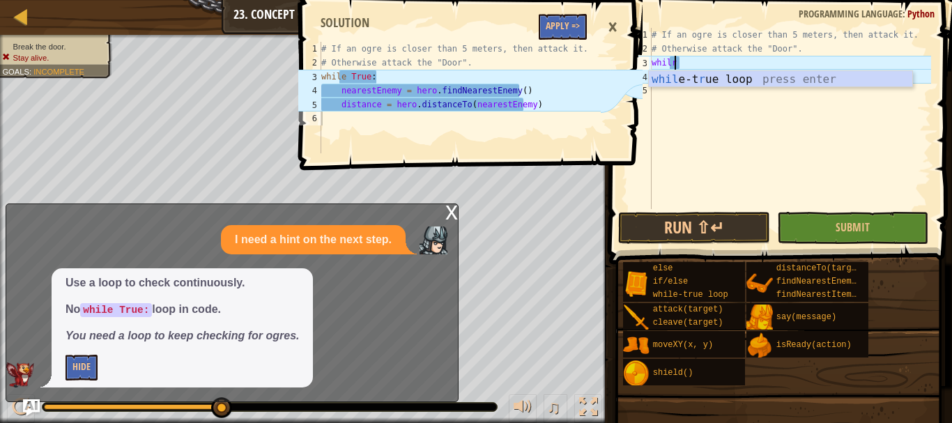
scroll to position [6, 1]
type textarea "whil"
click at [707, 79] on div "whil e-true loop press enter" at bounding box center [781, 96] width 264 height 50
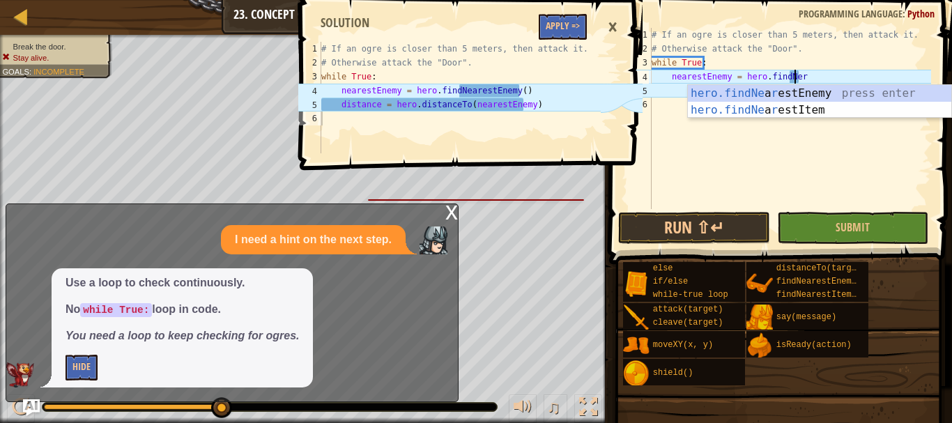
scroll to position [6, 11]
click at [855, 92] on div "hero.findNe a r estEnemy press enter hero.findNe a r estItem press enter" at bounding box center [820, 118] width 264 height 67
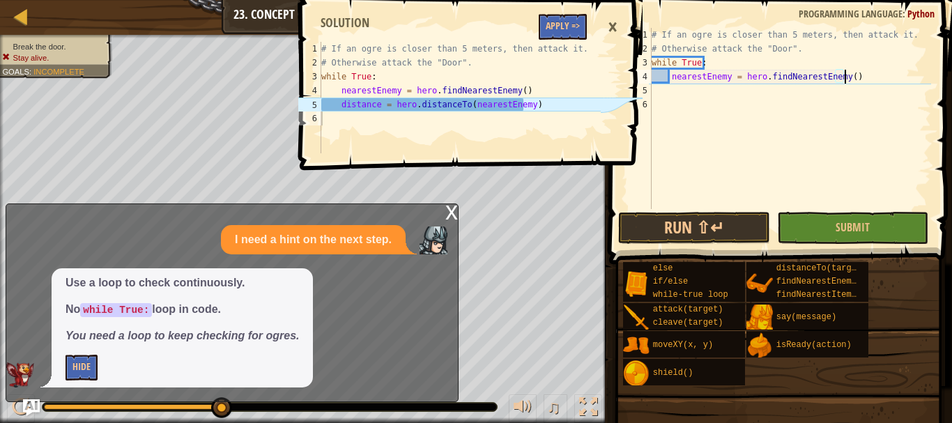
click at [678, 89] on div "# If an ogre is closer than 5 meters, then attack it. # Otherwise attack the "D…" at bounding box center [790, 132] width 282 height 209
type textarea "nearestEnemy = hero.findNearestEnemy()"
click at [678, 98] on div "# If an ogre is closer than 5 meters, then attack it. # Otherwise attack the "D…" at bounding box center [790, 132] width 282 height 209
drag, startPoint x: 693, startPoint y: 84, endPoint x: 689, endPoint y: 93, distance: 10.0
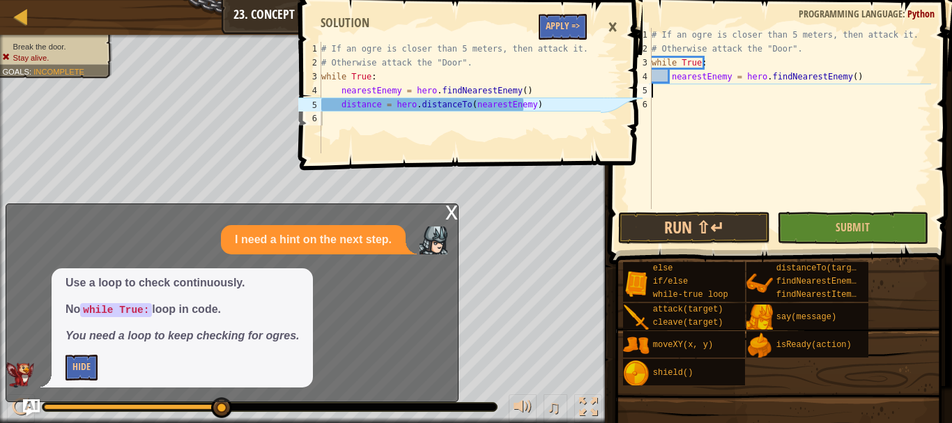
click at [694, 85] on div "# If an ogre is closer than 5 meters, then attack it. # Otherwise attack the "D…" at bounding box center [790, 132] width 282 height 209
click at [682, 96] on div "# If an ogre is closer than 5 meters, then attack it. # Otherwise attack the "D…" at bounding box center [790, 132] width 282 height 209
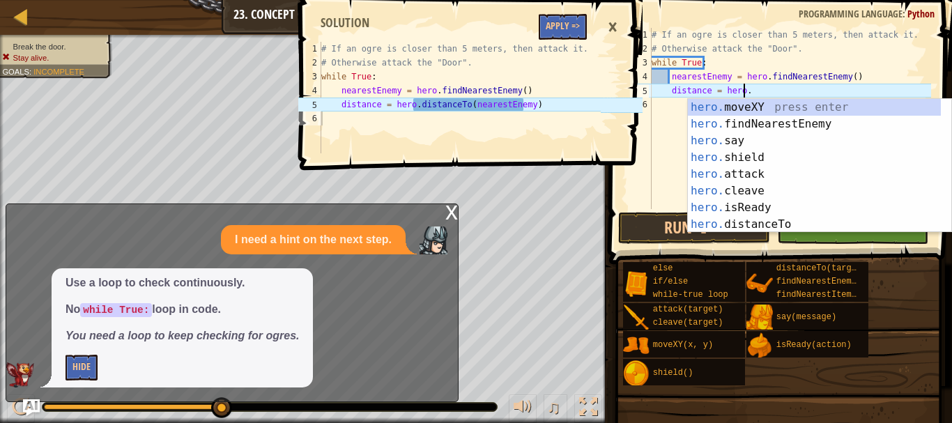
scroll to position [6, 7]
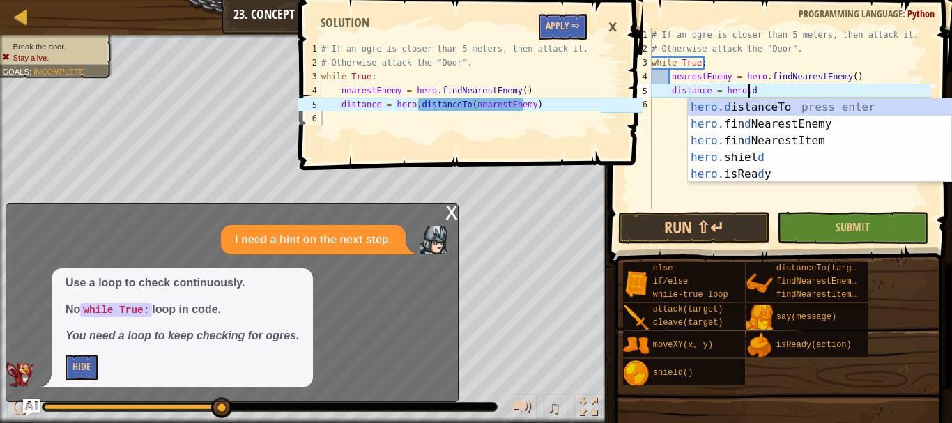
click at [731, 105] on div "hero.d istanceTo press enter hero. fin d NearestEnemy press enter hero. fin d N…" at bounding box center [820, 157] width 264 height 117
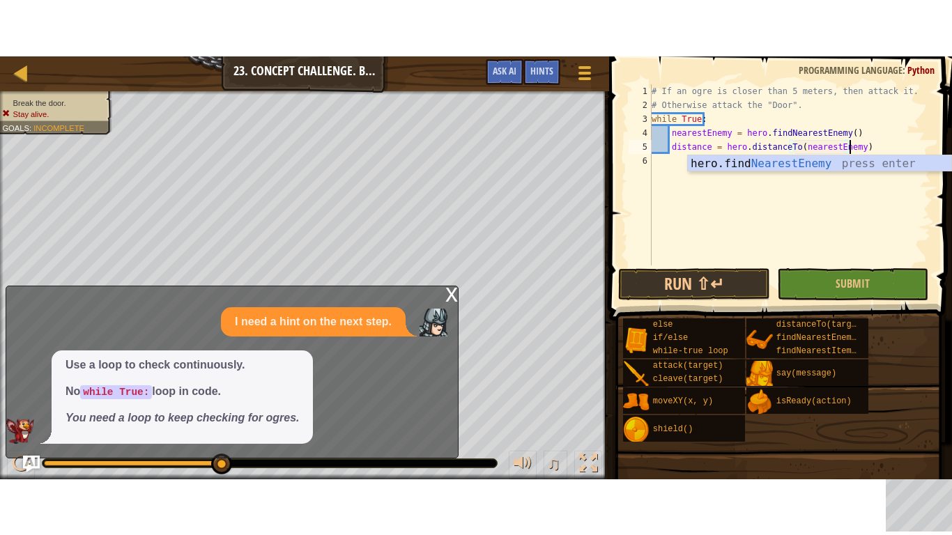
scroll to position [6, 16]
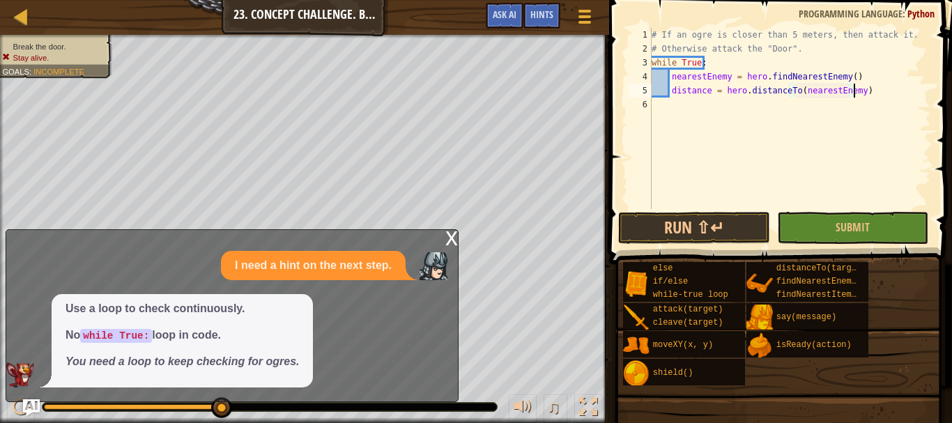
click at [876, 96] on div "# If an ogre is closer than 5 meters, then attack it. # Otherwise attack the "D…" at bounding box center [790, 132] width 282 height 209
type textarea "distance = hero.distanceTo(nearestEnemy)"
click at [866, 227] on span "Submit" at bounding box center [853, 227] width 34 height 15
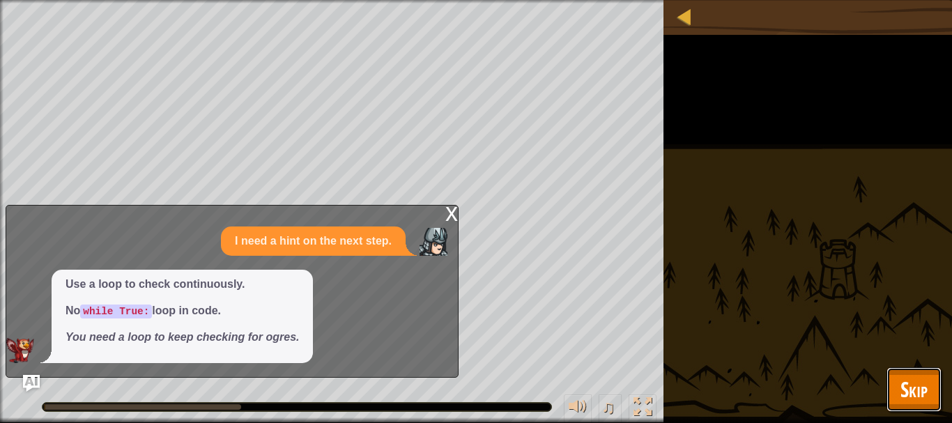
click at [901, 388] on span "Skip" at bounding box center [914, 389] width 27 height 29
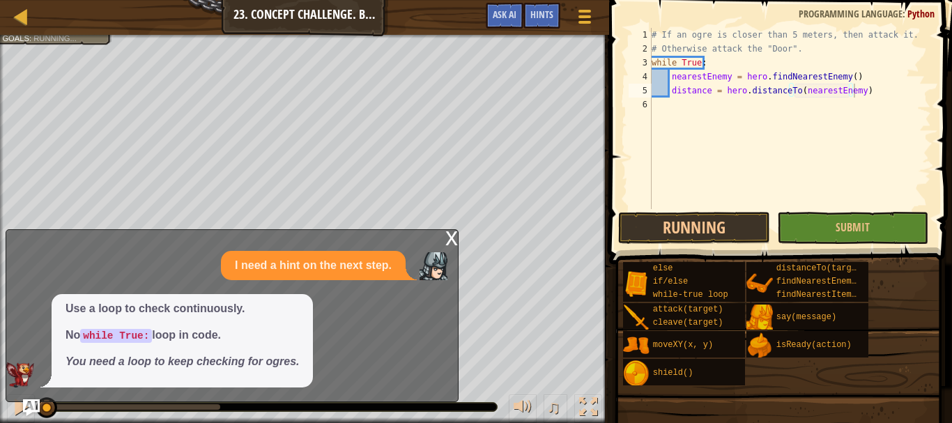
click at [448, 238] on div "x" at bounding box center [452, 237] width 13 height 14
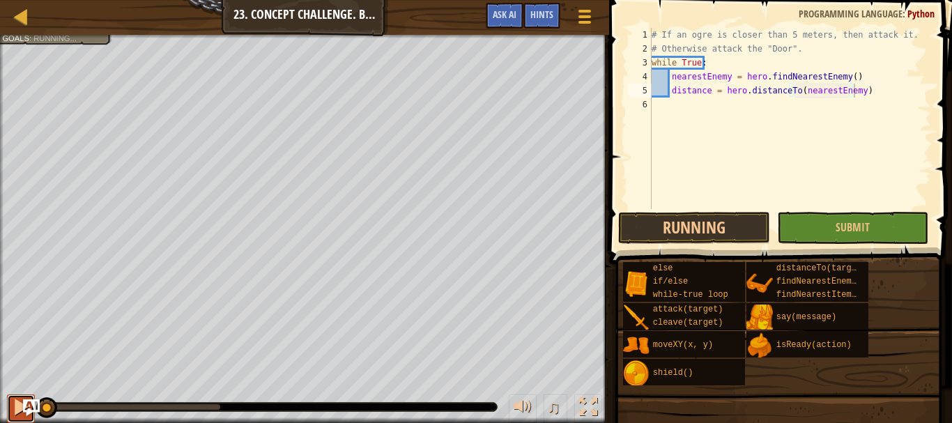
click at [13, 406] on div at bounding box center [21, 407] width 18 height 18
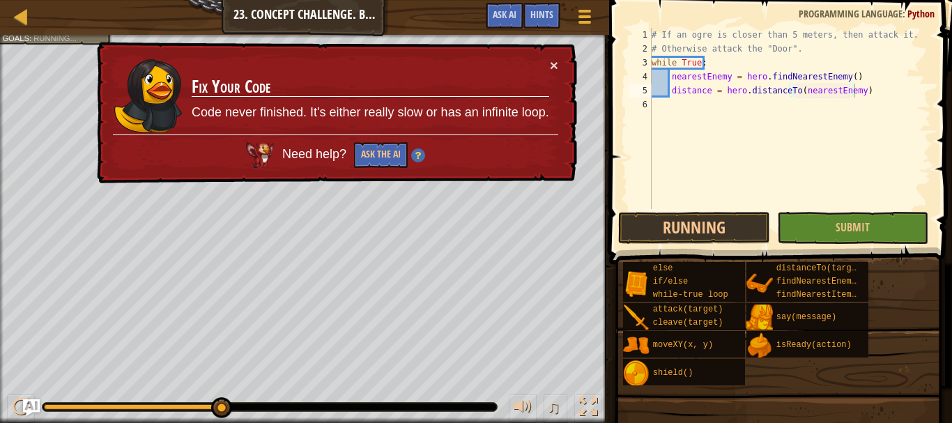
click at [563, 61] on div "× Fix Your Code Code never finished. It's either really slow or has an infinite…" at bounding box center [335, 113] width 483 height 142
click at [557, 61] on div "× Fix Your Code Code never finished. It's either really slow or has an infinite…" at bounding box center [335, 113] width 483 height 142
click at [553, 54] on div "× Fix Your Code Code never finished. It's either really slow or has an infinite…" at bounding box center [335, 113] width 483 height 142
click at [556, 63] on button "×" at bounding box center [554, 65] width 8 height 15
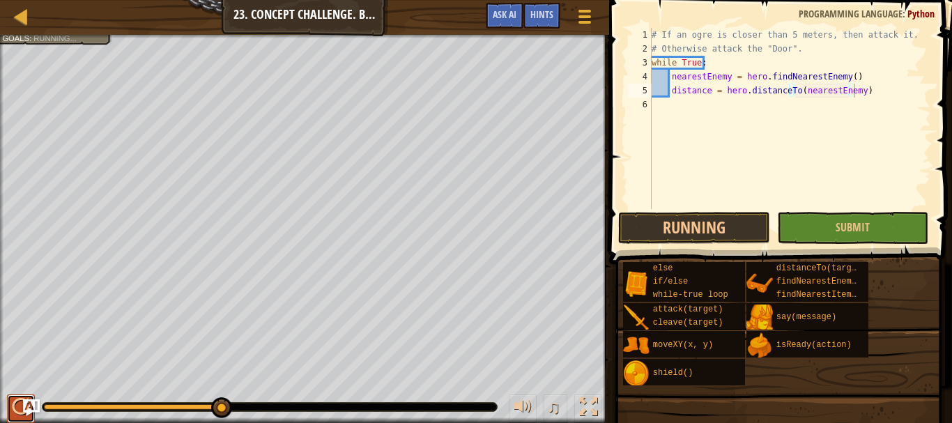
click at [16, 419] on button at bounding box center [21, 409] width 28 height 29
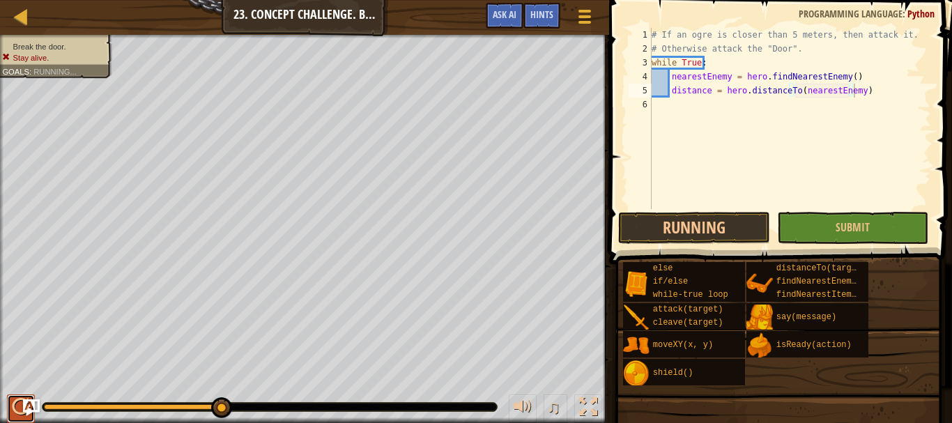
click at [12, 410] on div at bounding box center [21, 407] width 18 height 18
click at [9, 406] on button at bounding box center [21, 409] width 28 height 29
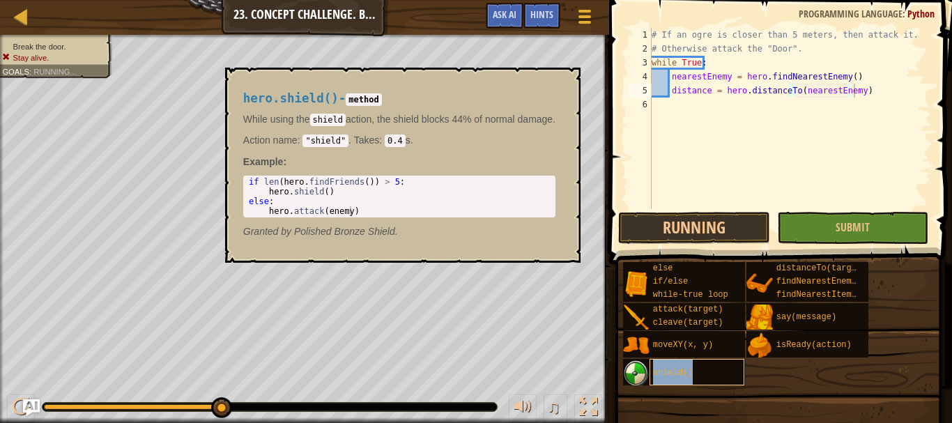
click at [671, 374] on span "shield()" at bounding box center [673, 373] width 40 height 10
click at [632, 370] on img at bounding box center [636, 373] width 26 height 26
click at [822, 379] on div "else if/else while-true loop attack(target) cleave(target) moveXY(x, y) shield(…" at bounding box center [783, 323] width 320 height 125
click at [570, 82] on button "×" at bounding box center [565, 84] width 11 height 20
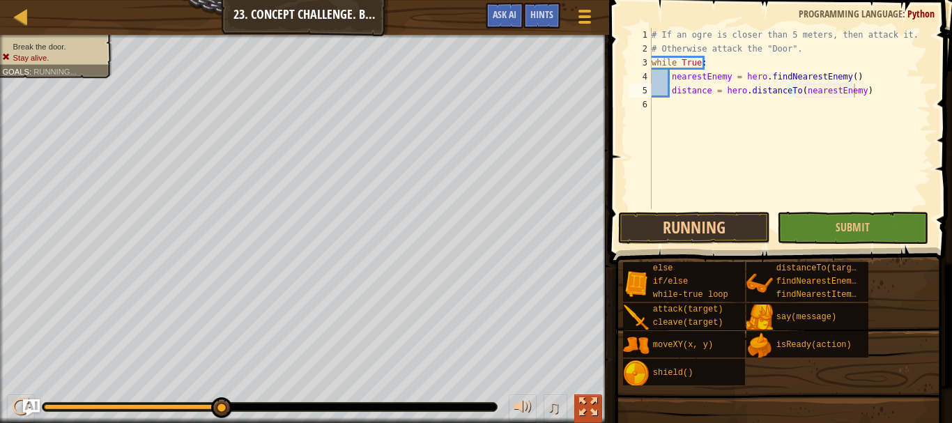
click at [591, 399] on div at bounding box center [588, 407] width 18 height 18
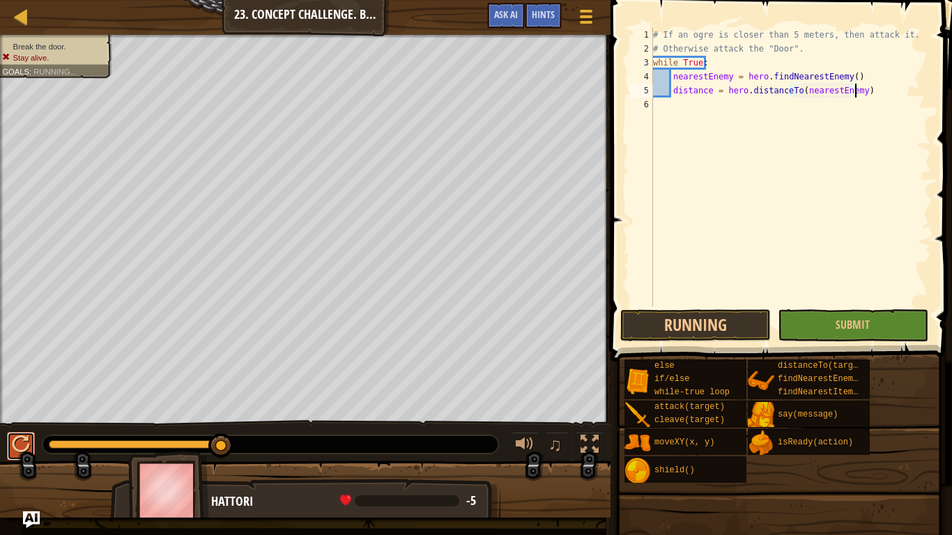
click at [18, 423] on div at bounding box center [21, 445] width 18 height 18
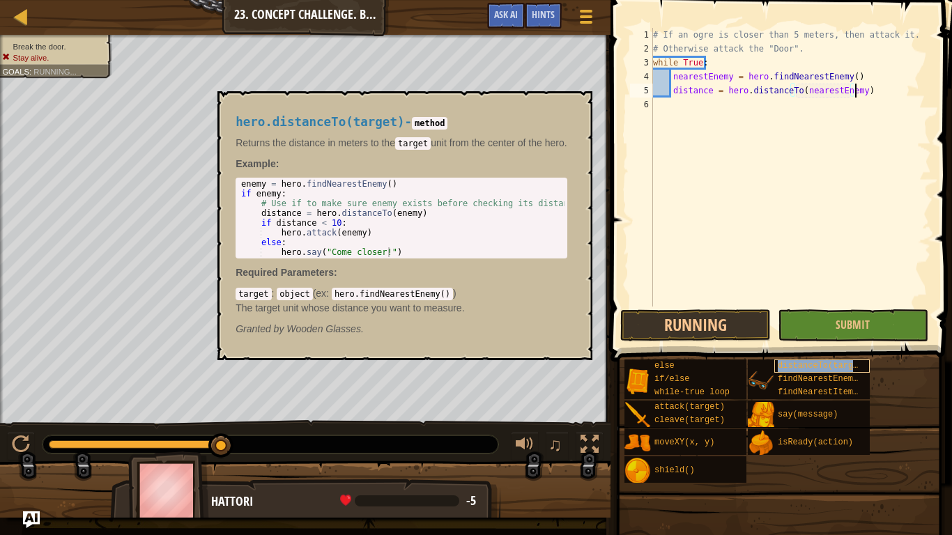
click at [795, 368] on span "distanceTo(target)" at bounding box center [823, 366] width 91 height 10
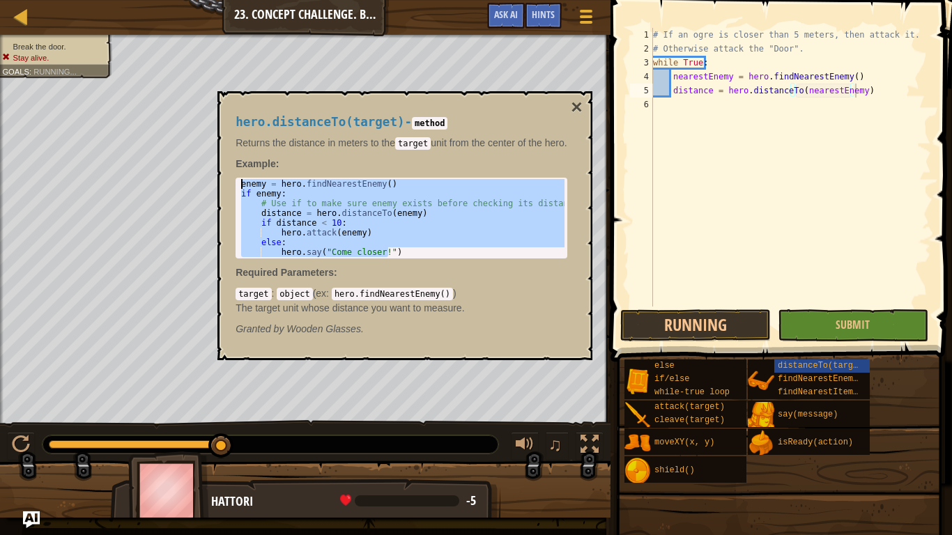
drag, startPoint x: 402, startPoint y: 251, endPoint x: 241, endPoint y: 188, distance: 173.1
click at [241, 188] on div "enemy = hero . findNearestEnemy ( ) if enemy : # Use if to make sure enemy exis…" at bounding box center [402, 228] width 329 height 98
type textarea "enemy = hero.findNearestEnemy() if enemy:"
click at [775, 129] on div "# If an ogre is closer than 5 meters, then attack it. # Otherwise attack the "D…" at bounding box center [790, 181] width 281 height 307
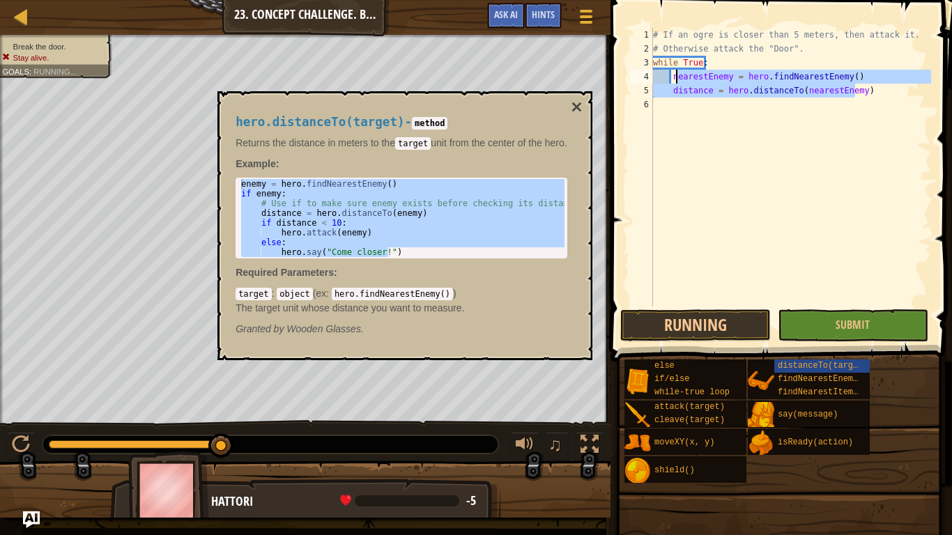
drag, startPoint x: 865, startPoint y: 96, endPoint x: 678, endPoint y: 81, distance: 186.7
click at [678, 81] on div "# If an ogre is closer than 5 meters, then attack it. # Otherwise attack the "D…" at bounding box center [790, 181] width 281 height 307
type textarea "n"
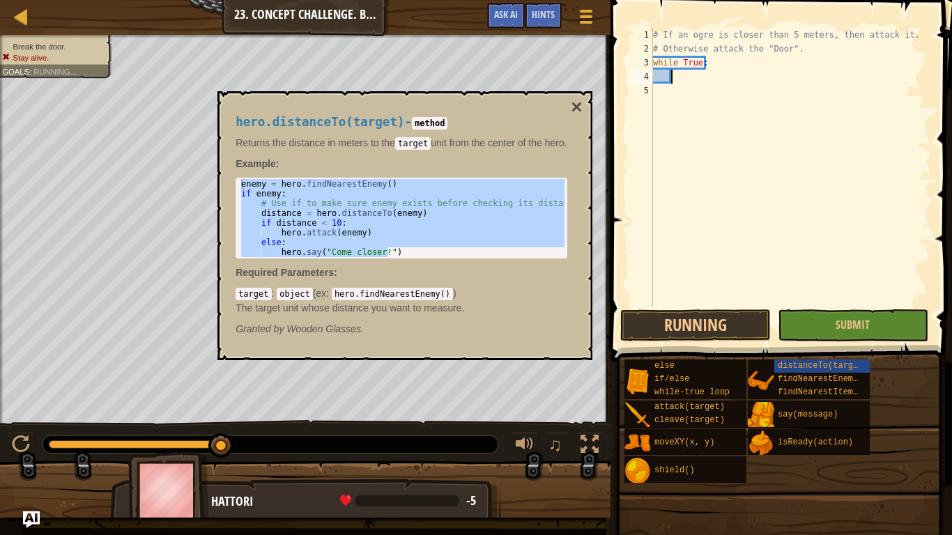
paste textarea
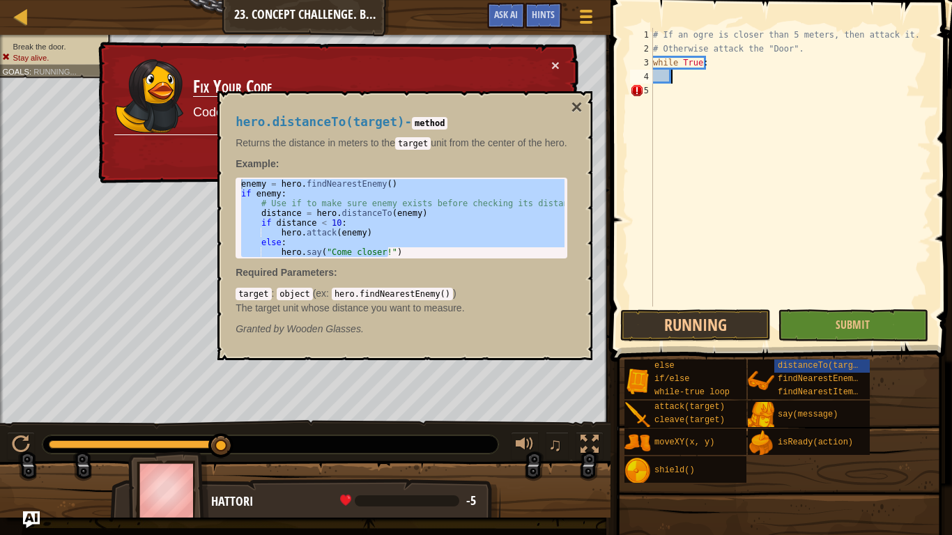
click at [703, 87] on div "# If an ogre is closer than 5 meters, then attack it. # Otherwise attack the "D…" at bounding box center [790, 181] width 281 height 307
click at [699, 83] on div "# If an ogre is closer than 5 meters, then attack it. # Otherwise attack the "D…" at bounding box center [790, 181] width 281 height 307
paste textarea "hero.say("Come closer!")"
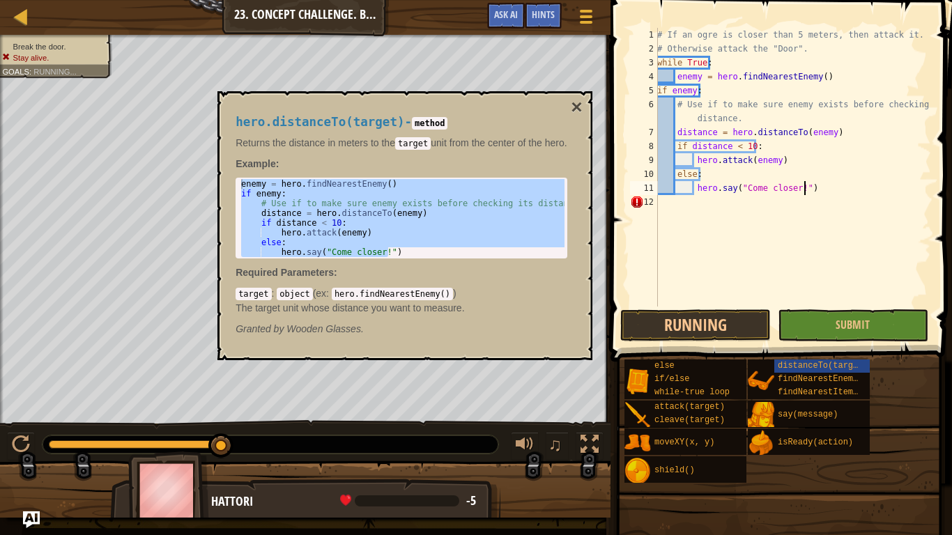
scroll to position [6, 12]
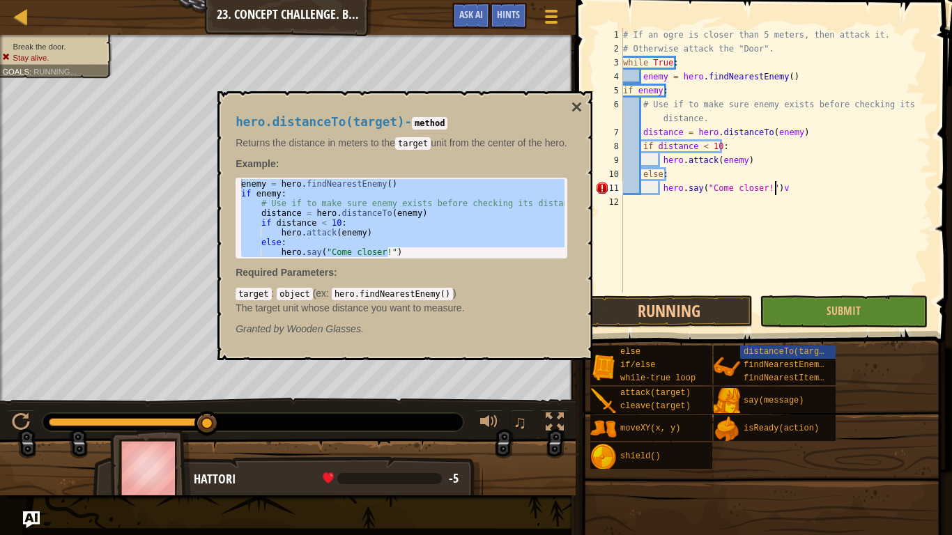
click at [625, 93] on div "# If an ogre is closer than 5 meters, then attack it. # Otherwise attack the "D…" at bounding box center [776, 174] width 311 height 293
click at [643, 133] on div "# If an ogre is closer than 5 meters, then attack it. # Otherwise attack the "D…" at bounding box center [776, 174] width 311 height 293
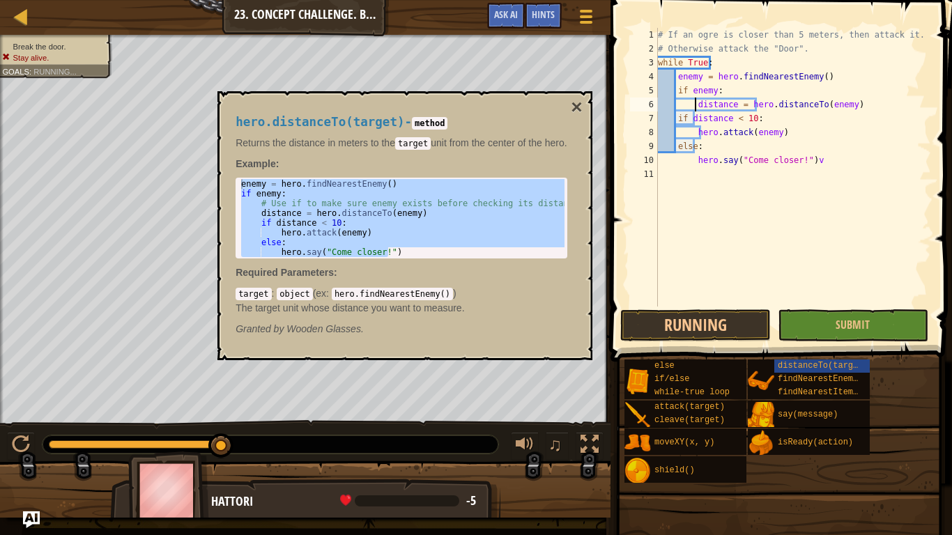
click at [721, 115] on div "# If an ogre is closer than 5 meters, then attack it. # Otherwise attack the "D…" at bounding box center [793, 181] width 276 height 307
click at [692, 119] on div "# If an ogre is closer than 5 meters, then attack it. # Otherwise attack the "D…" at bounding box center [793, 181] width 276 height 307
click at [678, 120] on div "# If an ogre is closer than 5 meters, then attack it. # Otherwise attack the "D…" at bounding box center [793, 181] width 276 height 307
click at [745, 120] on div "# If an ogre is closer than 5 meters, then attack it. # Otherwise attack the "D…" at bounding box center [793, 181] width 276 height 307
click at [754, 113] on div "# If an ogre is closer than 5 meters, then attack it. # Otherwise attack the "D…" at bounding box center [793, 181] width 276 height 307
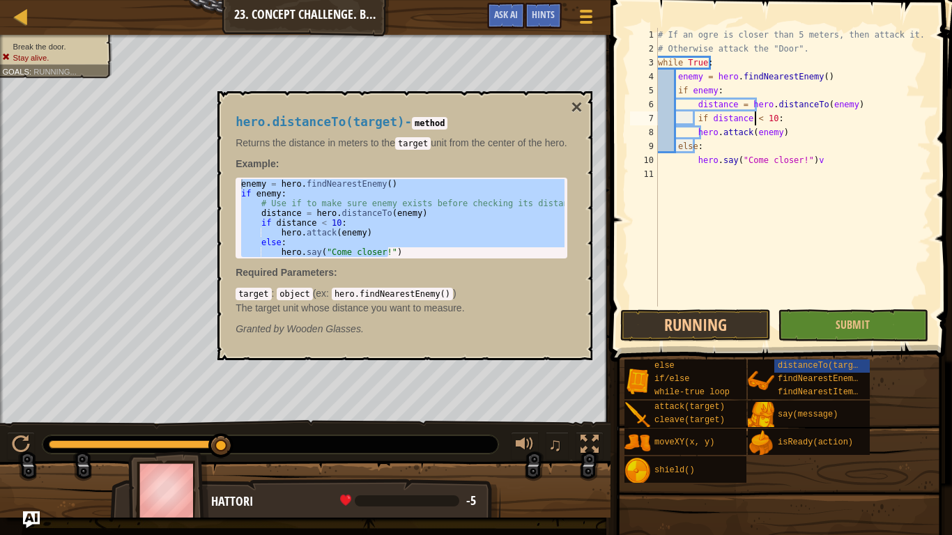
click at [753, 107] on div "# If an ogre is closer than 5 meters, then attack it. # Otherwise attack the "D…" at bounding box center [793, 181] width 276 height 307
click at [724, 94] on div "# If an ogre is closer than 5 meters, then attack it. # Otherwise attack the "D…" at bounding box center [793, 181] width 276 height 307
click at [694, 136] on div "# If an ogre is closer than 5 meters, then attack it. # Otherwise attack the "D…" at bounding box center [793, 181] width 276 height 307
click at [677, 149] on div "# If an ogre is closer than 5 meters, then attack it. # Otherwise attack the "D…" at bounding box center [793, 181] width 276 height 307
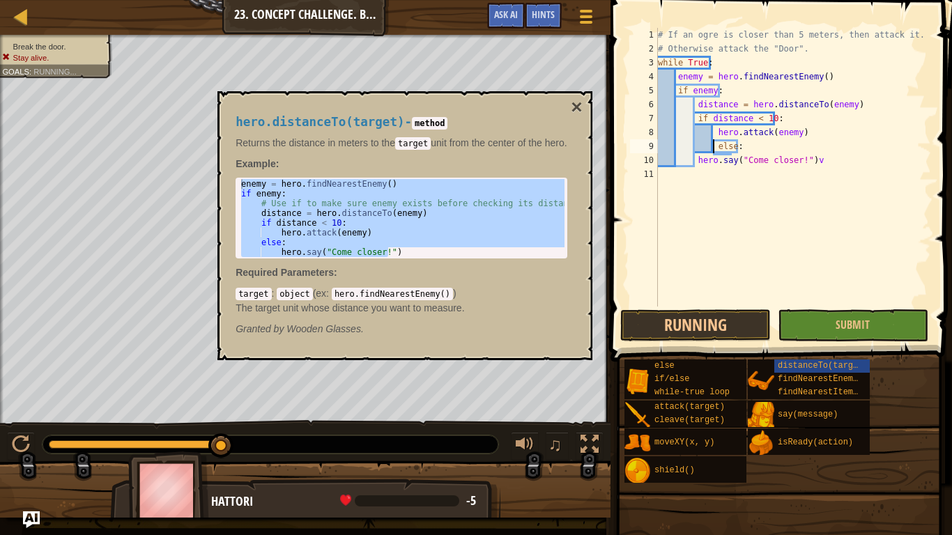
type textarea "else:"
click at [761, 172] on div "# If an ogre is closer than 5 meters, then attack it. # Otherwise attack the "D…" at bounding box center [793, 181] width 276 height 307
click at [818, 155] on div "# If an ogre is closer than 5 meters, then attack it. # Otherwise attack the "D…" at bounding box center [793, 181] width 276 height 307
click at [811, 160] on div "# If an ogre is closer than 5 meters, then attack it. # Otherwise attack the "D…" at bounding box center [793, 181] width 276 height 307
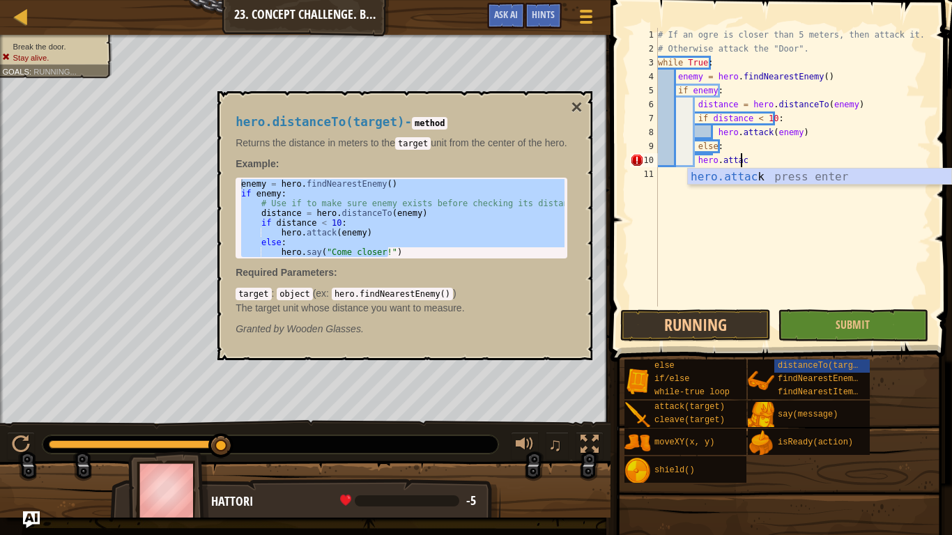
scroll to position [6, 6]
click at [802, 179] on div "hero.attack press enter" at bounding box center [820, 194] width 264 height 50
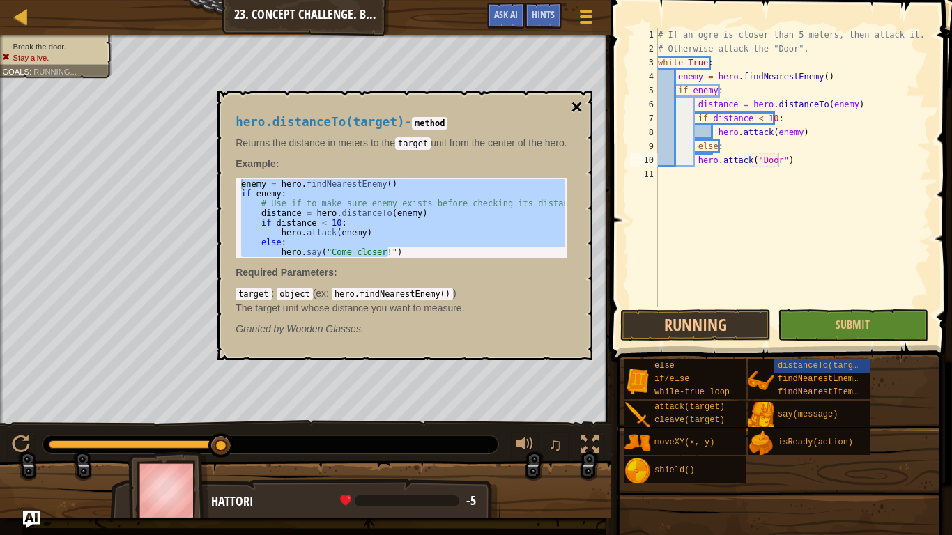
click at [577, 105] on button "×" at bounding box center [576, 108] width 11 height 20
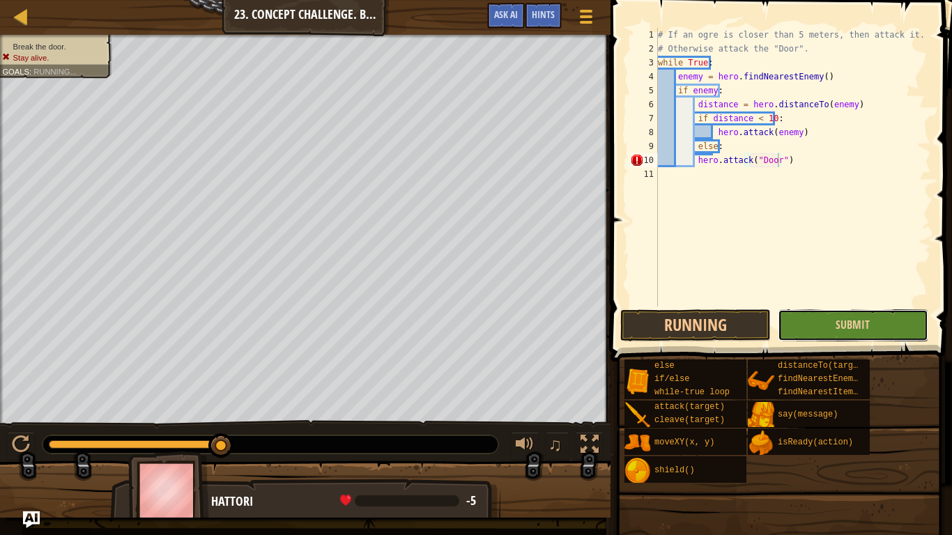
click at [800, 321] on button "Submit" at bounding box center [853, 326] width 151 height 32
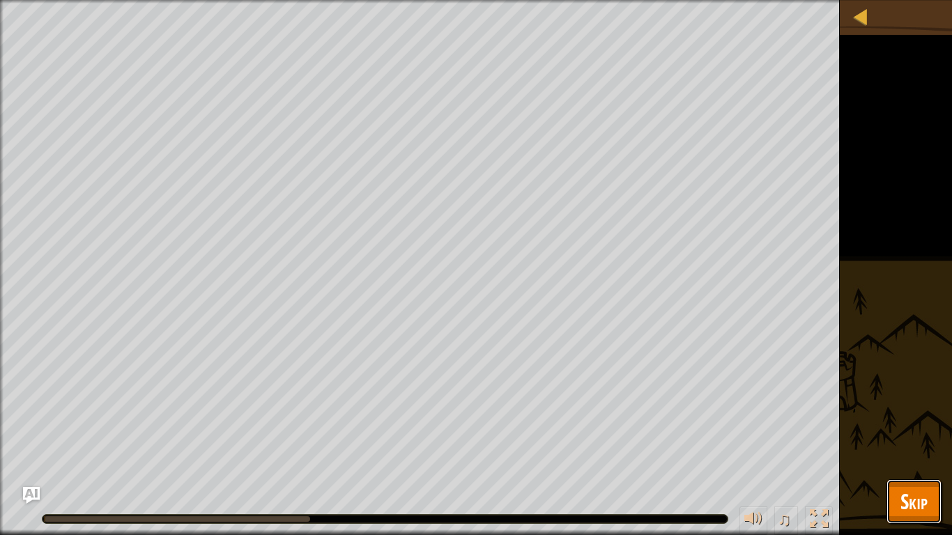
click at [934, 423] on button "Skip" at bounding box center [914, 502] width 55 height 45
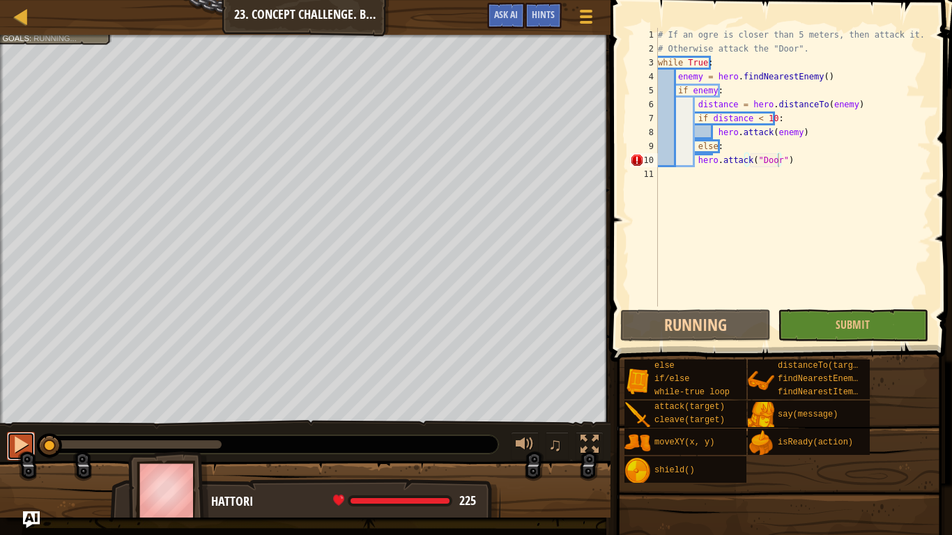
click at [22, 423] on div at bounding box center [21, 445] width 18 height 18
click at [696, 153] on div "# If an ogre is closer than 5 meters, then attack it. # Otherwise attack the "D…" at bounding box center [793, 181] width 276 height 307
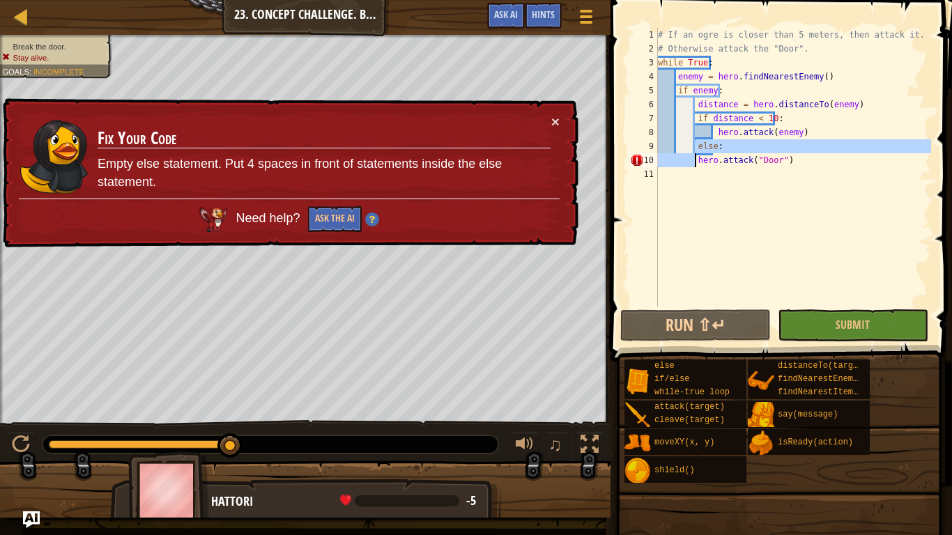
type textarea "hero.attack("Door")"
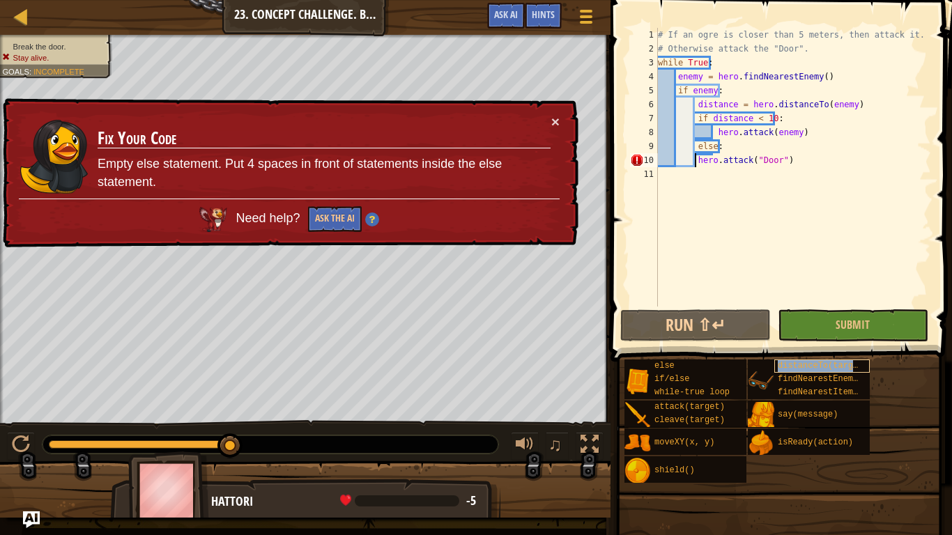
click at [819, 363] on span "distanceTo(target)" at bounding box center [823, 366] width 91 height 10
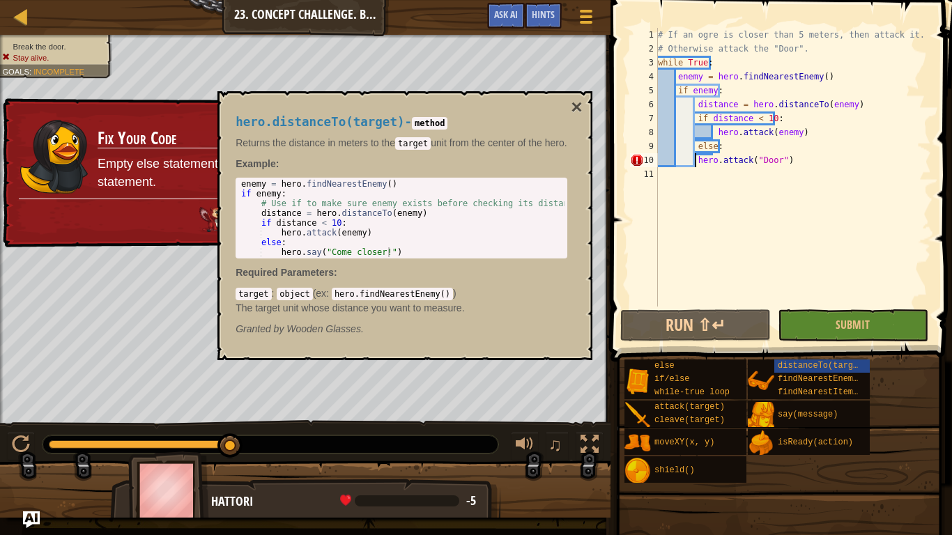
click at [704, 256] on div "# If an ogre is closer than 5 meters, then attack it. # Otherwise attack the "D…" at bounding box center [793, 181] width 276 height 307
click at [699, 163] on div "# If an ogre is closer than 5 meters, then attack it. # Otherwise attack the "D…" at bounding box center [793, 181] width 276 height 307
click at [696, 157] on div "# If an ogre is closer than 5 meters, then attack it. # Otherwise attack the "D…" at bounding box center [793, 181] width 276 height 307
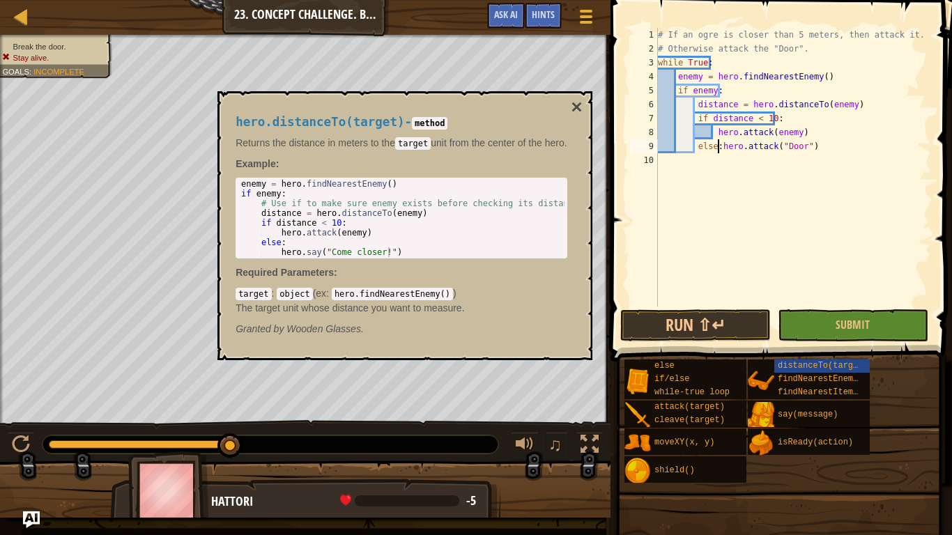
type textarea "hero.attack("Door")"
click at [834, 324] on button "Submit" at bounding box center [853, 326] width 151 height 32
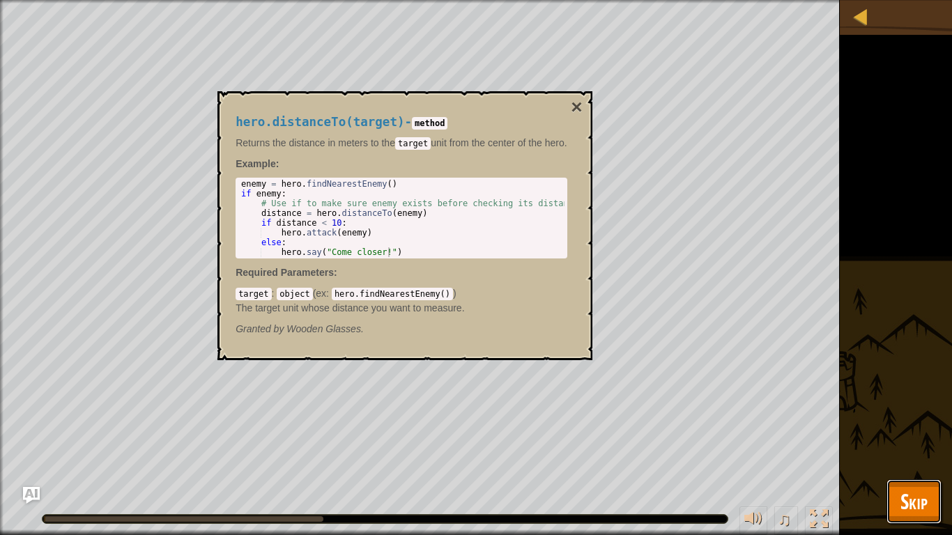
click at [895, 423] on button "Skip" at bounding box center [914, 502] width 55 height 45
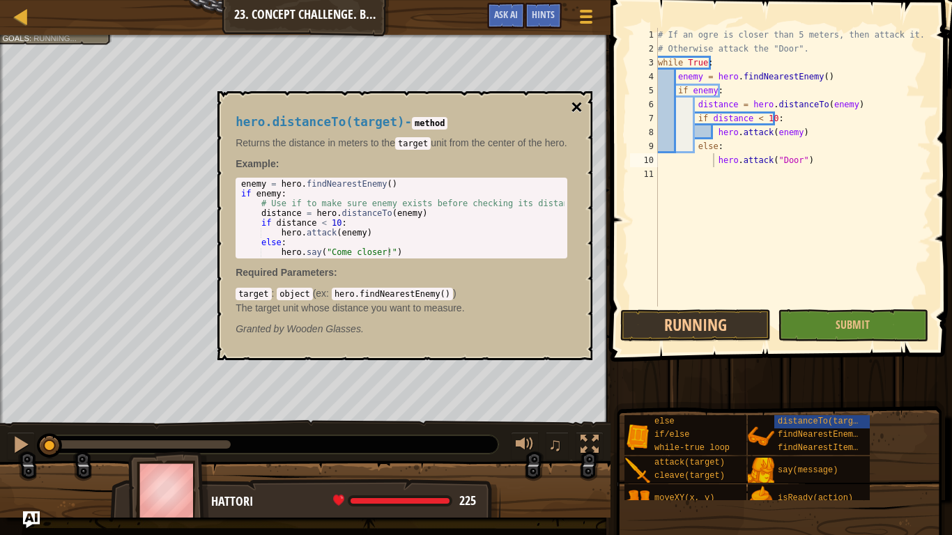
click at [582, 111] on button "×" at bounding box center [576, 108] width 11 height 20
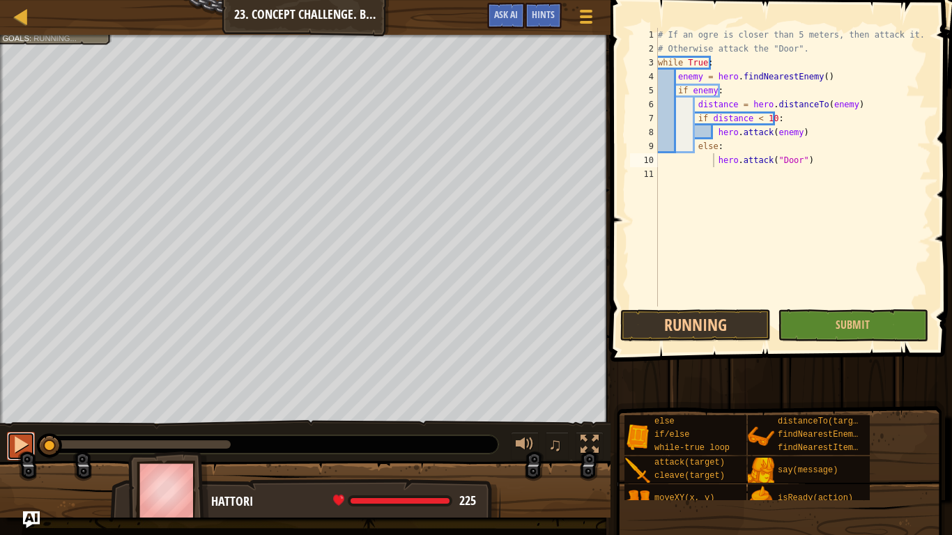
click at [22, 423] on div at bounding box center [21, 445] width 18 height 18
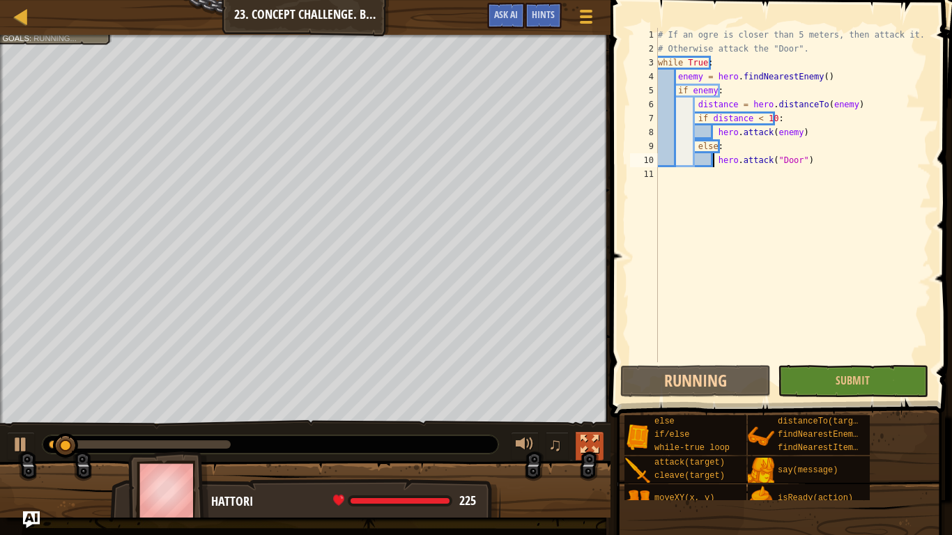
click at [583, 423] on div at bounding box center [590, 445] width 18 height 18
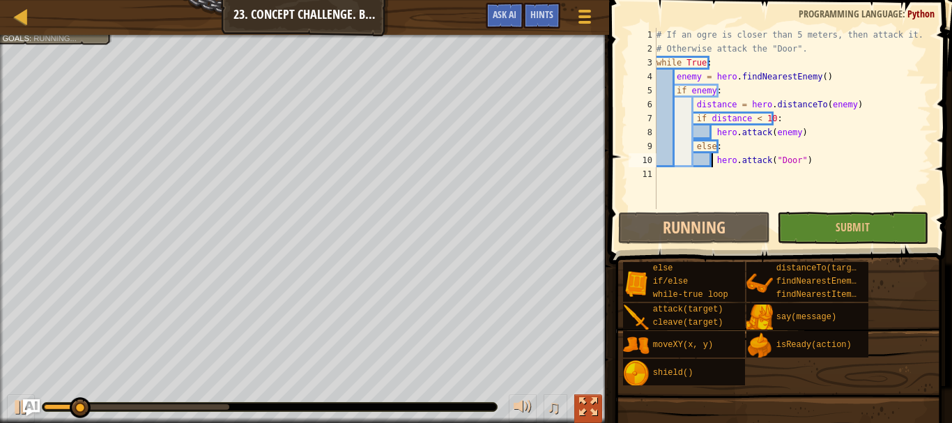
click at [582, 400] on div at bounding box center [588, 407] width 18 height 18
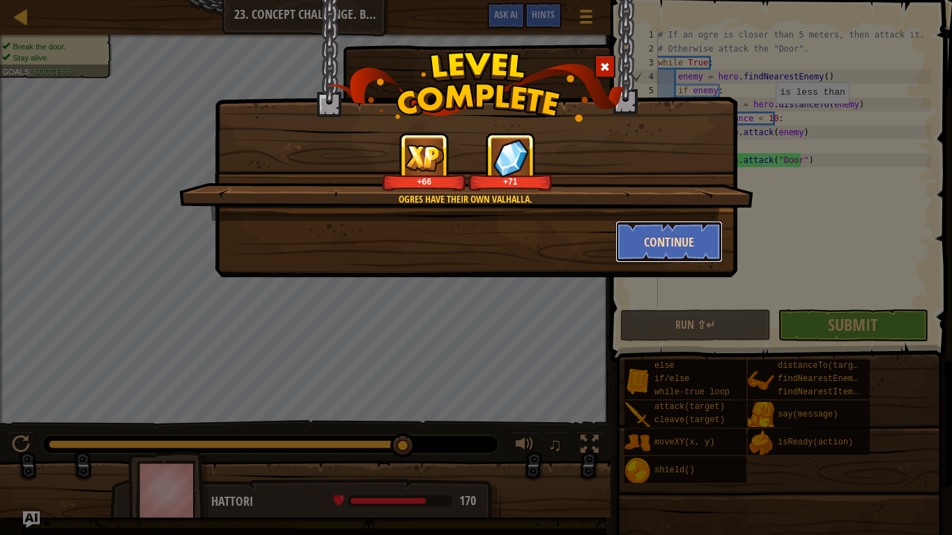
click at [670, 238] on button "Continue" at bounding box center [670, 242] width 108 height 42
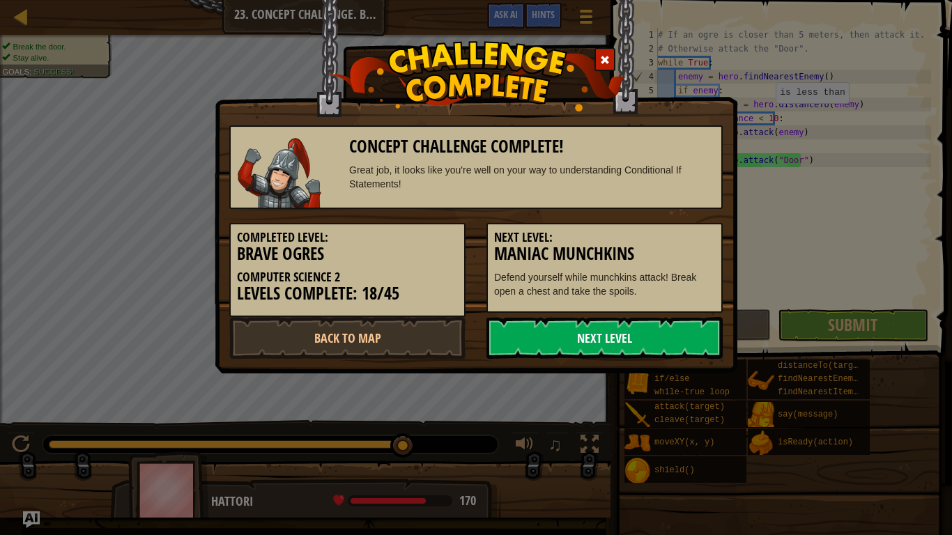
click at [647, 345] on link "Next Level" at bounding box center [605, 338] width 236 height 42
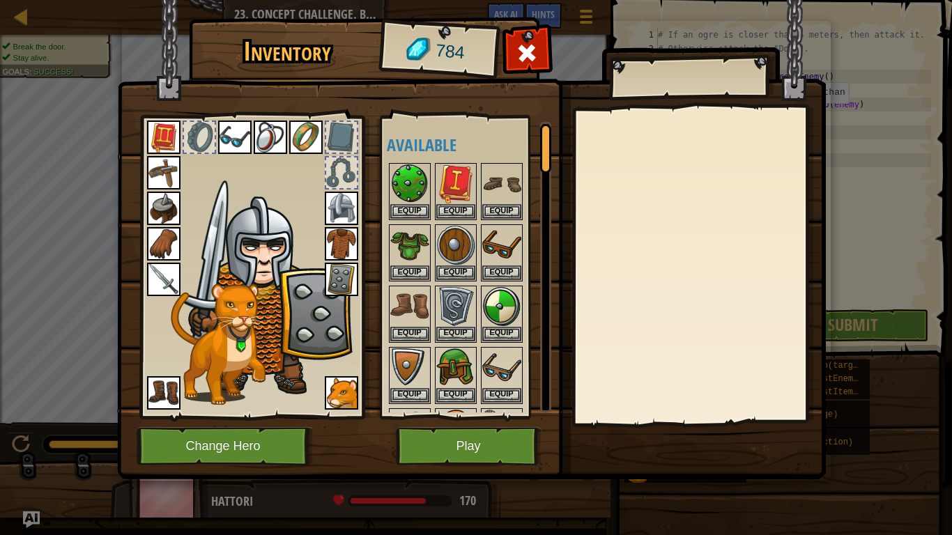
drag, startPoint x: 0, startPoint y: 107, endPoint x: 58, endPoint y: 49, distance: 81.8
click at [38, 54] on div "Inventory 784 Available Equip Equip Equip Equip Equip Equip Equip Equip Equip E…" at bounding box center [476, 267] width 952 height 535
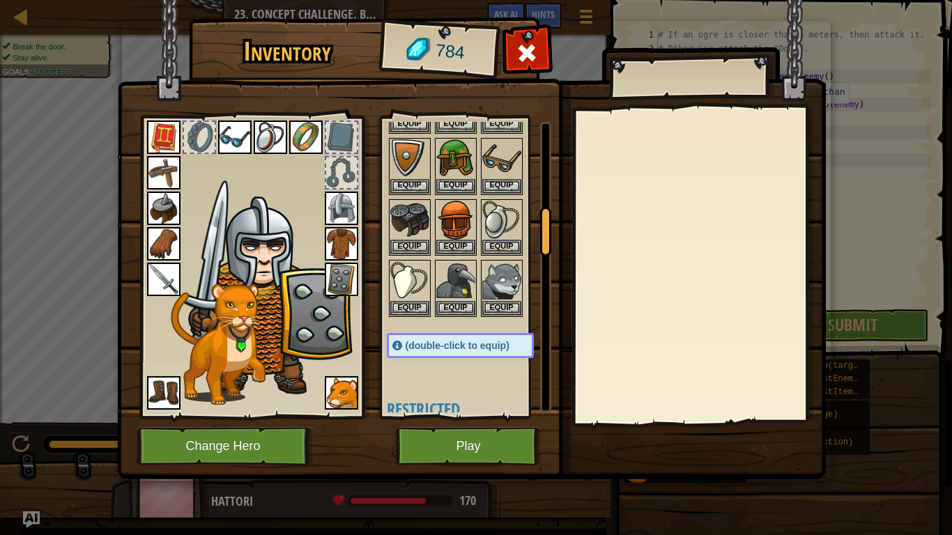
scroll to position [558, 0]
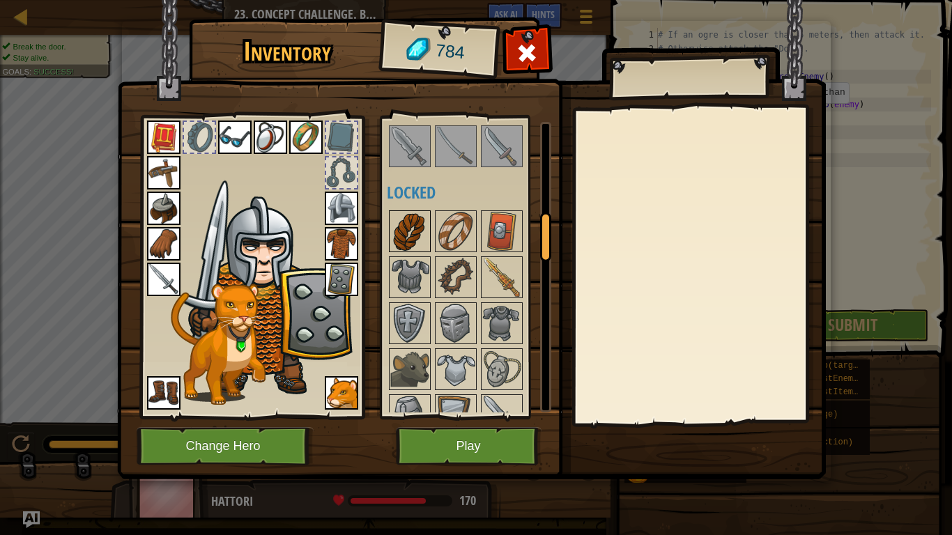
click at [403, 224] on img at bounding box center [409, 231] width 39 height 39
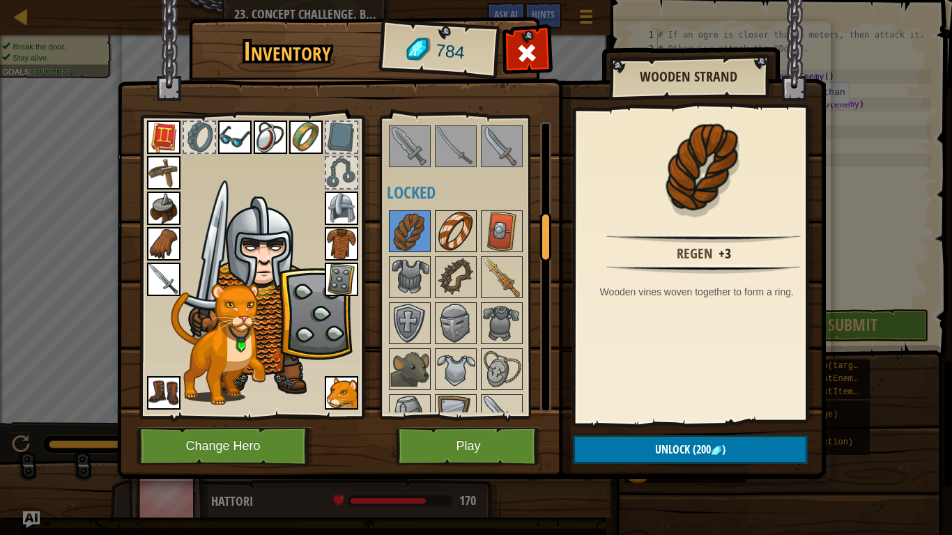
click at [443, 235] on img at bounding box center [455, 231] width 39 height 39
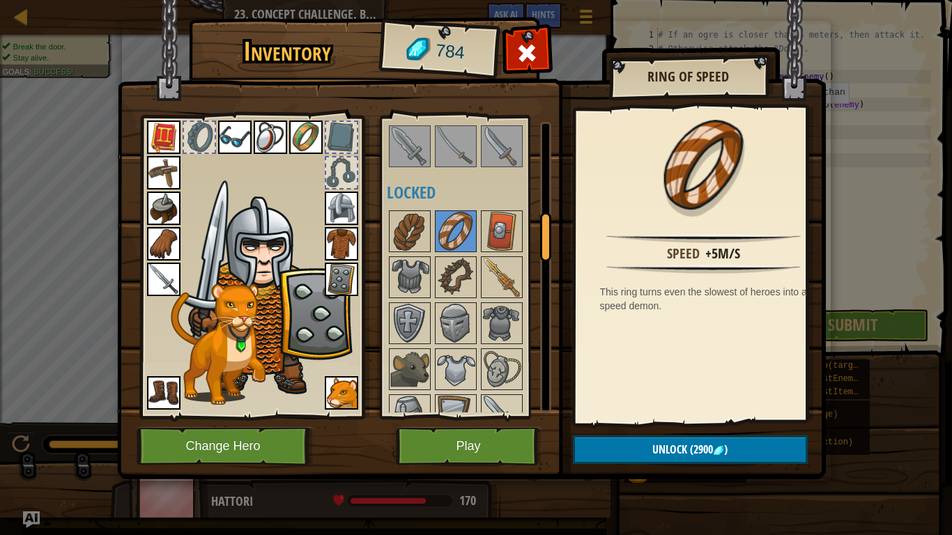
click at [303, 136] on img at bounding box center [305, 137] width 33 height 33
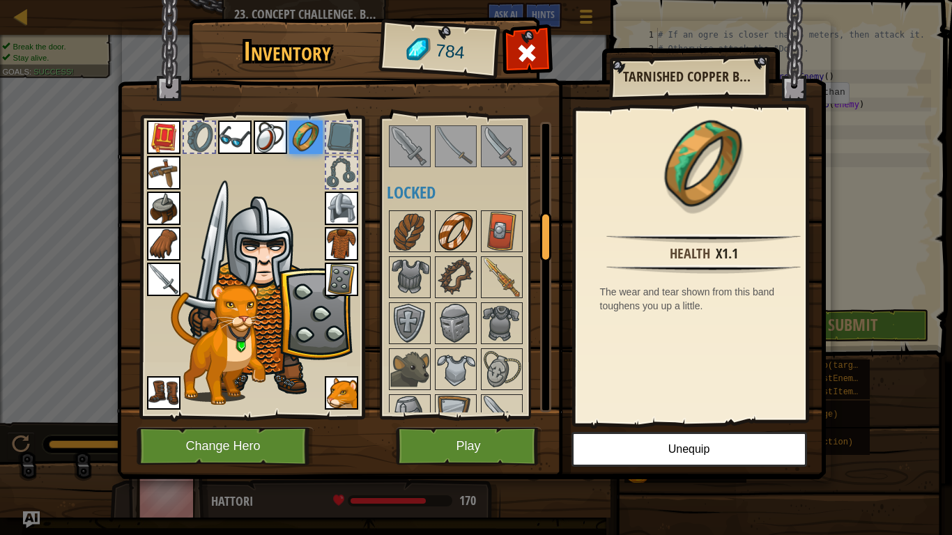
click at [457, 220] on img at bounding box center [455, 231] width 39 height 39
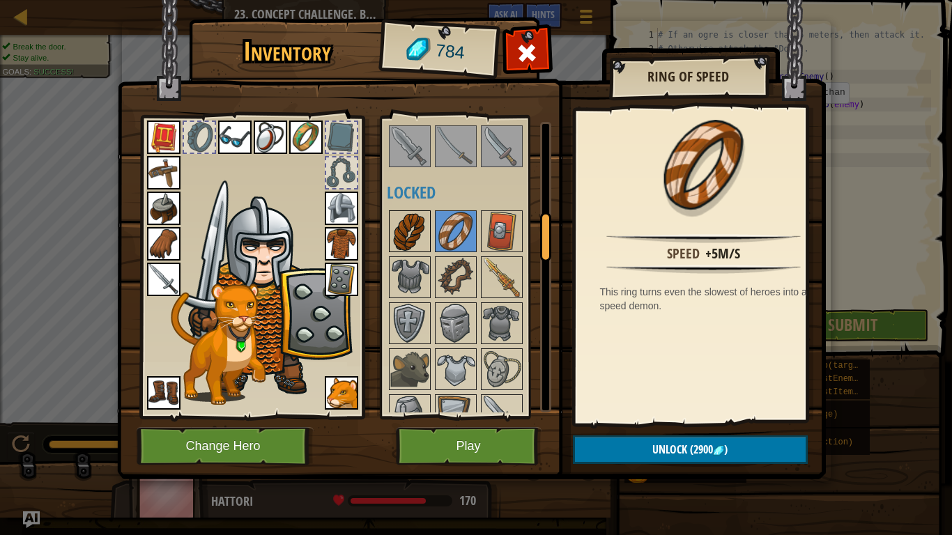
click at [425, 222] on img at bounding box center [409, 231] width 39 height 39
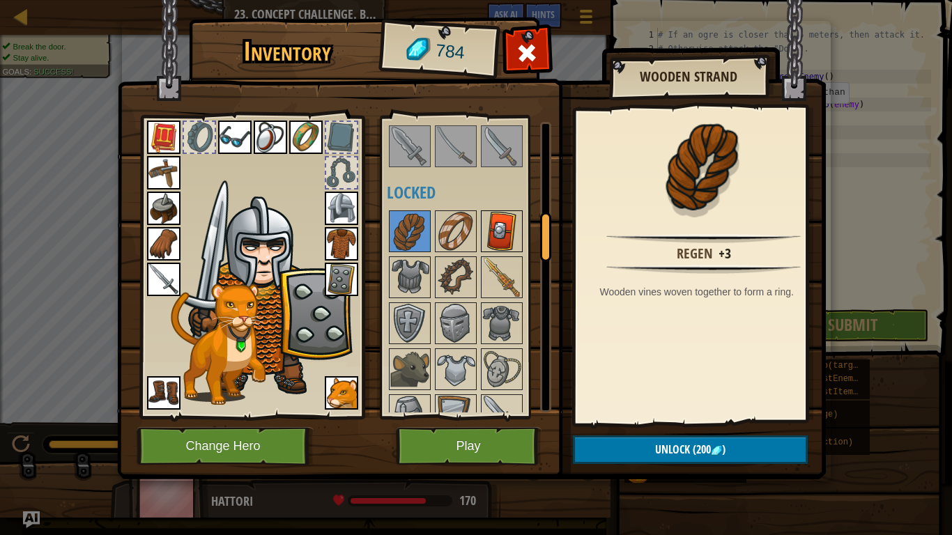
click at [493, 236] on img at bounding box center [501, 231] width 39 height 39
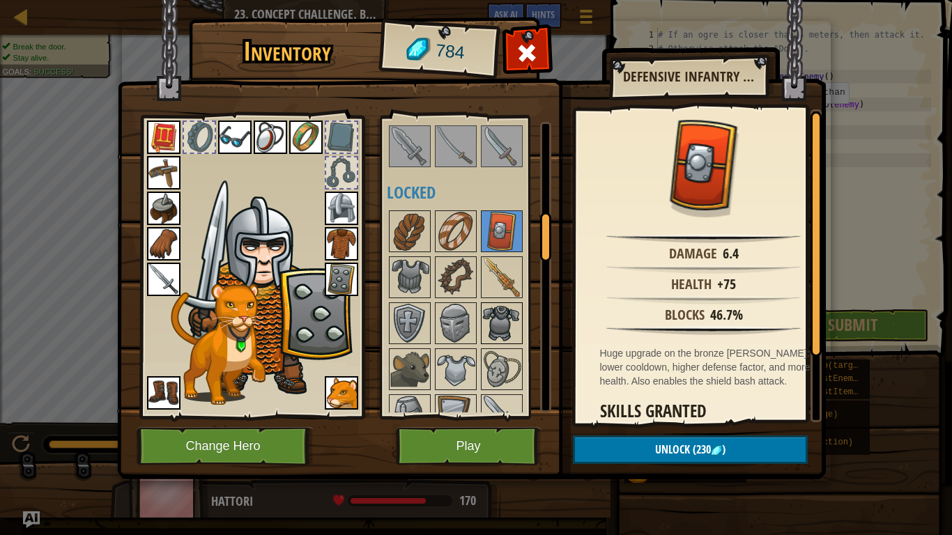
click at [496, 307] on img at bounding box center [501, 323] width 39 height 39
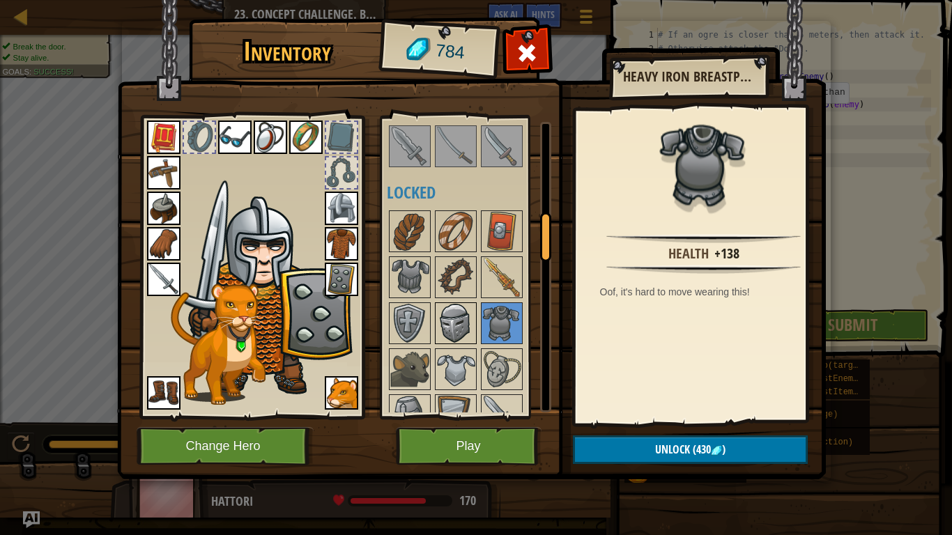
click at [469, 314] on img at bounding box center [455, 323] width 39 height 39
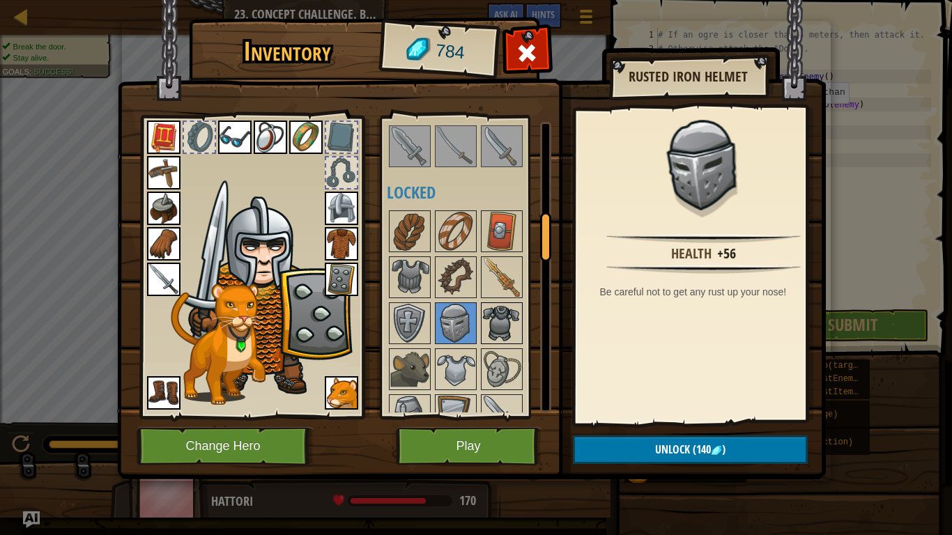
click at [501, 317] on img at bounding box center [501, 323] width 39 height 39
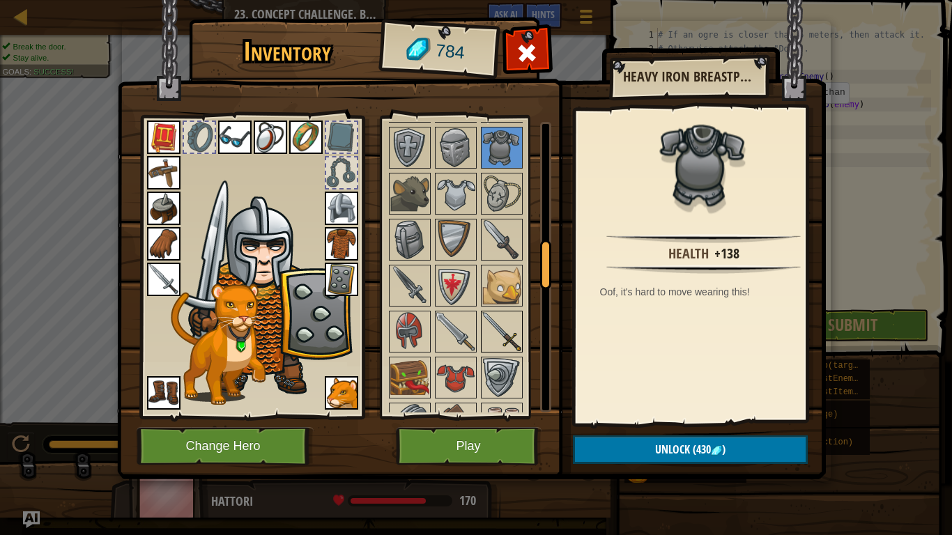
scroll to position [837, 0]
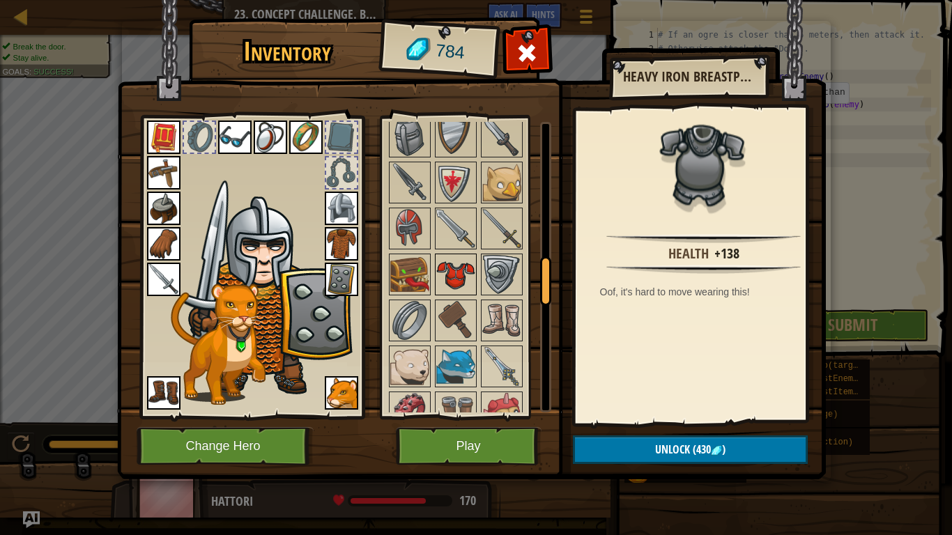
click at [456, 264] on img at bounding box center [455, 274] width 39 height 39
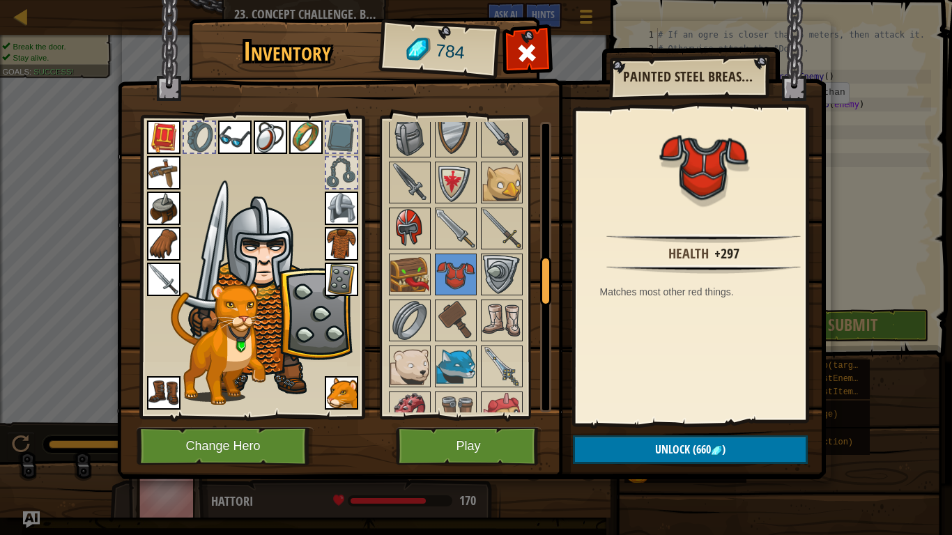
click at [421, 211] on img at bounding box center [409, 228] width 39 height 39
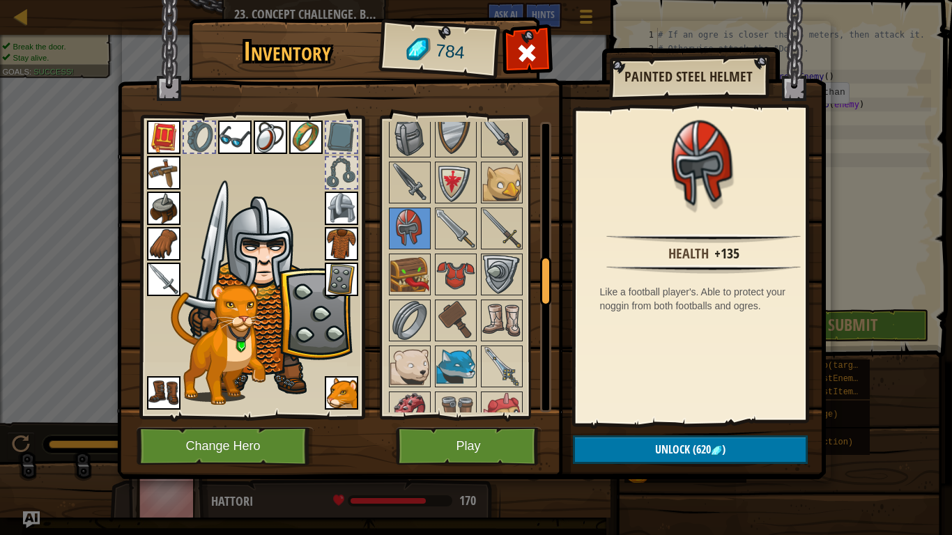
click at [345, 199] on img at bounding box center [341, 208] width 33 height 33
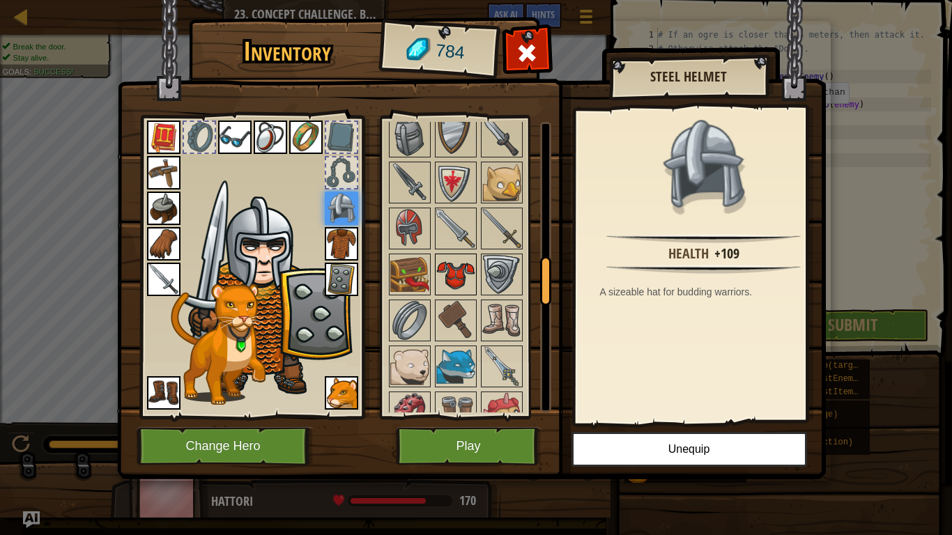
click at [467, 273] on img at bounding box center [455, 274] width 39 height 39
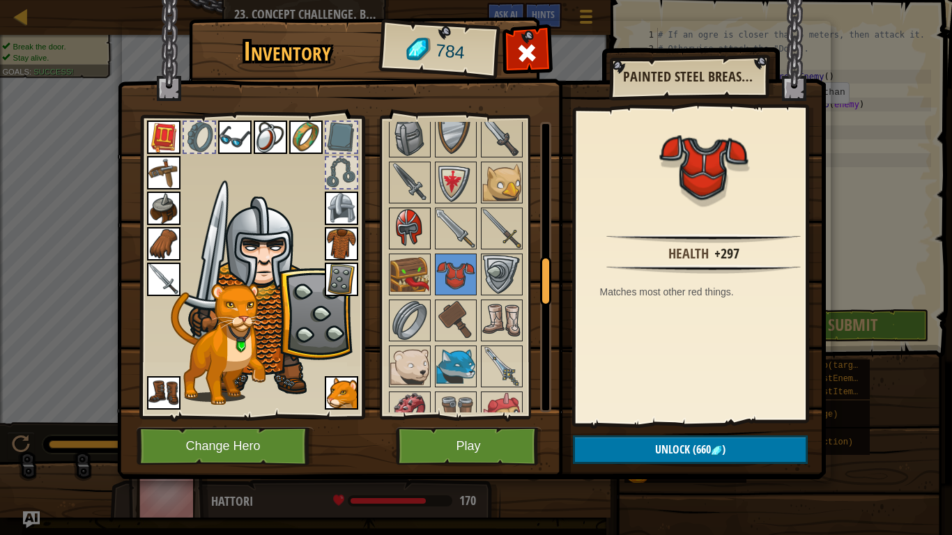
click at [395, 226] on img at bounding box center [409, 228] width 39 height 39
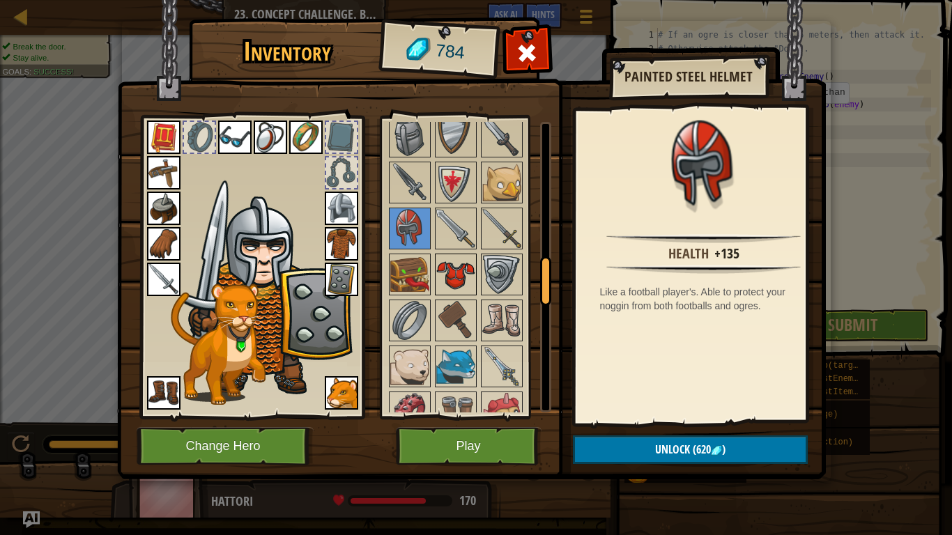
click at [466, 265] on img at bounding box center [455, 274] width 39 height 39
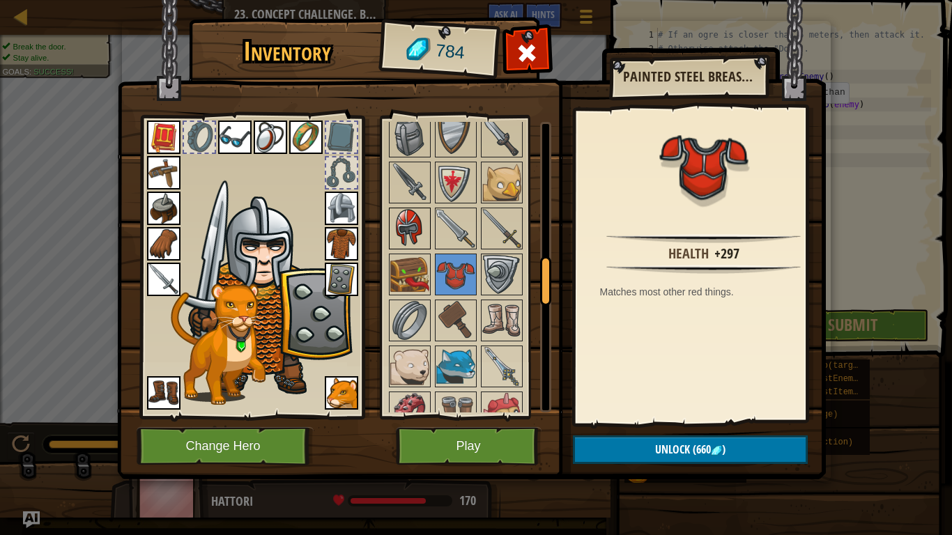
click at [407, 229] on img at bounding box center [409, 228] width 39 height 39
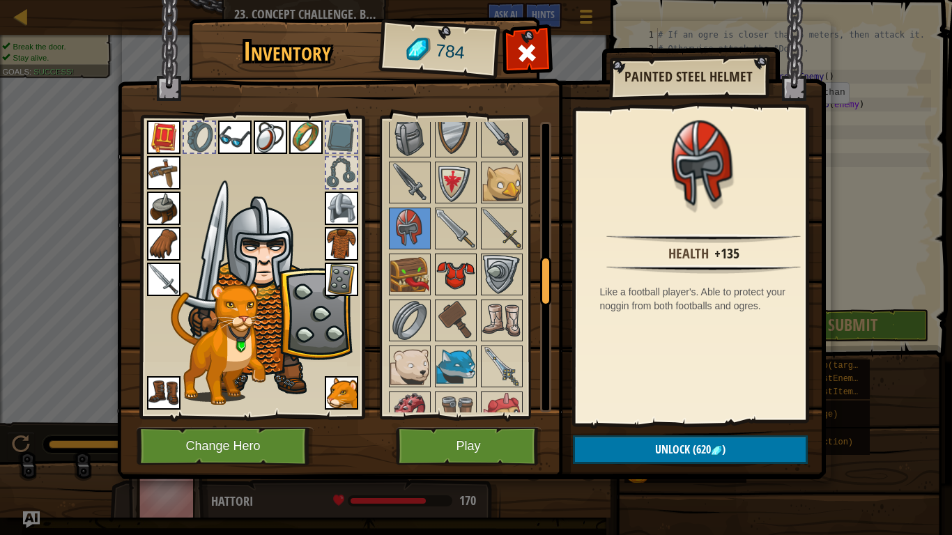
drag, startPoint x: 455, startPoint y: 267, endPoint x: 463, endPoint y: 272, distance: 9.1
click at [459, 271] on img at bounding box center [455, 274] width 39 height 39
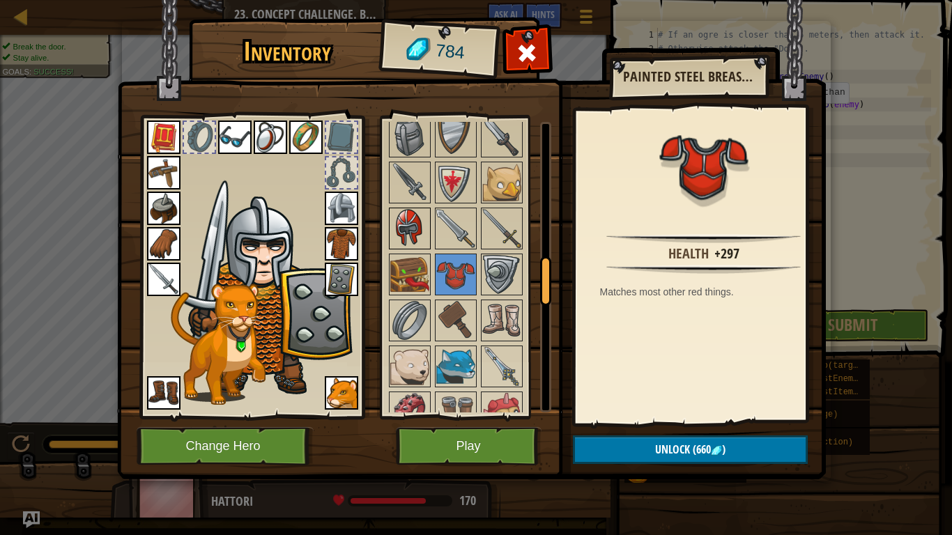
click at [395, 223] on img at bounding box center [409, 228] width 39 height 39
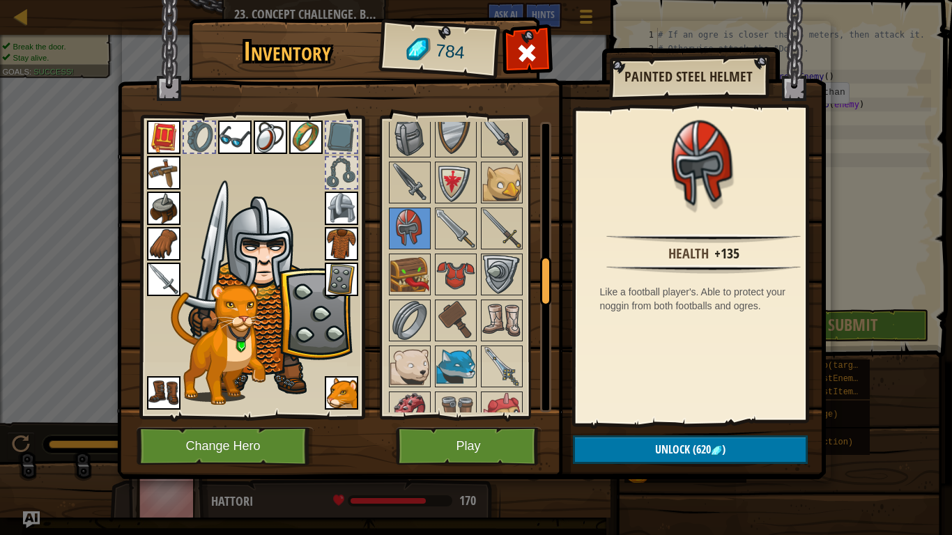
click at [354, 216] on img at bounding box center [341, 208] width 33 height 33
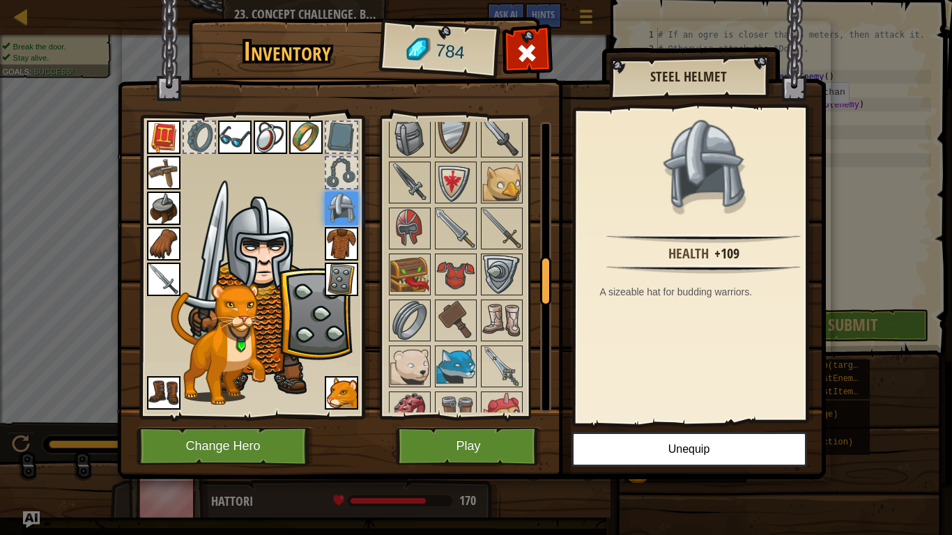
click at [362, 249] on div at bounding box center [252, 264] width 230 height 314
click at [349, 243] on img at bounding box center [341, 243] width 33 height 33
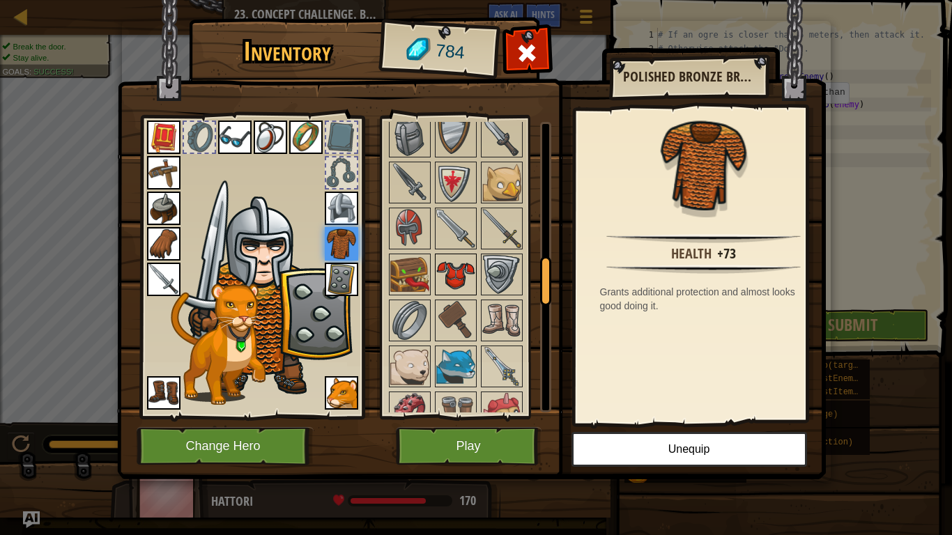
click at [457, 267] on img at bounding box center [455, 274] width 39 height 39
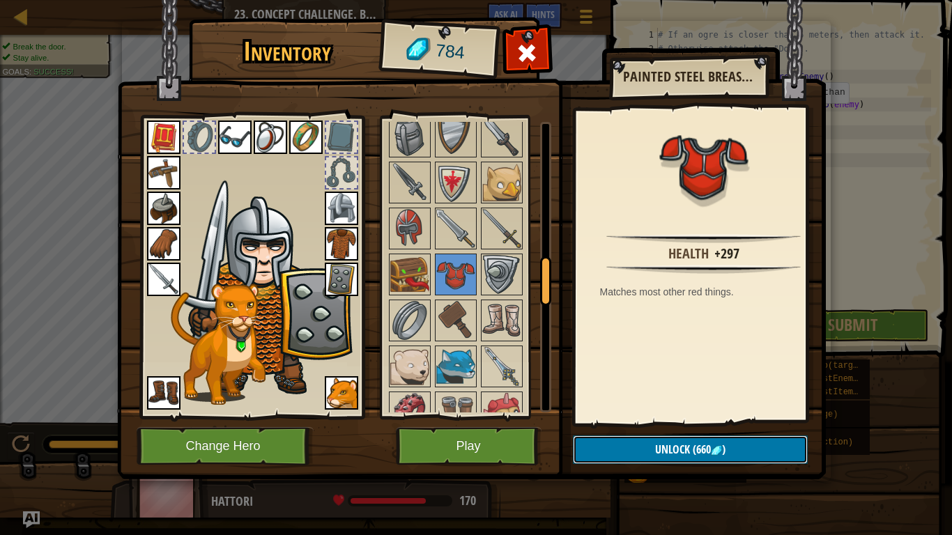
click at [757, 423] on button "Unlock (660 )" at bounding box center [690, 450] width 235 height 29
click at [742, 423] on button "Confirm" at bounding box center [690, 450] width 235 height 29
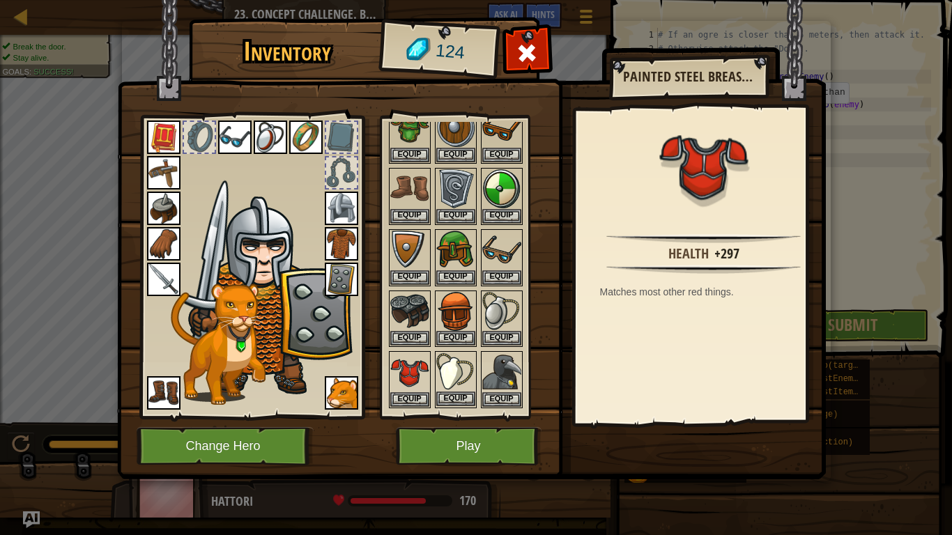
scroll to position [139, 0]
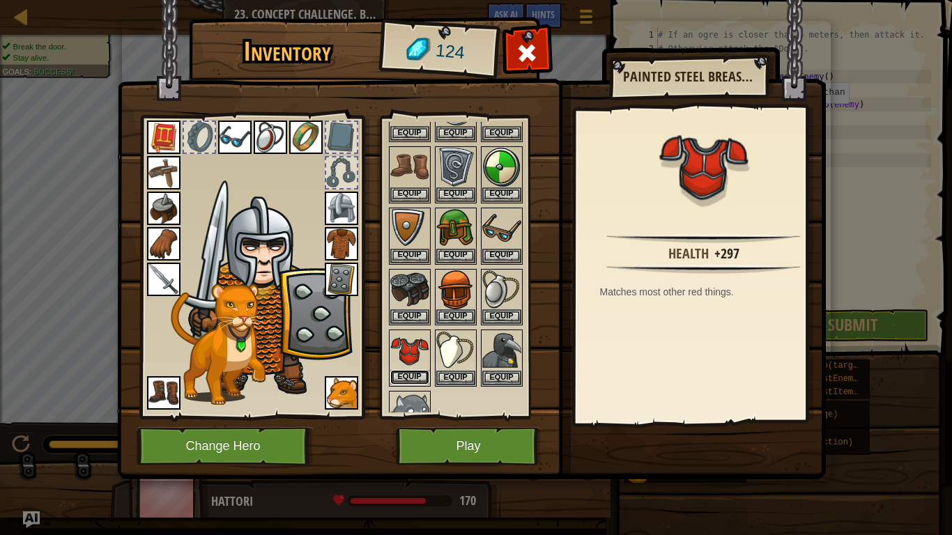
click at [428, 376] on button "Equip" at bounding box center [409, 377] width 39 height 15
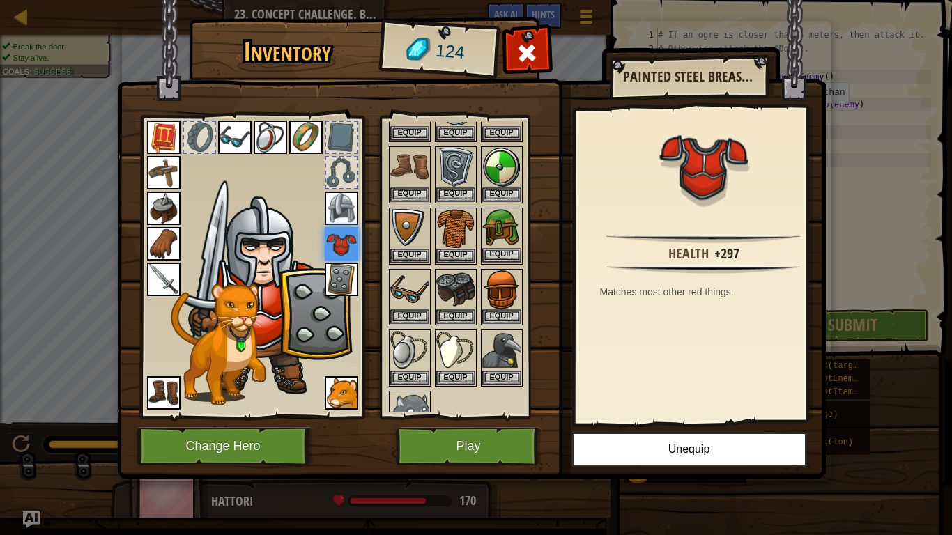
drag, startPoint x: 482, startPoint y: 218, endPoint x: 499, endPoint y: 226, distance: 18.4
click at [491, 221] on div "Available Equip Equip Equip Equip Equip Equip Equip Equip Equip Equip Equip Equ…" at bounding box center [469, 267] width 165 height 291
drag, startPoint x: 439, startPoint y: 226, endPoint x: 427, endPoint y: 226, distance: 11.2
click at [437, 226] on img at bounding box center [455, 228] width 39 height 39
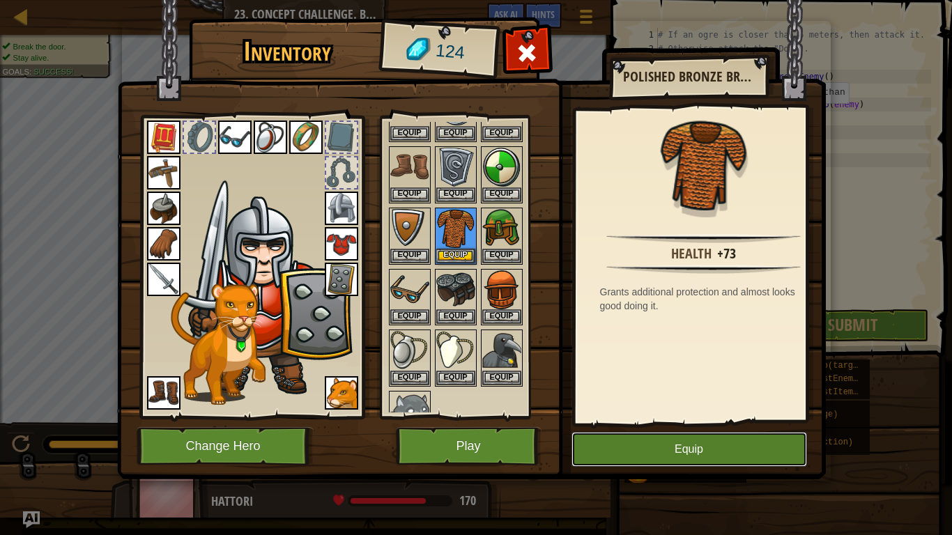
drag, startPoint x: 710, startPoint y: 448, endPoint x: 812, endPoint y: 448, distance: 102.5
click at [717, 423] on button "Equip" at bounding box center [690, 449] width 236 height 35
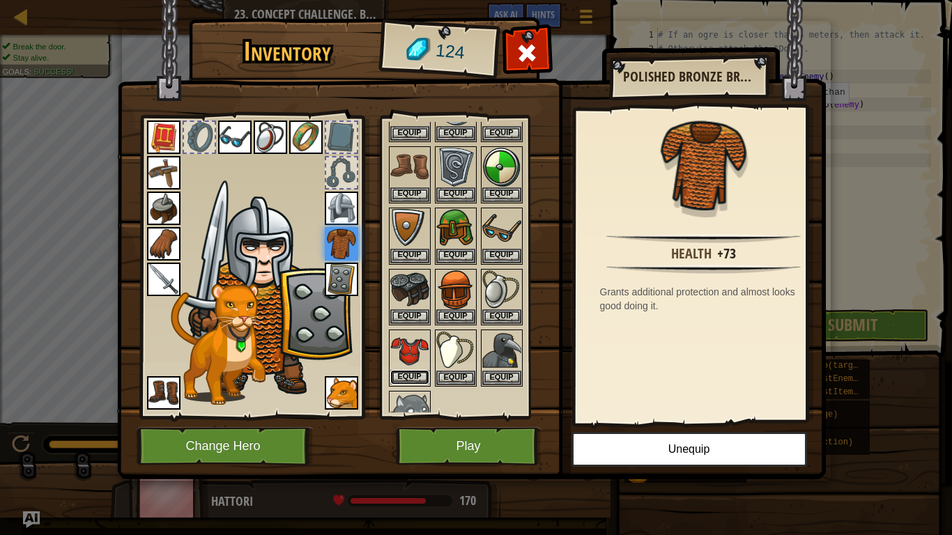
click at [411, 373] on button "Equip" at bounding box center [409, 377] width 39 height 15
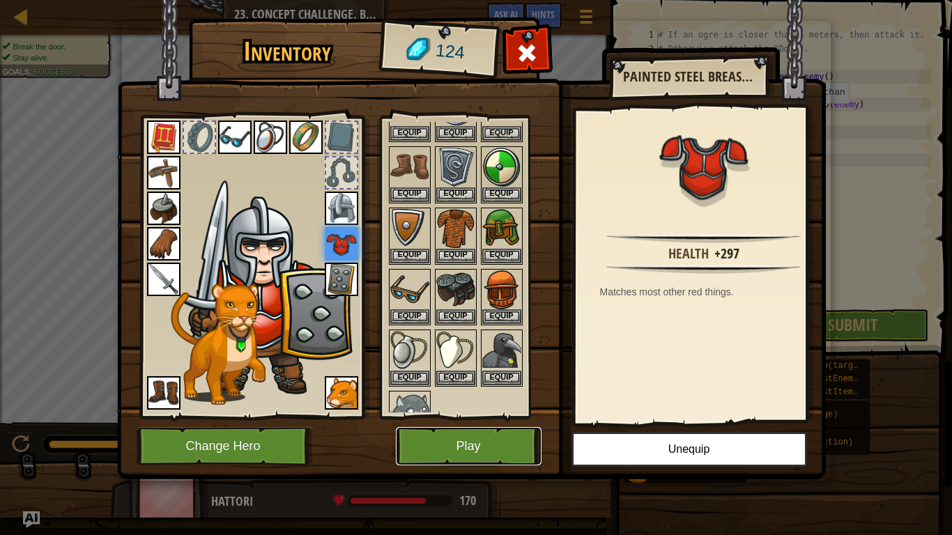
click at [452, 423] on button "Play" at bounding box center [469, 446] width 146 height 38
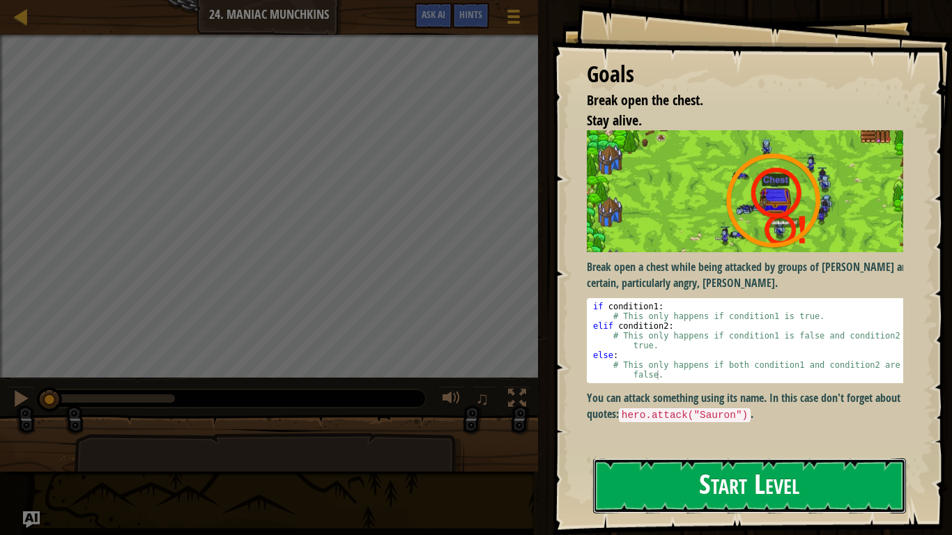
click at [775, 423] on button "Start Level" at bounding box center [749, 486] width 313 height 55
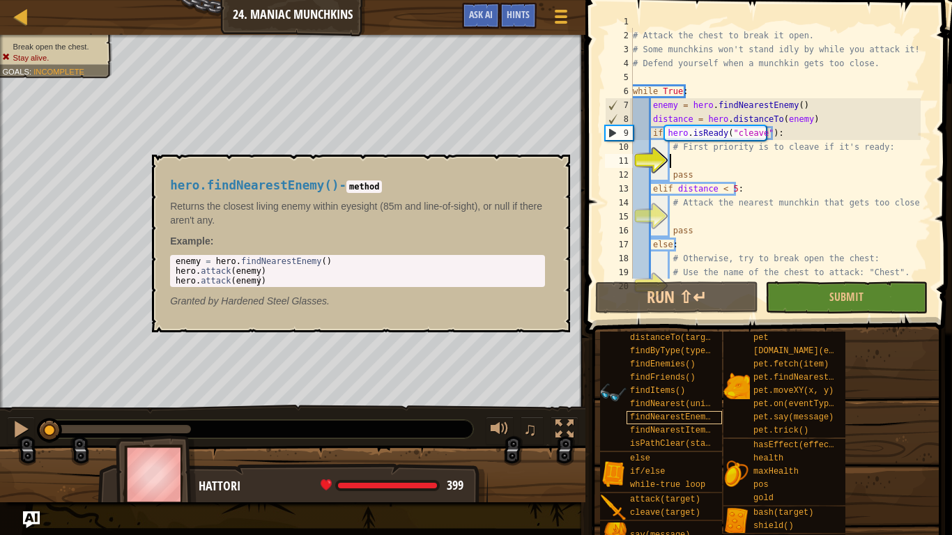
scroll to position [14, 0]
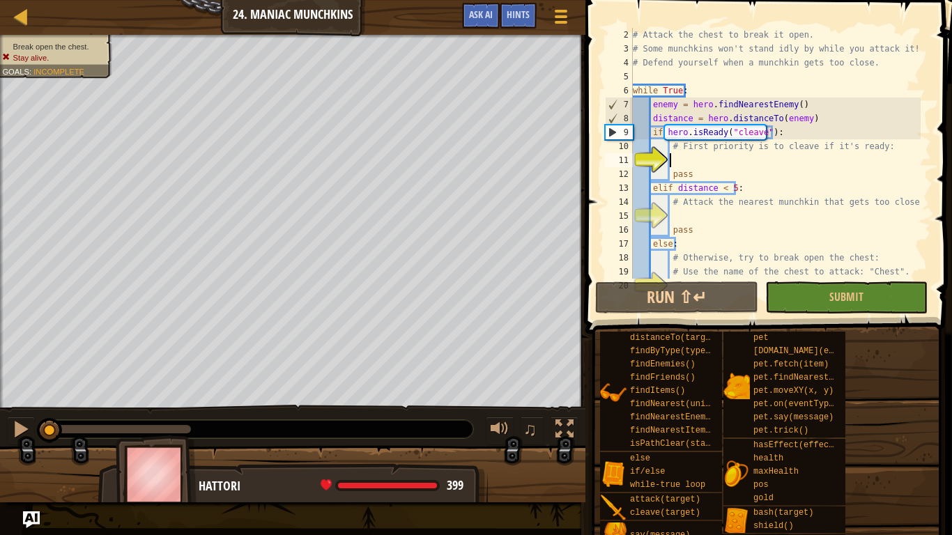
click at [694, 158] on div "# Attack the chest to break it open. # Some munchkins won't stand idly by while…" at bounding box center [775, 167] width 291 height 279
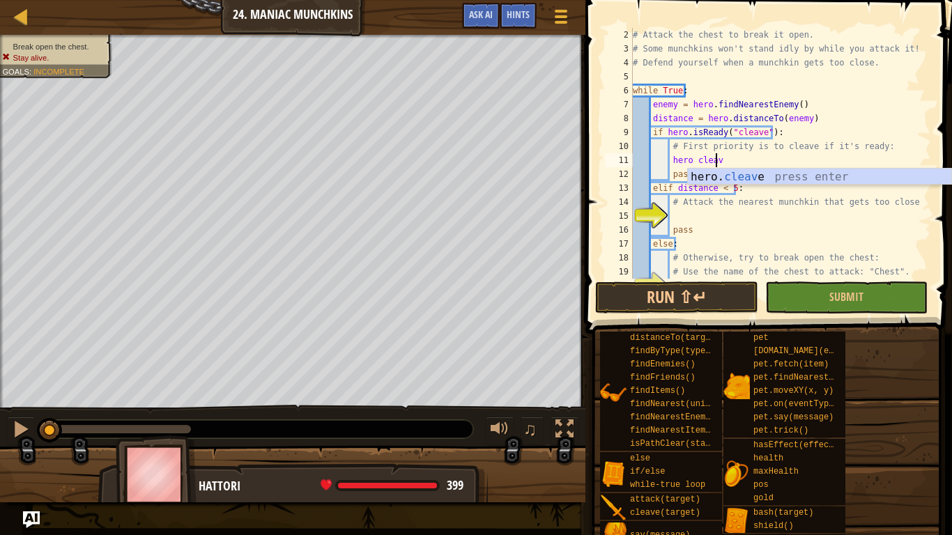
scroll to position [6, 6]
type textarea "hero cleave"
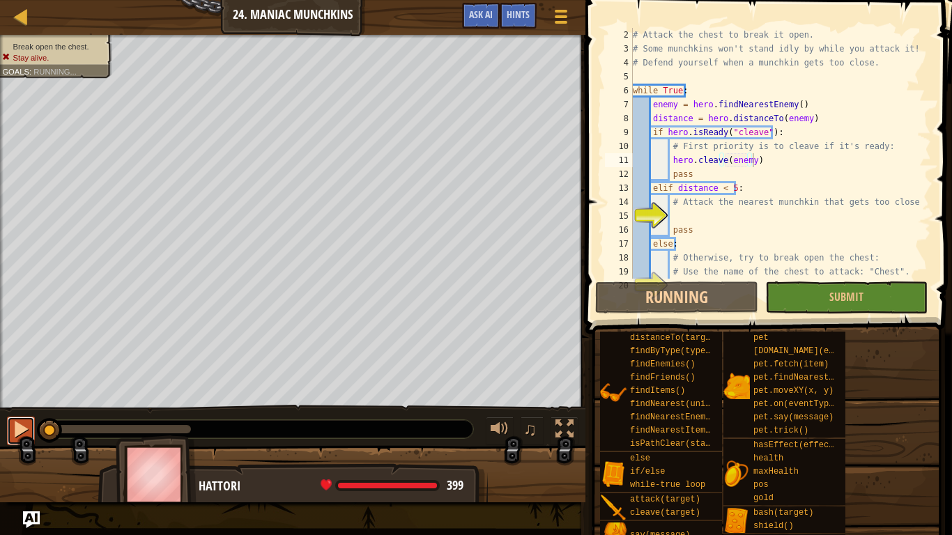
scroll to position [14, 0]
click at [13, 421] on div at bounding box center [21, 429] width 18 height 18
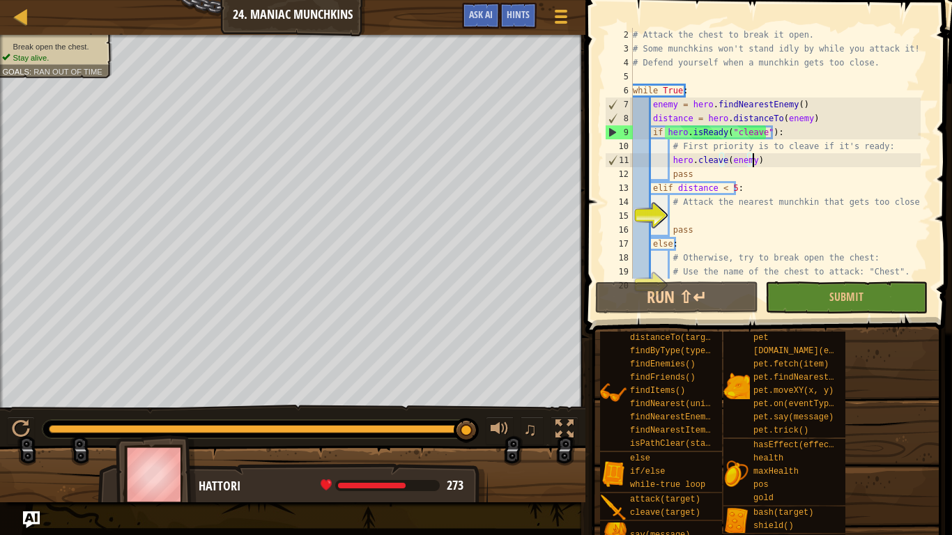
click at [690, 214] on div "# Attack the chest to break it open. # Some munchkins won't stand idly by while…" at bounding box center [775, 167] width 291 height 279
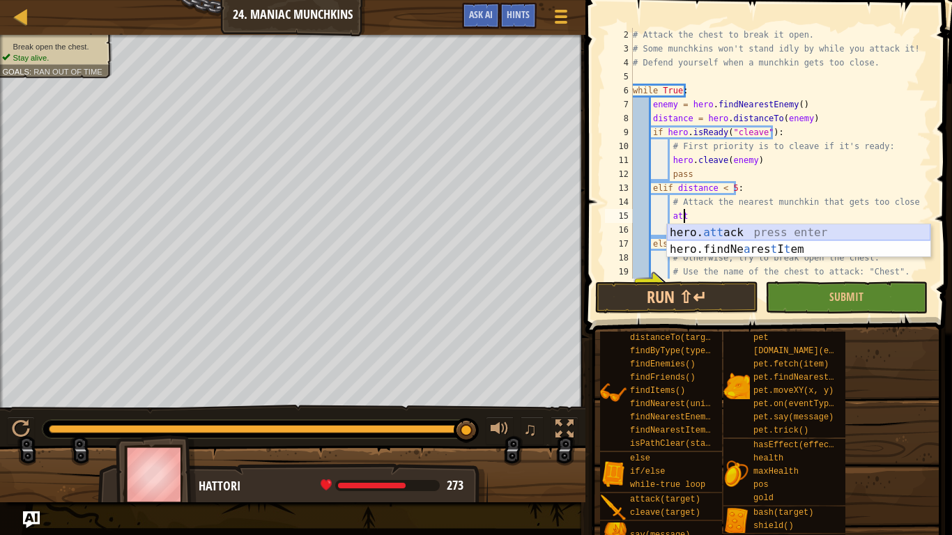
click at [704, 234] on div "hero. att ack press enter hero.findNe a res t I t em press enter" at bounding box center [799, 257] width 264 height 67
type textarea "hero.attack(enemy)"
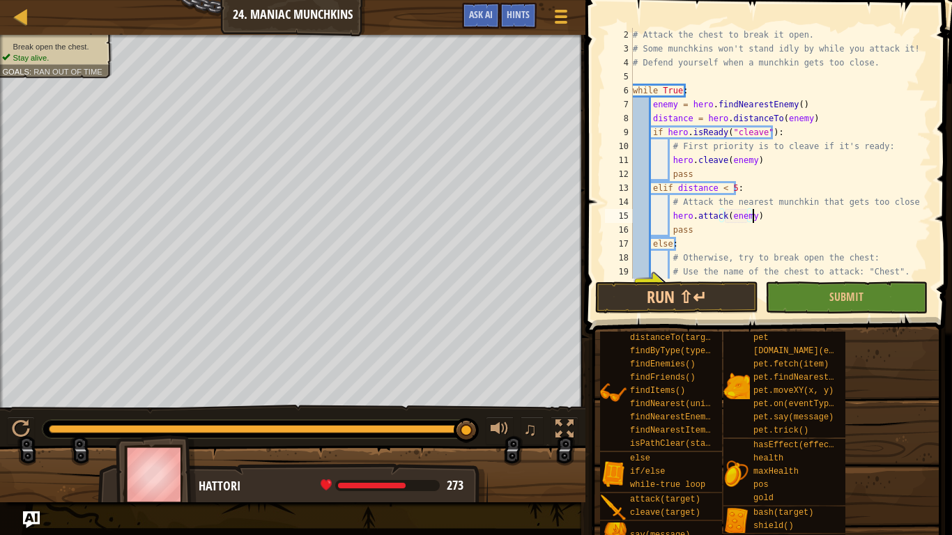
click at [775, 220] on div "# Attack the chest to break it open. # Some munchkins won't stand idly by while…" at bounding box center [775, 167] width 291 height 279
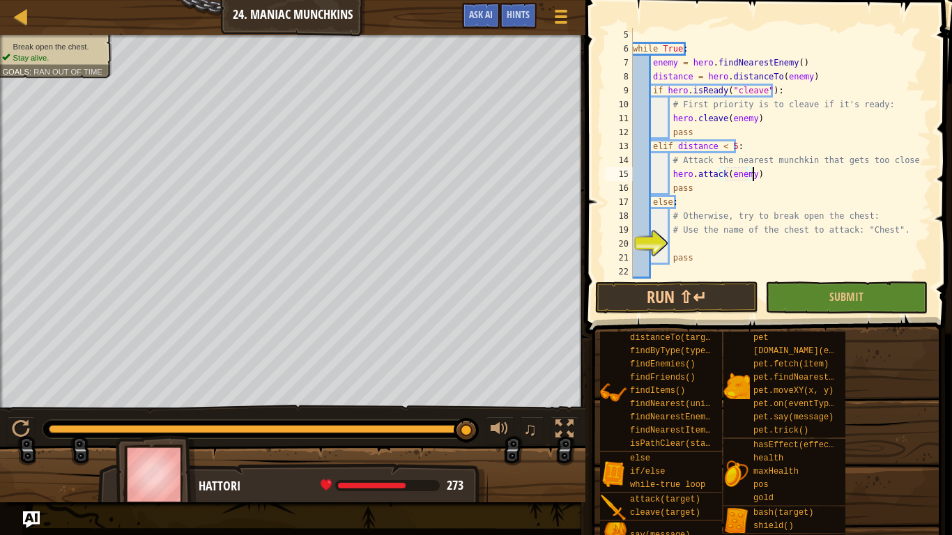
click at [687, 242] on div "while True : enemy = hero . findNearestEnemy ( ) distance = hero . distanceTo (…" at bounding box center [775, 167] width 291 height 279
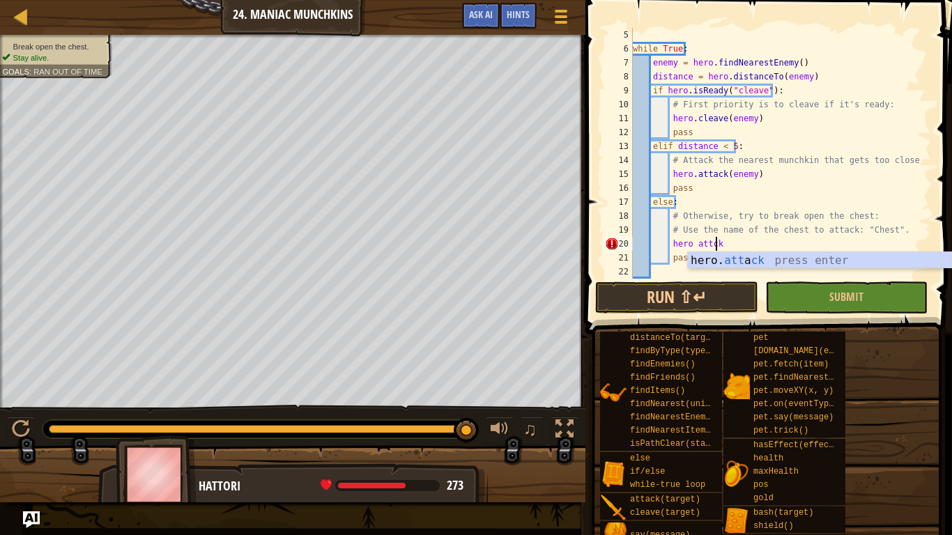
scroll to position [6, 6]
click at [742, 257] on div "hero. att a ck press enter" at bounding box center [820, 277] width 264 height 50
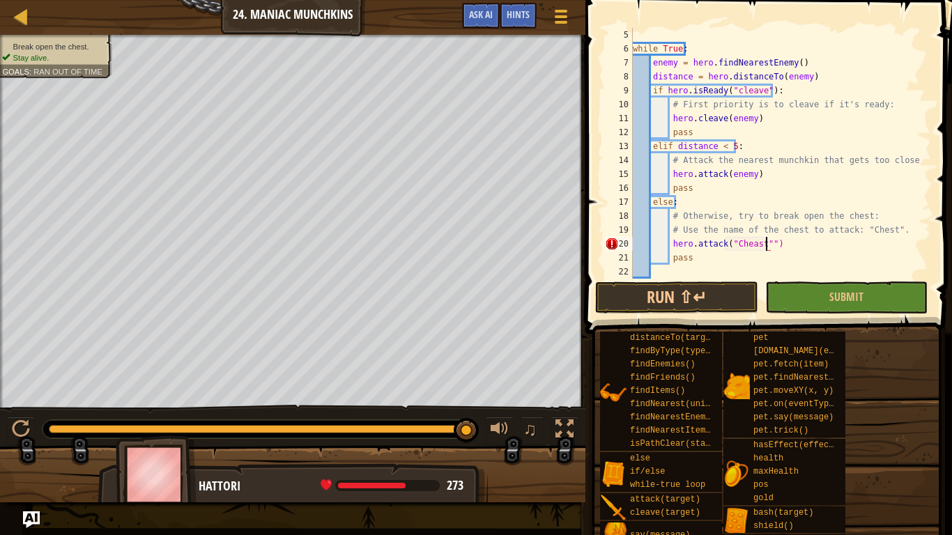
scroll to position [6, 10]
click at [748, 240] on div "while True : enemy = hero . findNearestEnemy ( ) distance = hero . distanceTo (…" at bounding box center [775, 167] width 291 height 279
click at [691, 265] on div "while True : enemy = hero . findNearestEnemy ( ) distance = hero . distanceTo (…" at bounding box center [775, 167] width 291 height 279
type textarea "pass"
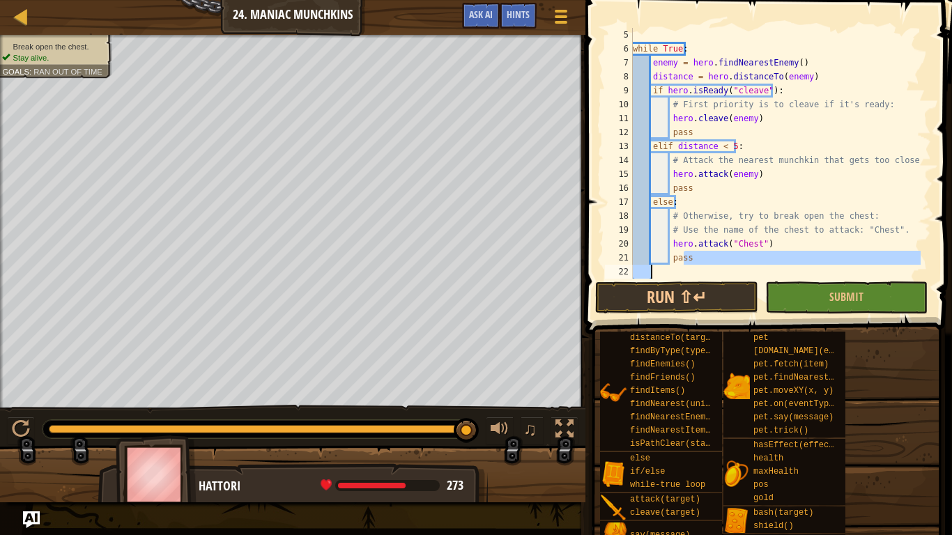
click at [694, 266] on div "while True : enemy = hero . findNearestEnemy ( ) distance = hero . distanceTo (…" at bounding box center [775, 153] width 291 height 251
click at [695, 260] on div "while True : enemy = hero . findNearestEnemy ( ) distance = hero . distanceTo (…" at bounding box center [775, 167] width 291 height 279
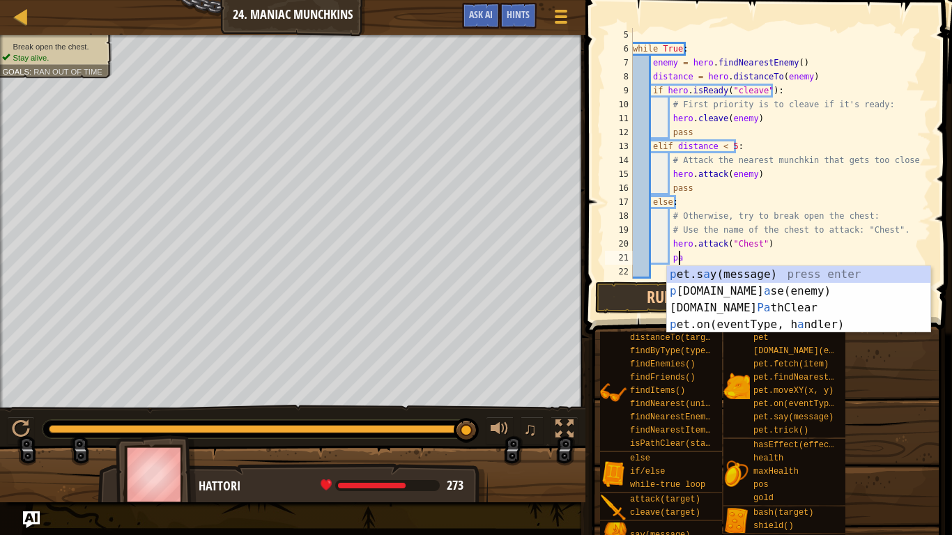
type textarea "p"
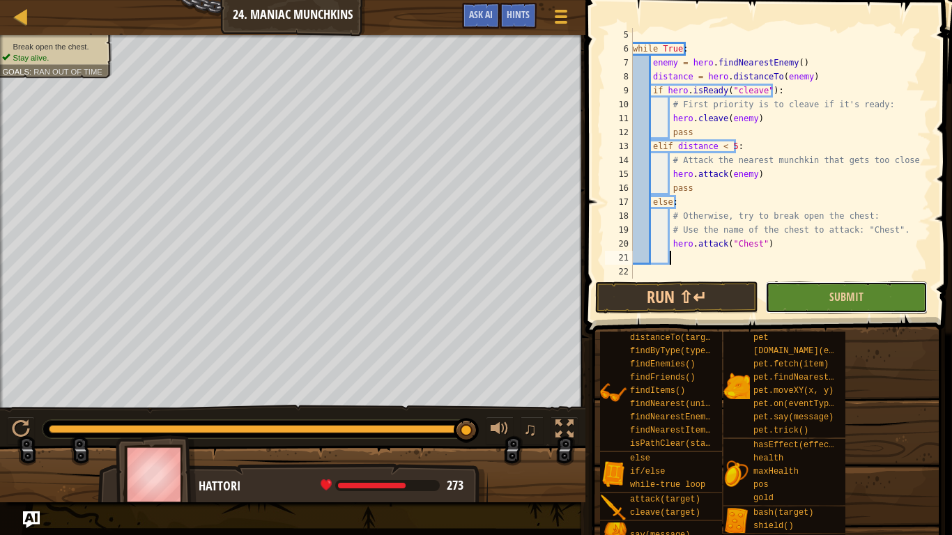
click at [777, 298] on button "Submit" at bounding box center [847, 298] width 162 height 32
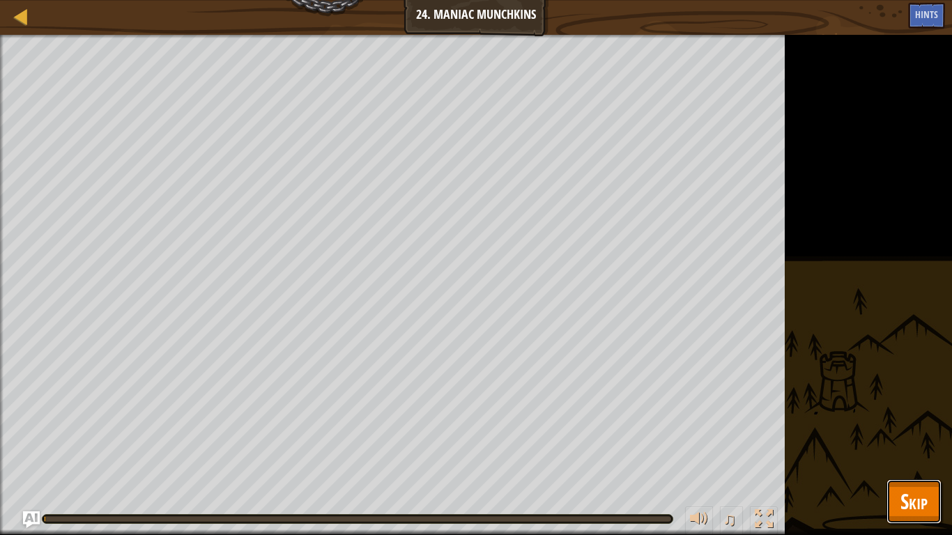
click at [925, 504] on span "Skip" at bounding box center [914, 501] width 27 height 29
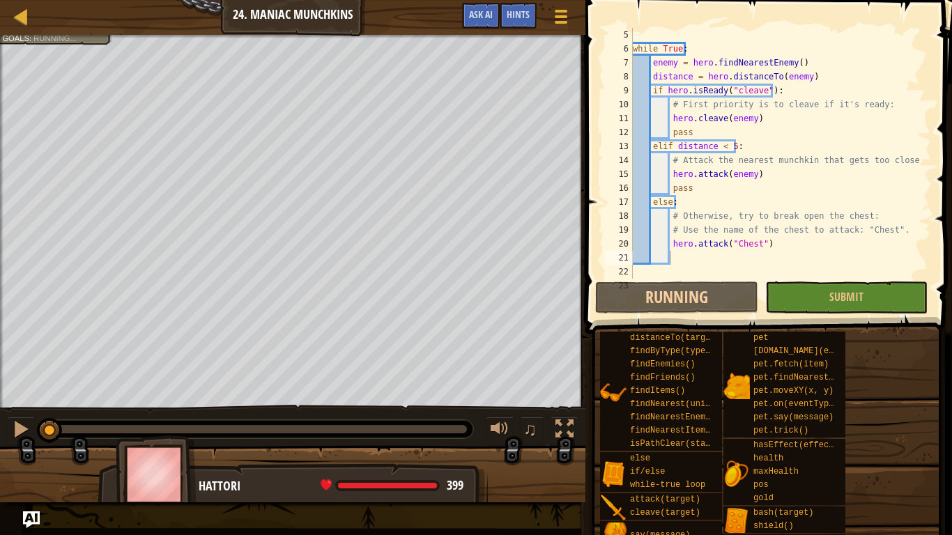
click at [6, 430] on div "♫" at bounding box center [293, 426] width 586 height 42
click at [13, 429] on div at bounding box center [21, 429] width 18 height 18
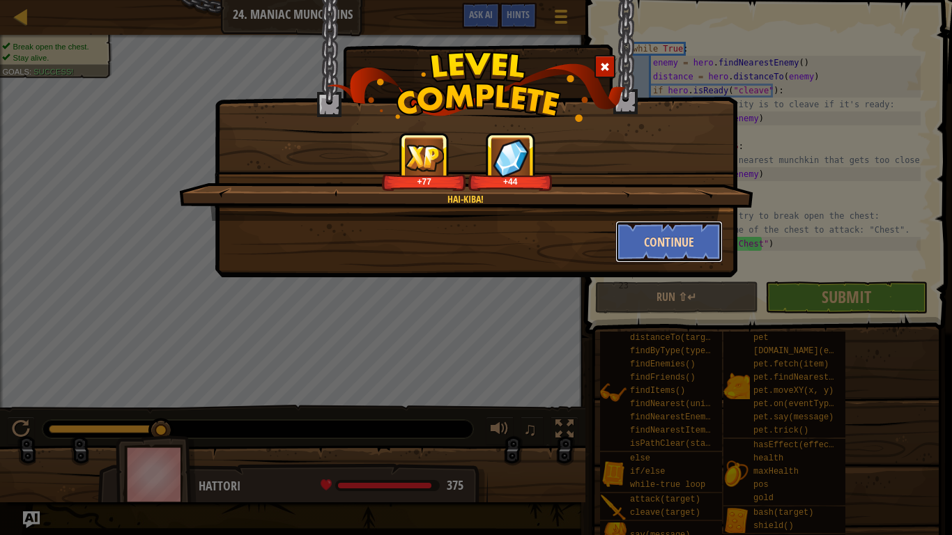
click at [649, 238] on button "Continue" at bounding box center [670, 242] width 108 height 42
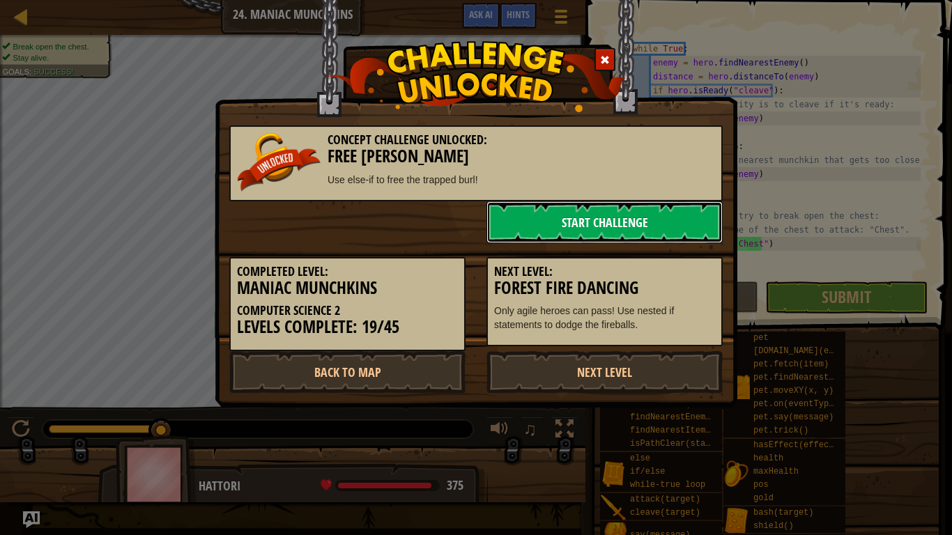
click at [680, 241] on link "Start Challenge" at bounding box center [605, 222] width 236 height 42
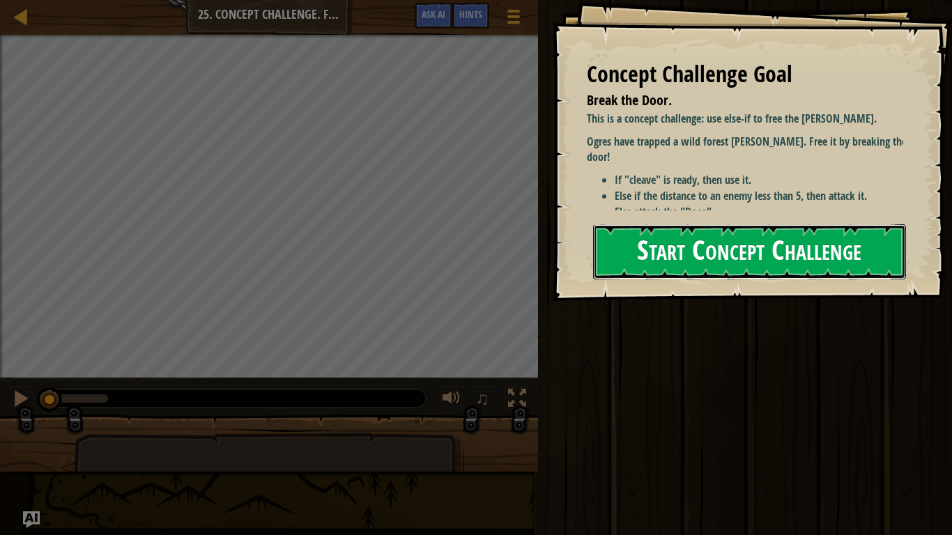
click at [678, 255] on button "Start Concept Challenge" at bounding box center [749, 251] width 313 height 55
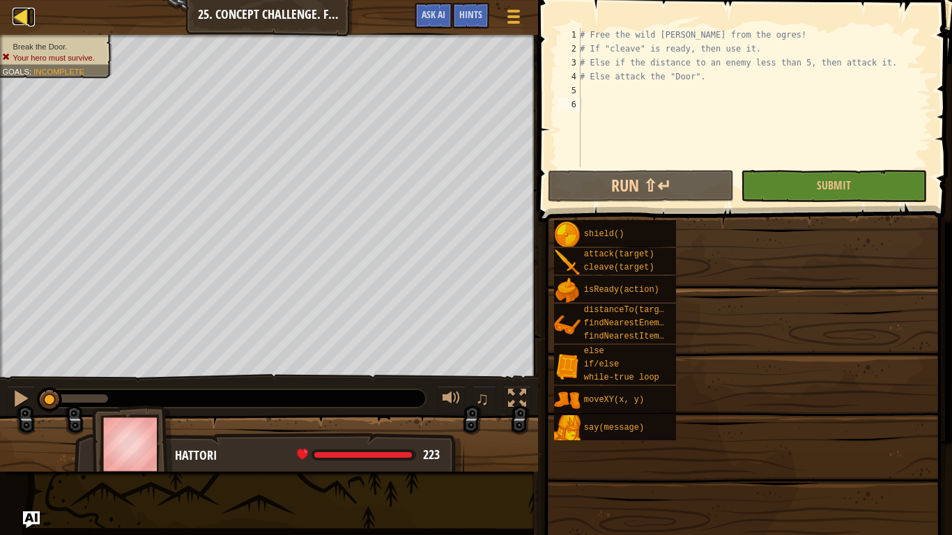
click at [25, 8] on div at bounding box center [21, 16] width 17 height 17
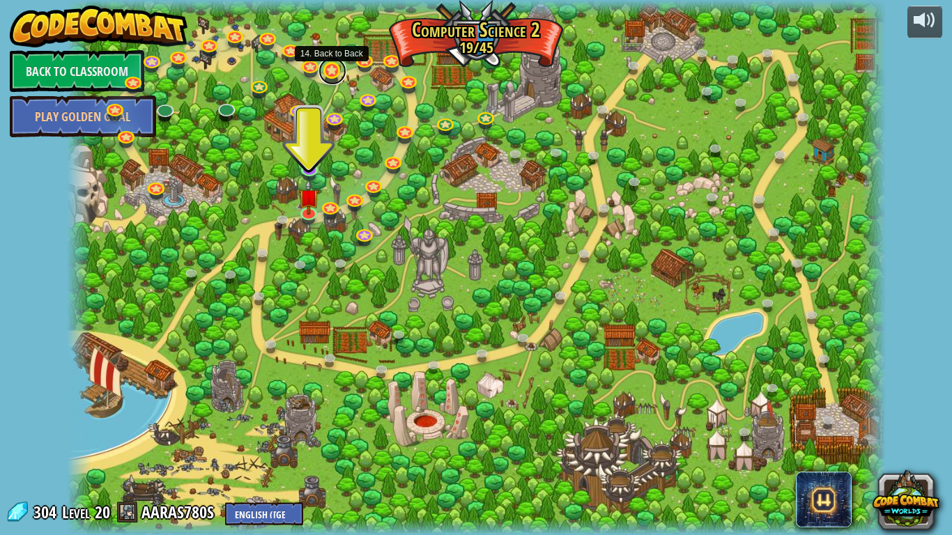
click at [340, 68] on link at bounding box center [333, 71] width 28 height 28
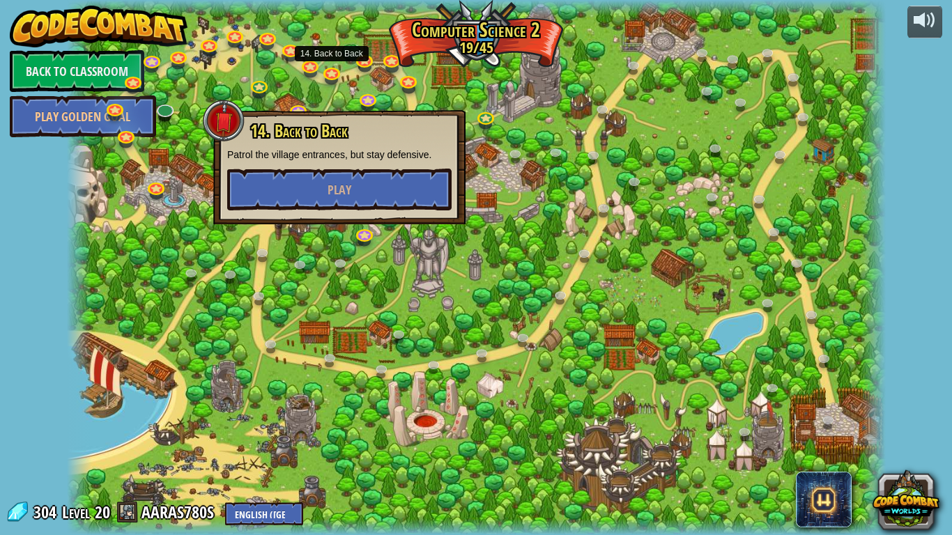
click at [466, 109] on div at bounding box center [476, 267] width 819 height 535
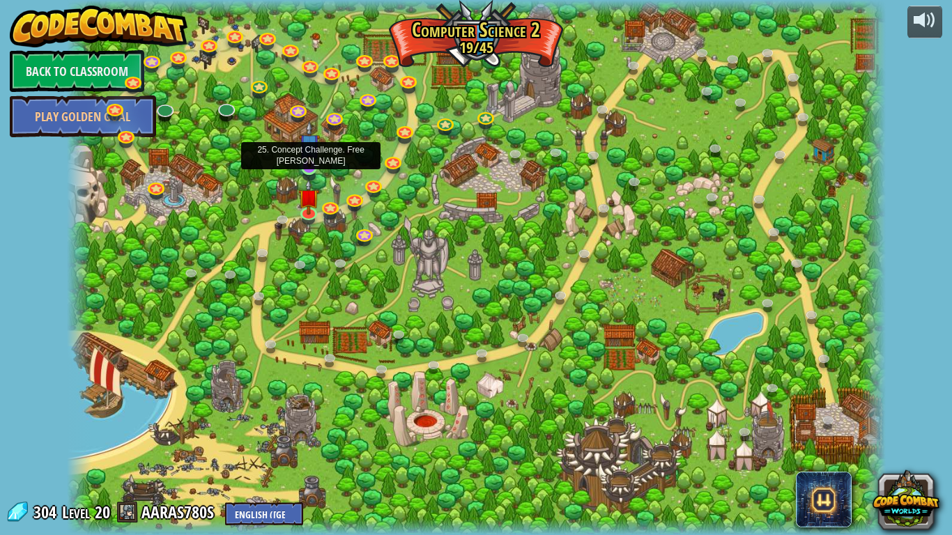
click at [307, 153] on img at bounding box center [309, 144] width 21 height 47
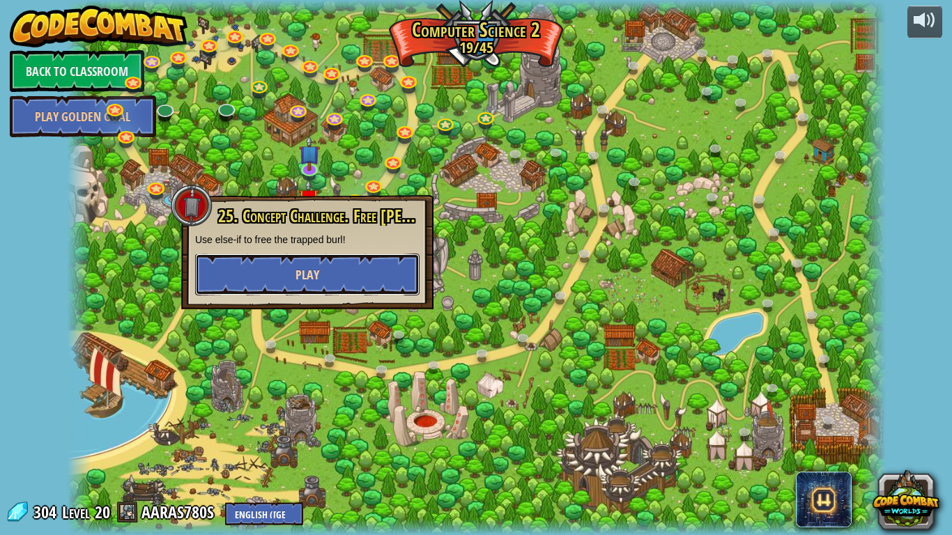
click at [299, 269] on span "Play" at bounding box center [308, 274] width 24 height 17
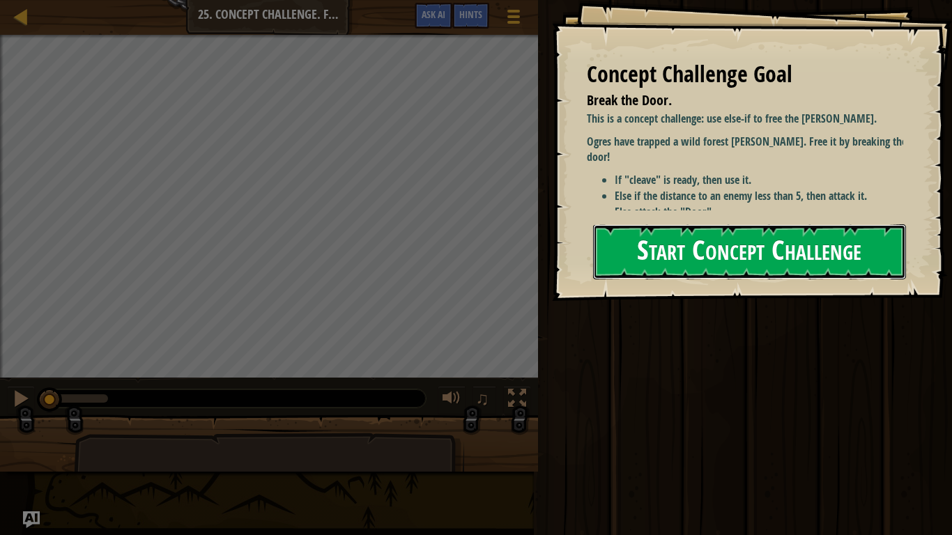
click at [761, 253] on button "Start Concept Challenge" at bounding box center [749, 251] width 313 height 55
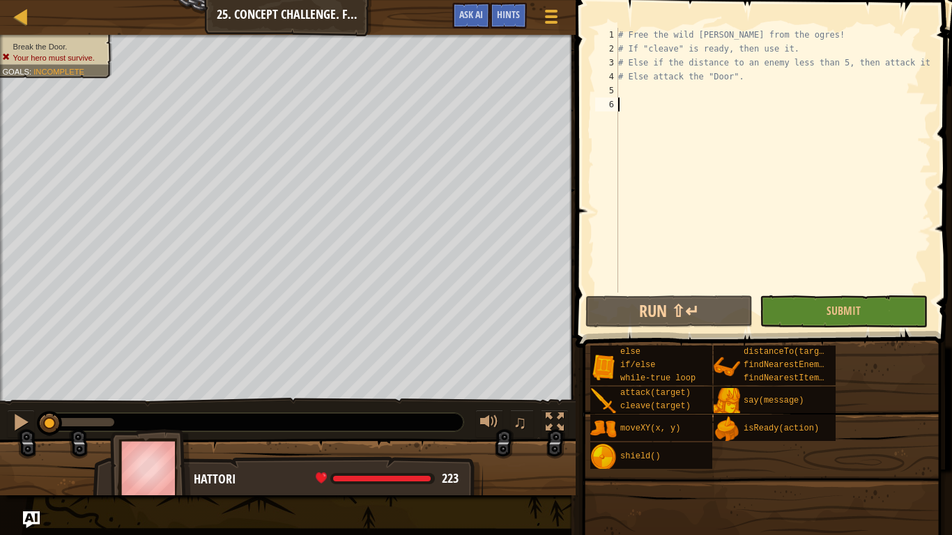
click at [628, 78] on div "# Free the wild [PERSON_NAME] from the ogres! # If "cleave" is ready, then use …" at bounding box center [774, 174] width 316 height 293
type textarea "# Else attack the "Door"."
click at [628, 103] on div "# Free the wild [PERSON_NAME] from the ogres! # If "cleave" is ready, then use …" at bounding box center [774, 174] width 316 height 293
click at [630, 93] on div "# Free the wild [PERSON_NAME] from the ogres! # If "cleave" is ready, then use …" at bounding box center [774, 174] width 316 height 293
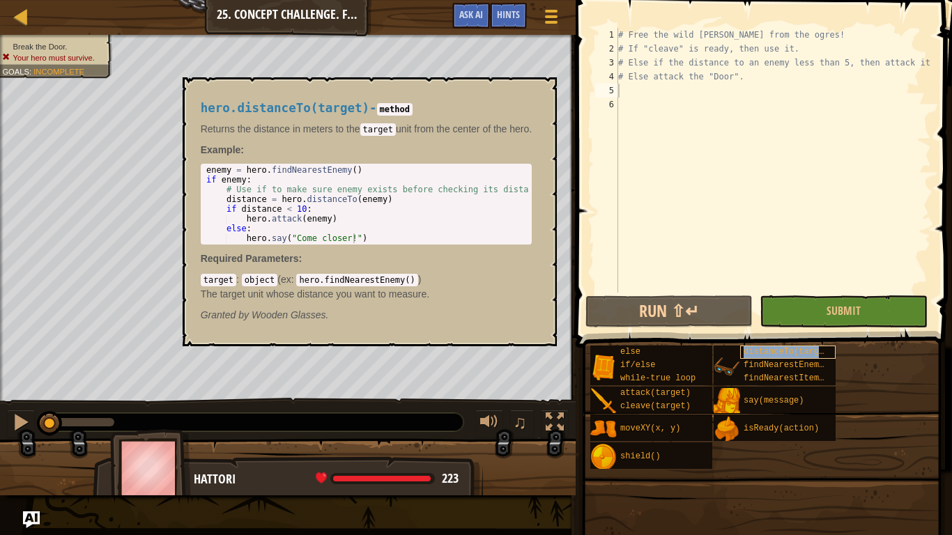
click at [787, 352] on span "distanceTo(target)" at bounding box center [789, 352] width 91 height 10
drag, startPoint x: 366, startPoint y: 165, endPoint x: 287, endPoint y: 144, distance: 81.5
click at [287, 144] on div "hero.distanceTo(target) - method Returns the distance in meters to the target u…" at bounding box center [366, 212] width 351 height 247
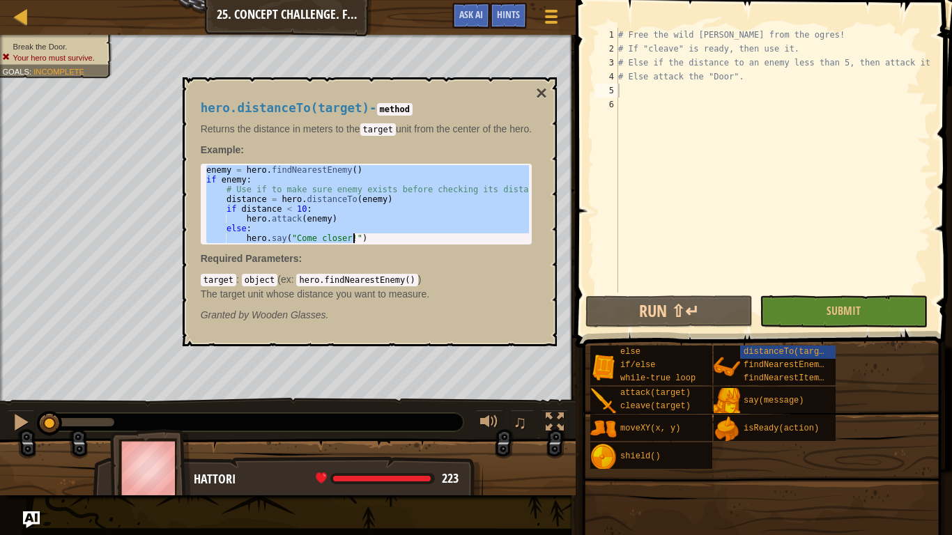
drag, startPoint x: 205, startPoint y: 166, endPoint x: 403, endPoint y: 243, distance: 212.6
click at [403, 243] on div "enemy = hero . findNearestEnemy ( ) if enemy : # Use if to make sure enemy exis…" at bounding box center [368, 214] width 329 height 98
type textarea "else: hero.say("Come closer!")"
click at [632, 90] on div "# Free the wild [PERSON_NAME] from the ogres! # If "cleave" is ready, then use …" at bounding box center [774, 174] width 316 height 293
paste textarea "hero.say("Come closer!")"
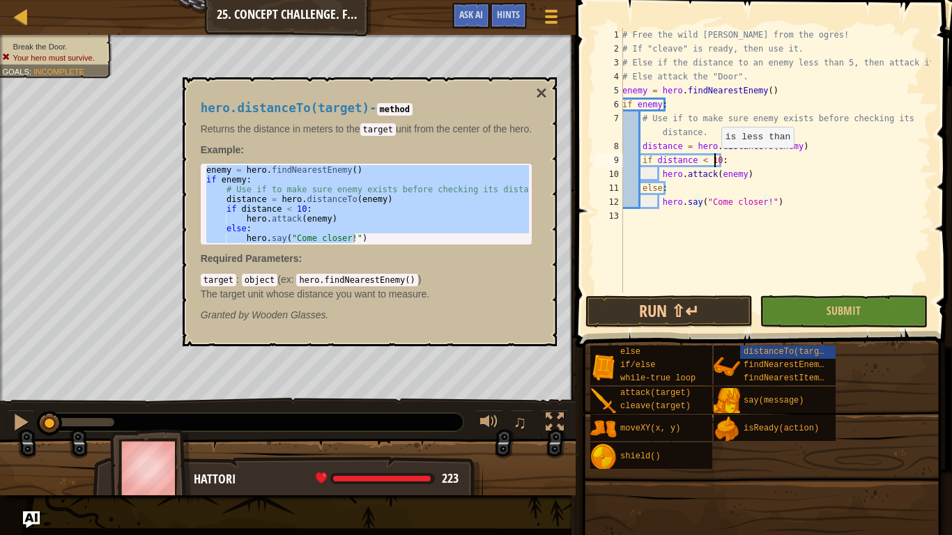
click at [714, 162] on div "# Free the wild [PERSON_NAME] from the ogres! # If "cleave" is ready, then use …" at bounding box center [776, 174] width 312 height 293
click at [775, 197] on div "# Free the wild [PERSON_NAME] from the ogres! # If "cleave" is ready, then use …" at bounding box center [776, 174] width 312 height 293
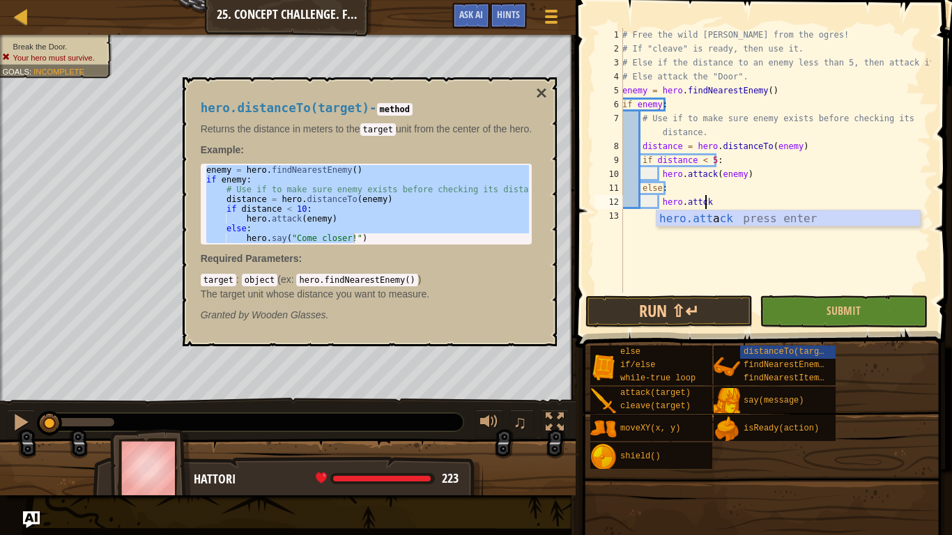
scroll to position [6, 6]
click at [783, 212] on div "hero.att a ck press enter" at bounding box center [789, 236] width 264 height 50
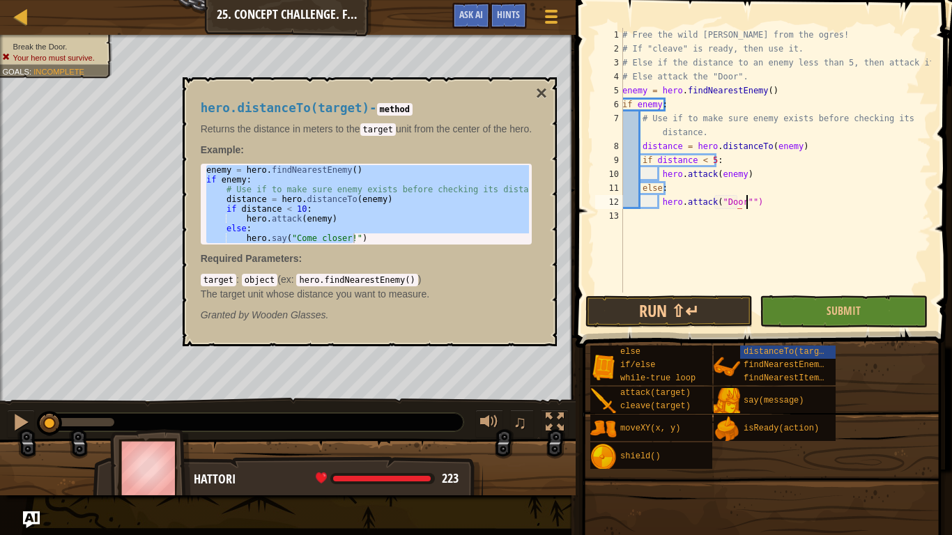
scroll to position [6, 10]
type textarea "hero.attack("Door")"
click at [545, 87] on button "×" at bounding box center [541, 94] width 11 height 20
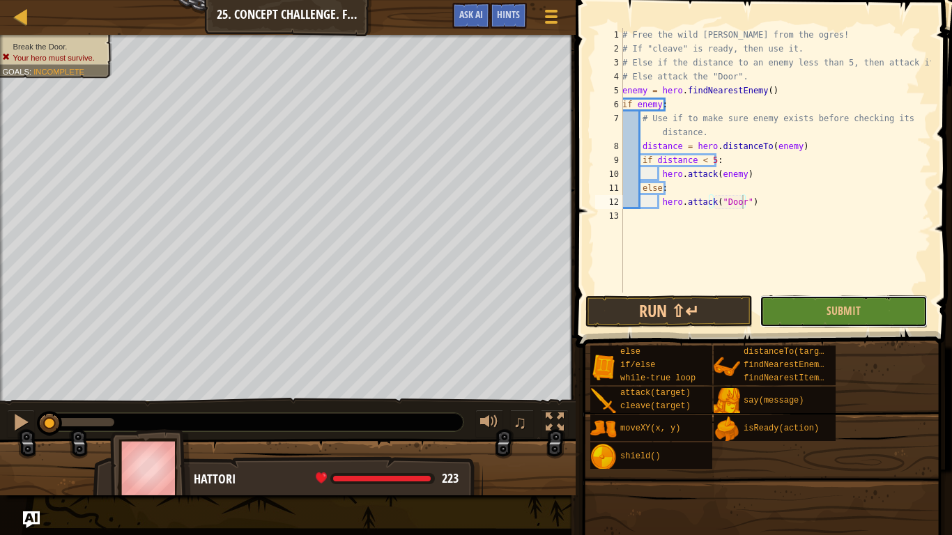
click at [897, 309] on button "Submit" at bounding box center [843, 312] width 167 height 32
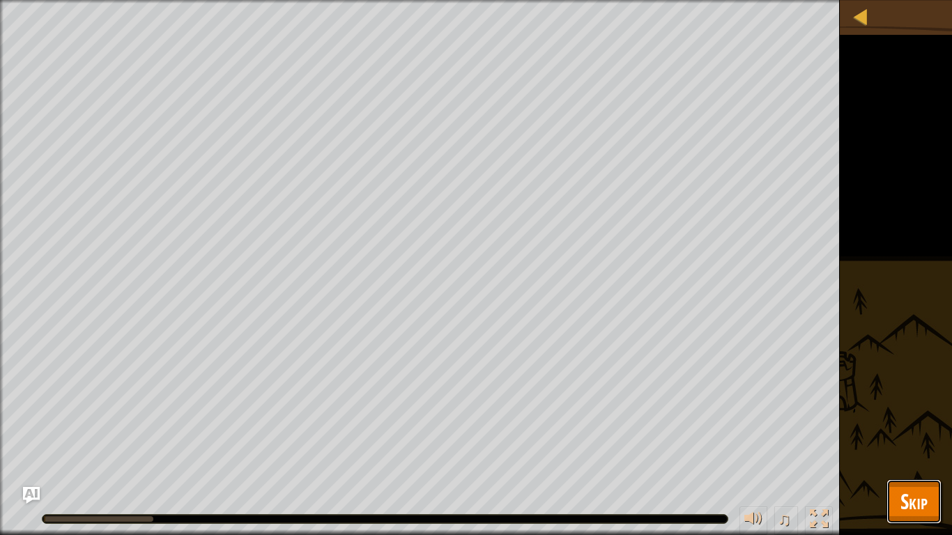
click at [924, 502] on span "Skip" at bounding box center [914, 501] width 27 height 29
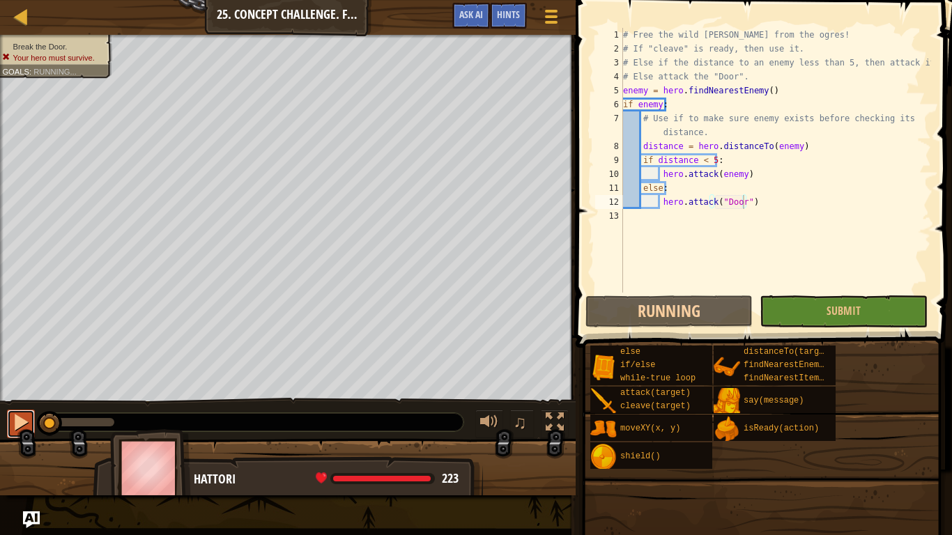
click at [9, 427] on button at bounding box center [21, 424] width 28 height 29
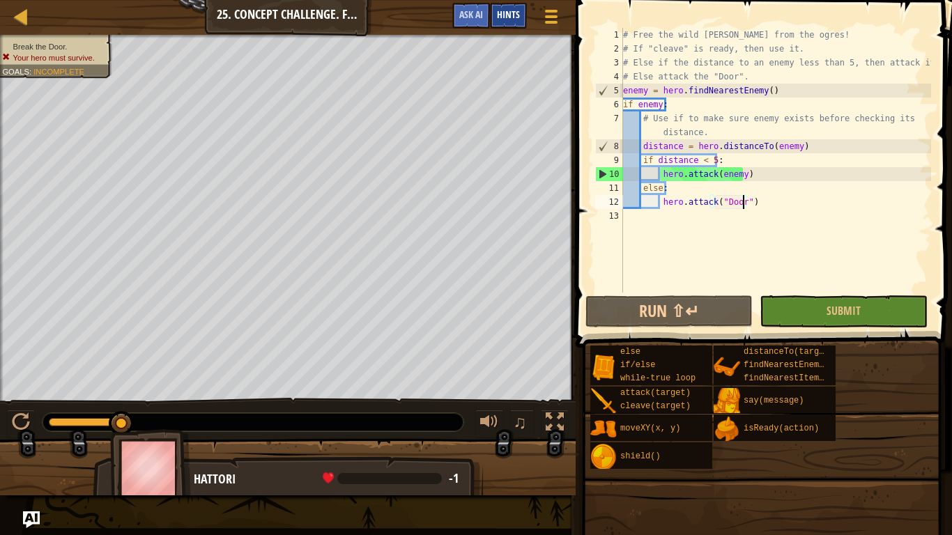
click at [512, 14] on span "Hints" at bounding box center [508, 14] width 23 height 13
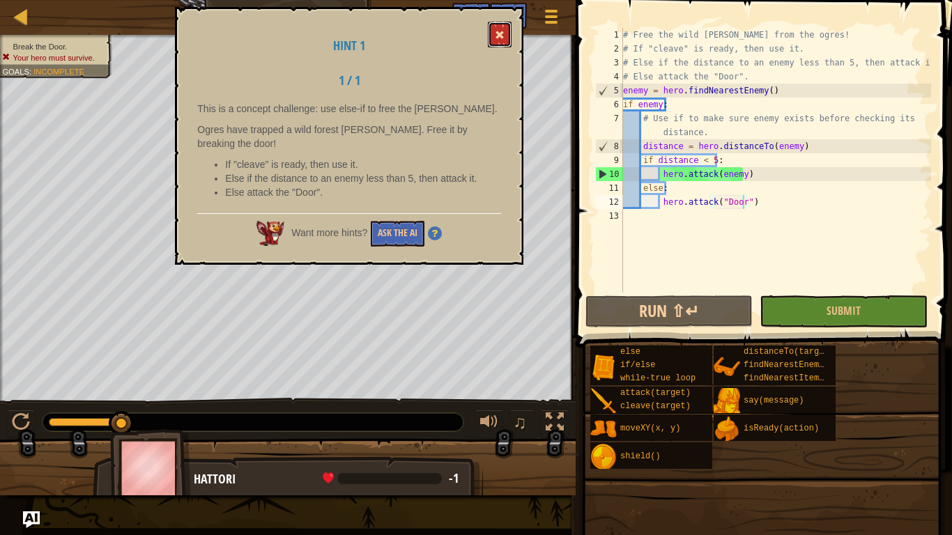
click at [496, 39] on button at bounding box center [500, 35] width 24 height 26
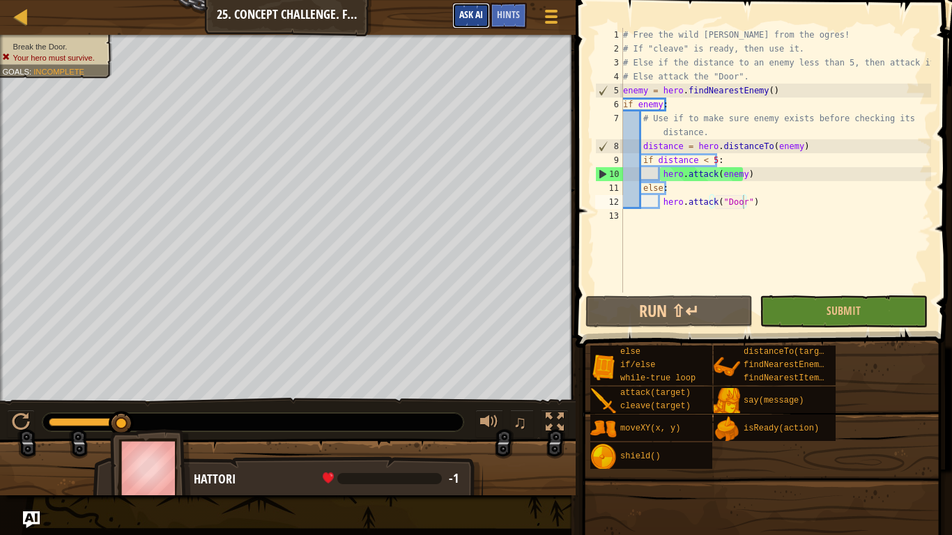
click at [476, 5] on button "Ask AI" at bounding box center [471, 16] width 38 height 26
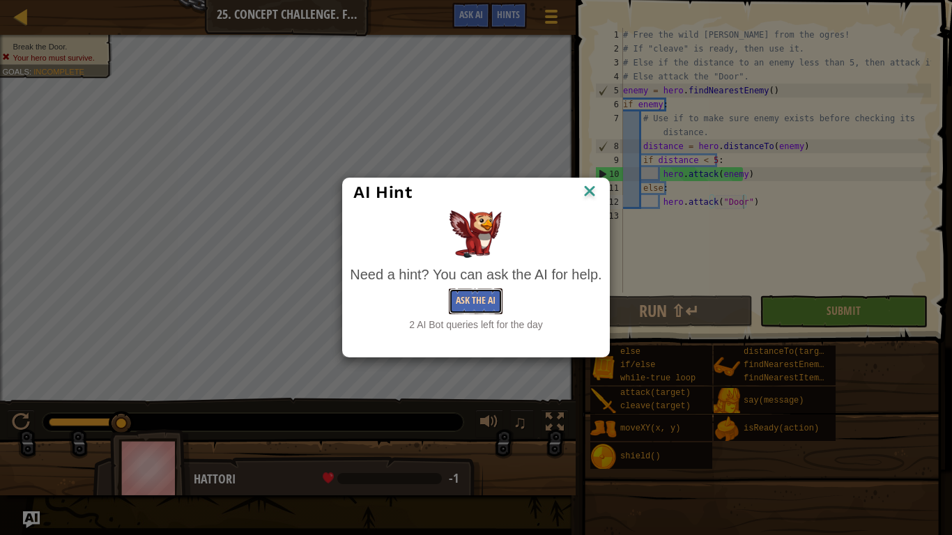
click at [474, 305] on button "Ask the AI" at bounding box center [476, 302] width 54 height 26
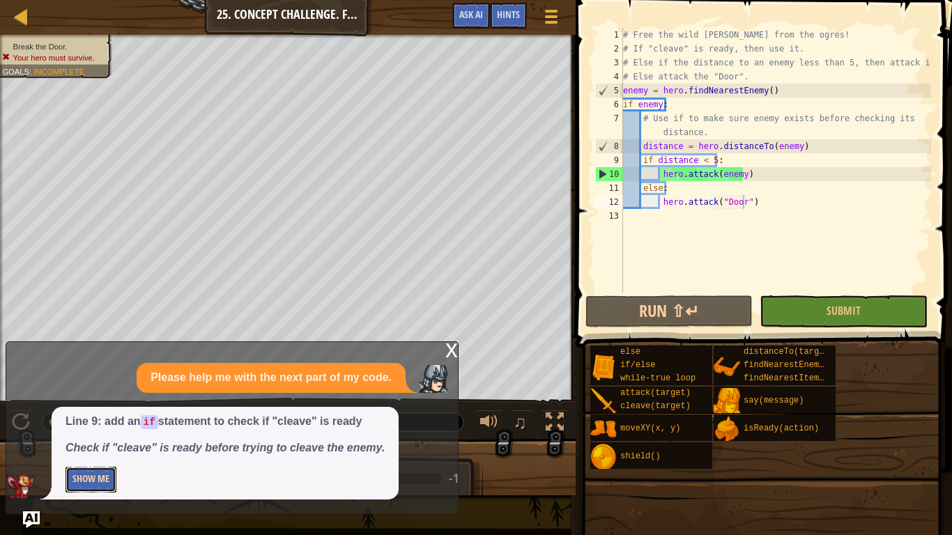
click at [106, 475] on button "Show Me" at bounding box center [91, 480] width 51 height 26
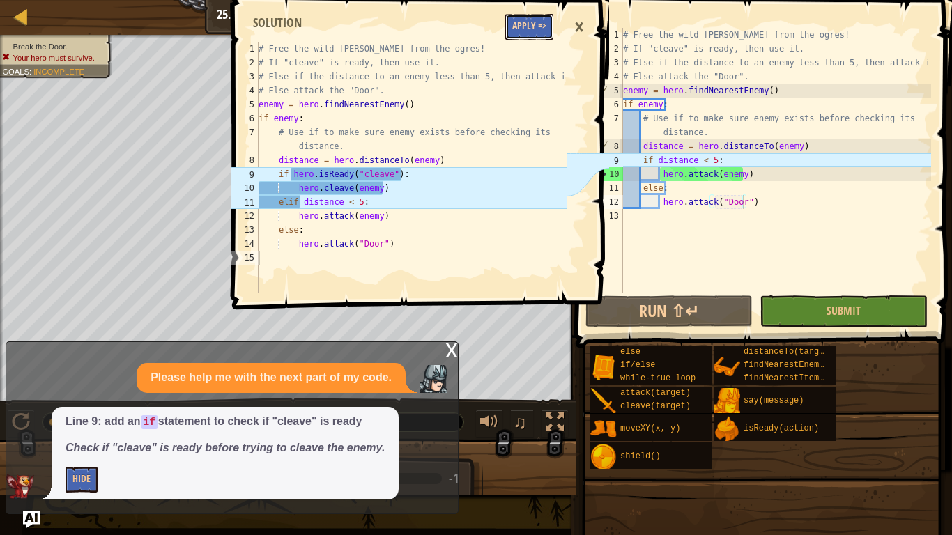
click at [524, 20] on button "Apply =>" at bounding box center [529, 27] width 48 height 26
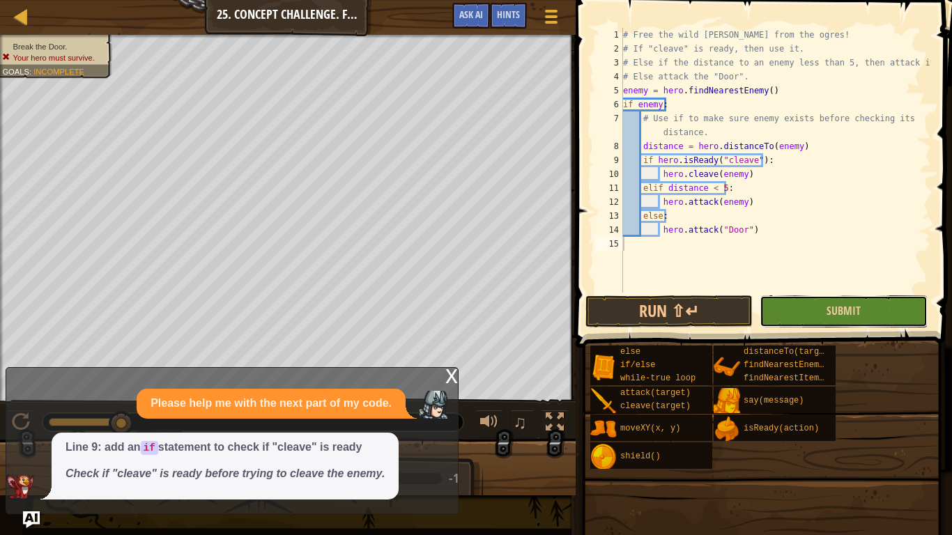
click at [795, 307] on button "Submit" at bounding box center [843, 312] width 167 height 32
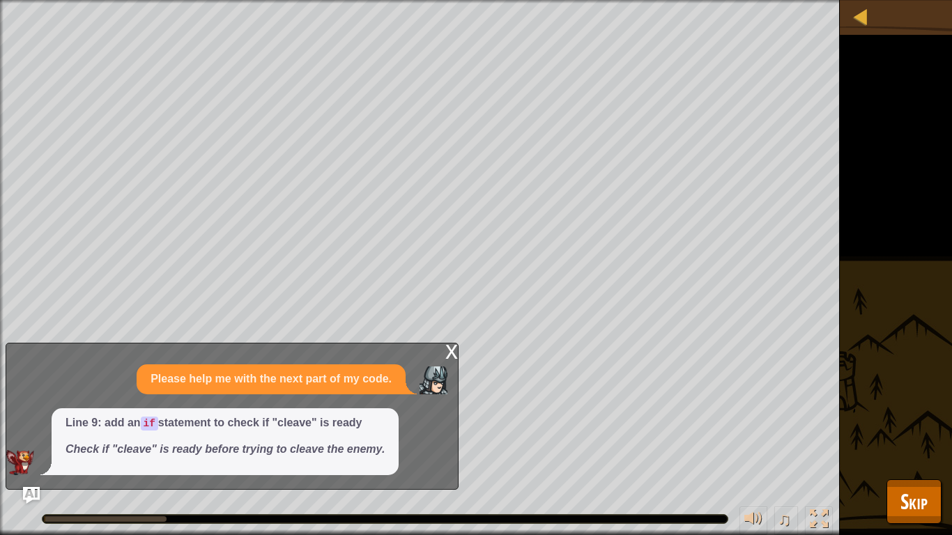
click at [450, 356] on div "x" at bounding box center [452, 351] width 13 height 14
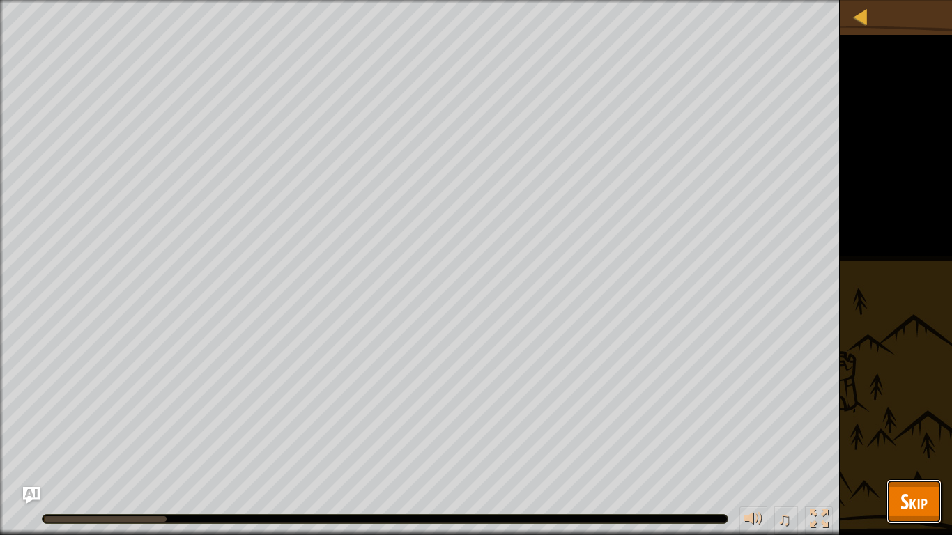
drag, startPoint x: 920, startPoint y: 493, endPoint x: 922, endPoint y: 481, distance: 12.2
click at [922, 482] on button "Skip" at bounding box center [914, 502] width 55 height 45
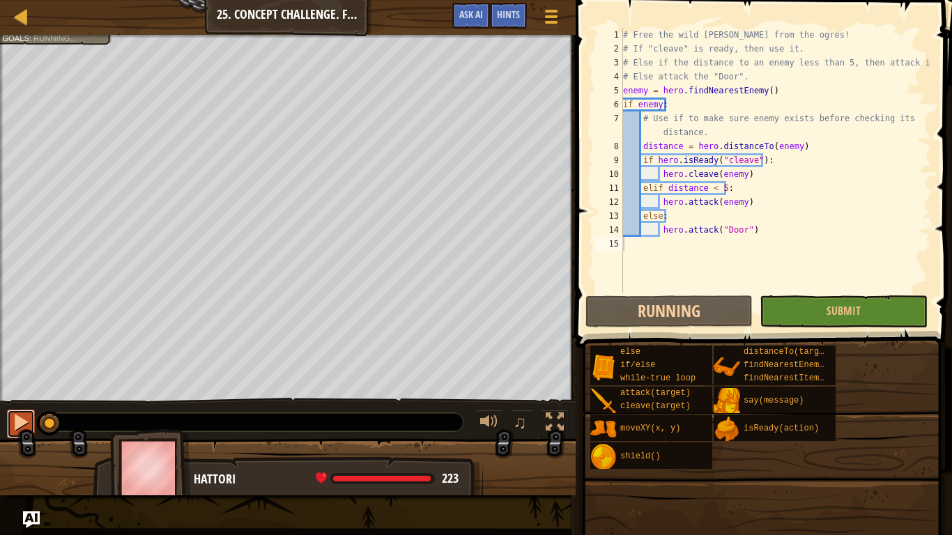
click at [13, 420] on div at bounding box center [21, 422] width 18 height 18
click at [564, 415] on button at bounding box center [555, 424] width 28 height 29
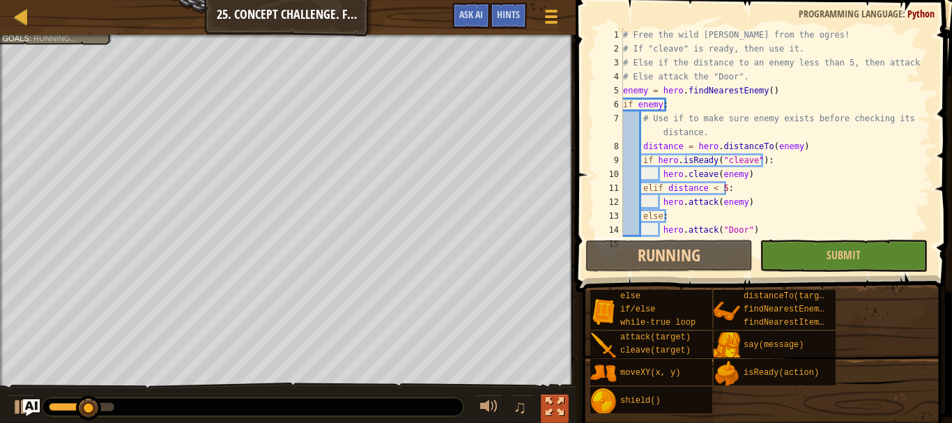
click at [548, 409] on div at bounding box center [555, 407] width 18 height 18
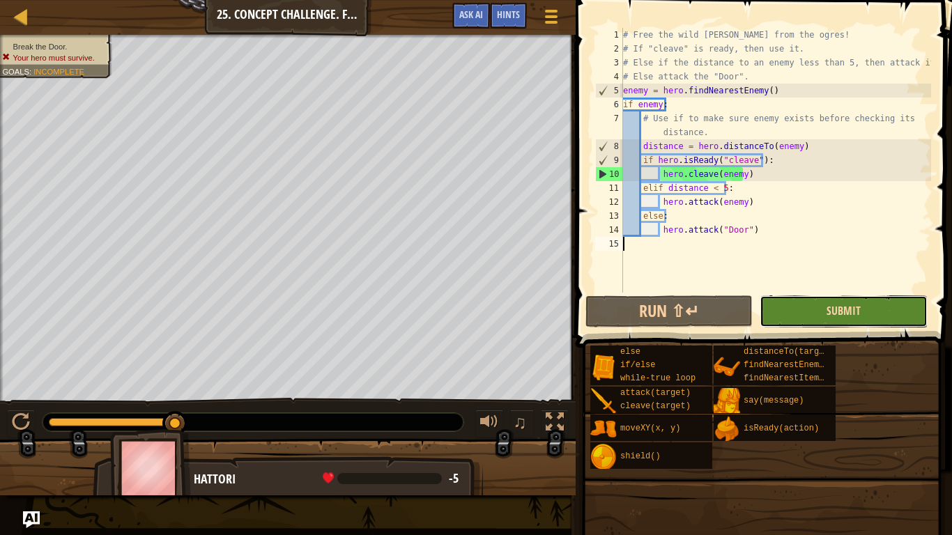
click at [832, 310] on span "Submit" at bounding box center [844, 310] width 34 height 15
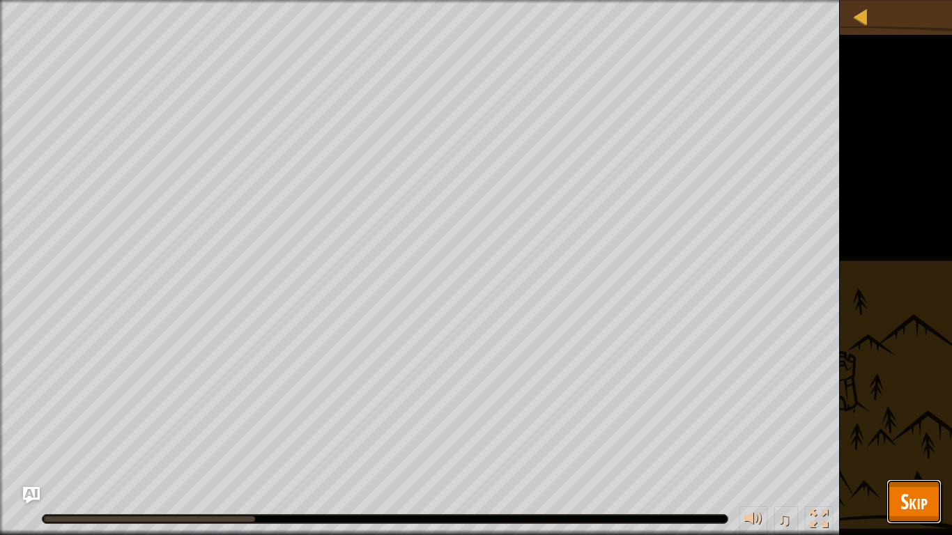
click at [904, 494] on span "Skip" at bounding box center [914, 501] width 27 height 29
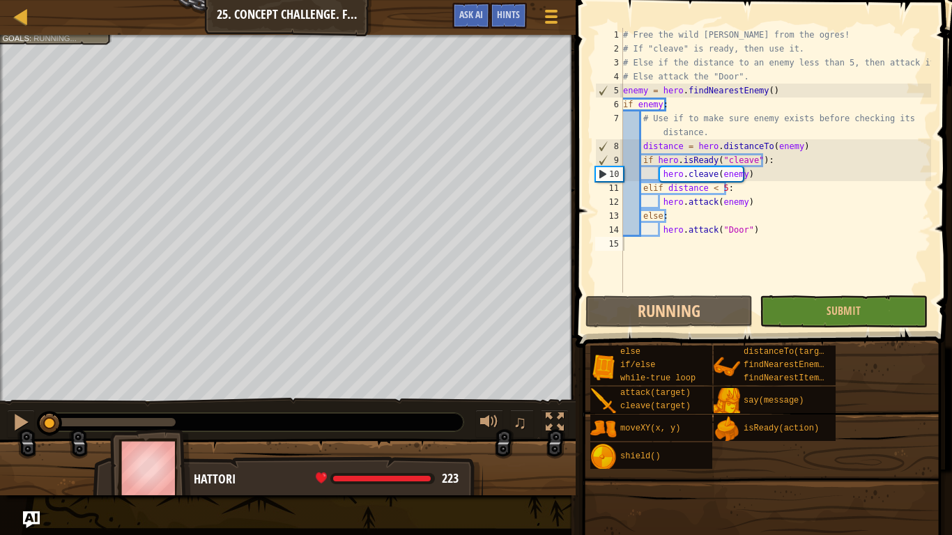
click at [10, 409] on div "♫" at bounding box center [288, 419] width 576 height 42
click at [15, 412] on button at bounding box center [21, 424] width 28 height 29
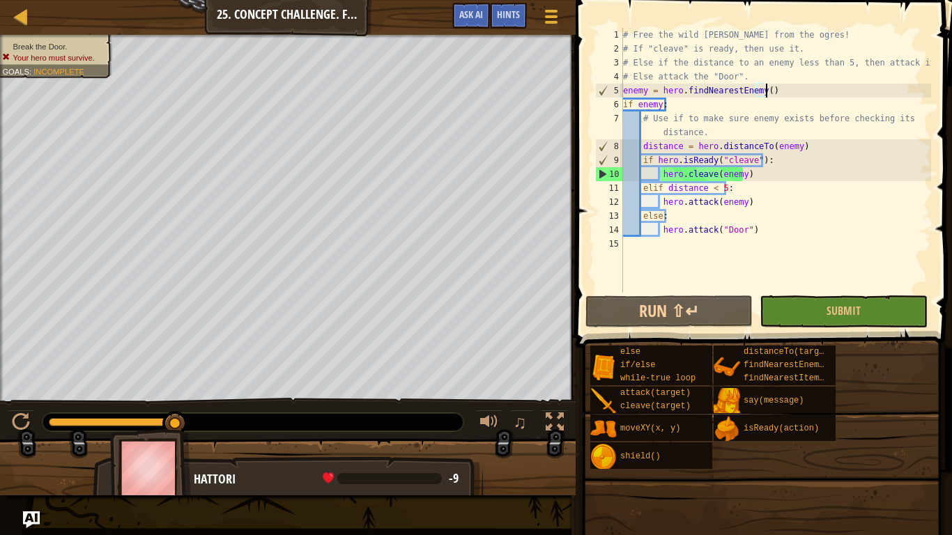
click at [800, 89] on div "# Free the wild [PERSON_NAME] from the ogres! # If "cleave" is ready, then use …" at bounding box center [776, 174] width 311 height 293
type textarea "enemy = hero.findNearestEnemy()"
click at [469, 7] on button "Ask AI" at bounding box center [471, 16] width 38 height 26
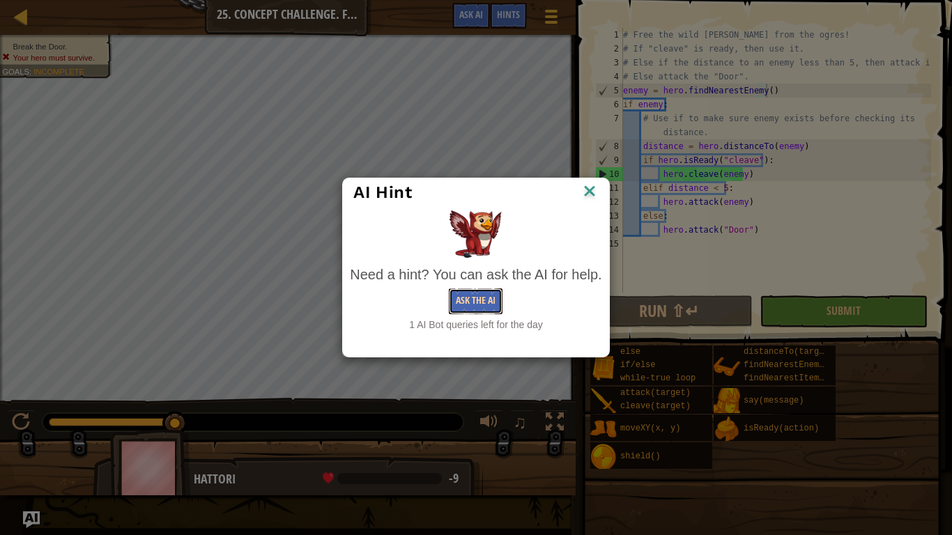
click at [501, 300] on button "Ask the AI" at bounding box center [476, 302] width 54 height 26
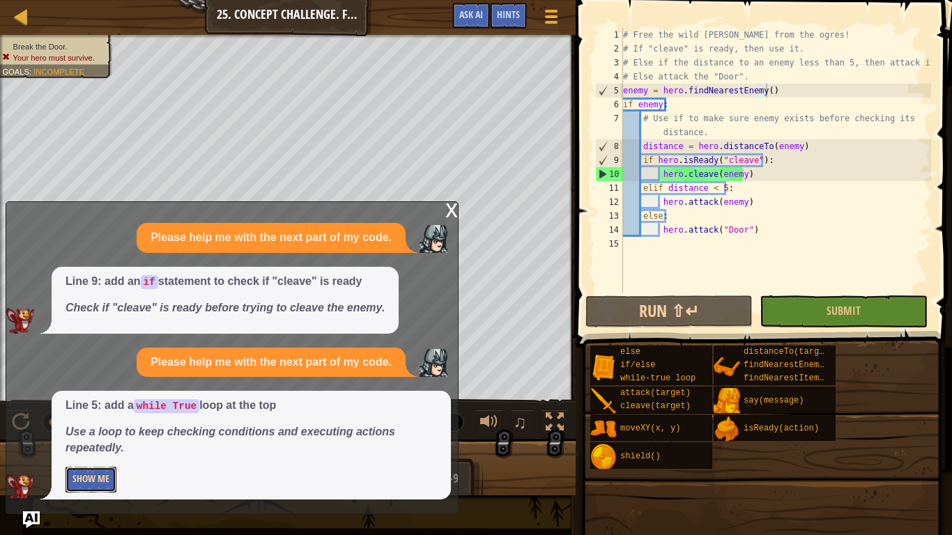
click at [105, 488] on button "Show Me" at bounding box center [91, 480] width 51 height 26
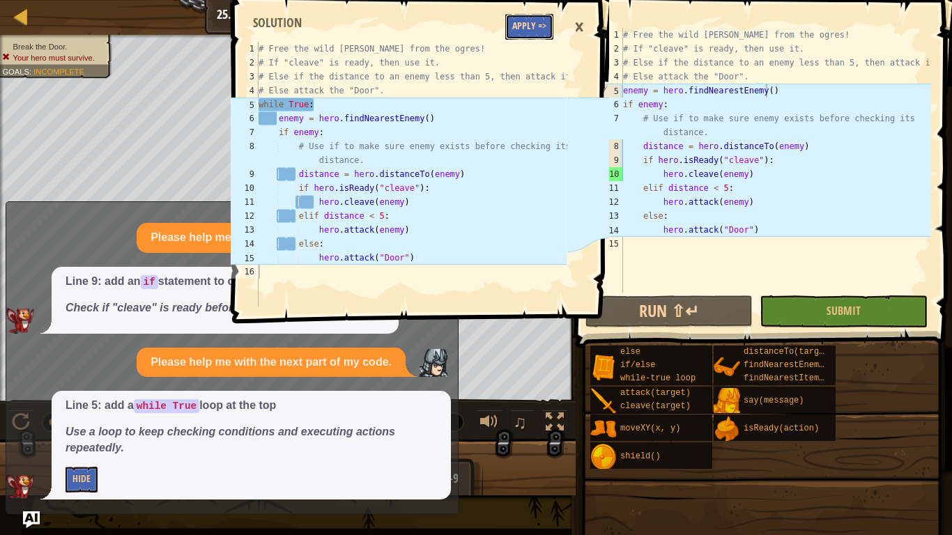
click at [538, 26] on button "Apply =>" at bounding box center [529, 27] width 48 height 26
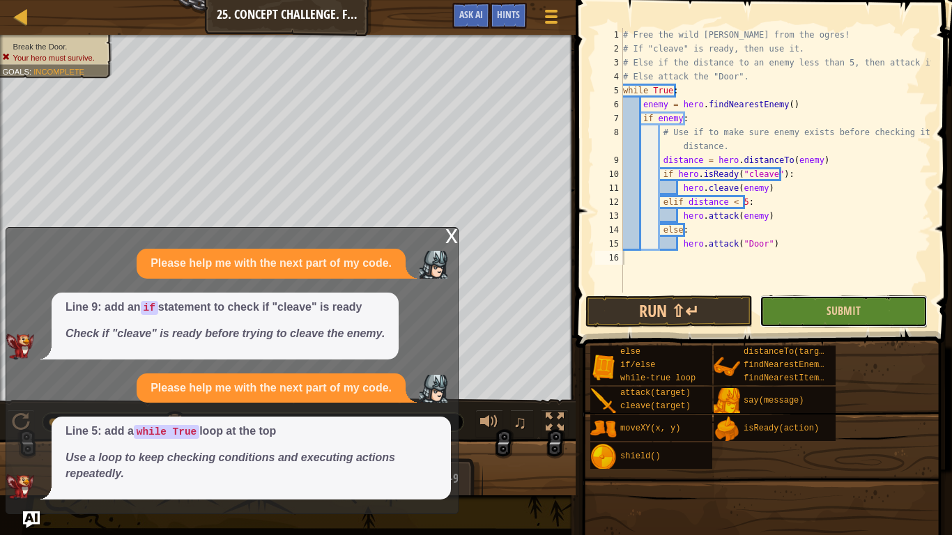
click at [879, 309] on button "Submit" at bounding box center [843, 312] width 167 height 32
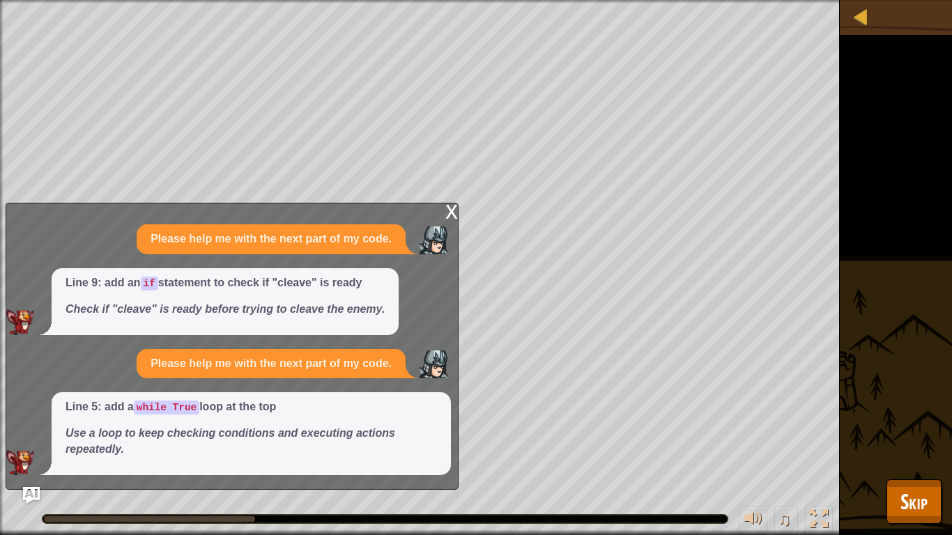
click at [457, 207] on div "x" at bounding box center [452, 211] width 13 height 14
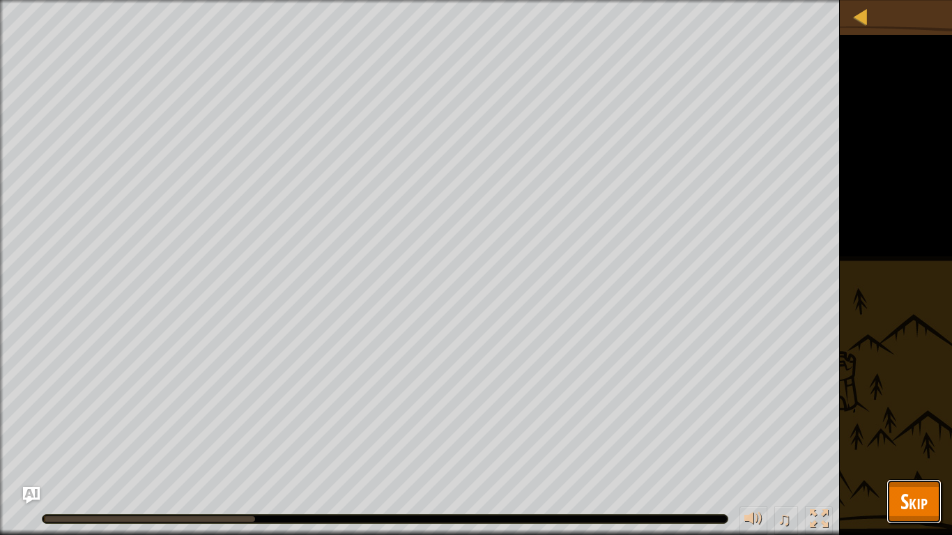
click at [915, 517] on button "Skip" at bounding box center [914, 502] width 55 height 45
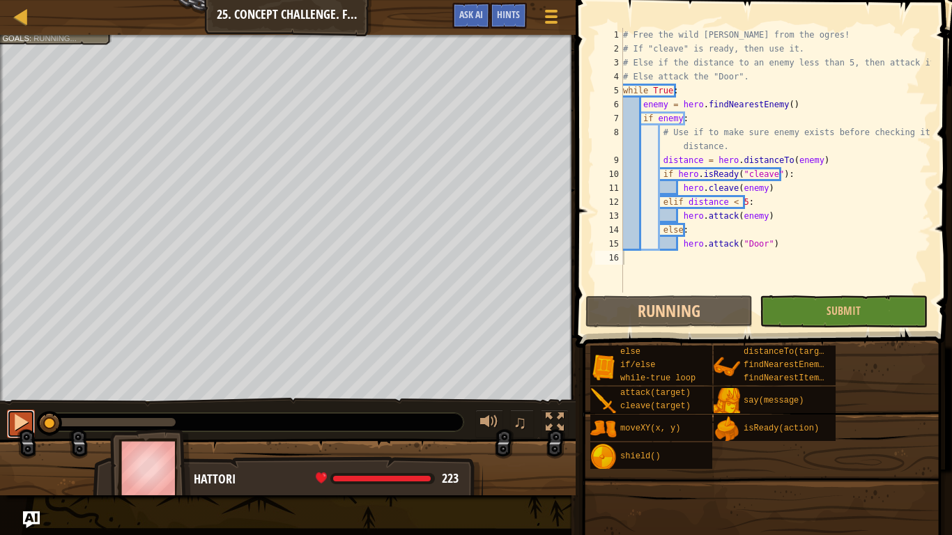
click at [13, 413] on button at bounding box center [21, 424] width 28 height 29
click at [15, 420] on div at bounding box center [21, 422] width 18 height 18
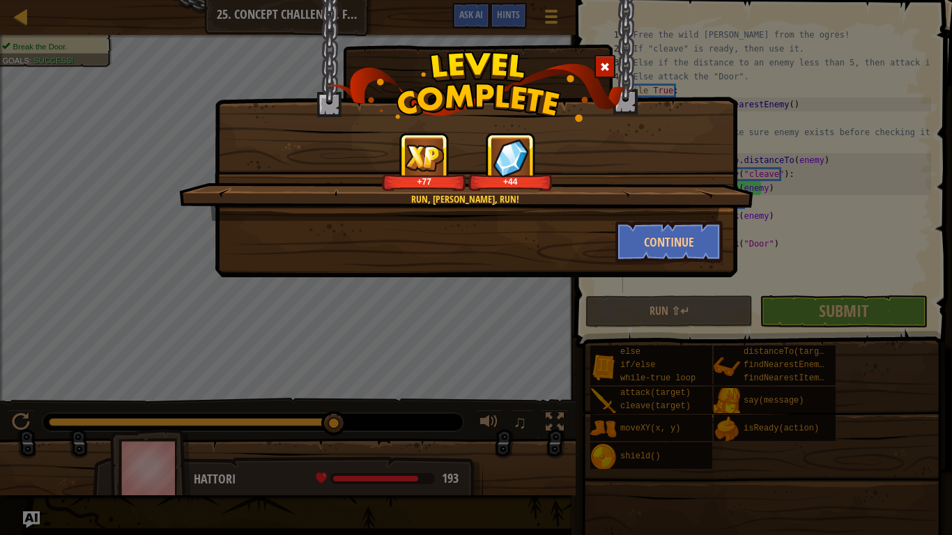
click at [642, 270] on div "Run, [PERSON_NAME], run! +77 +44 Continue" at bounding box center [476, 138] width 523 height 277
click at [647, 248] on button "Continue" at bounding box center [670, 242] width 108 height 42
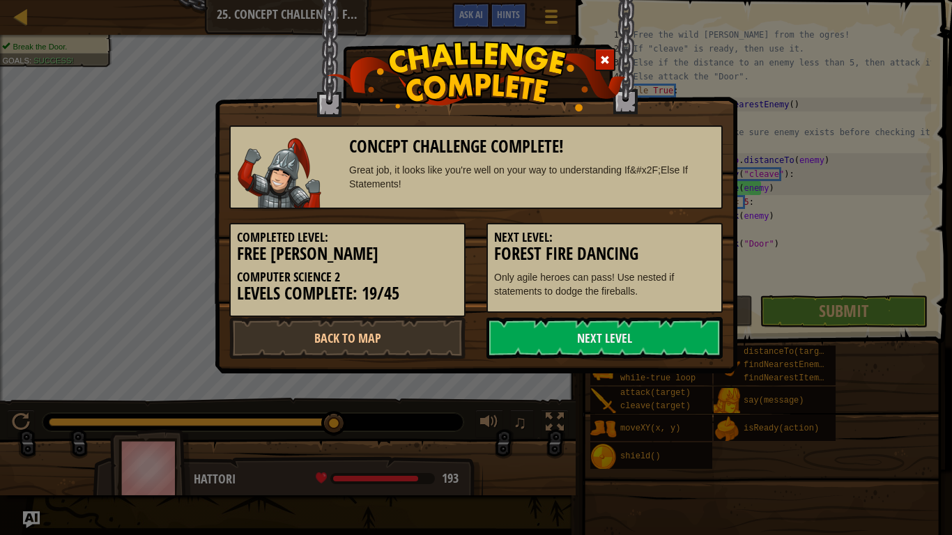
click at [656, 237] on h5 "Next Level:" at bounding box center [604, 238] width 221 height 14
click at [690, 332] on link "Next Level" at bounding box center [605, 338] width 236 height 42
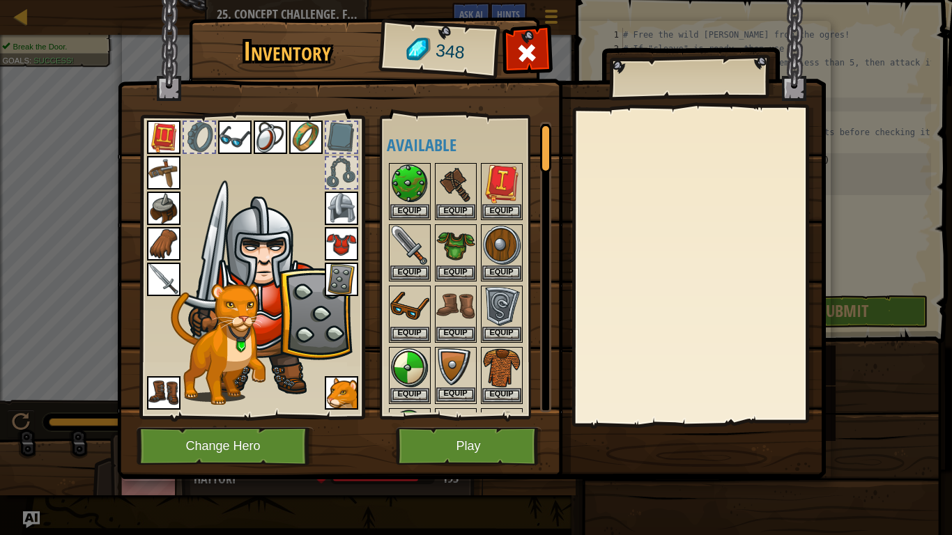
click at [449, 365] on img at bounding box center [455, 368] width 39 height 39
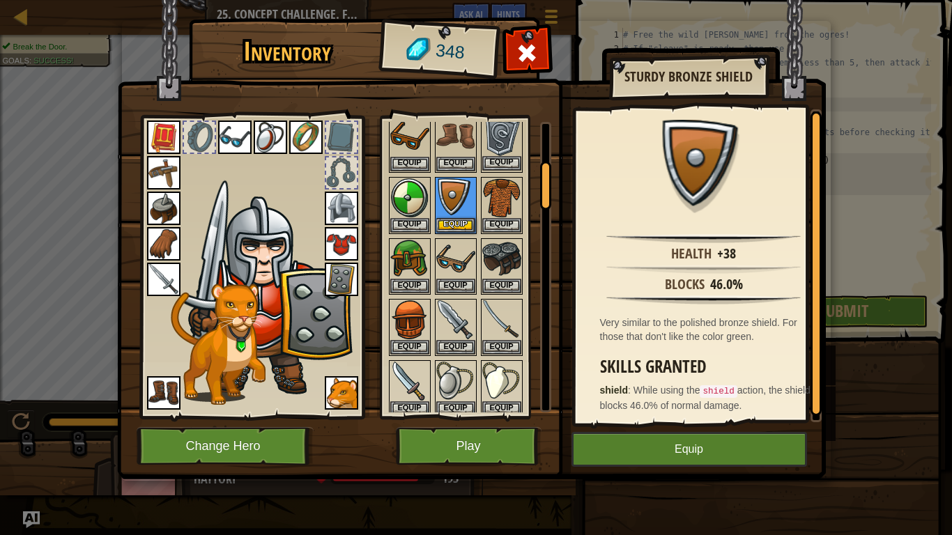
scroll to position [279, 0]
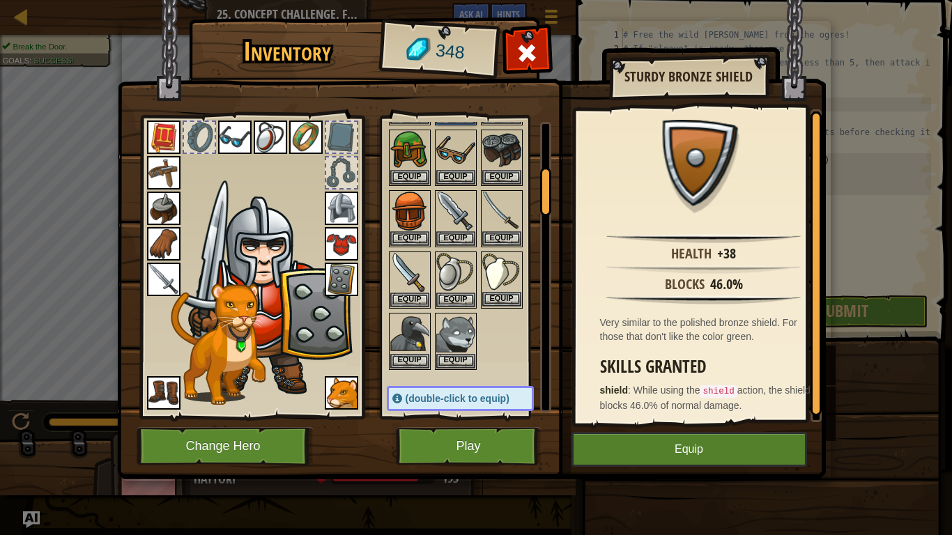
click at [496, 277] on img at bounding box center [501, 272] width 39 height 39
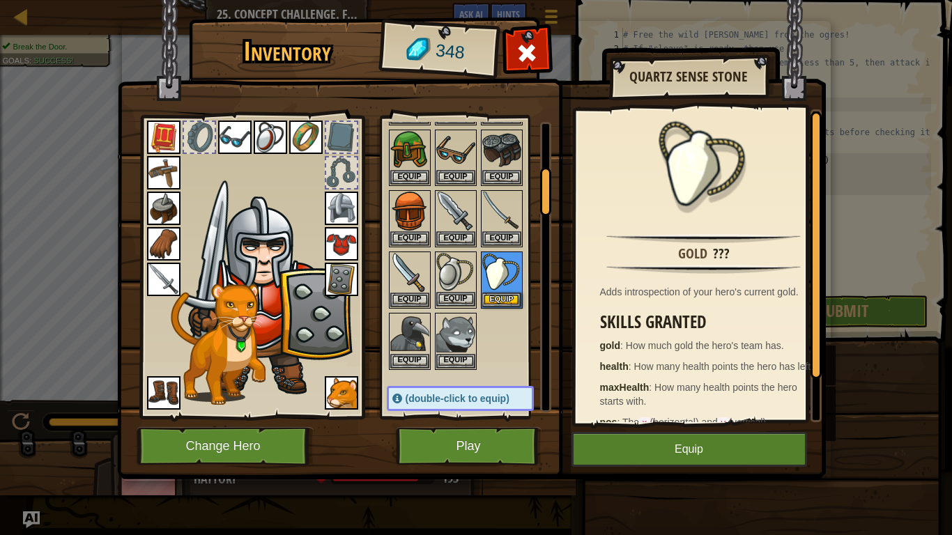
click at [448, 277] on img at bounding box center [455, 272] width 39 height 39
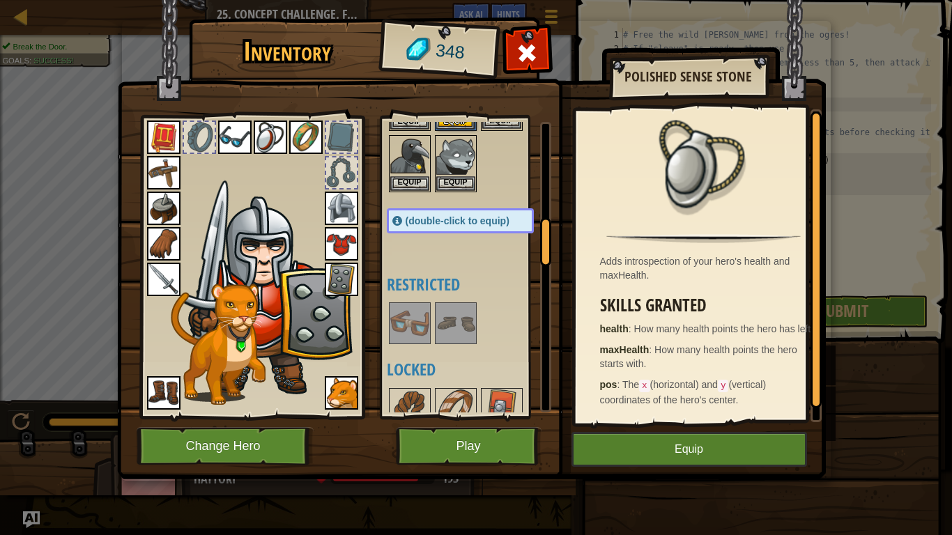
scroll to position [627, 0]
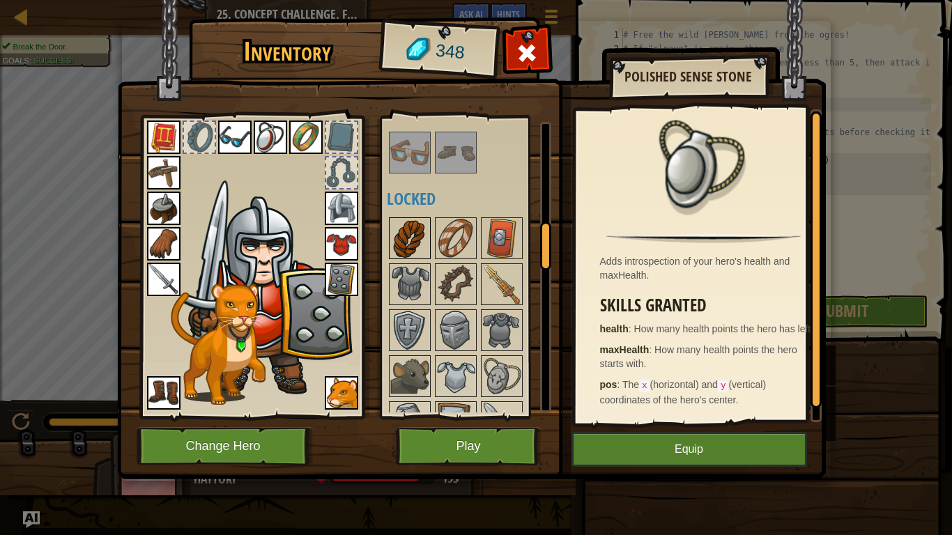
click at [419, 238] on img at bounding box center [409, 238] width 39 height 39
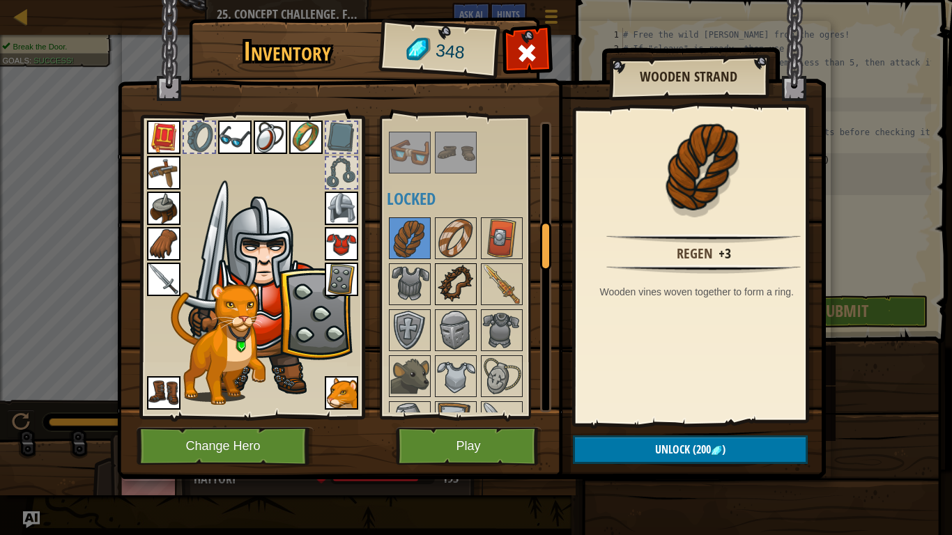
click at [450, 276] on img at bounding box center [455, 284] width 39 height 39
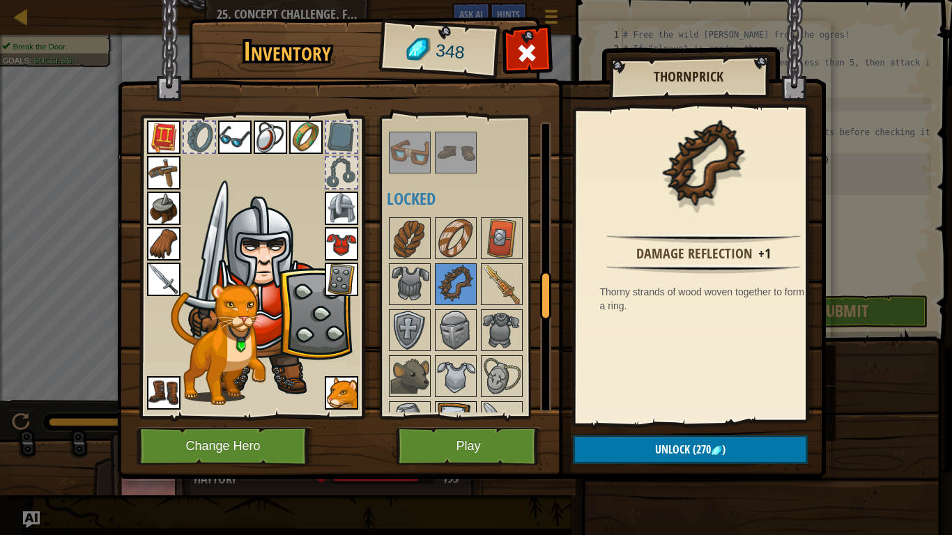
scroll to position [1046, 0]
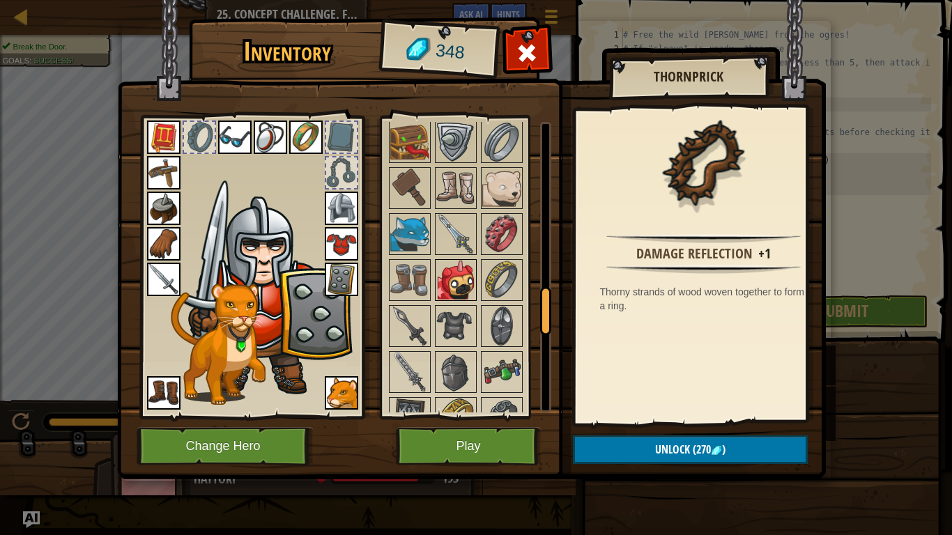
click at [453, 285] on img at bounding box center [455, 280] width 39 height 39
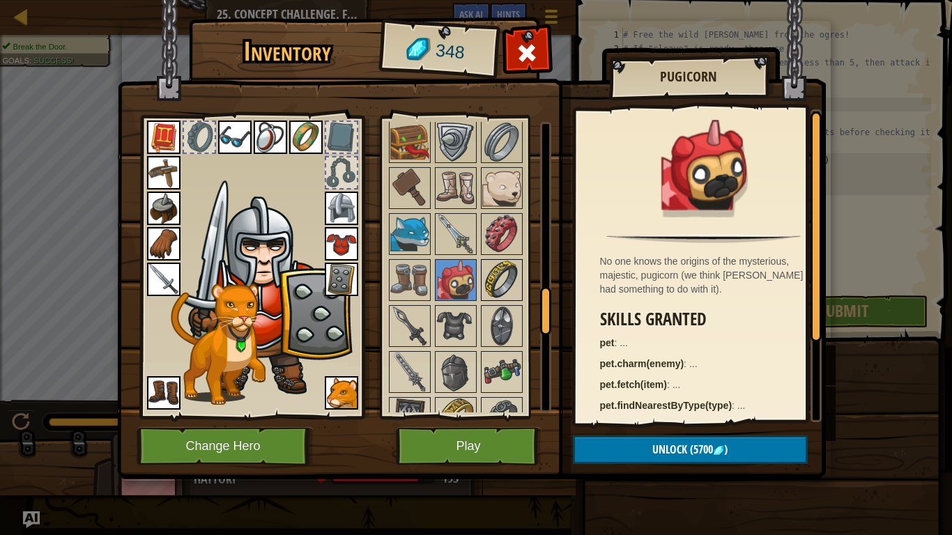
click at [512, 273] on img at bounding box center [501, 280] width 39 height 39
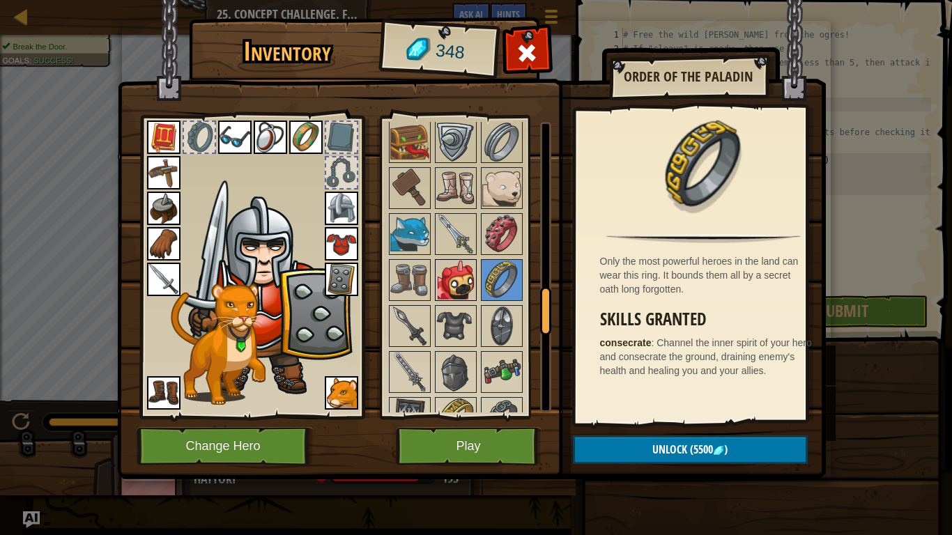
click at [466, 294] on img at bounding box center [455, 280] width 39 height 39
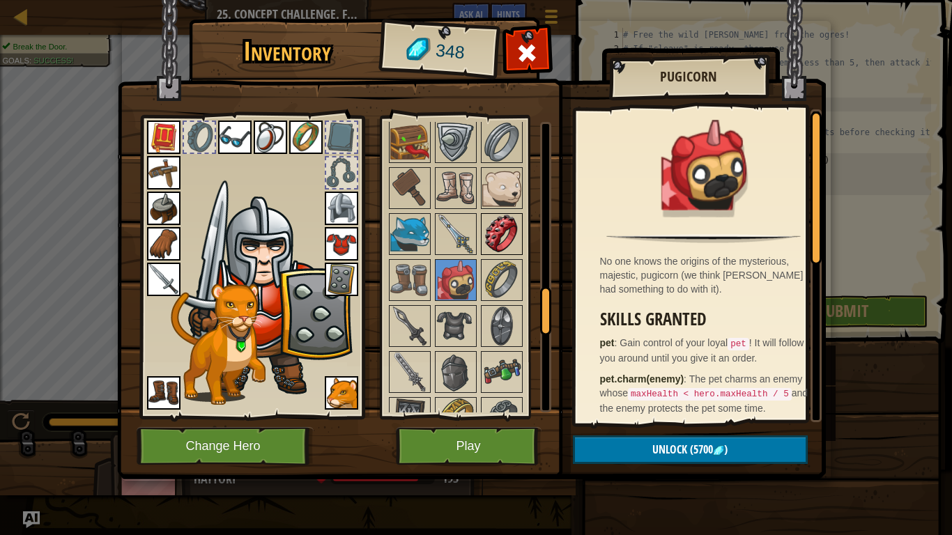
click at [500, 217] on img at bounding box center [501, 234] width 39 height 39
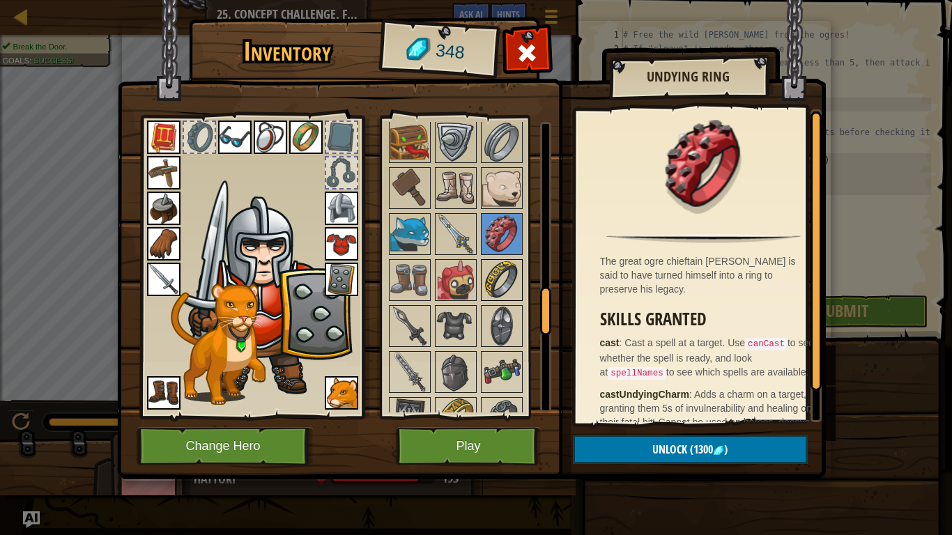
click at [503, 284] on img at bounding box center [501, 280] width 39 height 39
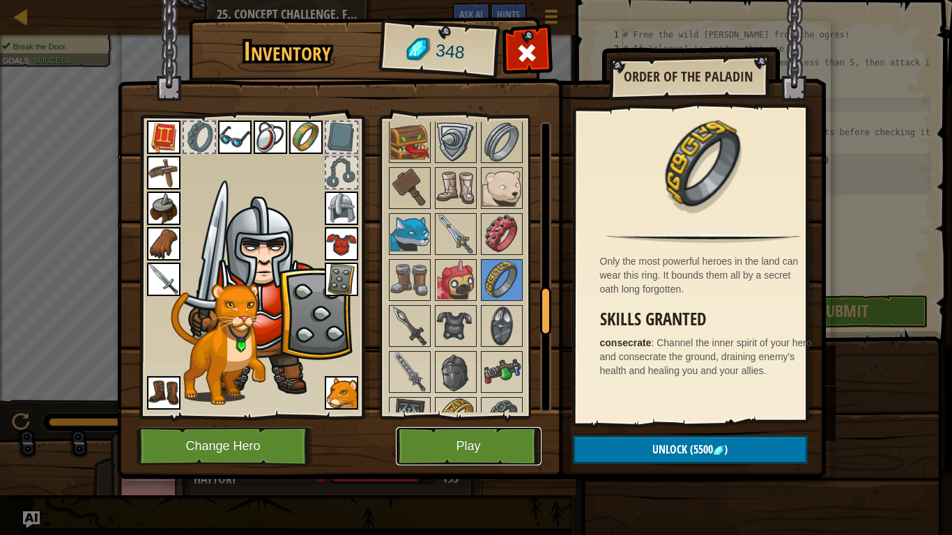
click at [508, 452] on button "Play" at bounding box center [469, 446] width 146 height 38
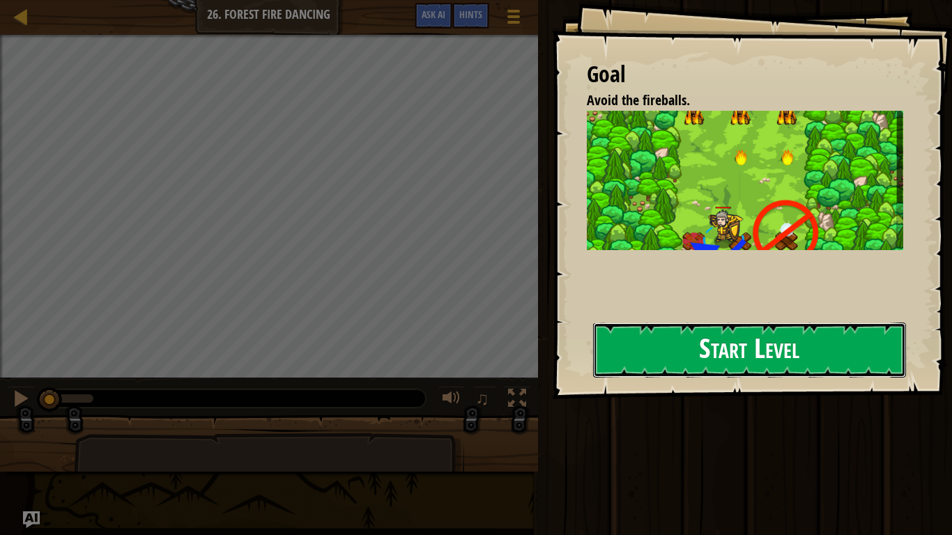
click at [793, 352] on button "Start Level" at bounding box center [749, 350] width 313 height 55
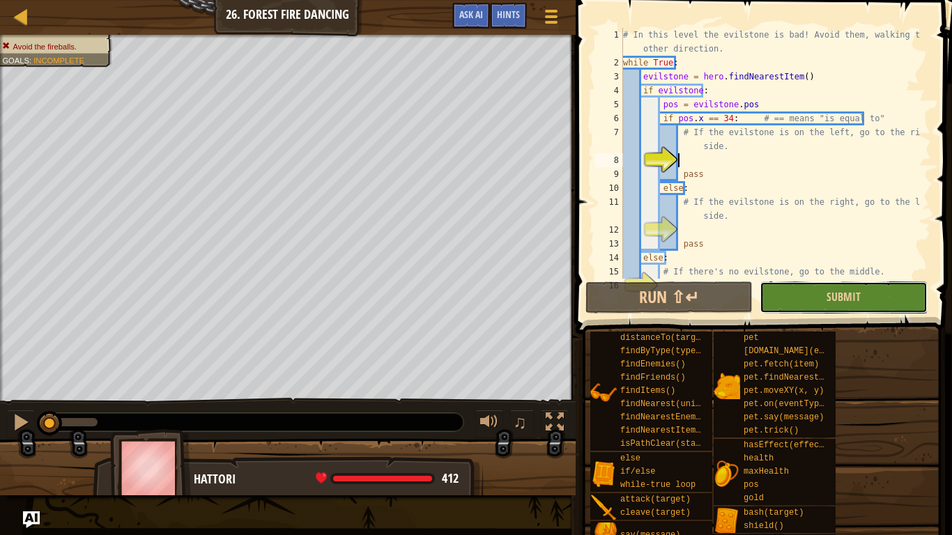
click at [889, 312] on button "Submit" at bounding box center [843, 298] width 167 height 32
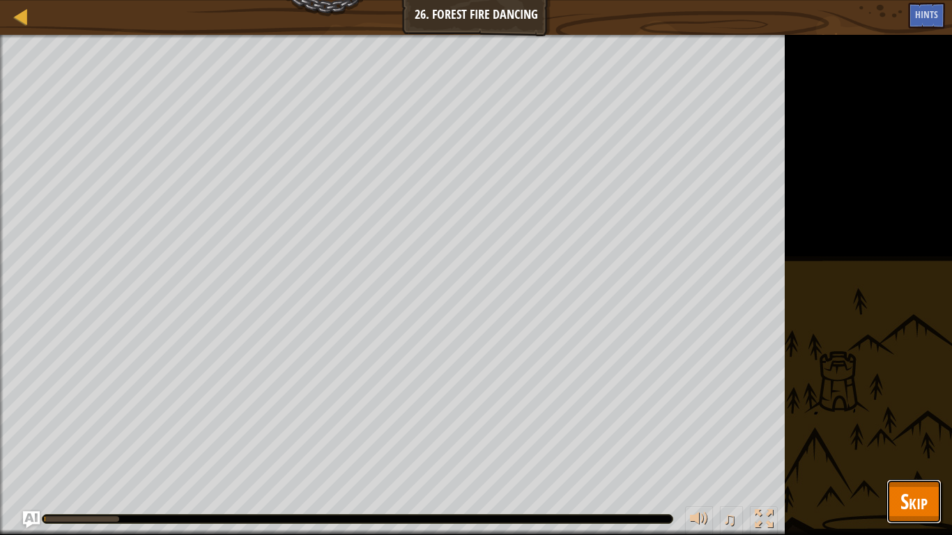
click at [899, 502] on button "Skip" at bounding box center [914, 502] width 55 height 45
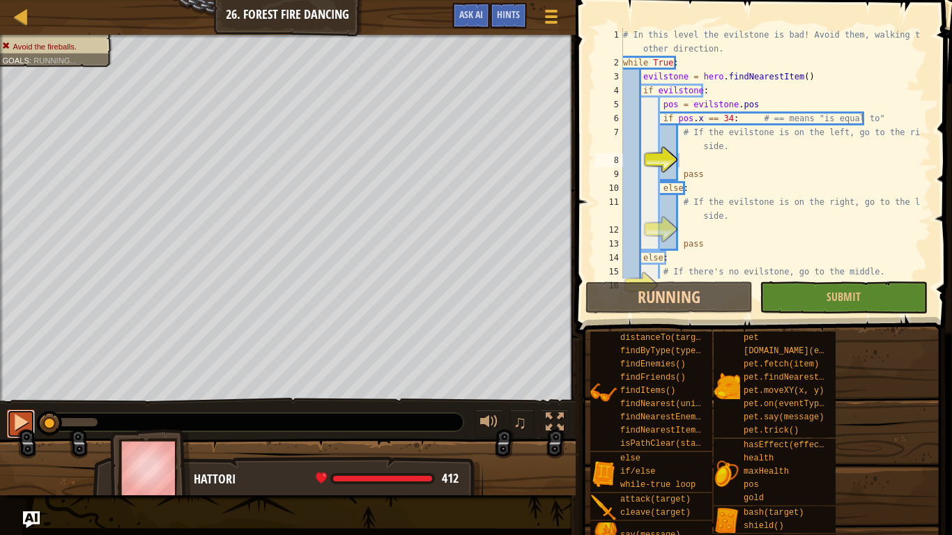
click at [20, 425] on div at bounding box center [21, 422] width 18 height 18
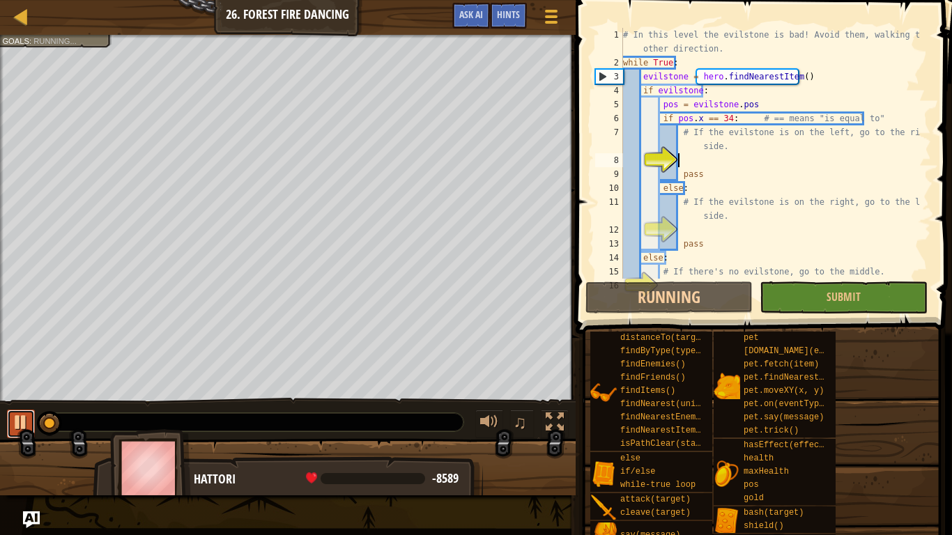
click at [12, 413] on div at bounding box center [21, 422] width 18 height 18
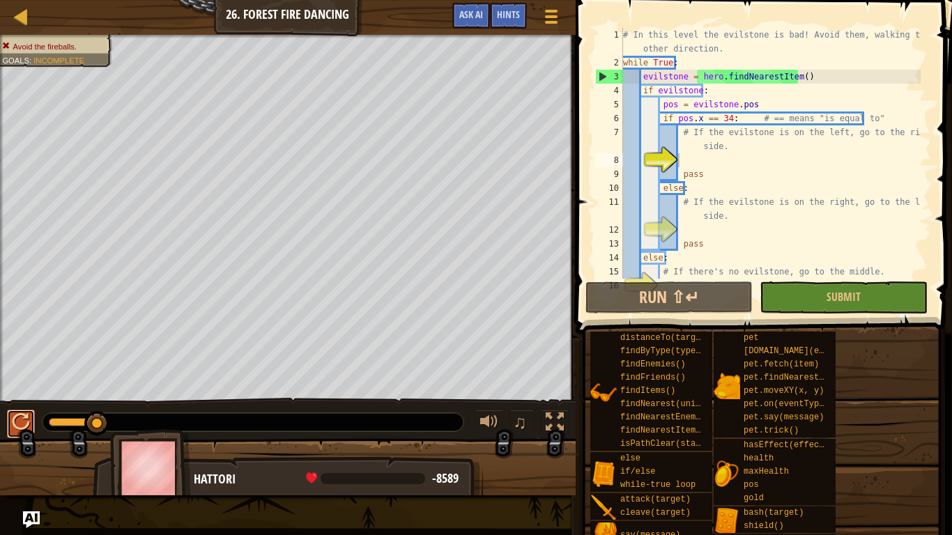
click at [12, 413] on div at bounding box center [21, 422] width 18 height 18
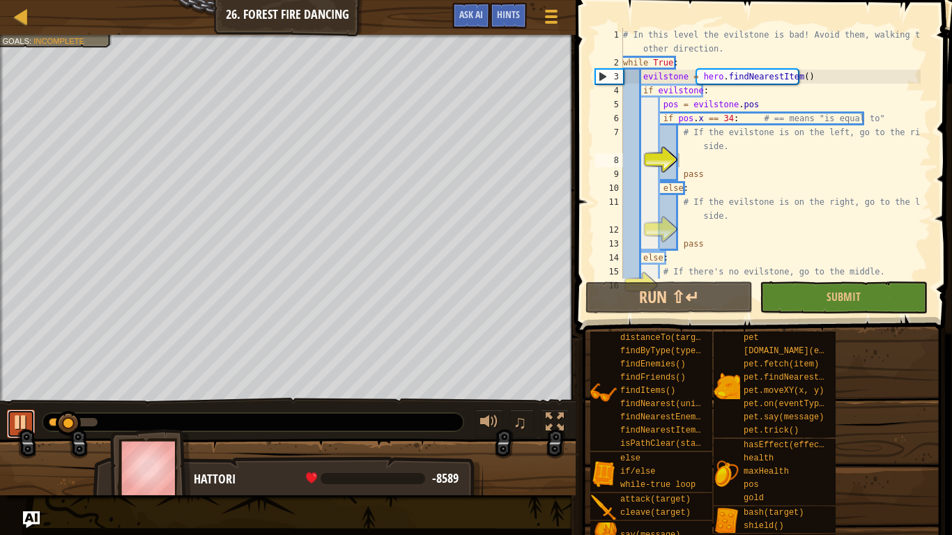
click at [14, 413] on div at bounding box center [21, 422] width 18 height 18
click at [10, 427] on button at bounding box center [21, 424] width 28 height 29
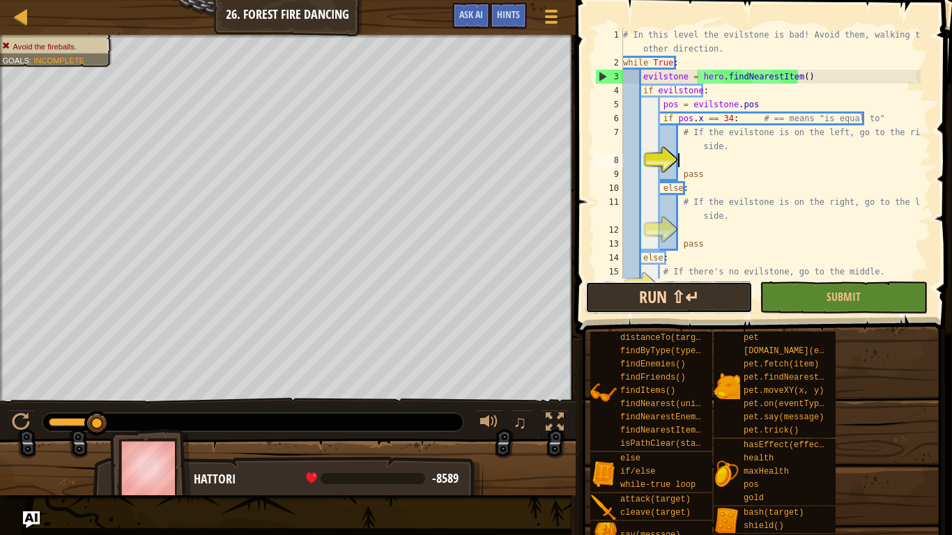
click at [627, 298] on button "Run ⇧↵" at bounding box center [669, 298] width 167 height 32
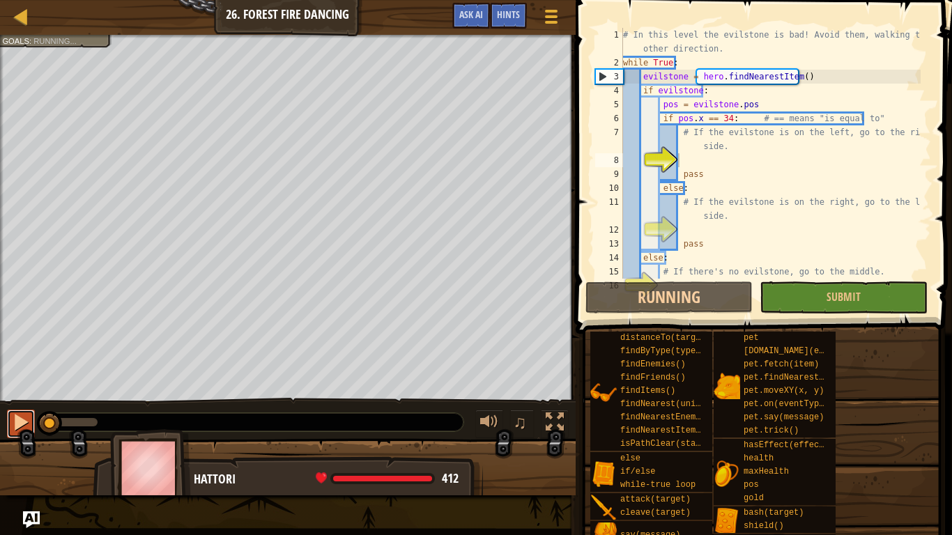
click at [27, 425] on div at bounding box center [21, 422] width 18 height 18
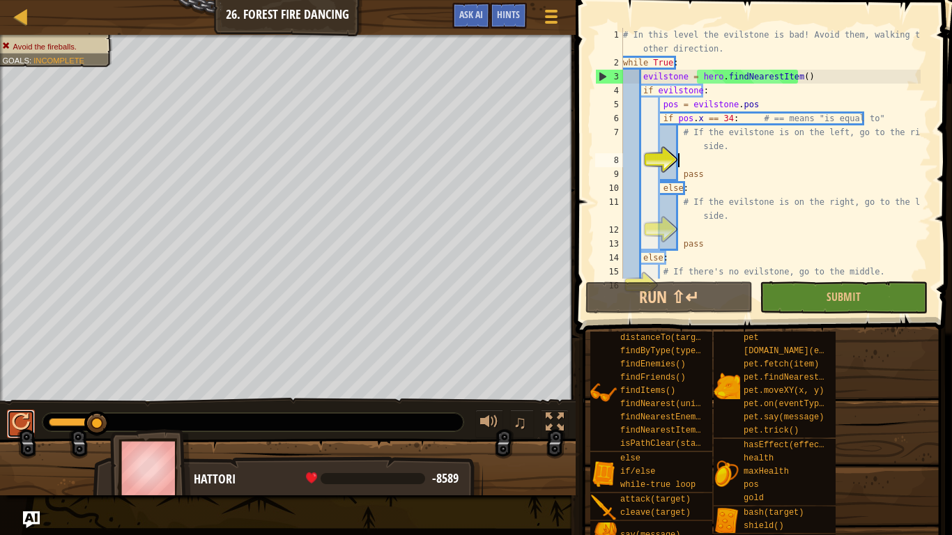
click at [12, 415] on div at bounding box center [21, 422] width 18 height 18
click at [19, 418] on div at bounding box center [21, 422] width 18 height 18
click at [881, 291] on button "Submit" at bounding box center [843, 298] width 167 height 32
click at [708, 183] on div "# In this level the evilstone is bad! Avoid them, walking the other direction. …" at bounding box center [771, 174] width 300 height 293
click at [716, 173] on div "# In this level the evilstone is bad! Avoid them, walking the other direction. …" at bounding box center [771, 174] width 300 height 293
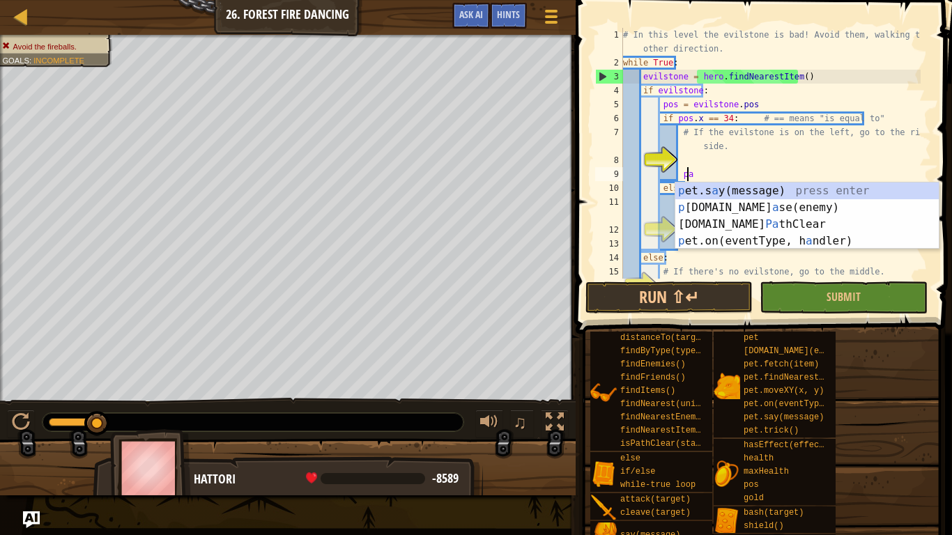
type textarea "p"
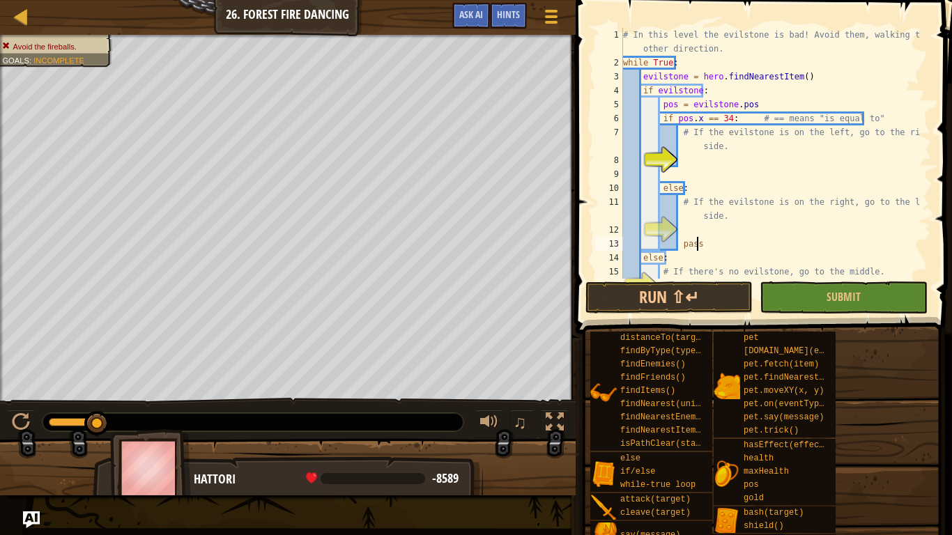
click at [718, 239] on div "# In this level the evilstone is bad! Avoid them, walking the other direction. …" at bounding box center [771, 174] width 300 height 293
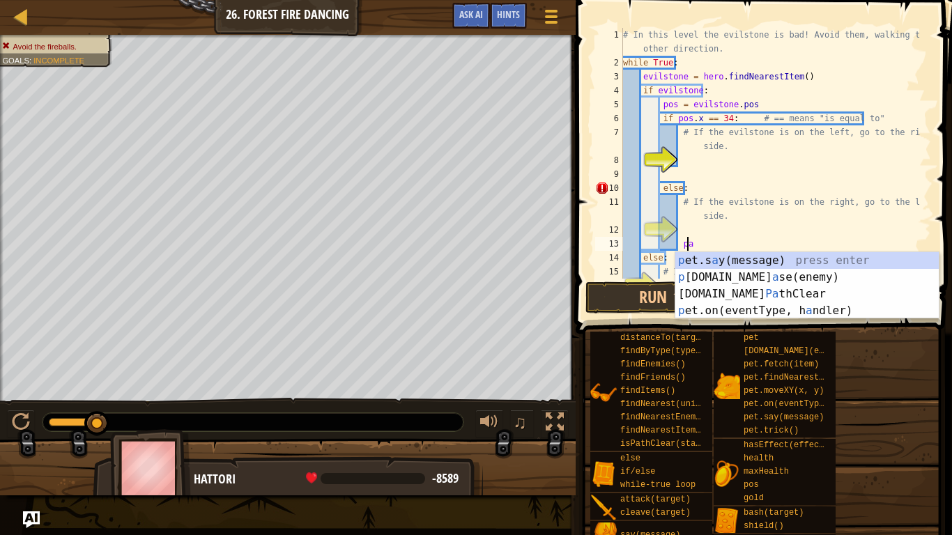
type textarea "p"
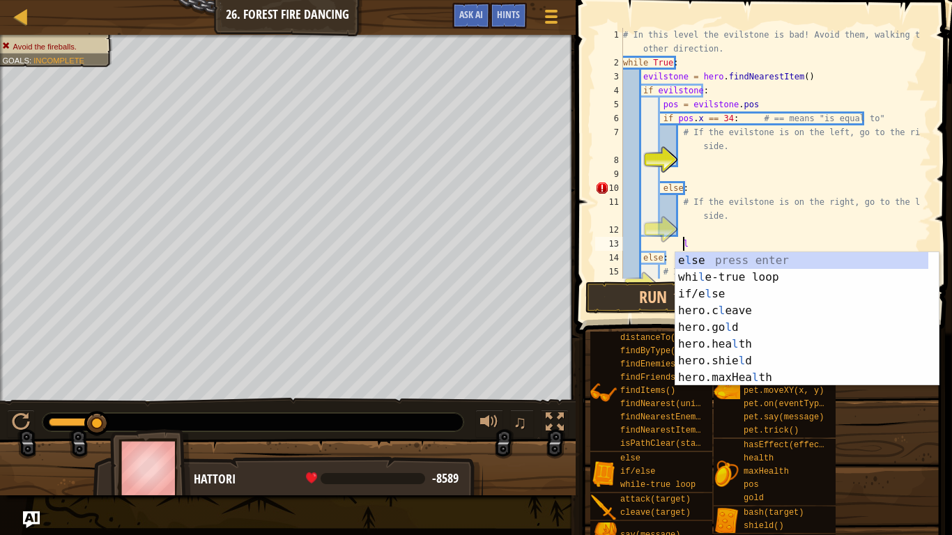
scroll to position [6, 4]
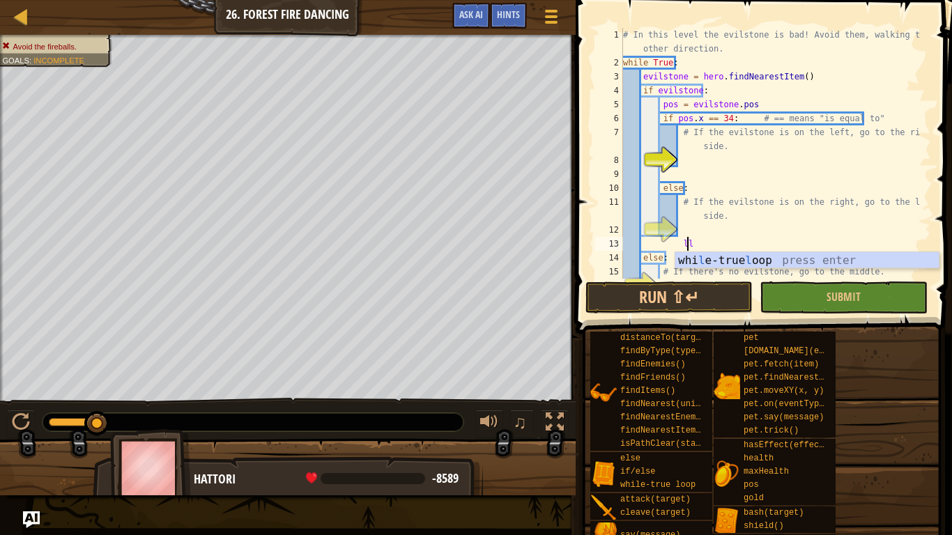
type textarea "ll"
